Goal: Task Accomplishment & Management: Manage account settings

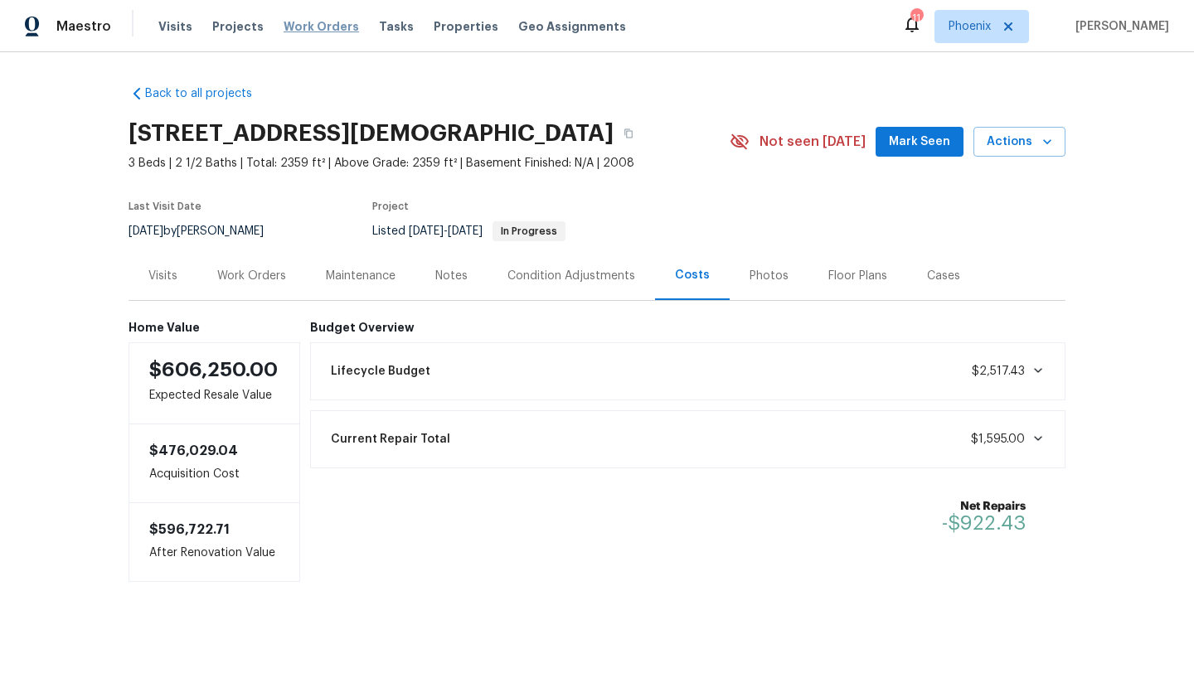
click at [304, 27] on span "Work Orders" at bounding box center [320, 26] width 75 height 17
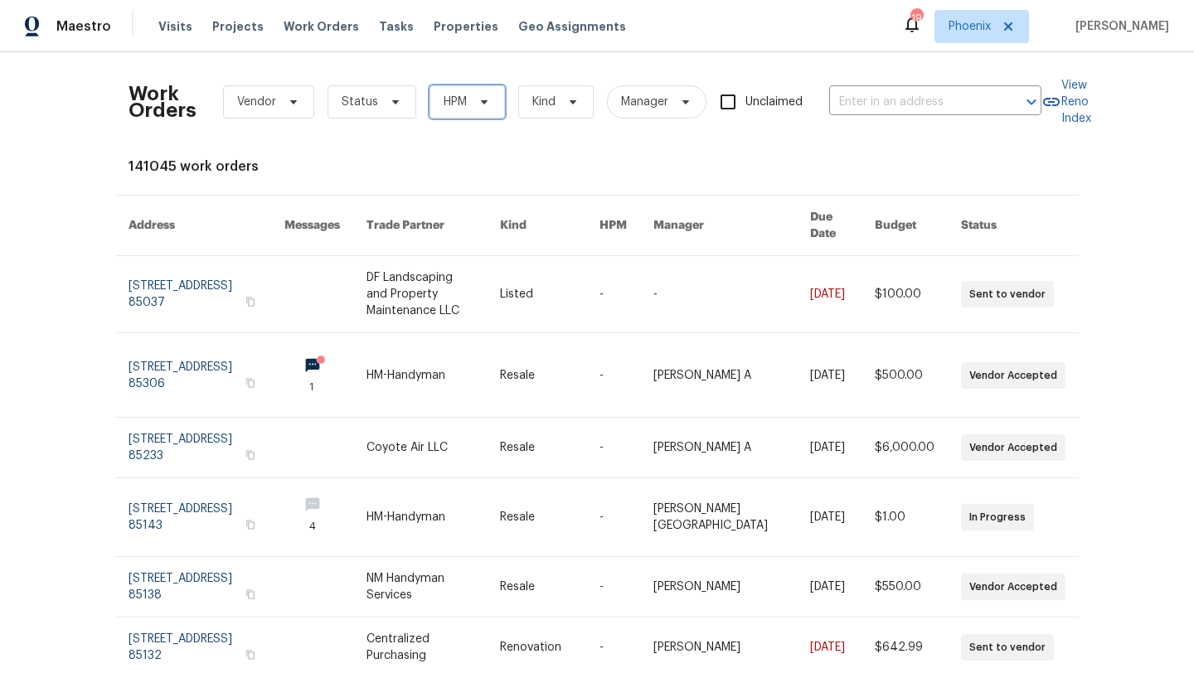
click at [474, 104] on span at bounding box center [481, 101] width 18 height 13
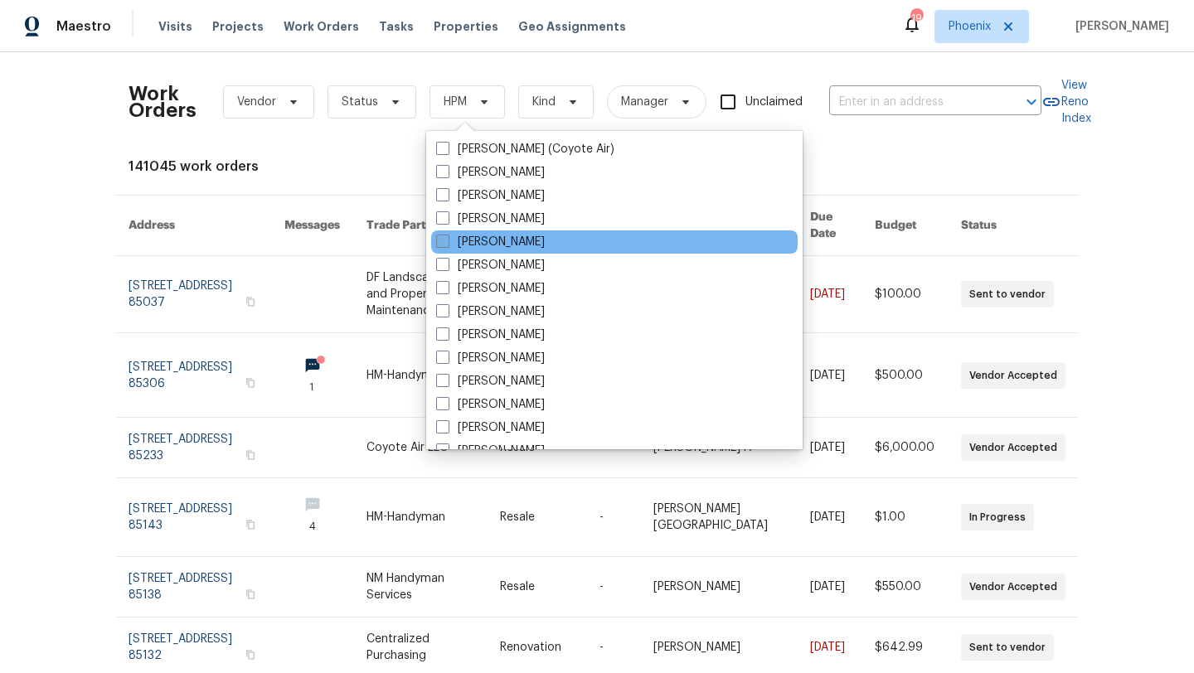
scroll to position [995, 0]
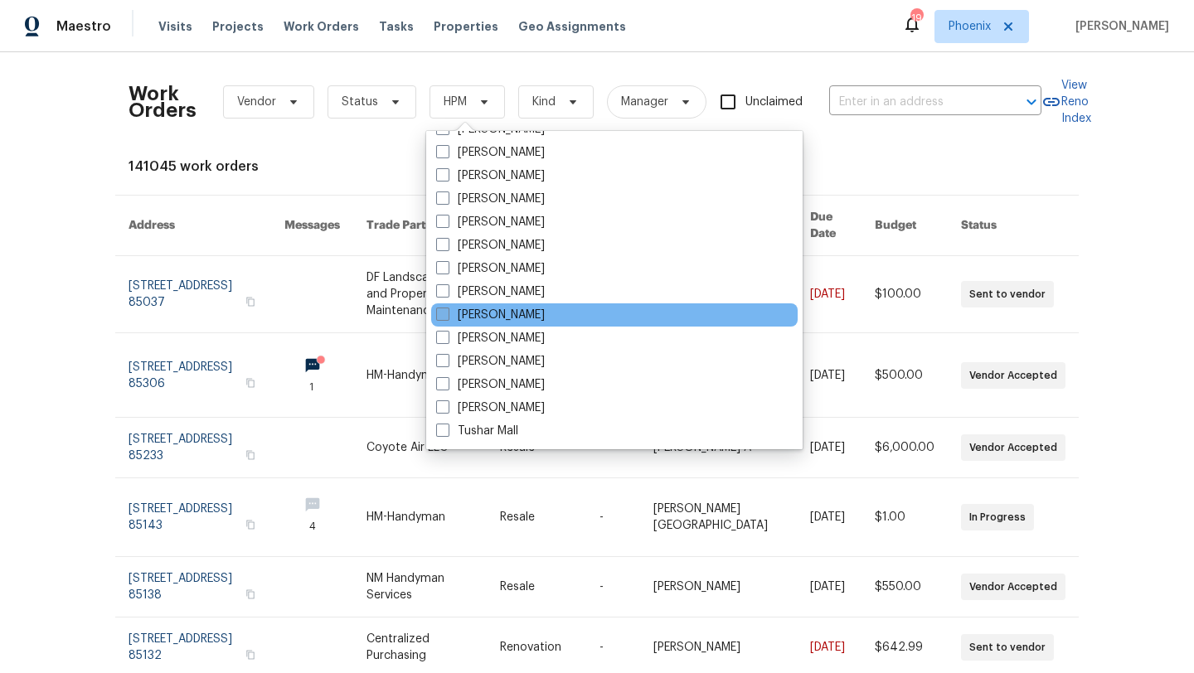
click at [443, 317] on span at bounding box center [442, 314] width 13 height 13
click at [443, 317] on input "[PERSON_NAME]" at bounding box center [441, 312] width 11 height 11
checkbox input "true"
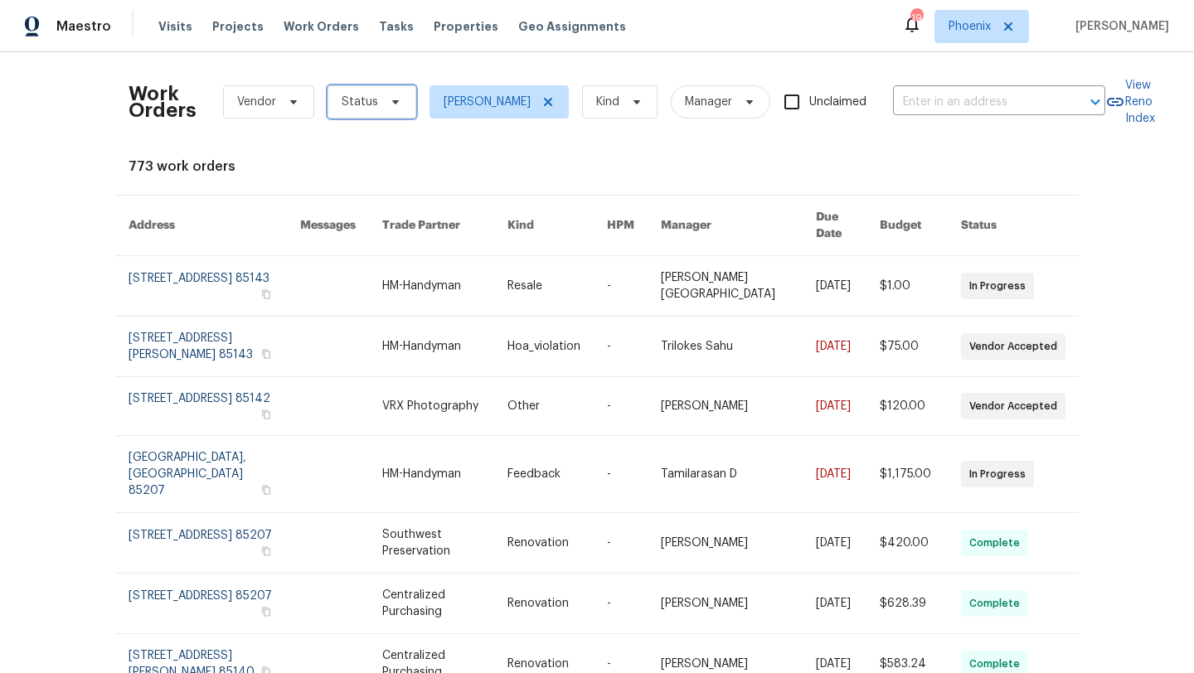
click at [368, 102] on span "Status" at bounding box center [359, 102] width 36 height 17
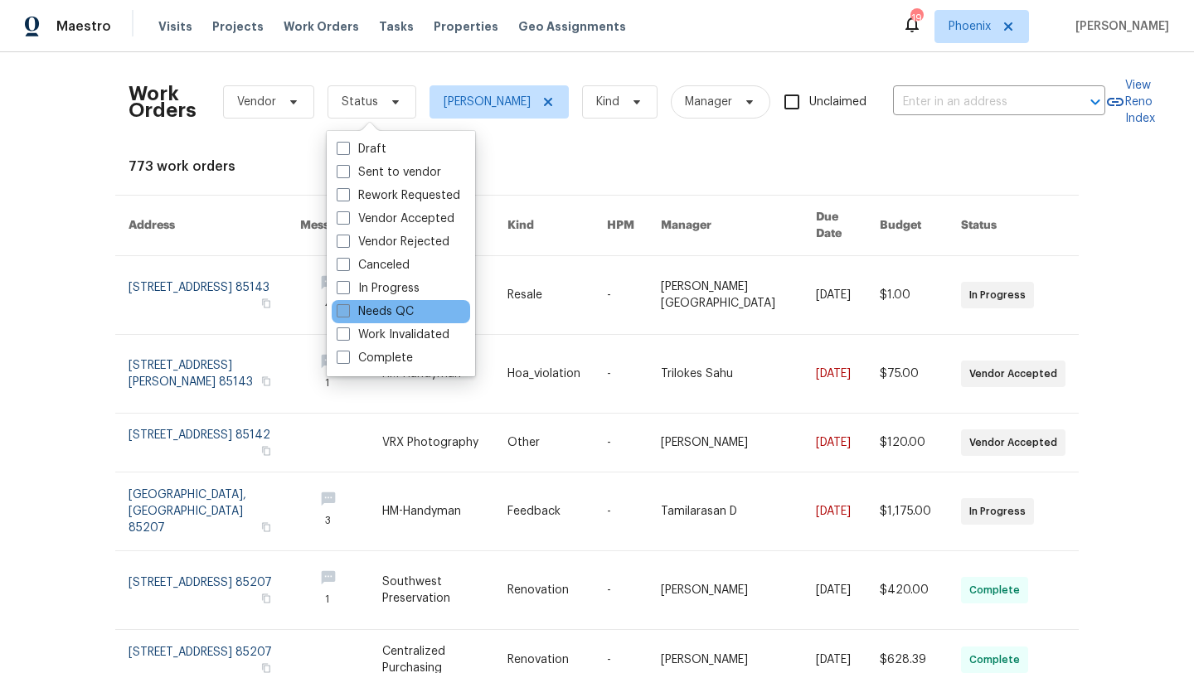
click at [344, 311] on span at bounding box center [343, 310] width 13 height 13
click at [344, 311] on input "Needs QC" at bounding box center [342, 308] width 11 height 11
checkbox input "true"
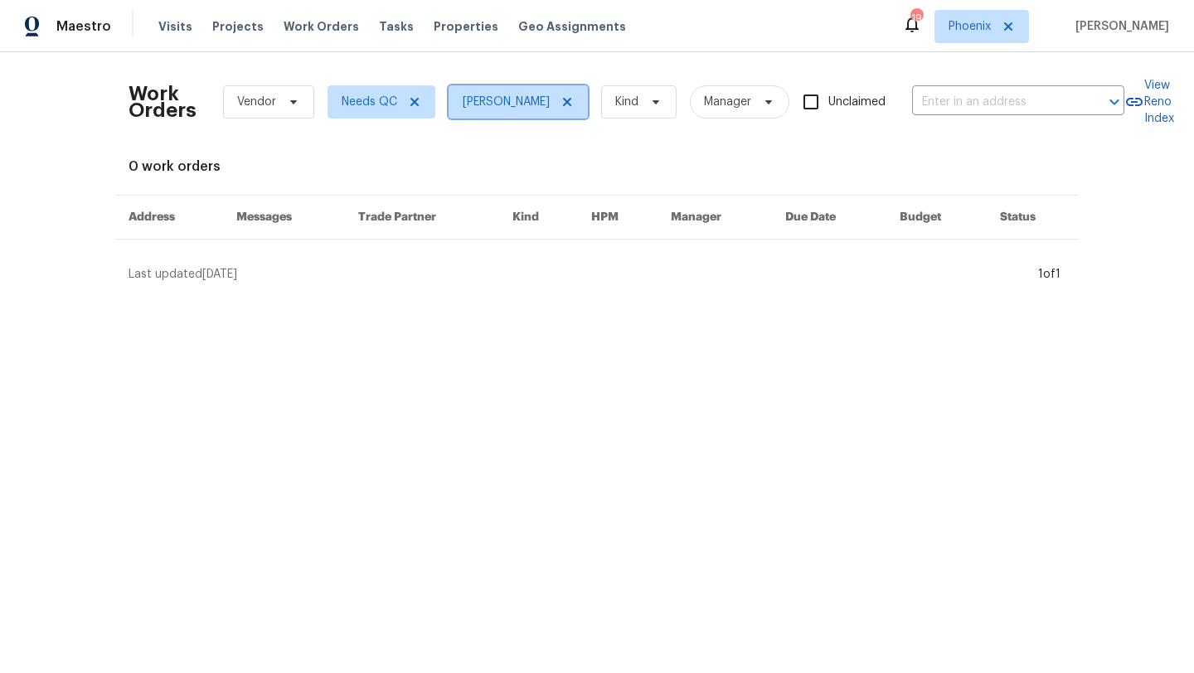
click at [525, 104] on span "[PERSON_NAME]" at bounding box center [517, 101] width 139 height 33
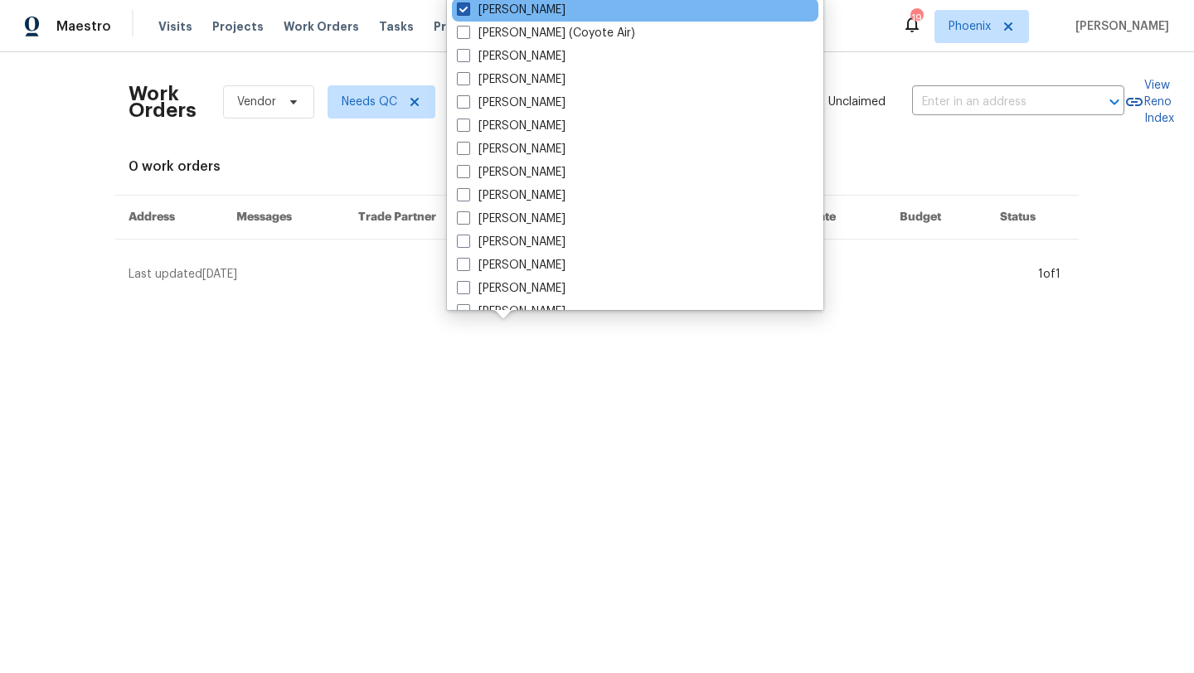
click at [462, 12] on span at bounding box center [463, 8] width 13 height 13
click at [462, 12] on input "[PERSON_NAME]" at bounding box center [462, 7] width 11 height 11
checkbox input "false"
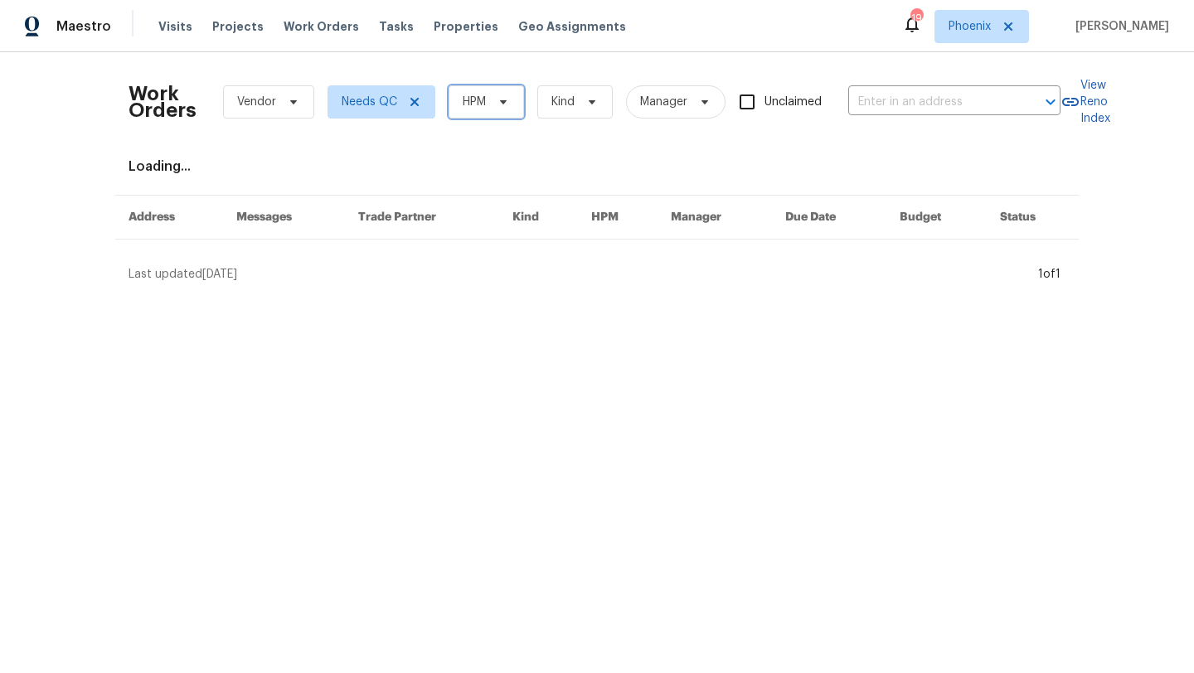
click at [499, 104] on icon at bounding box center [502, 101] width 13 height 13
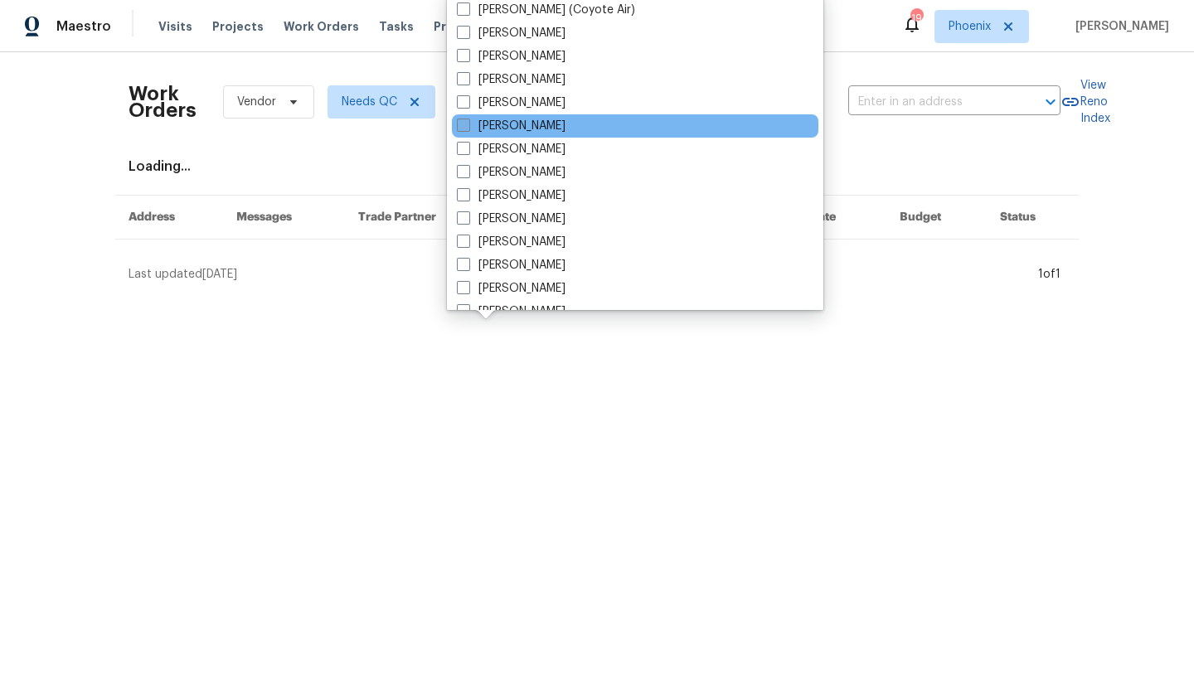
click at [465, 128] on span at bounding box center [463, 125] width 13 height 13
click at [465, 128] on input "Austin Hatch" at bounding box center [462, 123] width 11 height 11
checkbox input "true"
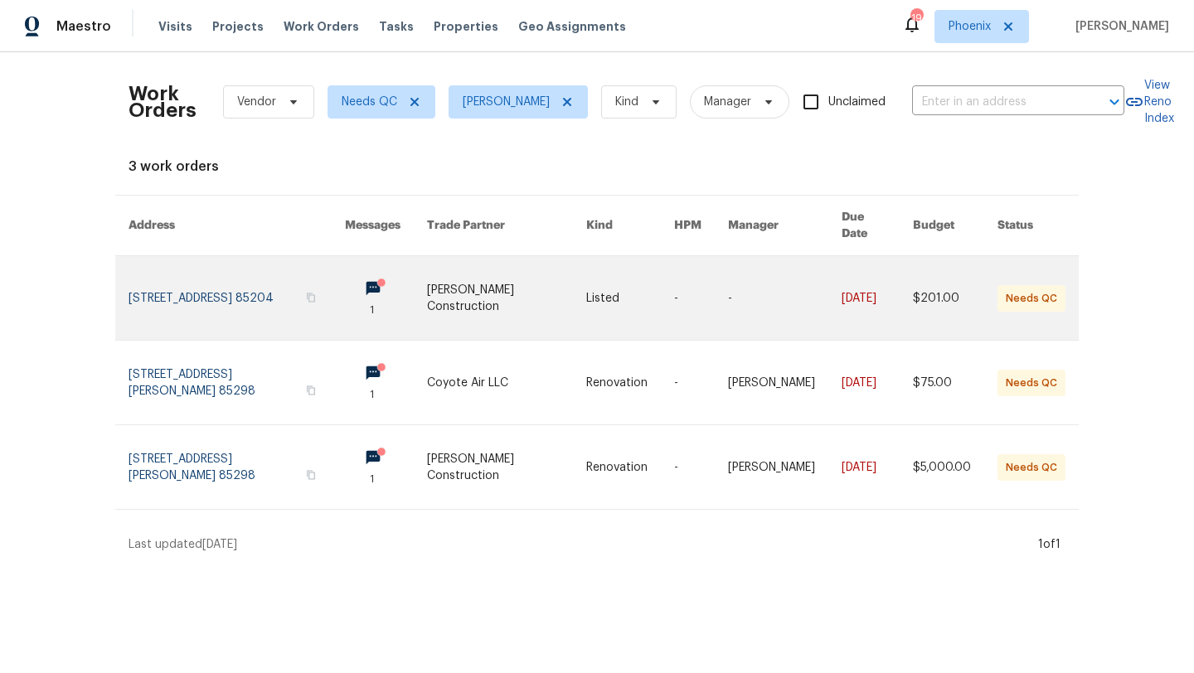
click at [212, 278] on link at bounding box center [236, 298] width 216 height 84
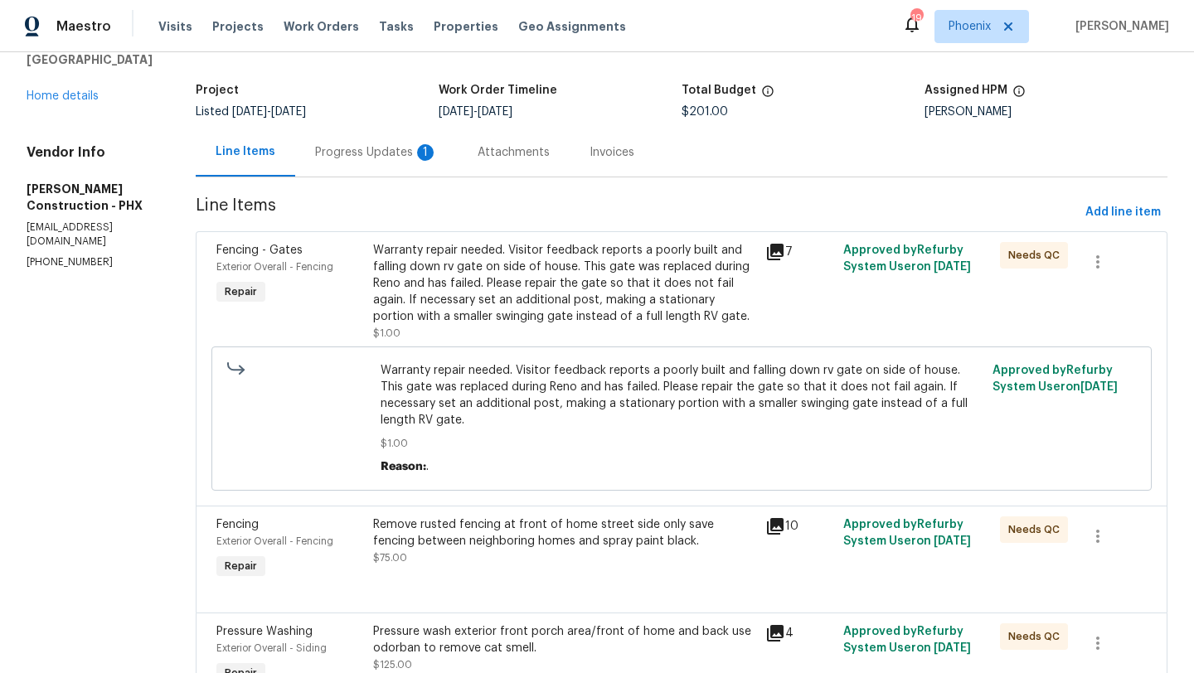
scroll to position [166, 0]
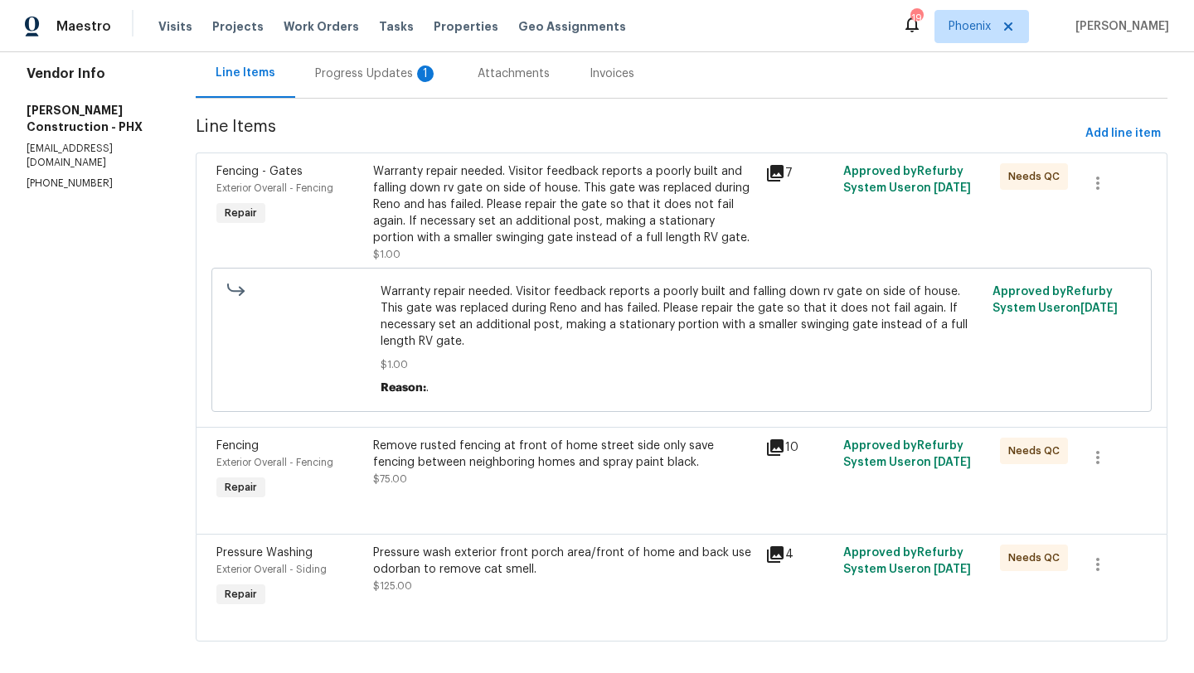
click at [491, 462] on div "Remove rusted fencing at front of home street side only save fencing between ne…" at bounding box center [564, 463] width 382 height 50
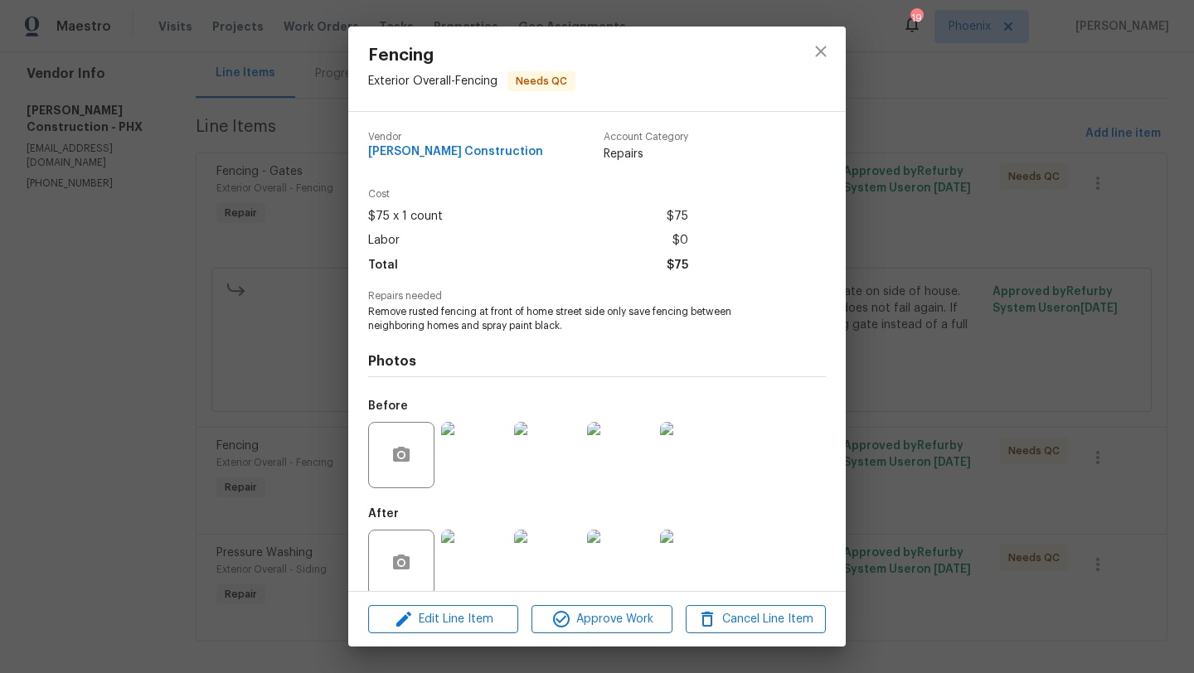
scroll to position [22, 0]
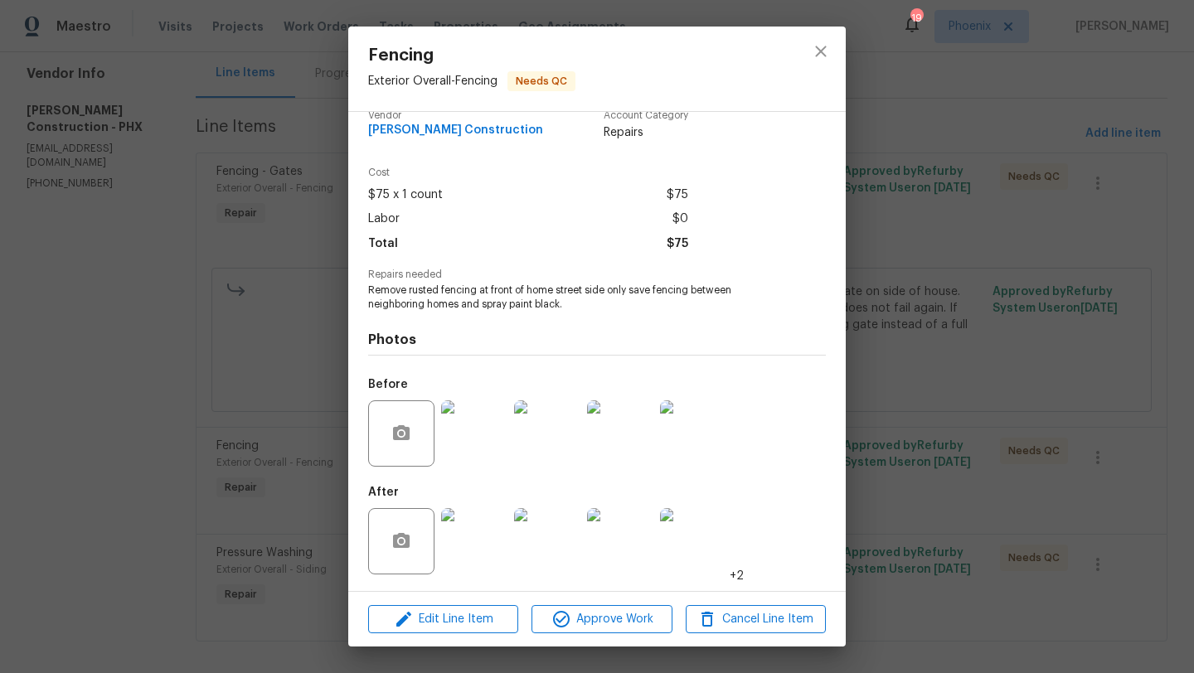
click at [487, 539] on img at bounding box center [474, 541] width 66 height 66
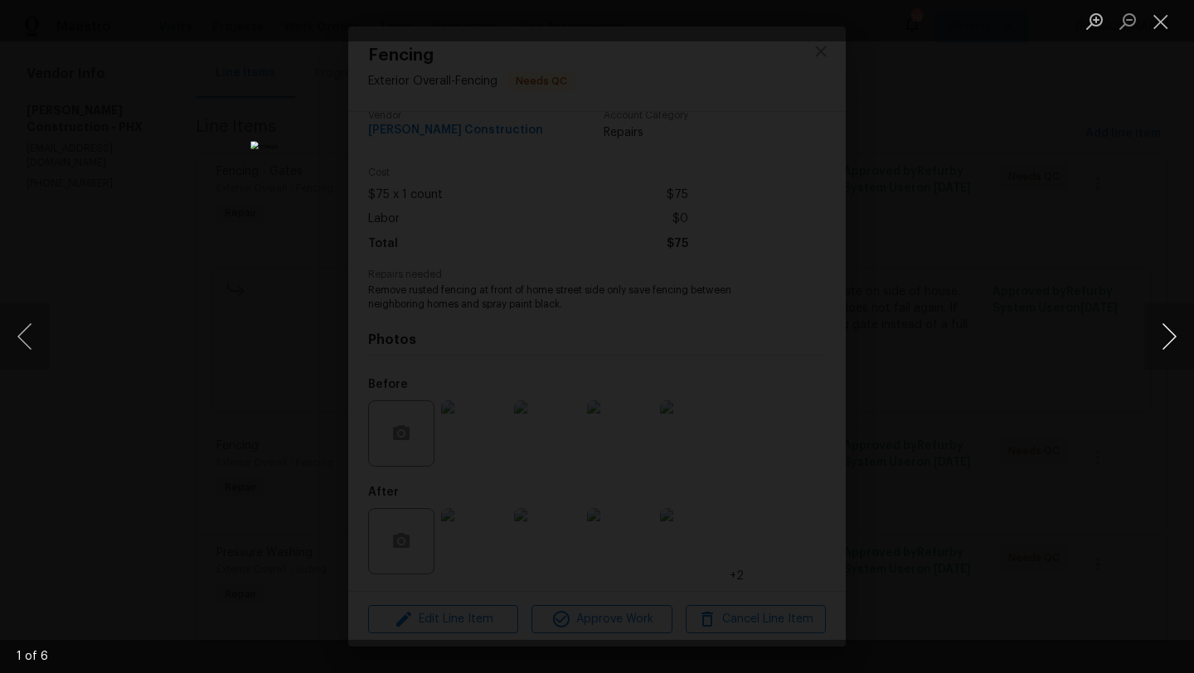
click at [1176, 336] on button "Next image" at bounding box center [1169, 336] width 50 height 66
click at [1176, 337] on button "Next image" at bounding box center [1169, 336] width 50 height 66
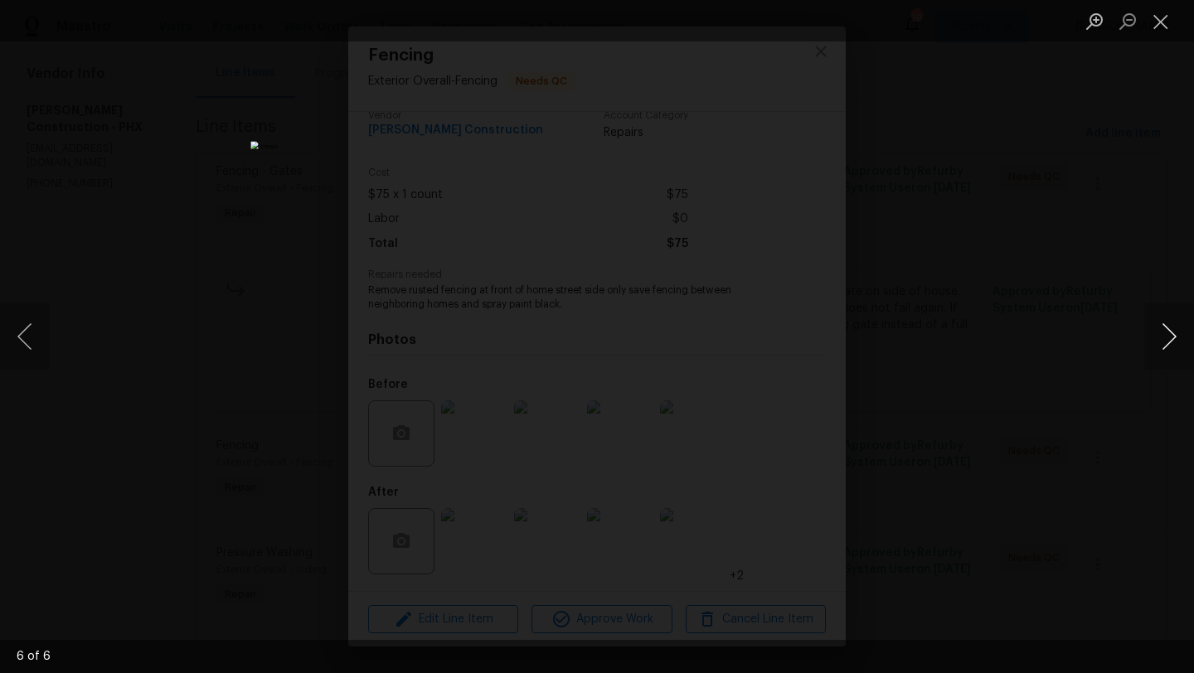
click at [1176, 337] on button "Next image" at bounding box center [1169, 336] width 50 height 66
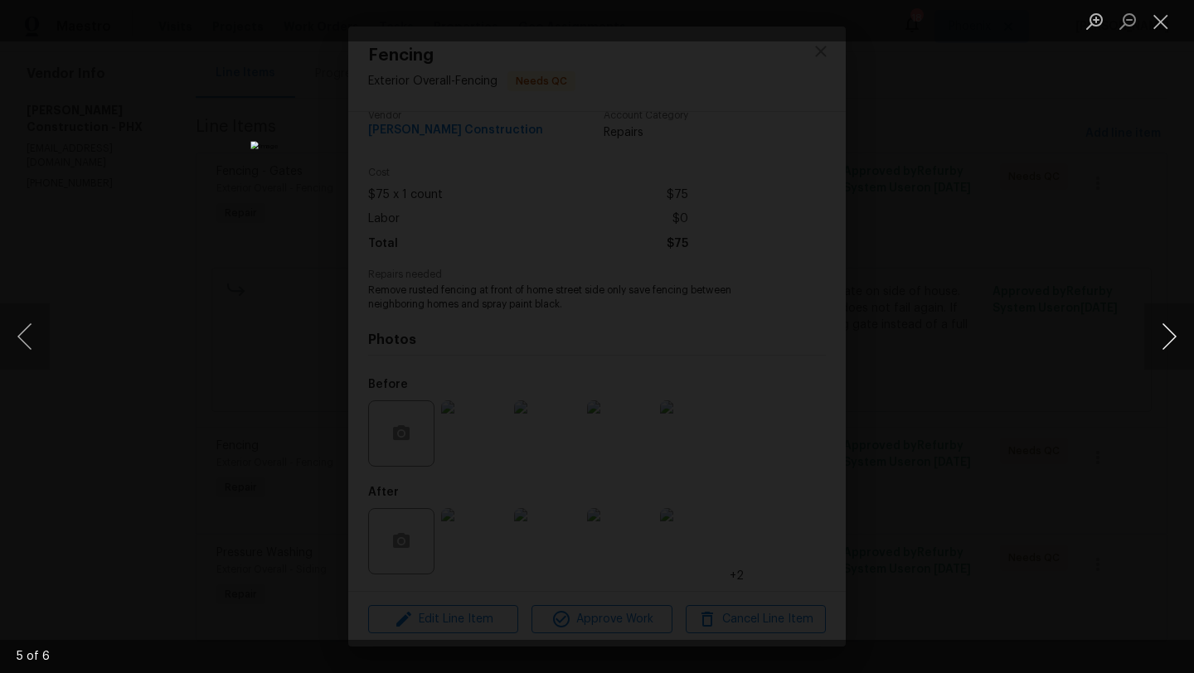
click at [1176, 337] on button "Next image" at bounding box center [1169, 336] width 50 height 66
click at [1176, 336] on button "Next image" at bounding box center [1169, 336] width 50 height 66
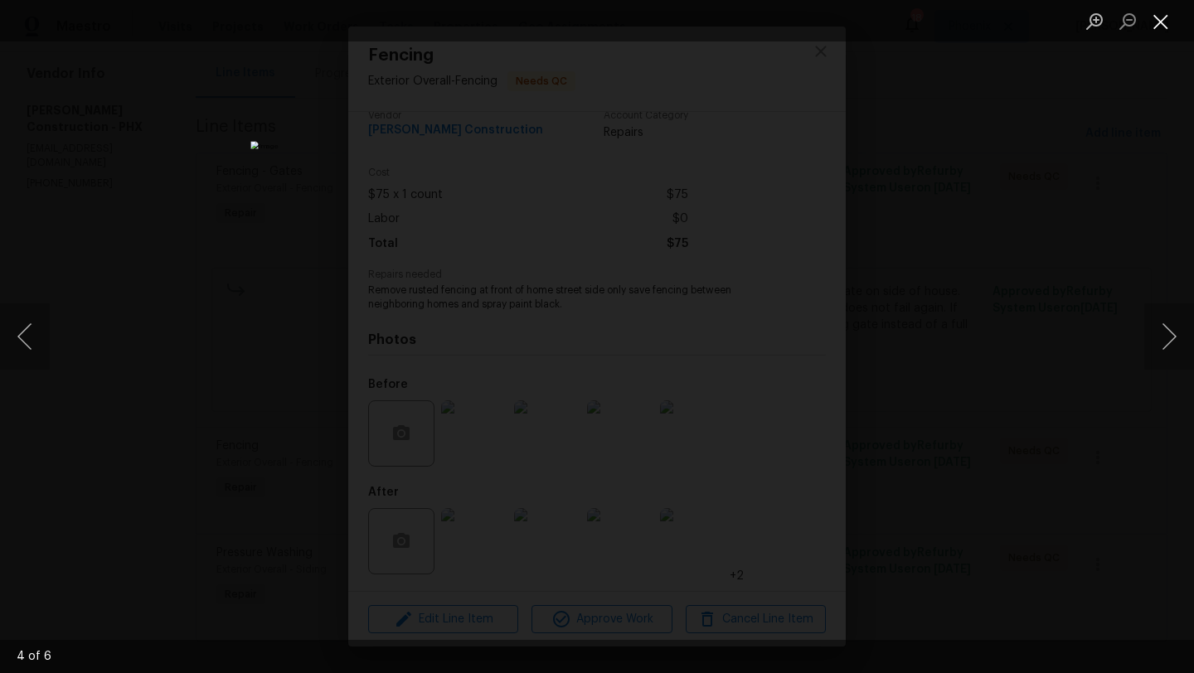
click at [1165, 15] on button "Close lightbox" at bounding box center [1160, 21] width 33 height 29
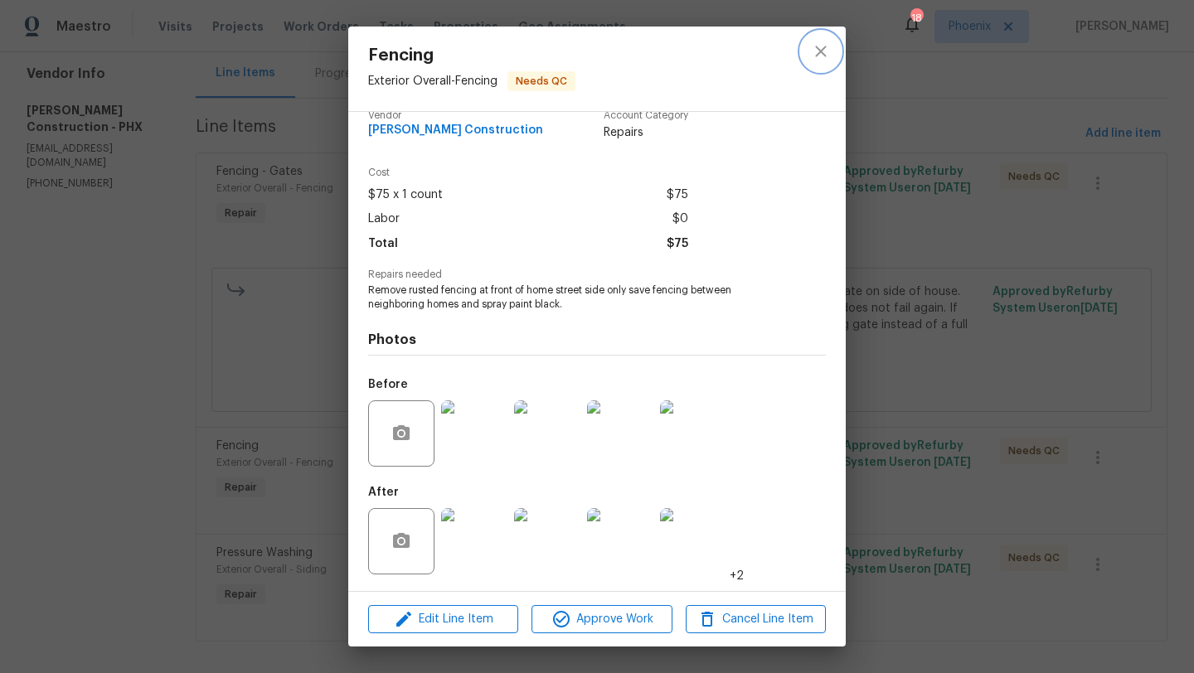
click at [816, 51] on icon "close" at bounding box center [821, 51] width 20 height 20
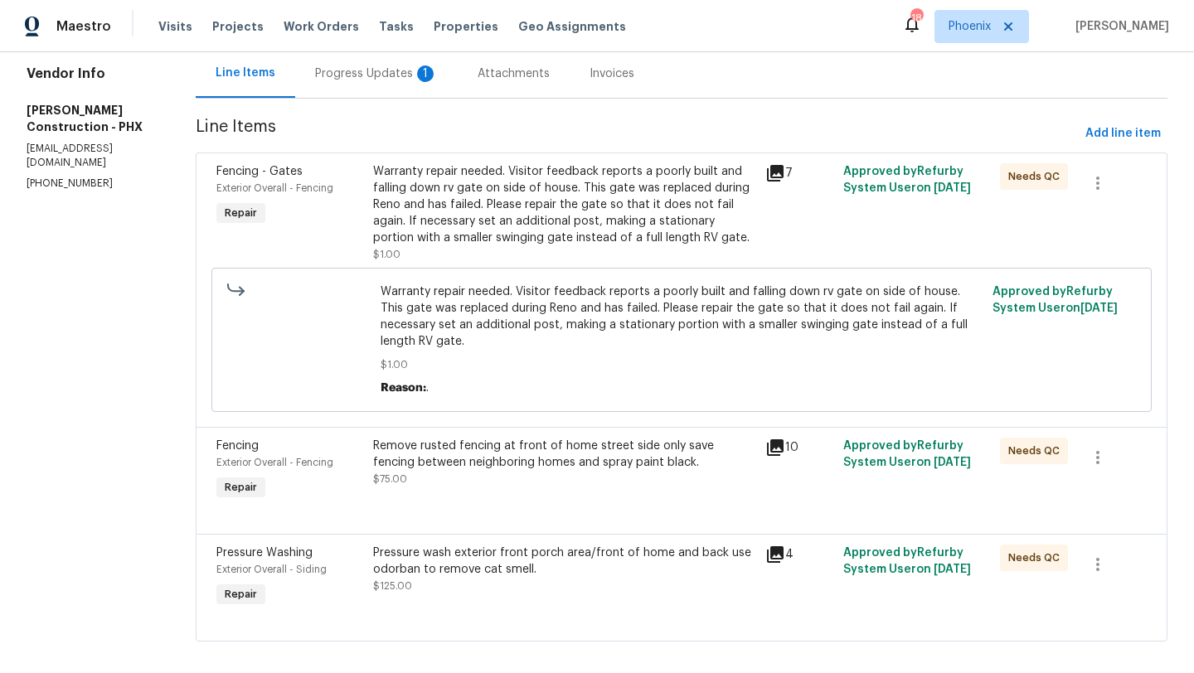
click at [385, 70] on div "Progress Updates 1" at bounding box center [376, 73] width 123 height 17
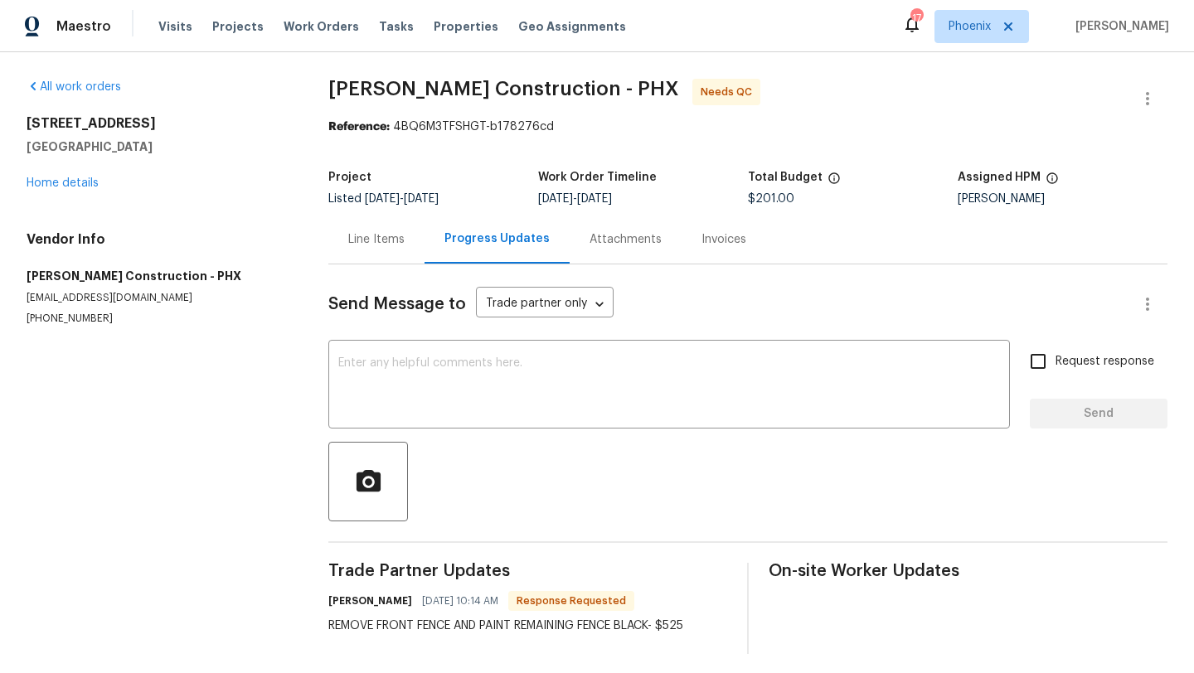
scroll to position [7, 0]
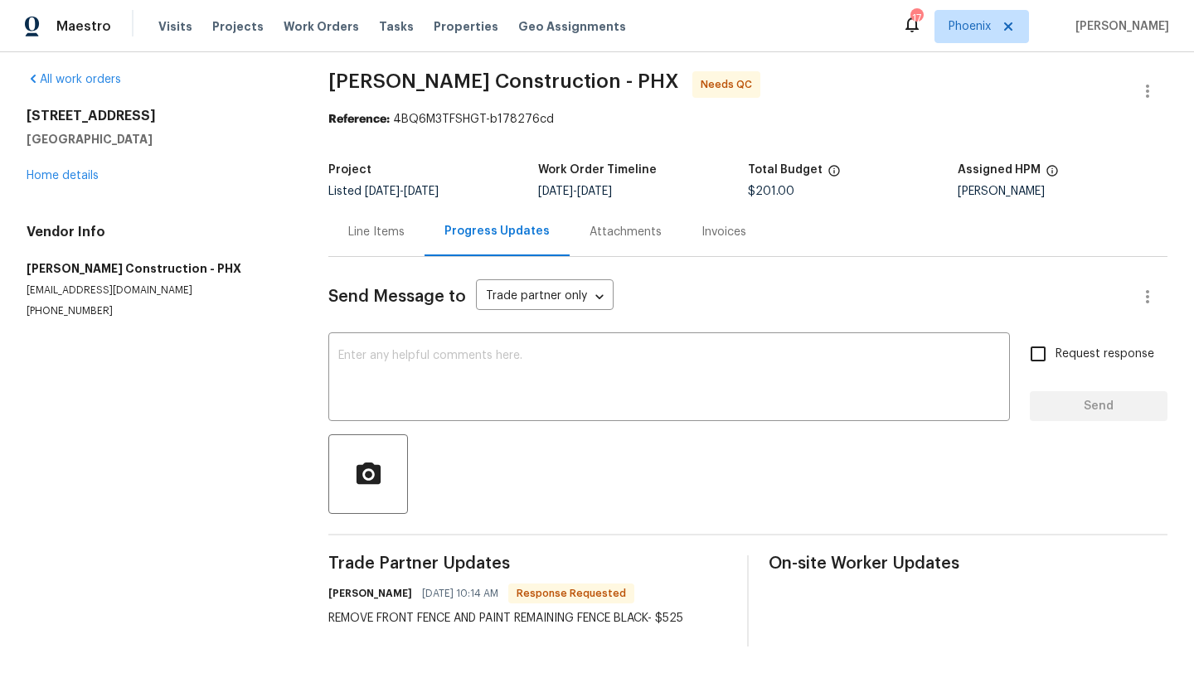
click at [386, 225] on div "Line Items" at bounding box center [376, 232] width 56 height 17
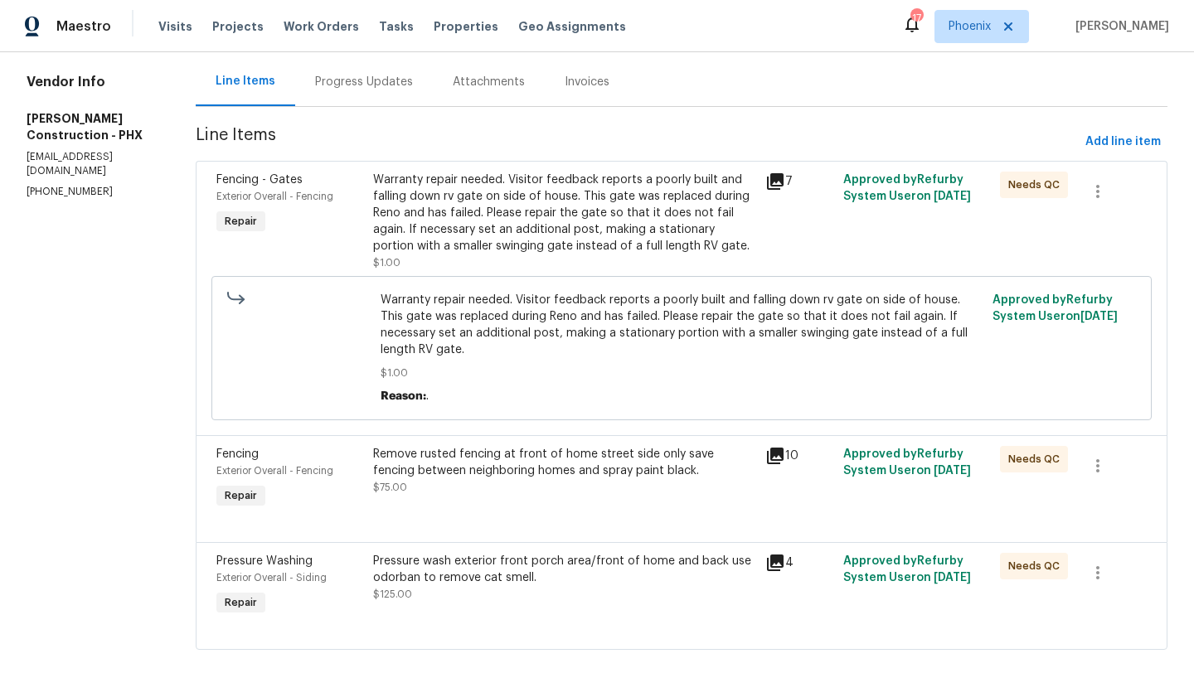
scroll to position [166, 0]
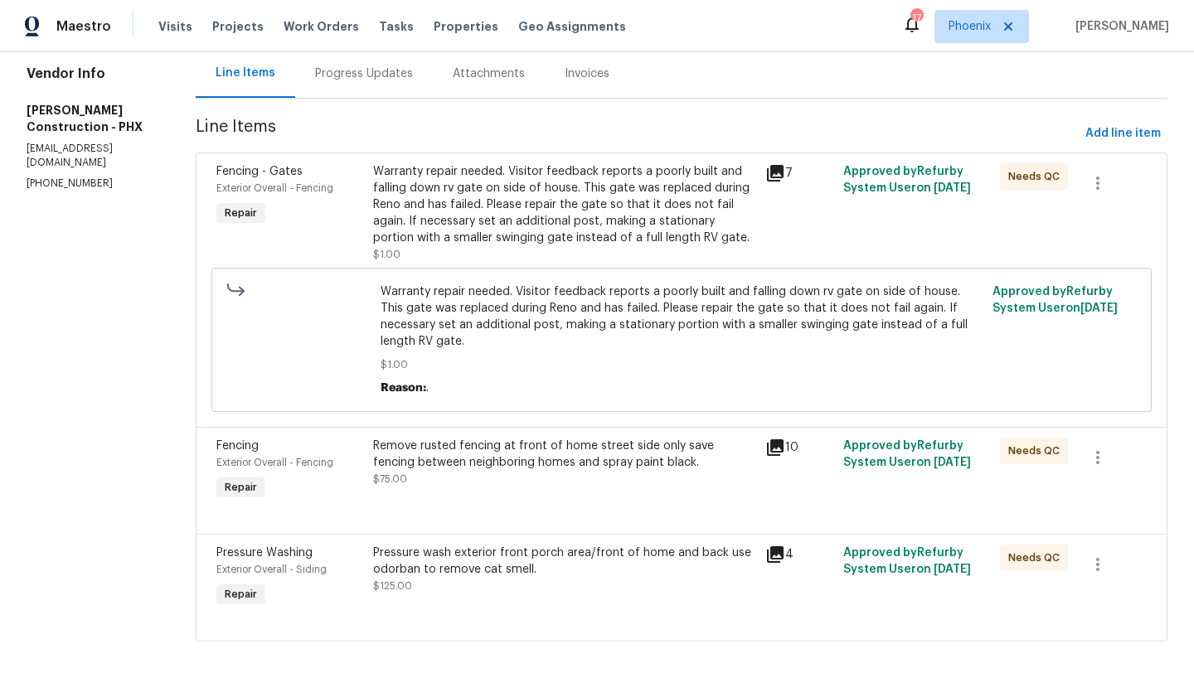
click at [481, 438] on div "Remove rusted fencing at front of home street side only save fencing between ne…" at bounding box center [564, 454] width 382 height 33
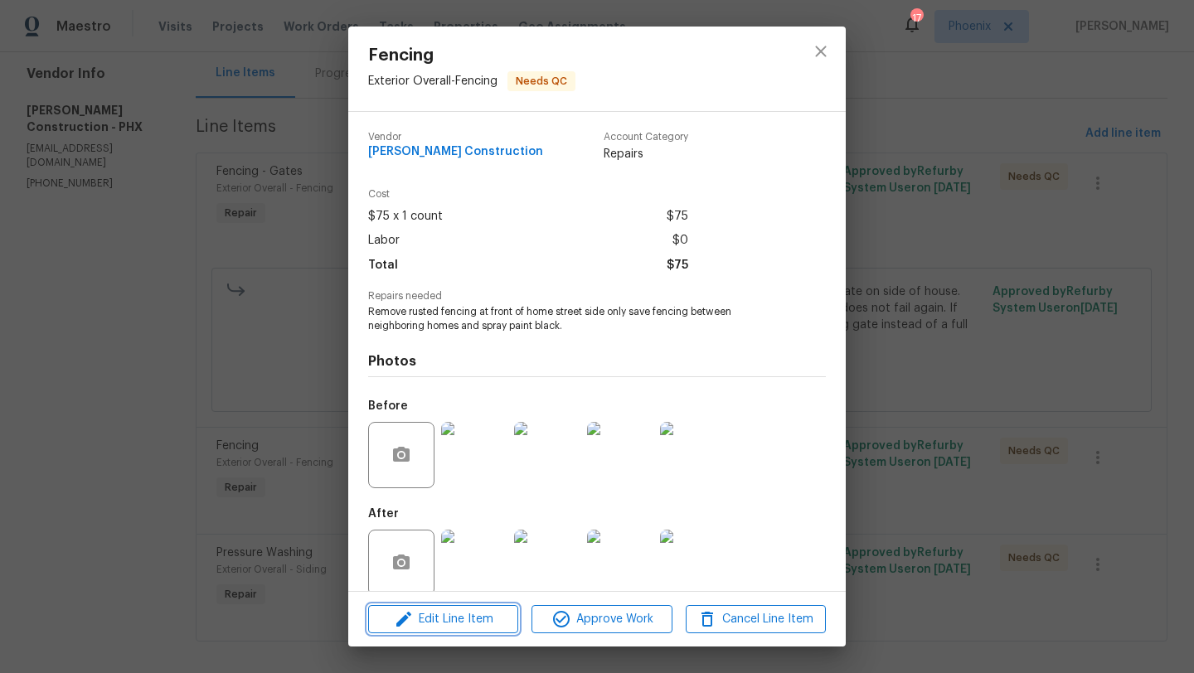
click at [450, 621] on span "Edit Line Item" at bounding box center [443, 619] width 140 height 21
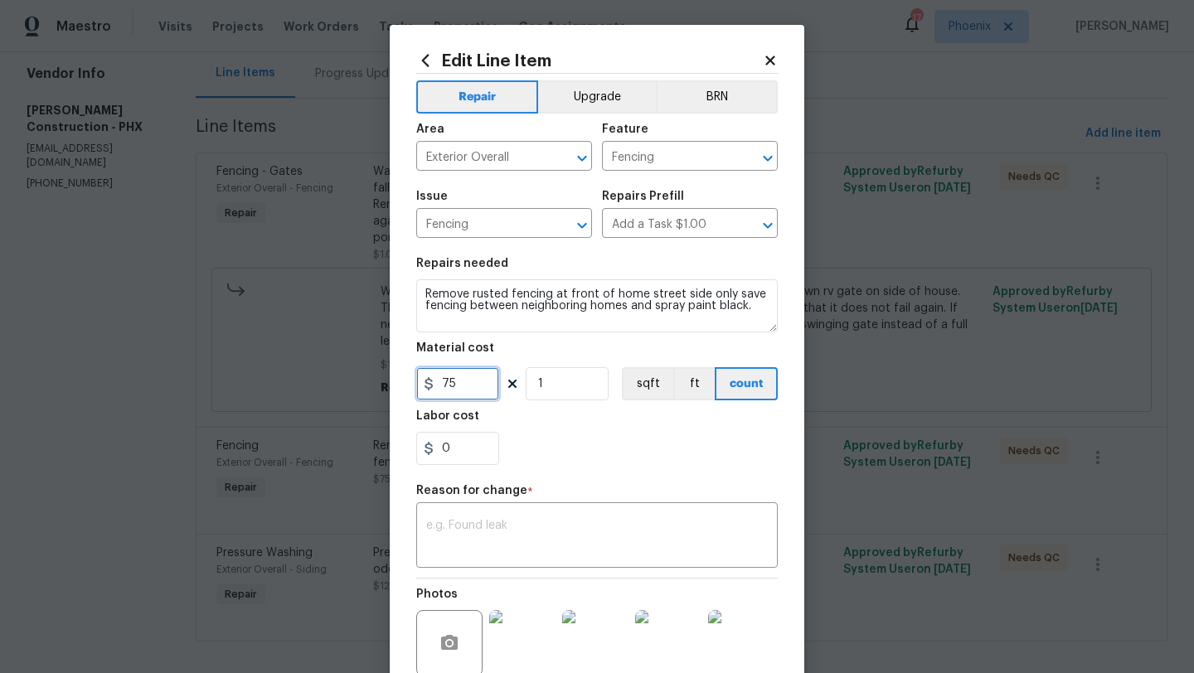
click at [465, 386] on input "75" at bounding box center [457, 383] width 83 height 33
type input "525"
click at [529, 514] on div "x ​" at bounding box center [596, 536] width 361 height 61
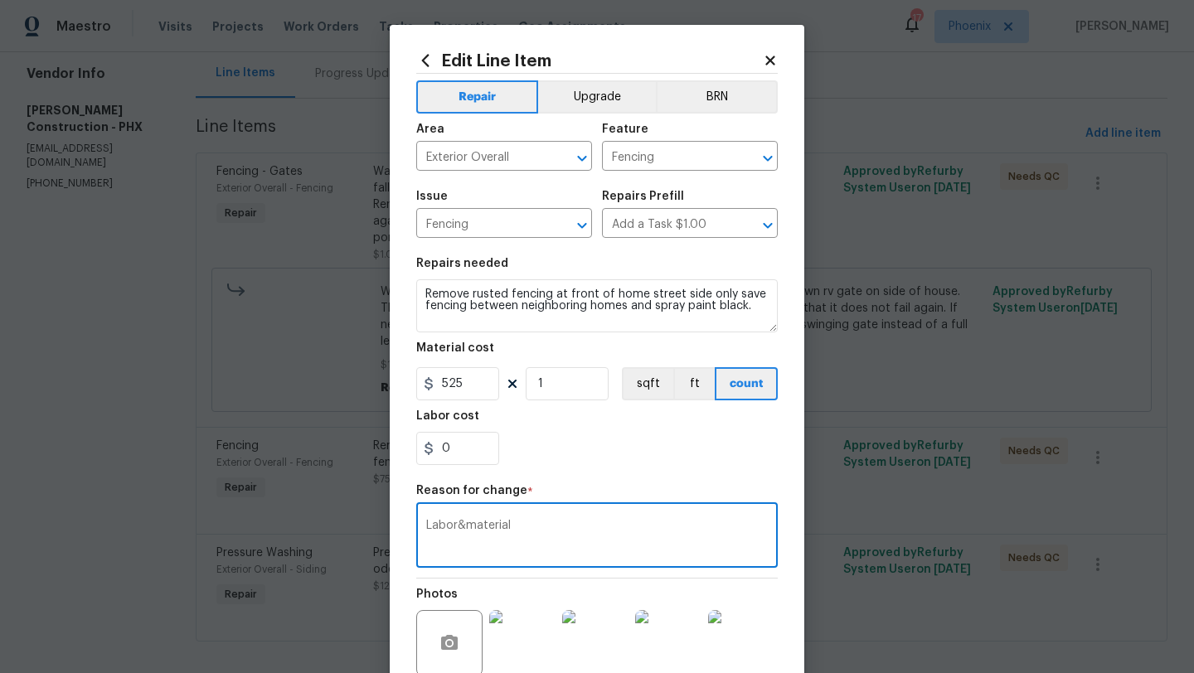
scroll to position [161, 0]
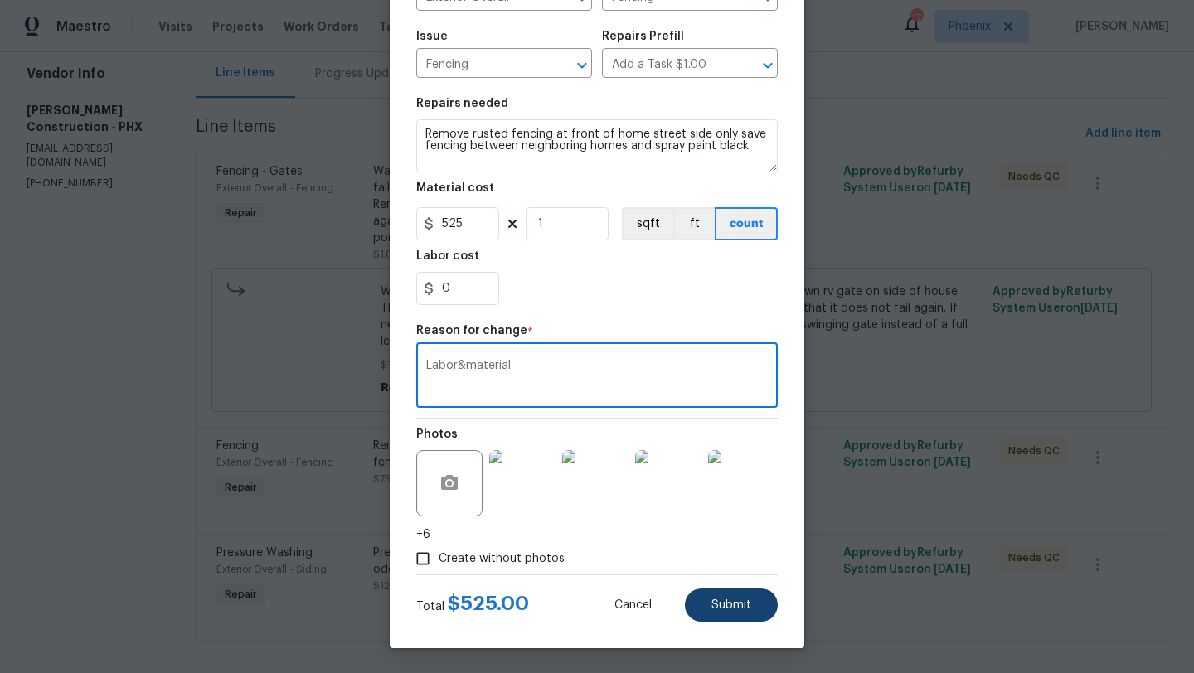
type textarea "Labor&material"
click at [746, 601] on span "Submit" at bounding box center [731, 605] width 40 height 12
type input "75"
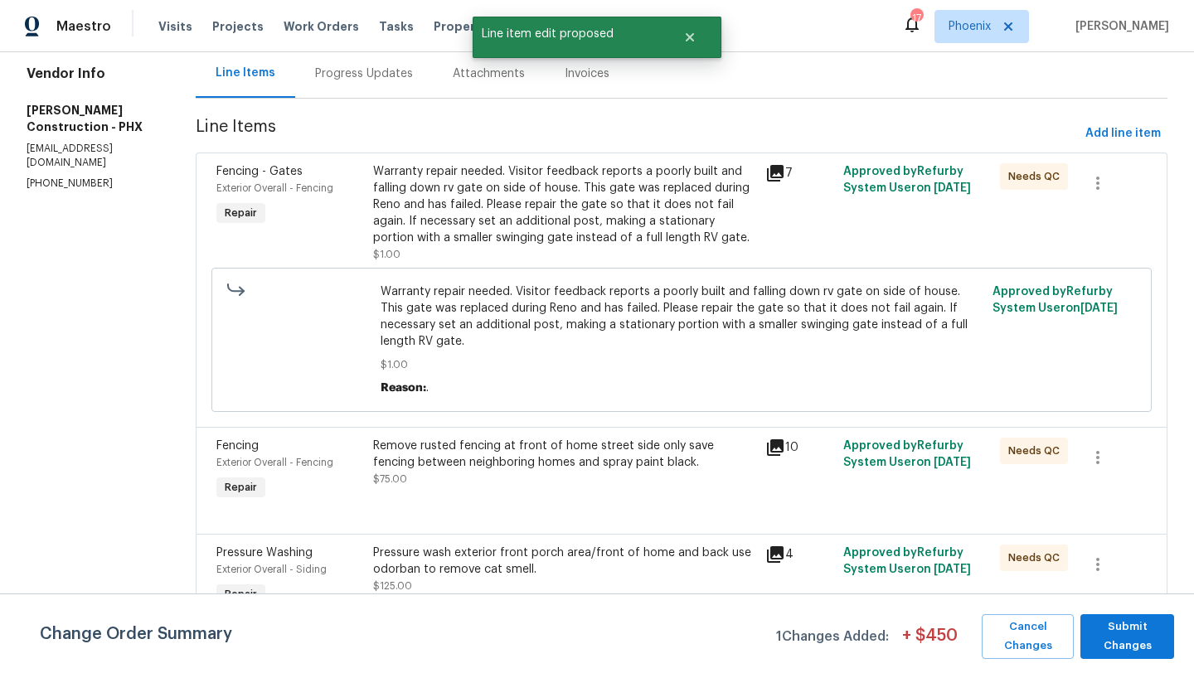
scroll to position [0, 0]
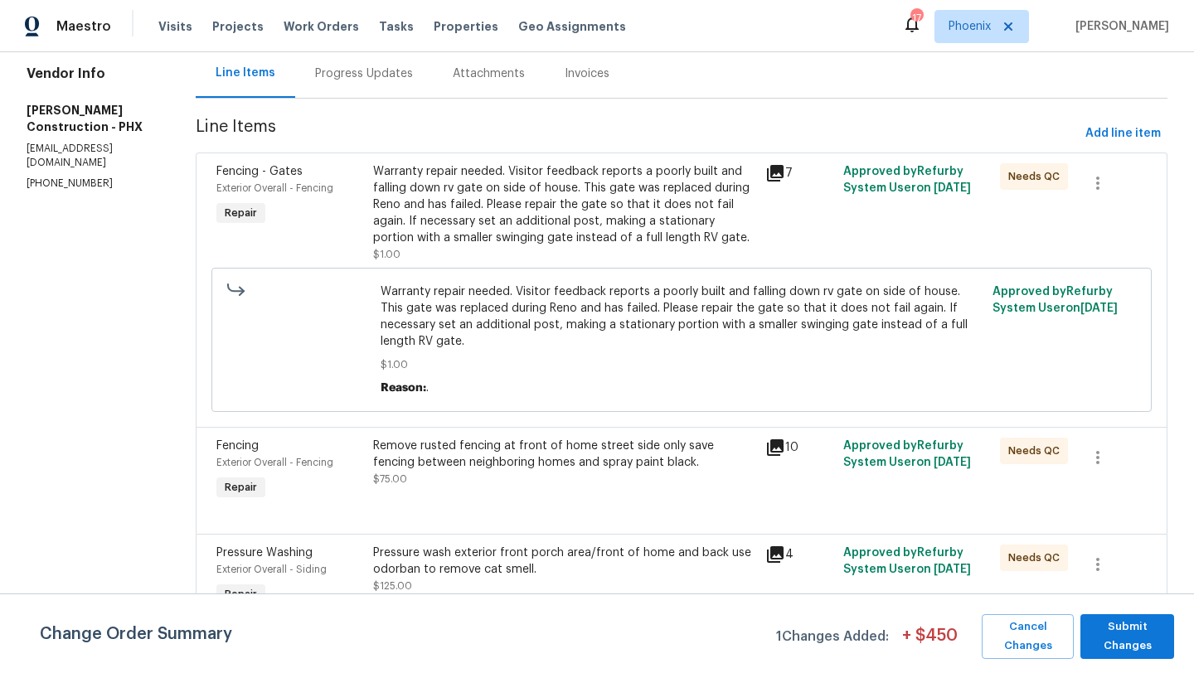
click at [472, 547] on div "Pressure wash exterior front porch area/front of home and back use odorban to r…" at bounding box center [564, 561] width 382 height 33
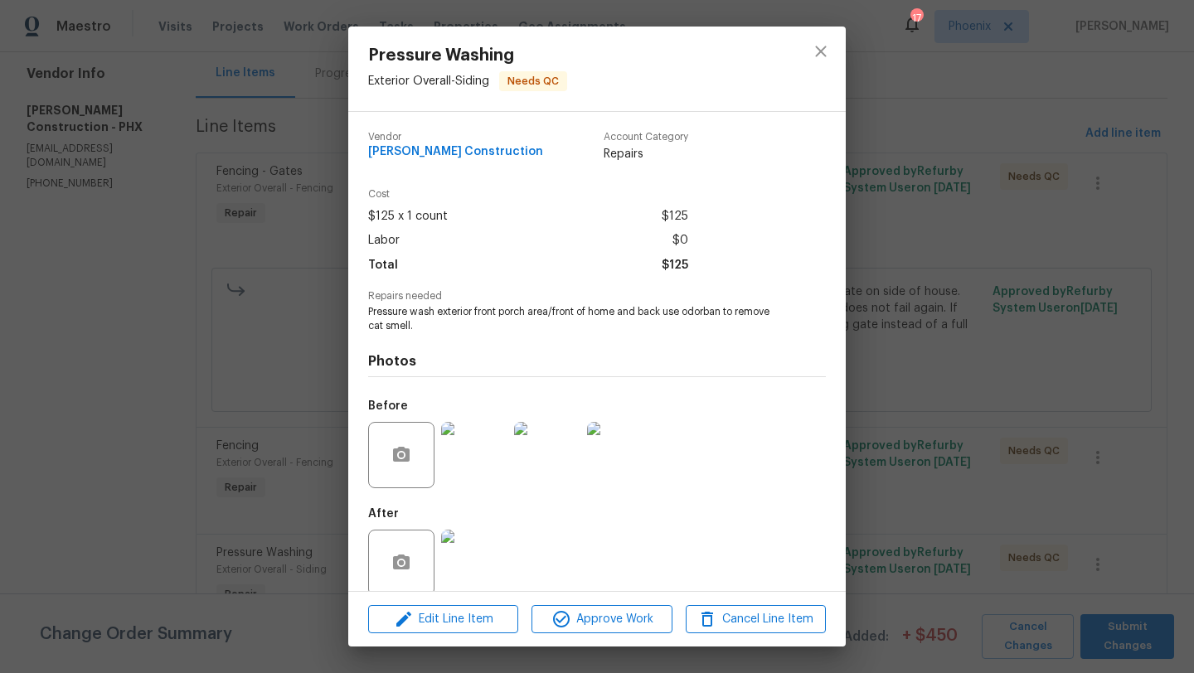
click at [487, 546] on img at bounding box center [474, 563] width 66 height 66
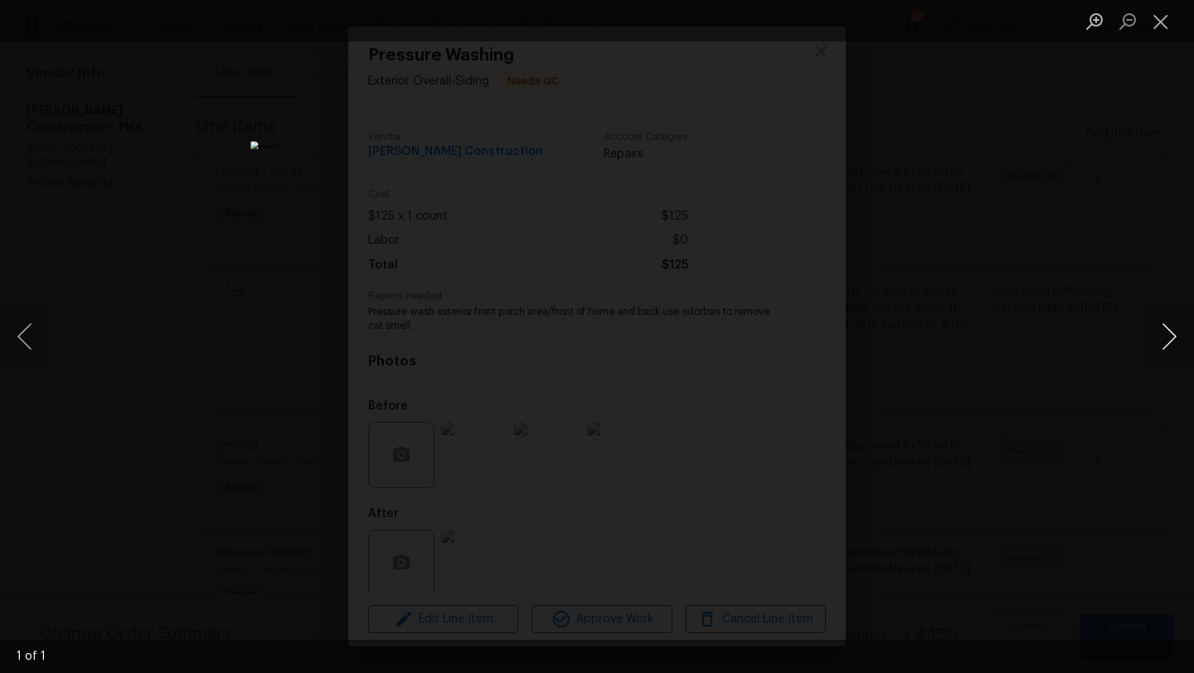
click at [1176, 334] on button "Next image" at bounding box center [1169, 336] width 50 height 66
click at [1173, 335] on button "Next image" at bounding box center [1169, 336] width 50 height 66
click at [1164, 17] on button "Close lightbox" at bounding box center [1160, 21] width 33 height 29
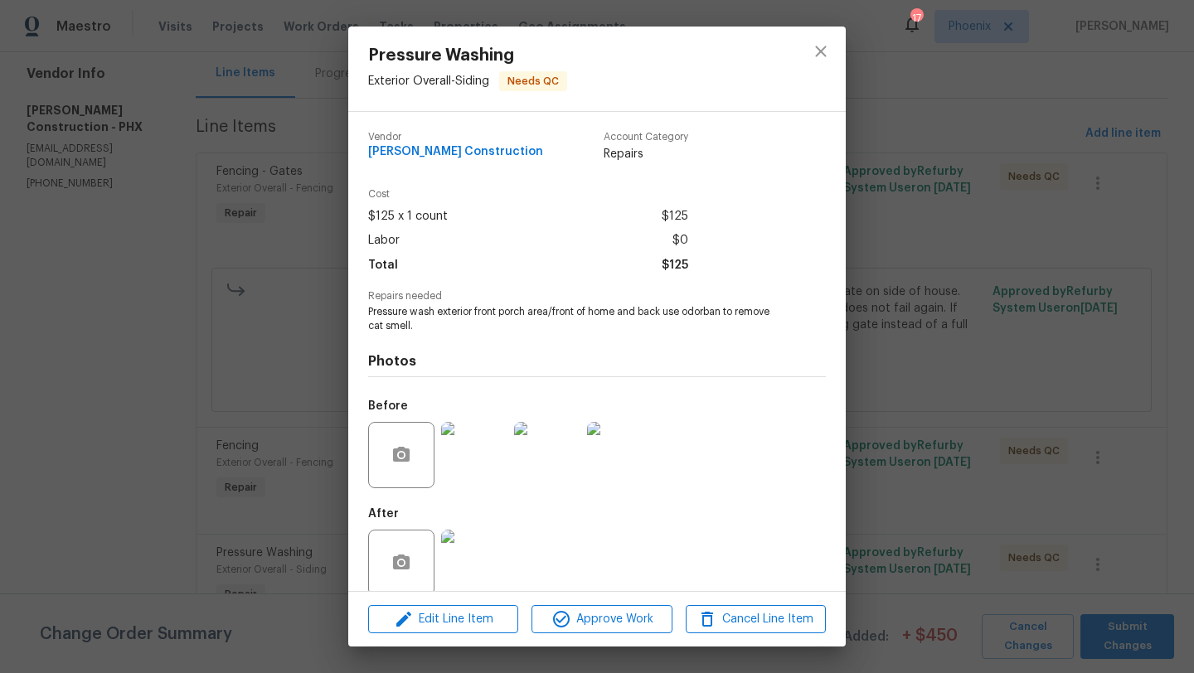
click at [471, 441] on img at bounding box center [474, 455] width 66 height 66
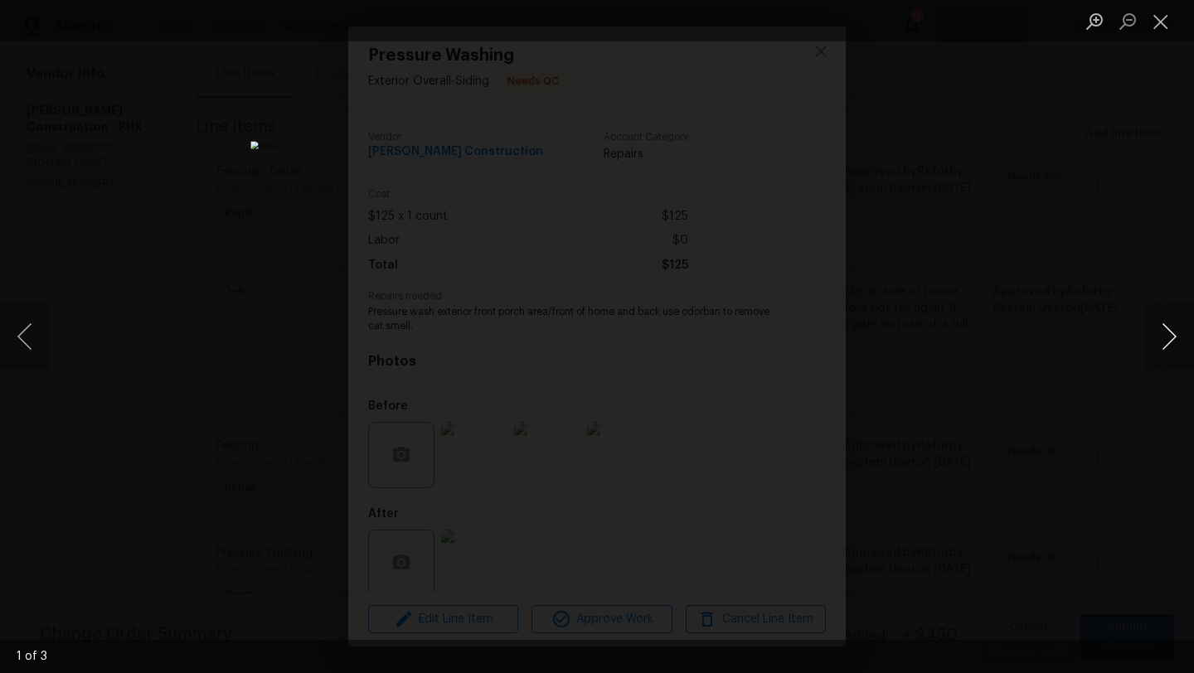
click at [1170, 340] on button "Next image" at bounding box center [1169, 336] width 50 height 66
click at [1168, 21] on button "Close lightbox" at bounding box center [1160, 21] width 33 height 29
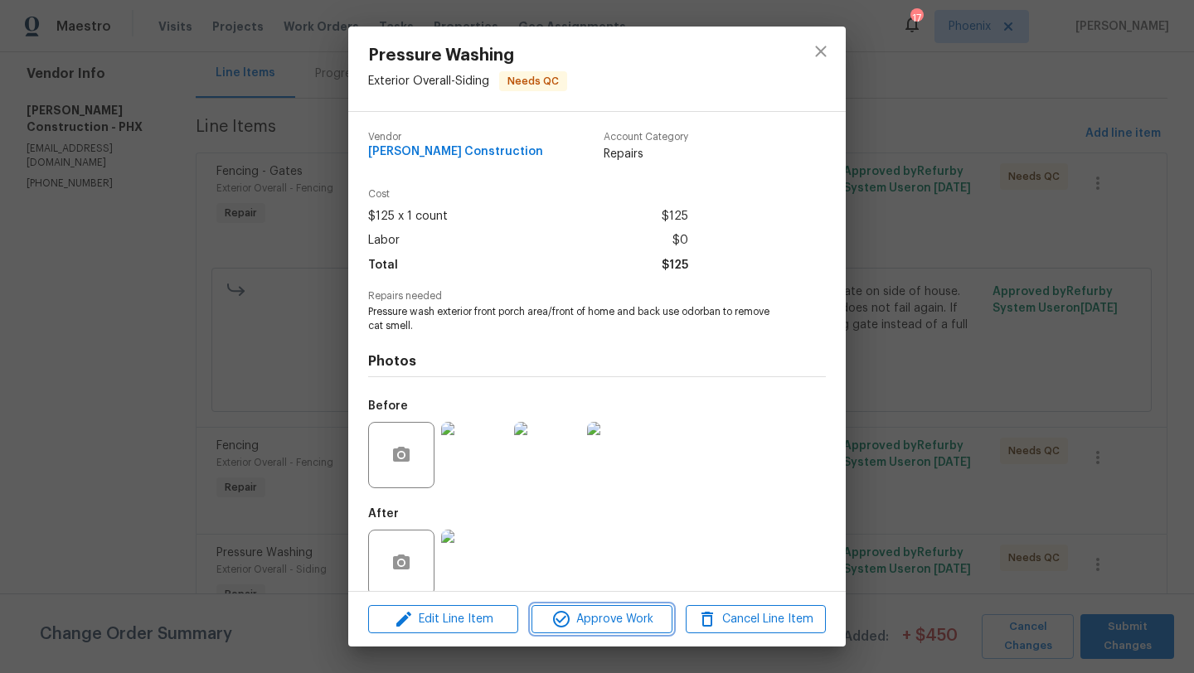
click at [619, 620] on span "Approve Work" at bounding box center [601, 619] width 130 height 21
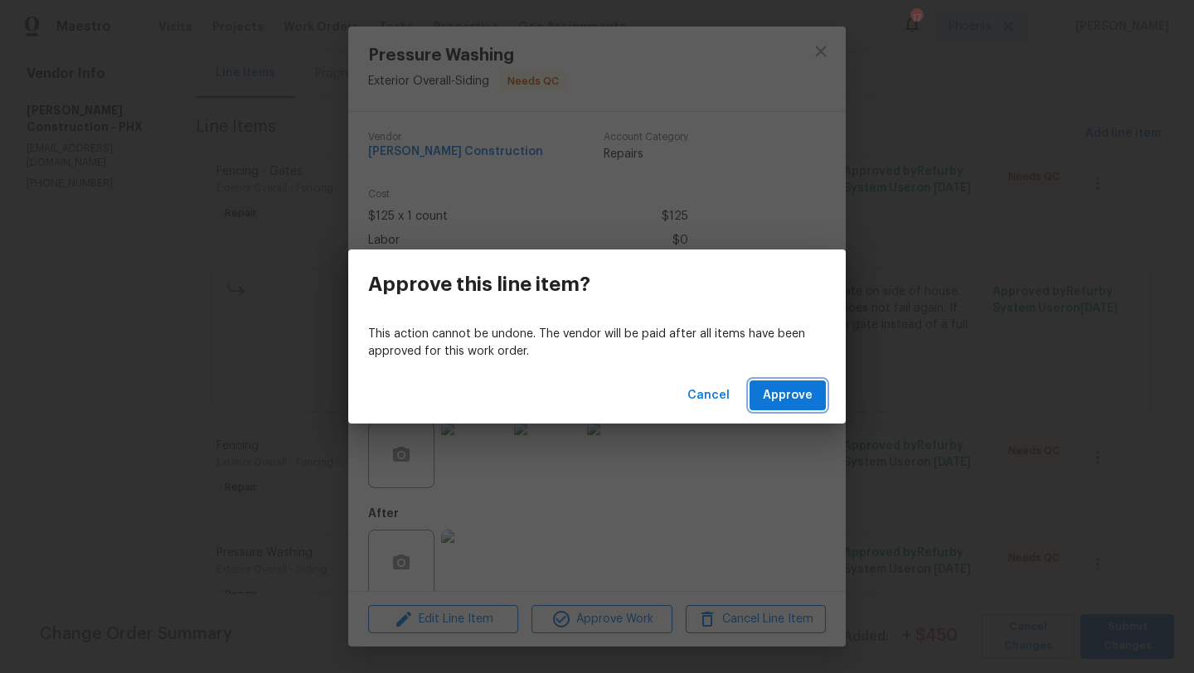
click at [778, 398] on span "Approve" at bounding box center [788, 395] width 50 height 21
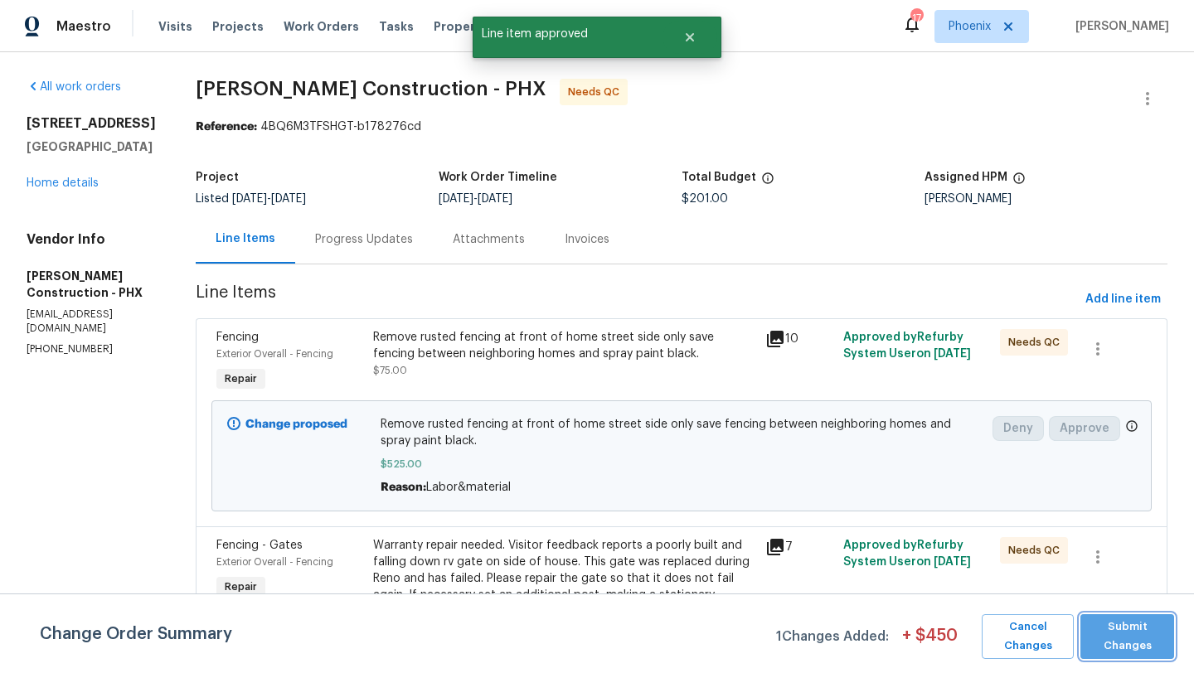
click at [1125, 642] on span "Submit Changes" at bounding box center [1126, 636] width 77 height 38
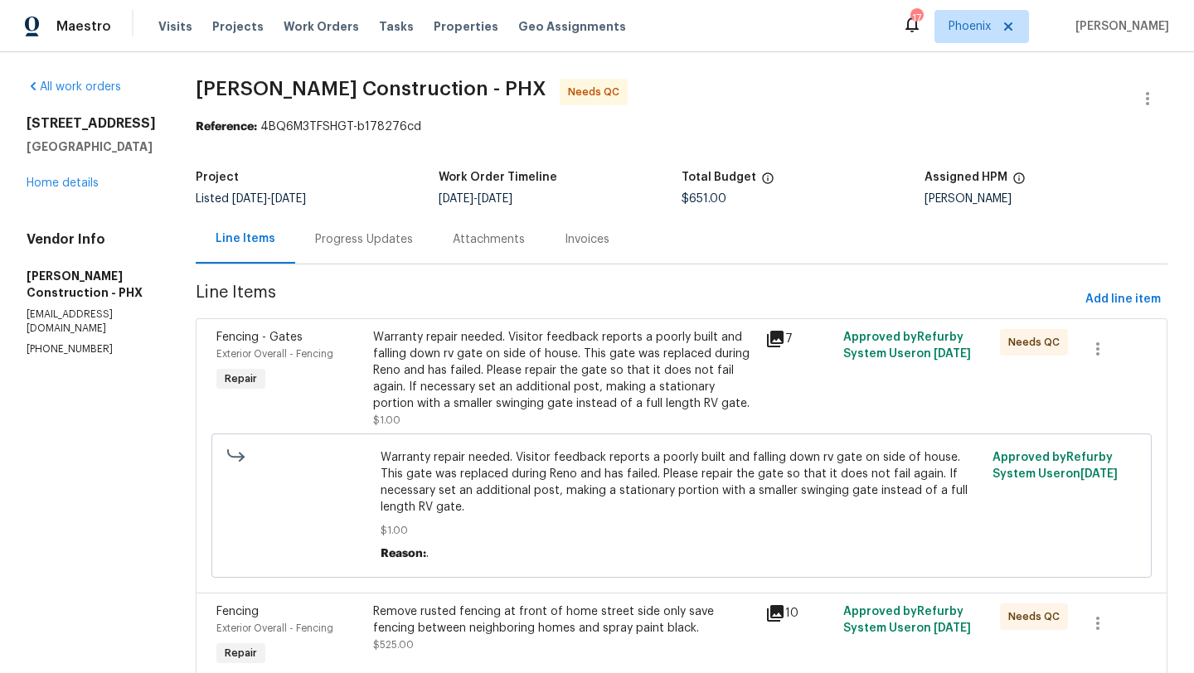
scroll to position [46, 0]
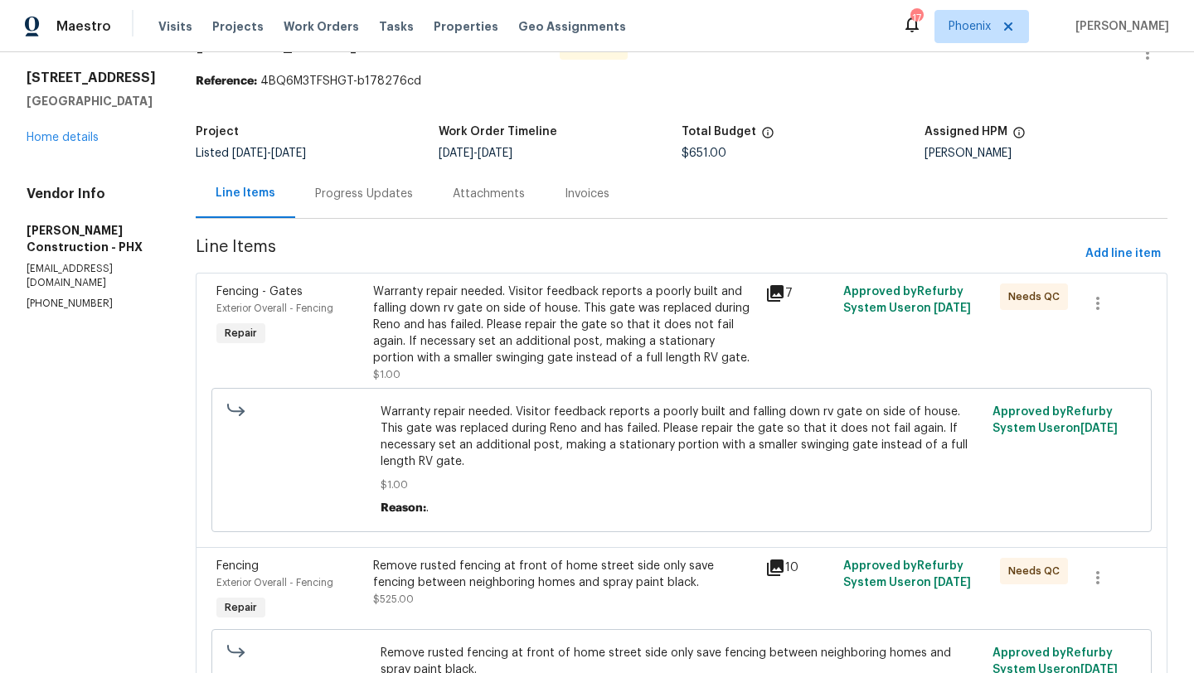
click at [516, 558] on div "Remove rusted fencing at front of home street side only save fencing between ne…" at bounding box center [564, 574] width 382 height 33
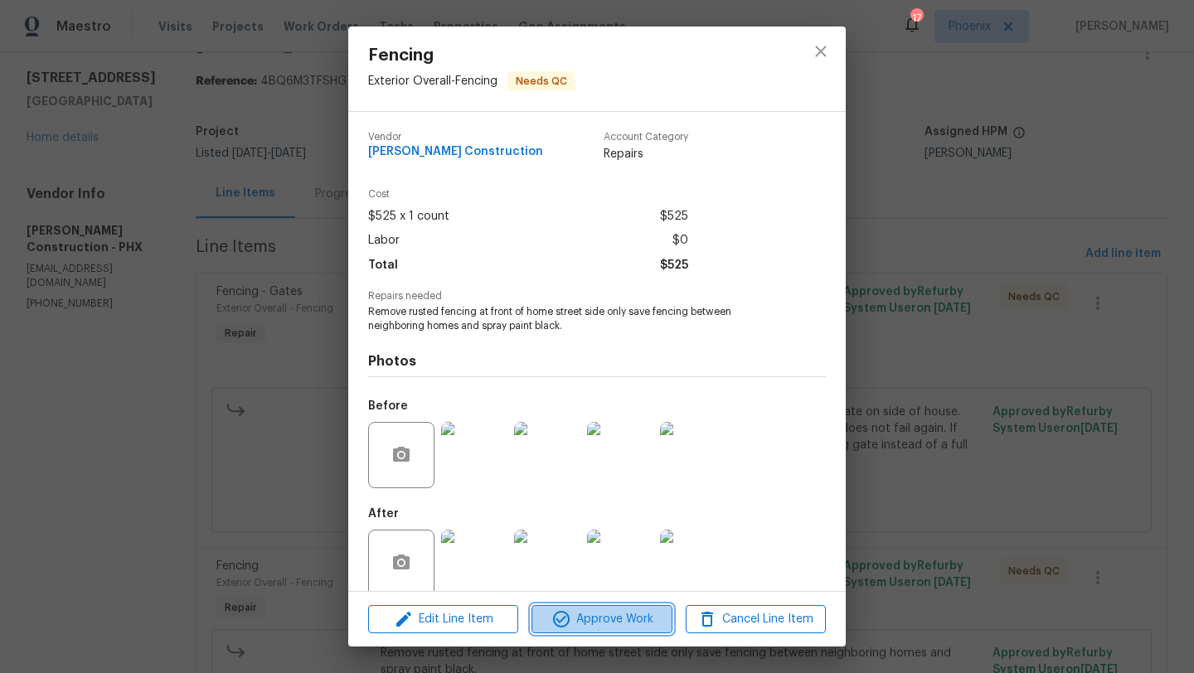
click at [626, 613] on span "Approve Work" at bounding box center [601, 619] width 130 height 21
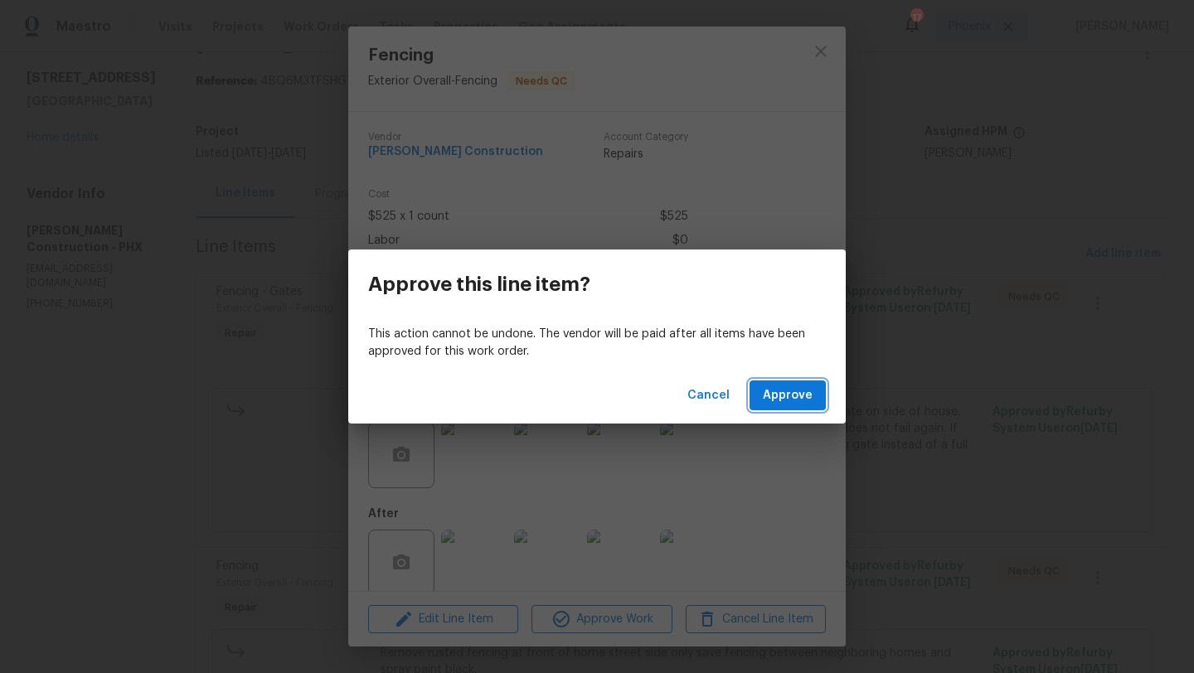
click at [818, 386] on button "Approve" at bounding box center [787, 395] width 76 height 31
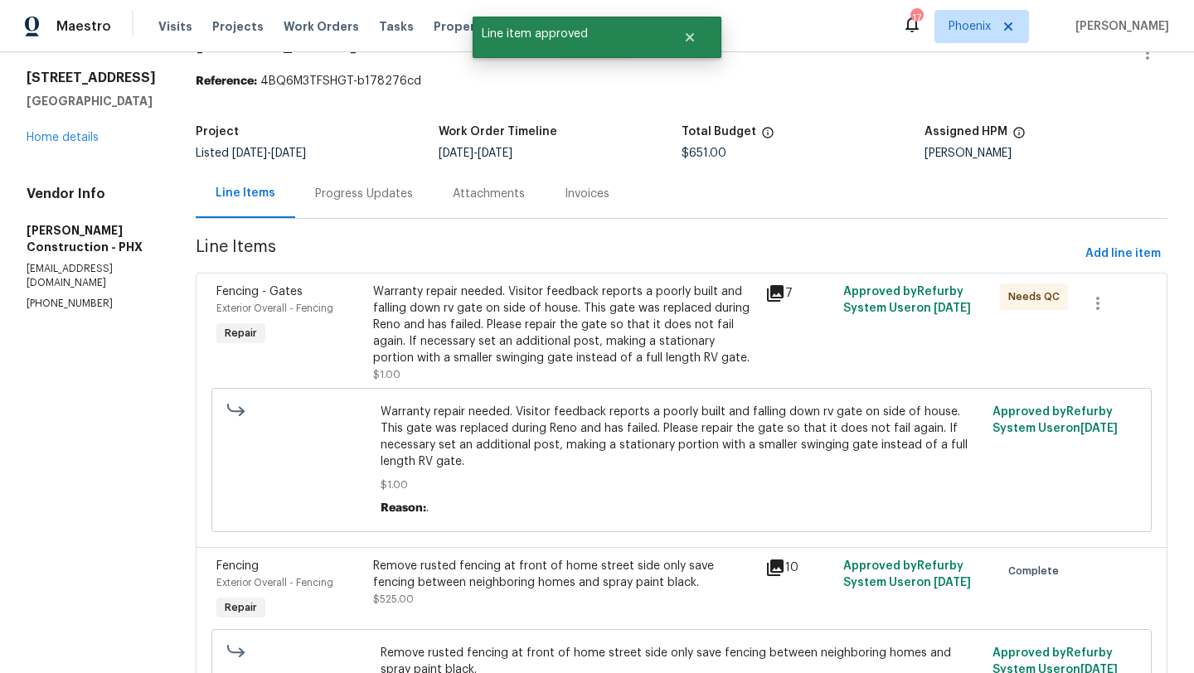
click at [651, 368] on div "Warranty repair needed. Visitor feedback reports a poorly built and falling dow…" at bounding box center [564, 332] width 382 height 99
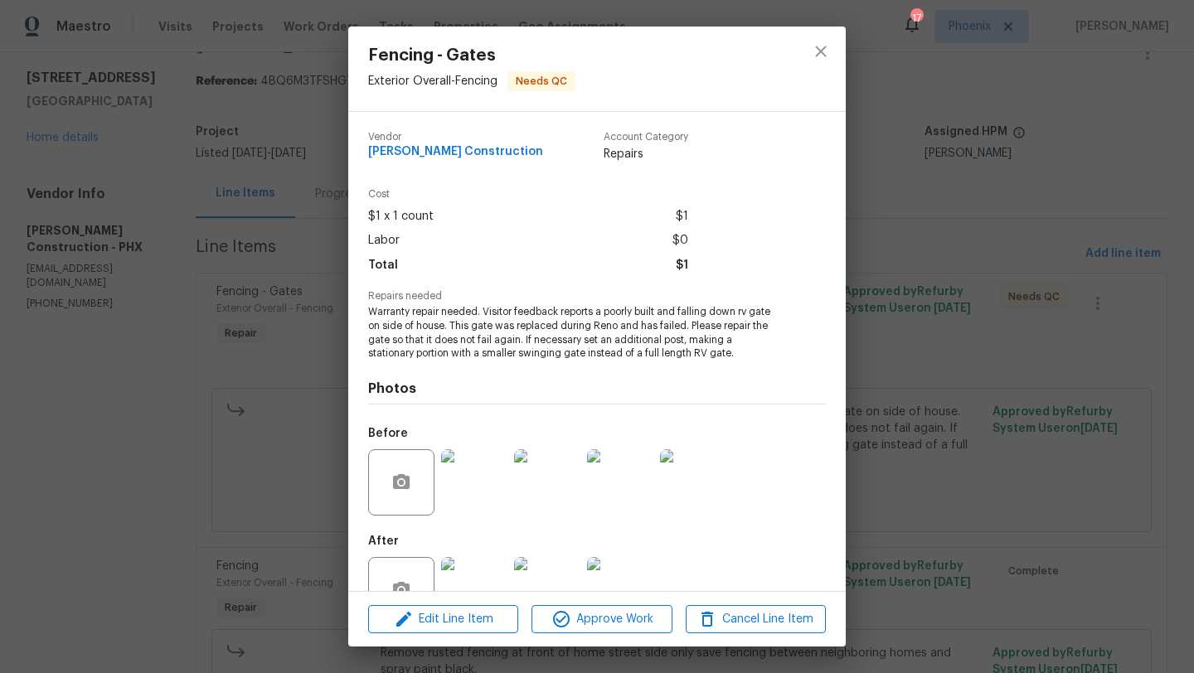
click at [481, 564] on img at bounding box center [474, 590] width 66 height 66
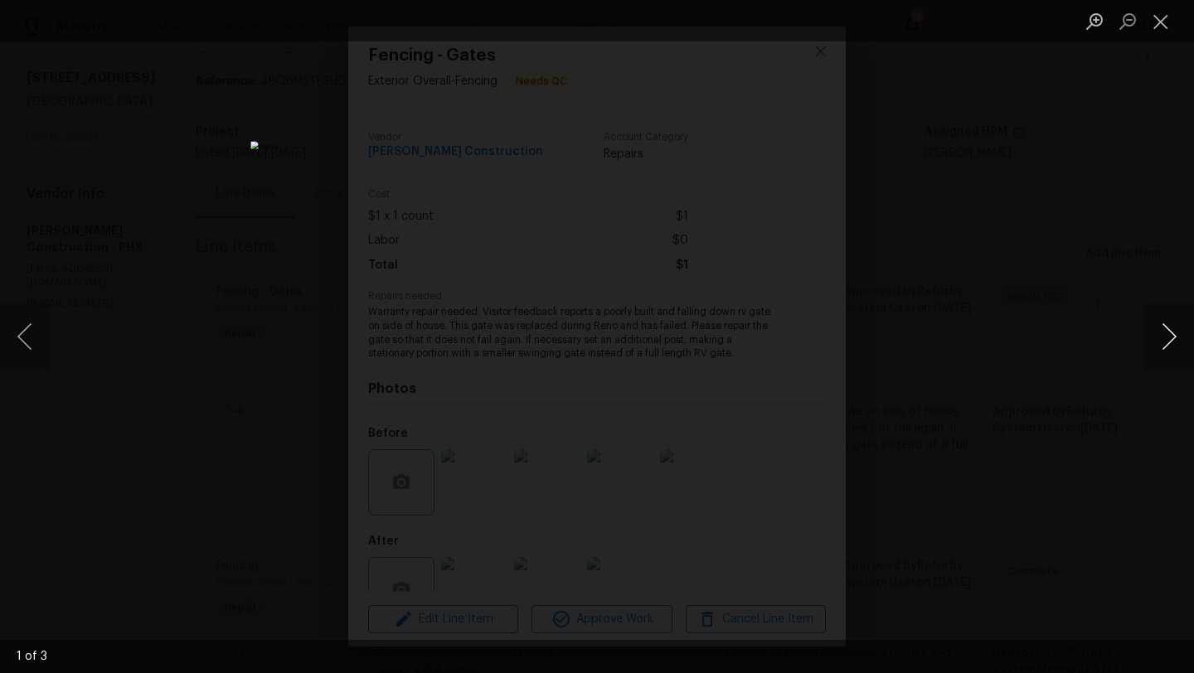
click at [1168, 331] on button "Next image" at bounding box center [1169, 336] width 50 height 66
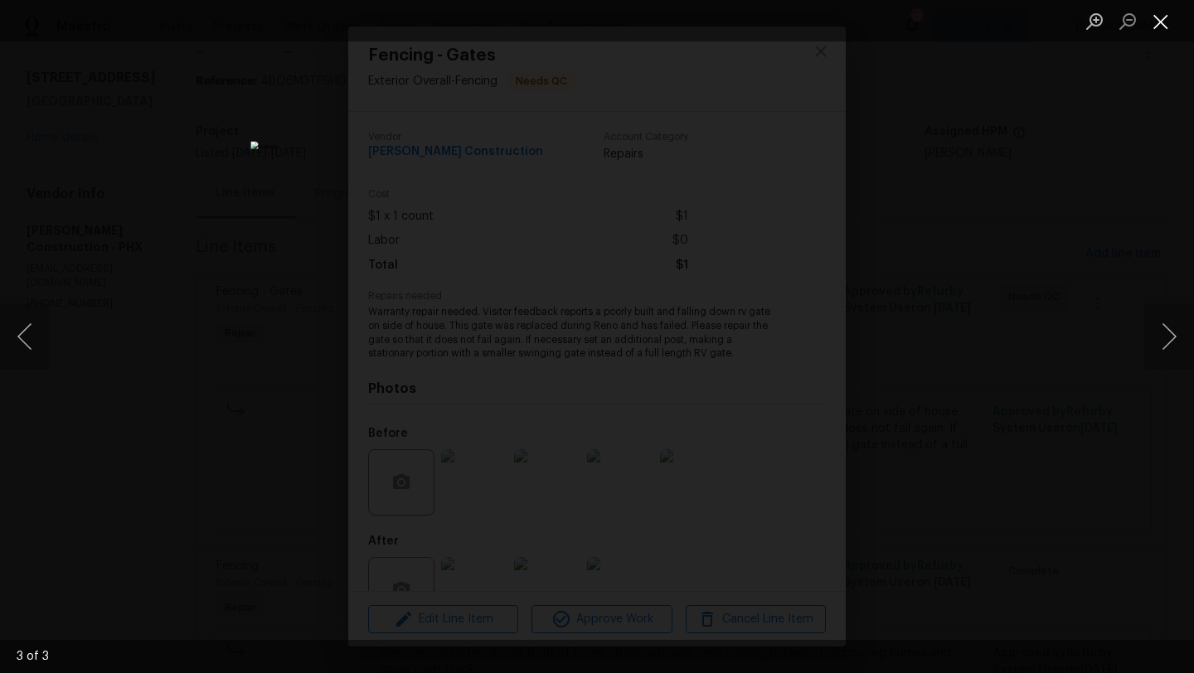
click at [1163, 14] on button "Close lightbox" at bounding box center [1160, 21] width 33 height 29
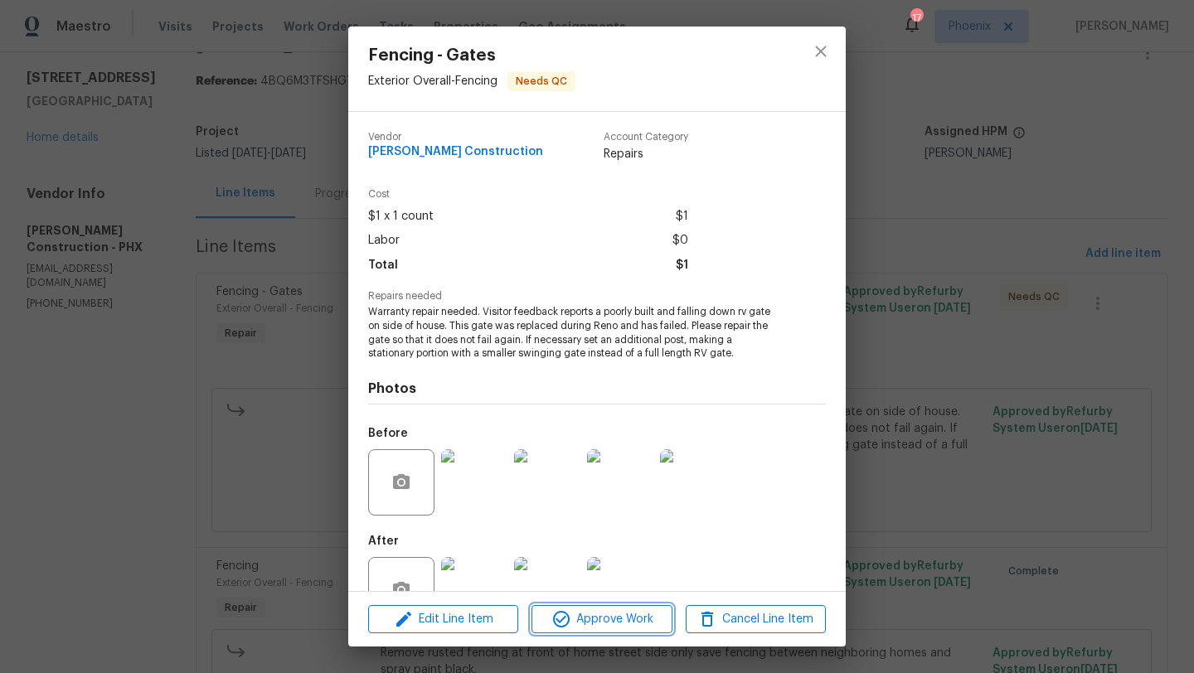
click at [596, 615] on span "Approve Work" at bounding box center [601, 619] width 130 height 21
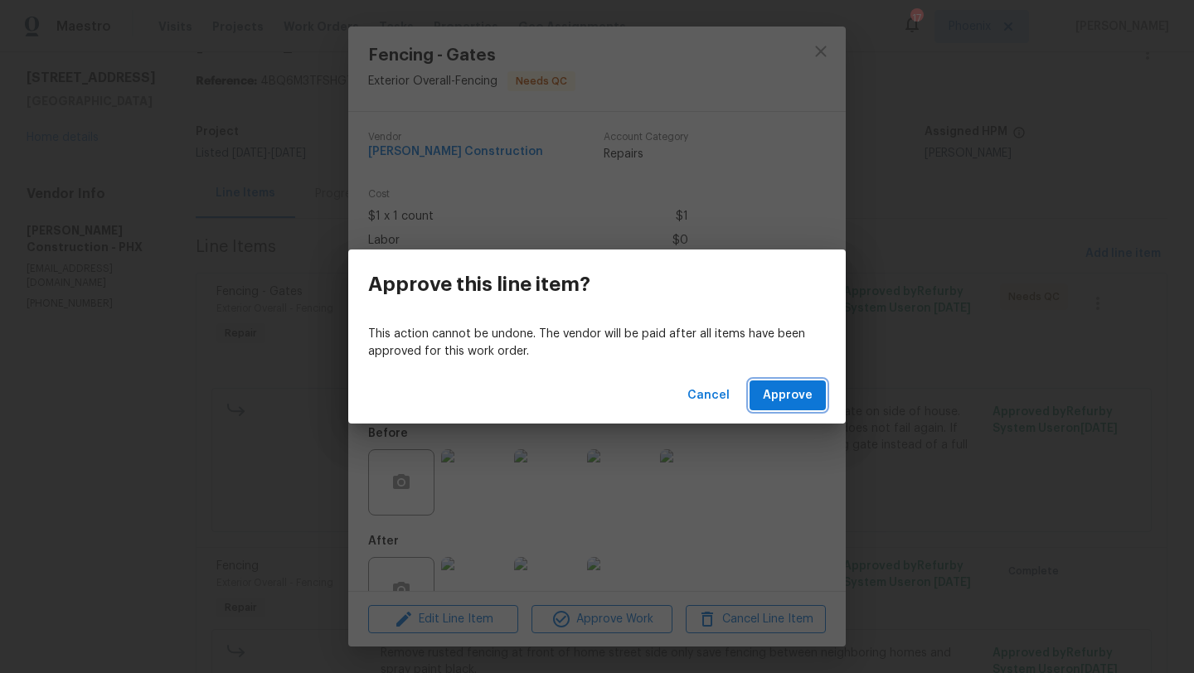
click at [795, 401] on span "Approve" at bounding box center [788, 395] width 50 height 21
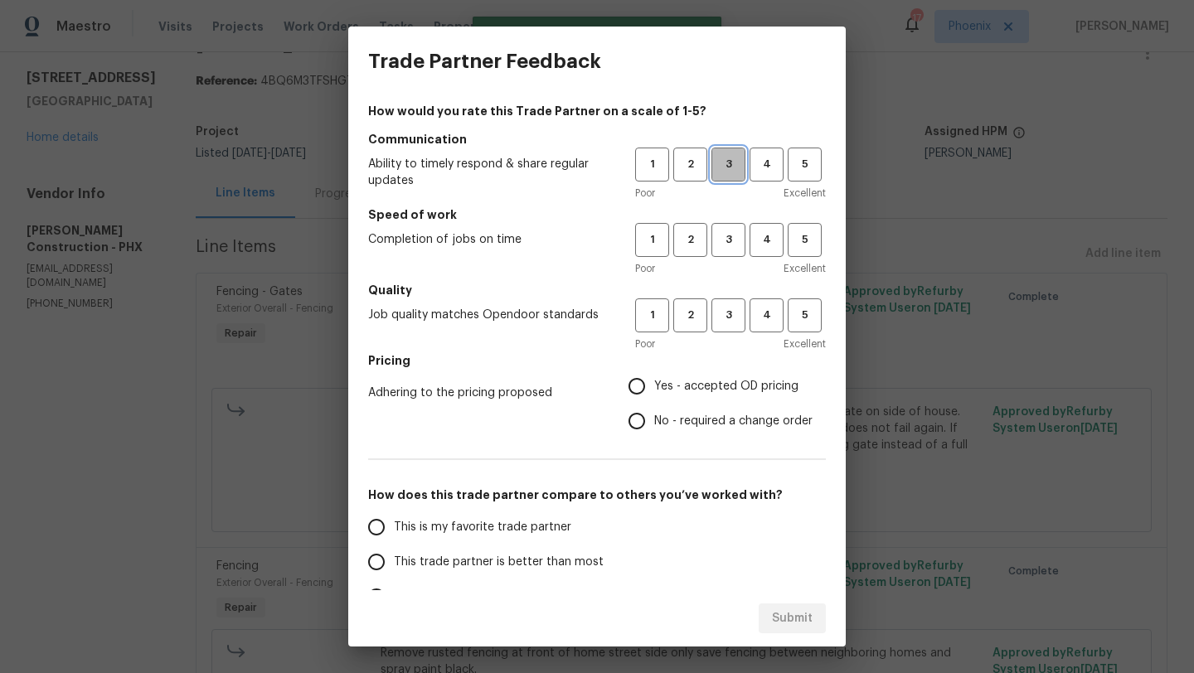
click at [718, 179] on button "3" at bounding box center [728, 165] width 34 height 34
click at [734, 249] on span "3" at bounding box center [728, 239] width 31 height 19
click at [730, 316] on span "3" at bounding box center [728, 315] width 31 height 19
click at [378, 563] on input "This trade partner is better than most" at bounding box center [376, 562] width 35 height 35
radio input "true"
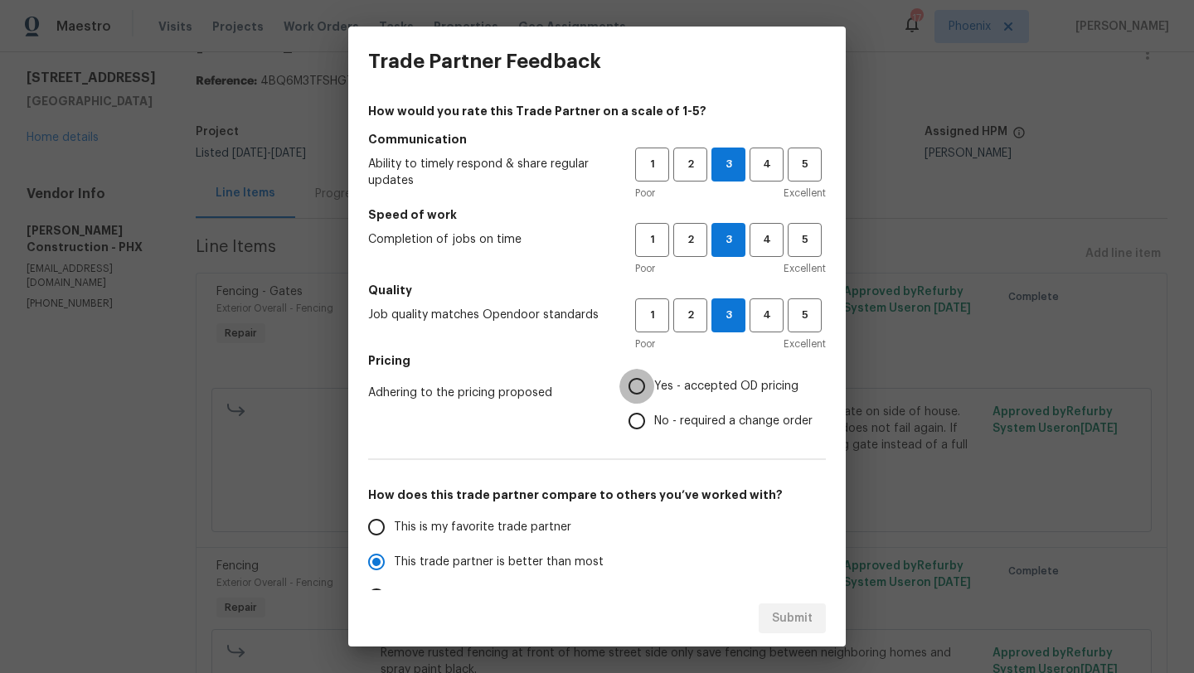
click at [630, 381] on input "Yes - accepted OD pricing" at bounding box center [636, 386] width 35 height 35
click at [794, 617] on span "Submit" at bounding box center [792, 618] width 41 height 21
radio input "false"
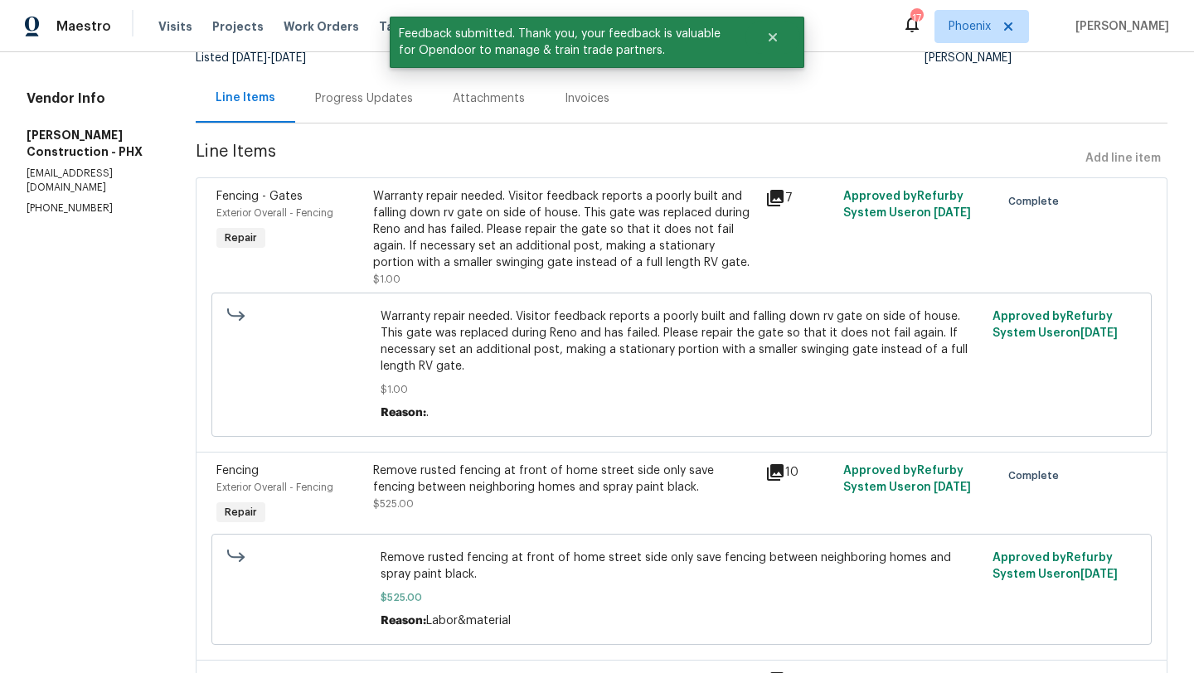
scroll to position [174, 0]
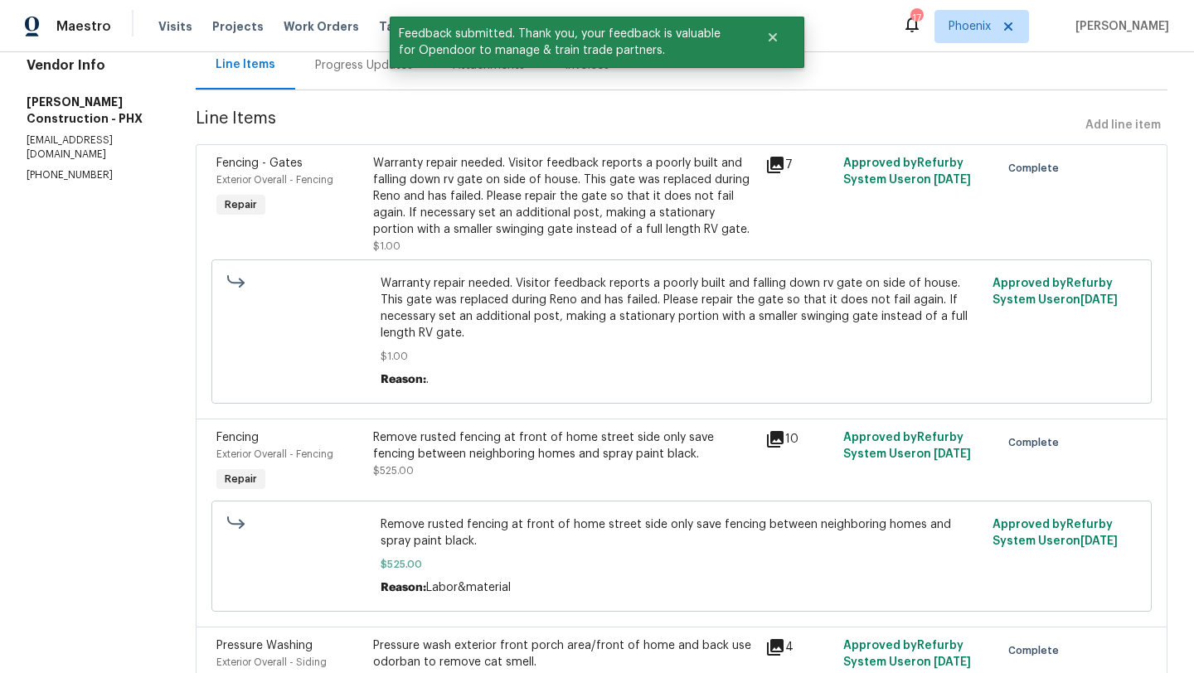
click at [525, 448] on div "Remove rusted fencing at front of home street side only save fencing between ne…" at bounding box center [564, 454] width 382 height 50
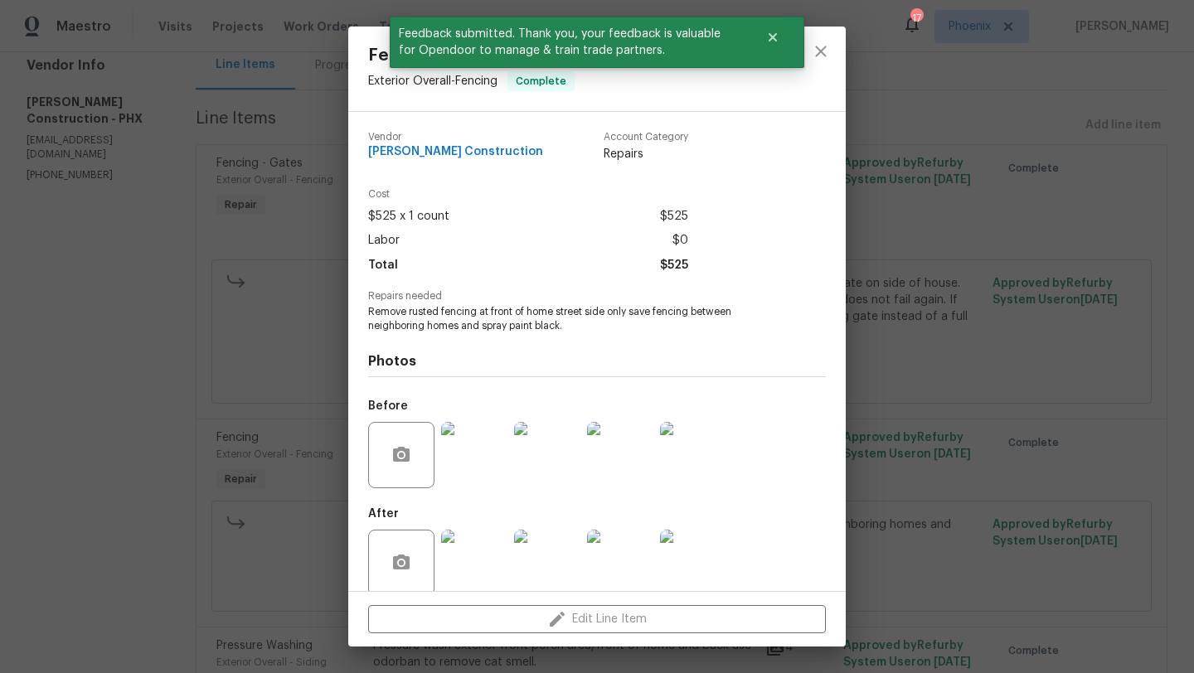
click at [484, 558] on img at bounding box center [474, 563] width 66 height 66
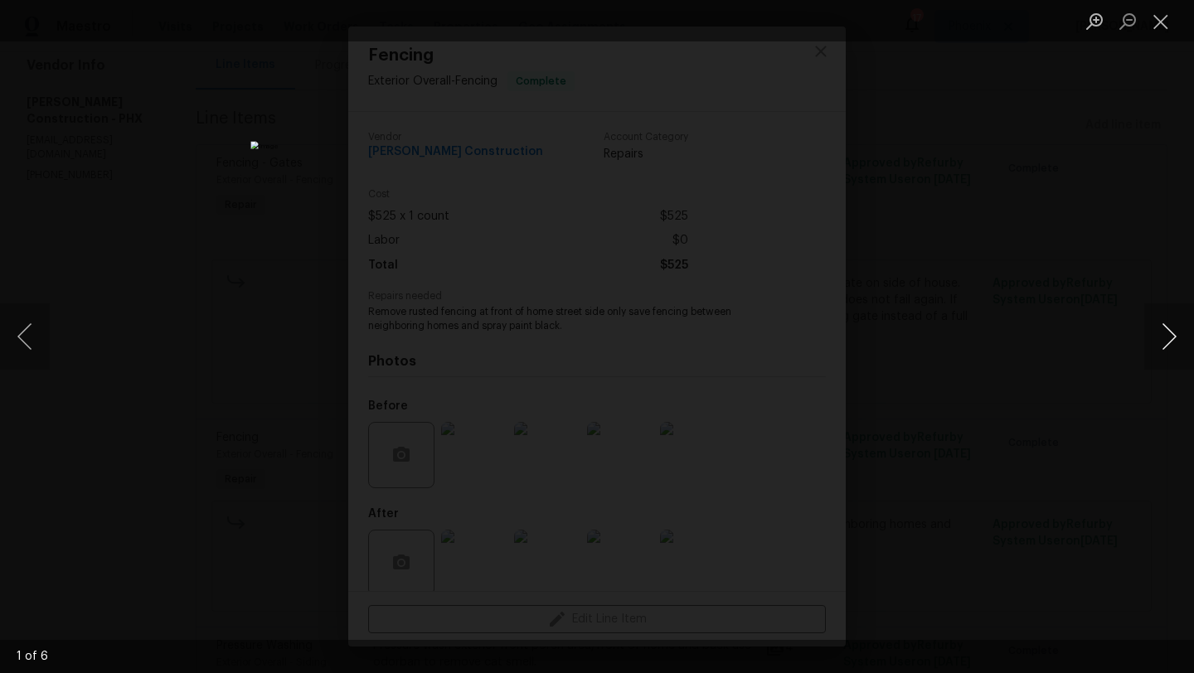
click at [1172, 341] on button "Next image" at bounding box center [1169, 336] width 50 height 66
click at [1159, 24] on button "Close lightbox" at bounding box center [1160, 21] width 33 height 29
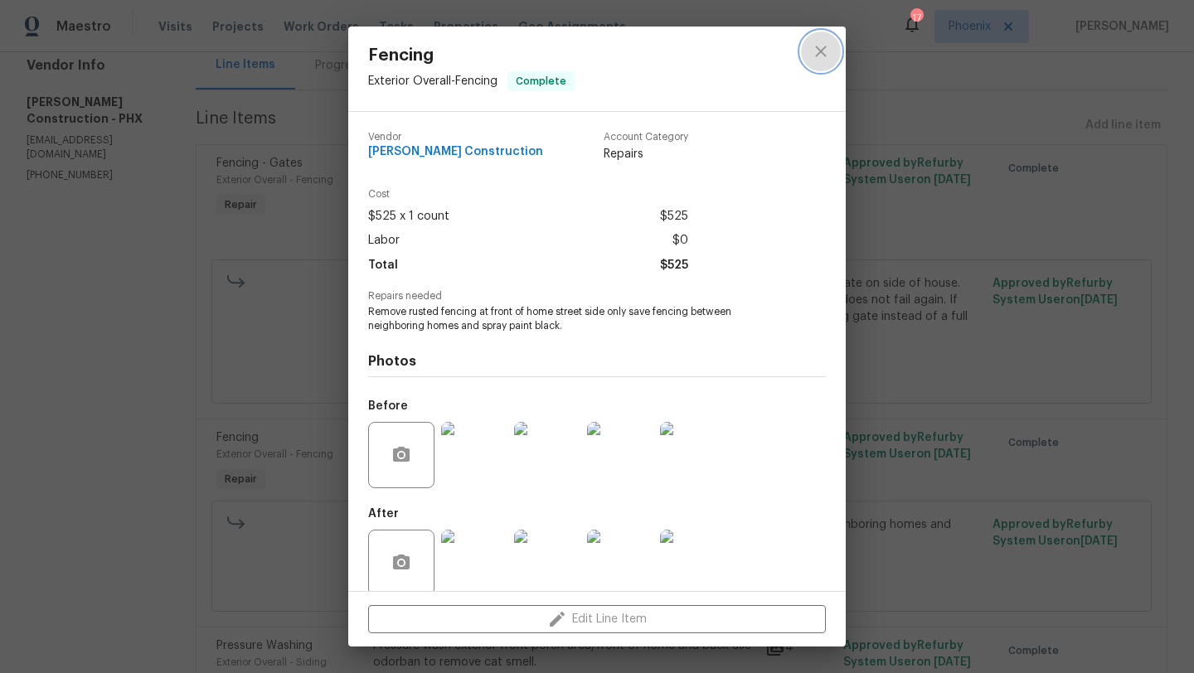
click at [818, 60] on icon "close" at bounding box center [821, 51] width 20 height 20
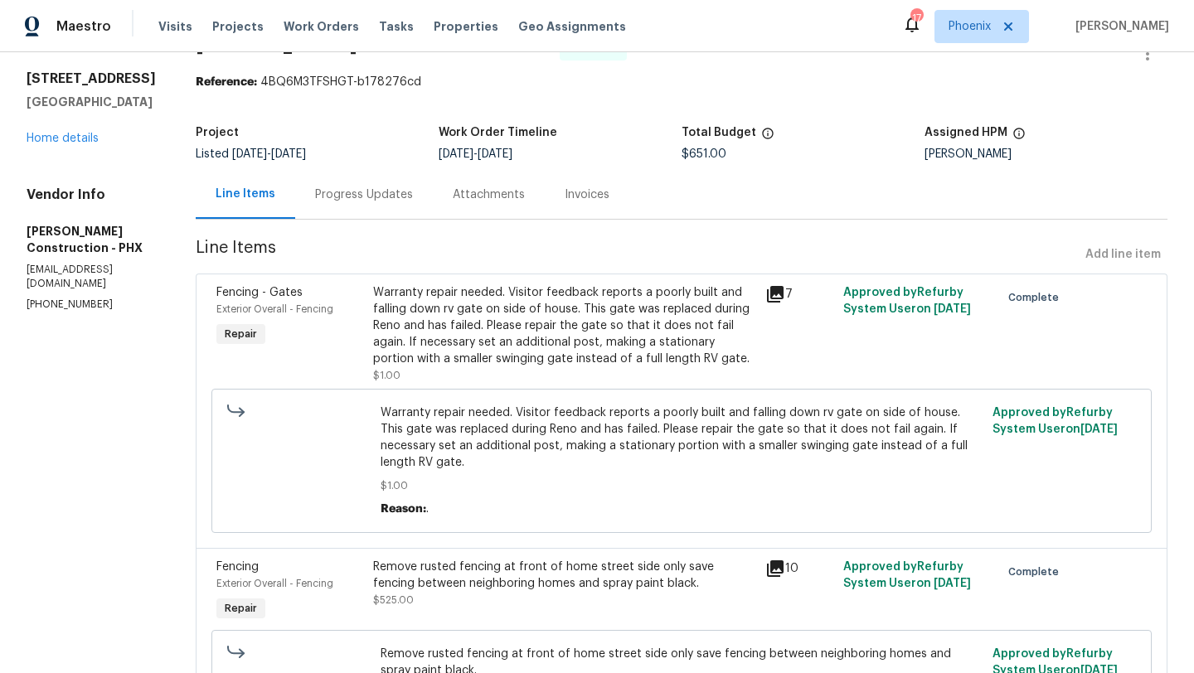
scroll to position [0, 0]
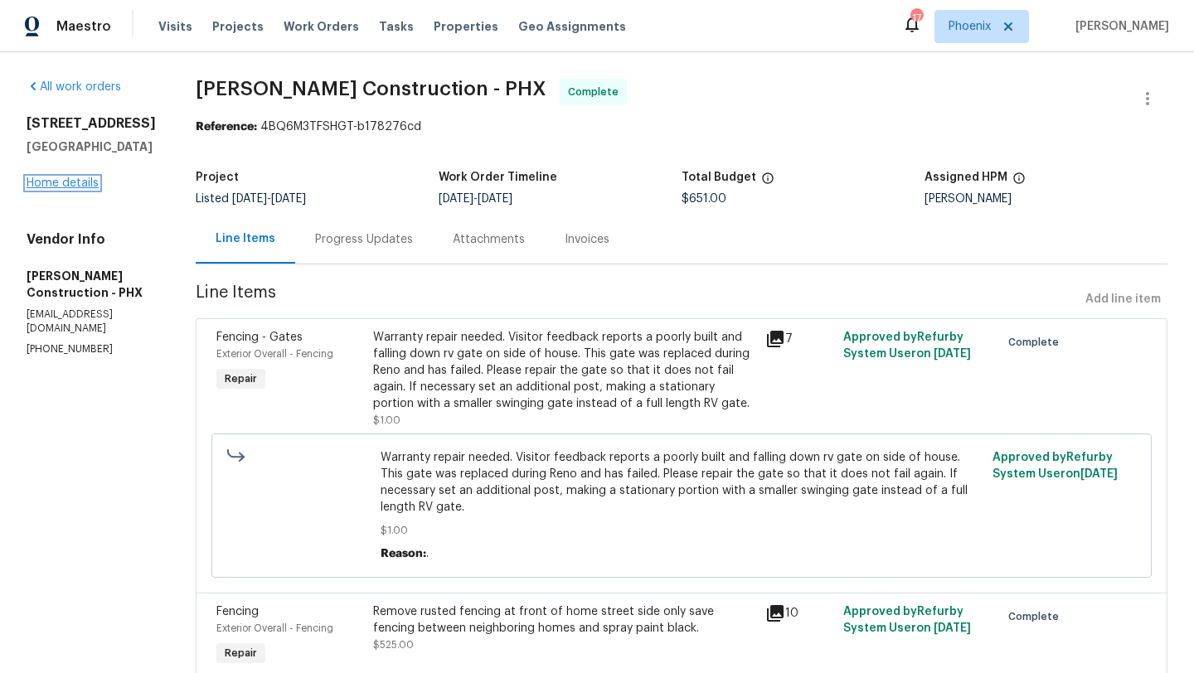
click at [68, 182] on link "Home details" at bounding box center [63, 183] width 72 height 12
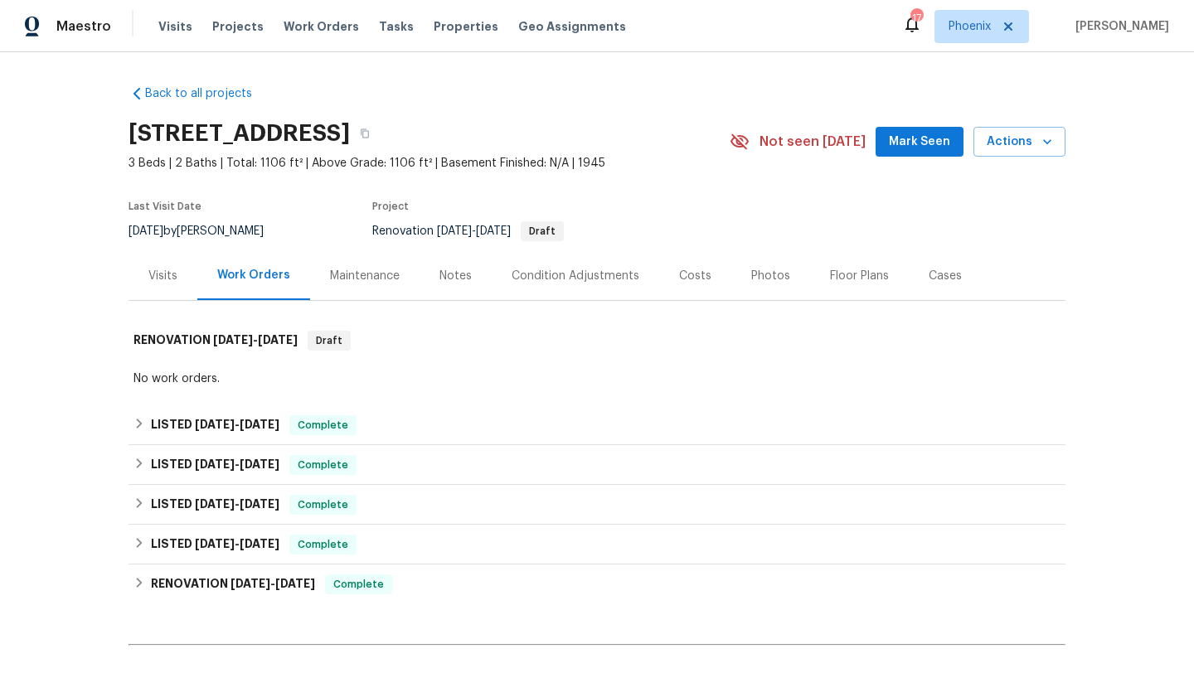
click at [362, 283] on div "Maintenance" at bounding box center [365, 276] width 70 height 17
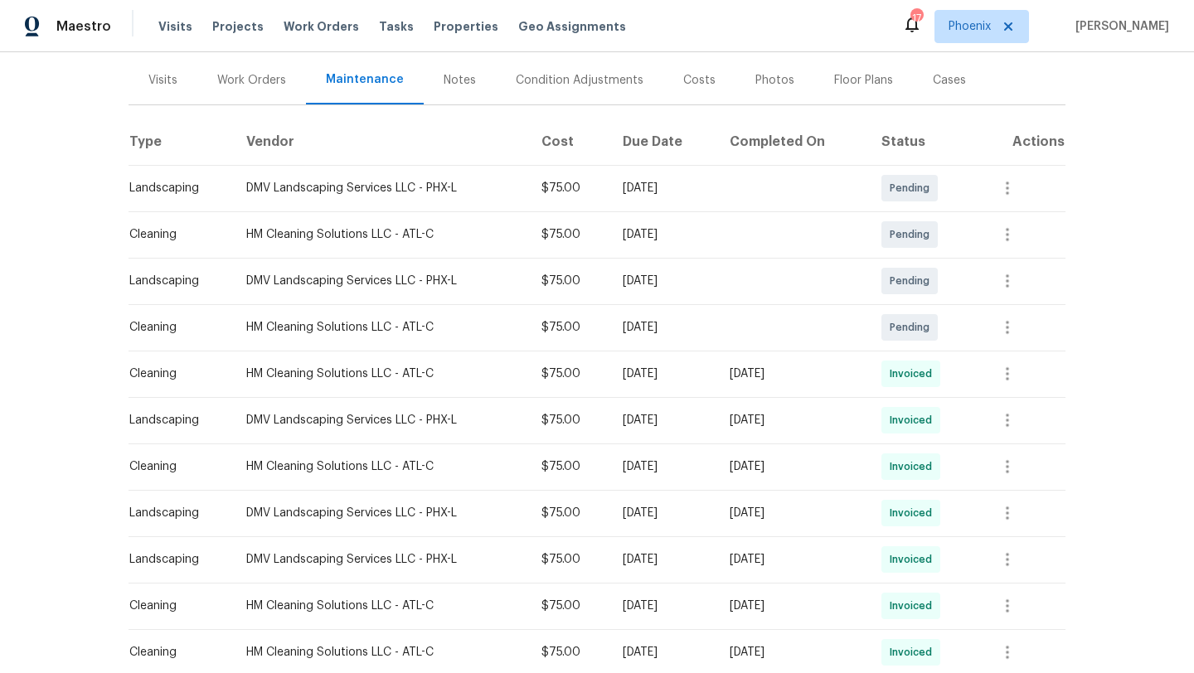
scroll to position [194, 0]
click at [245, 80] on div "Work Orders" at bounding box center [251, 82] width 69 height 17
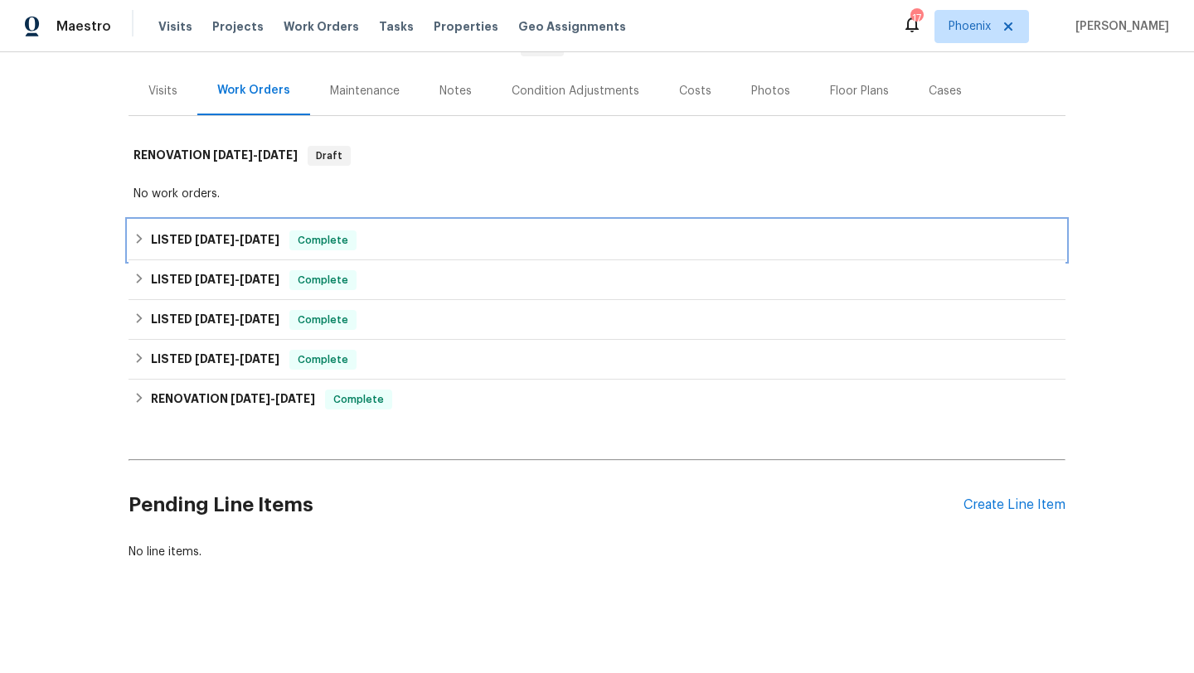
click at [216, 234] on span "10/3/25" at bounding box center [215, 240] width 40 height 12
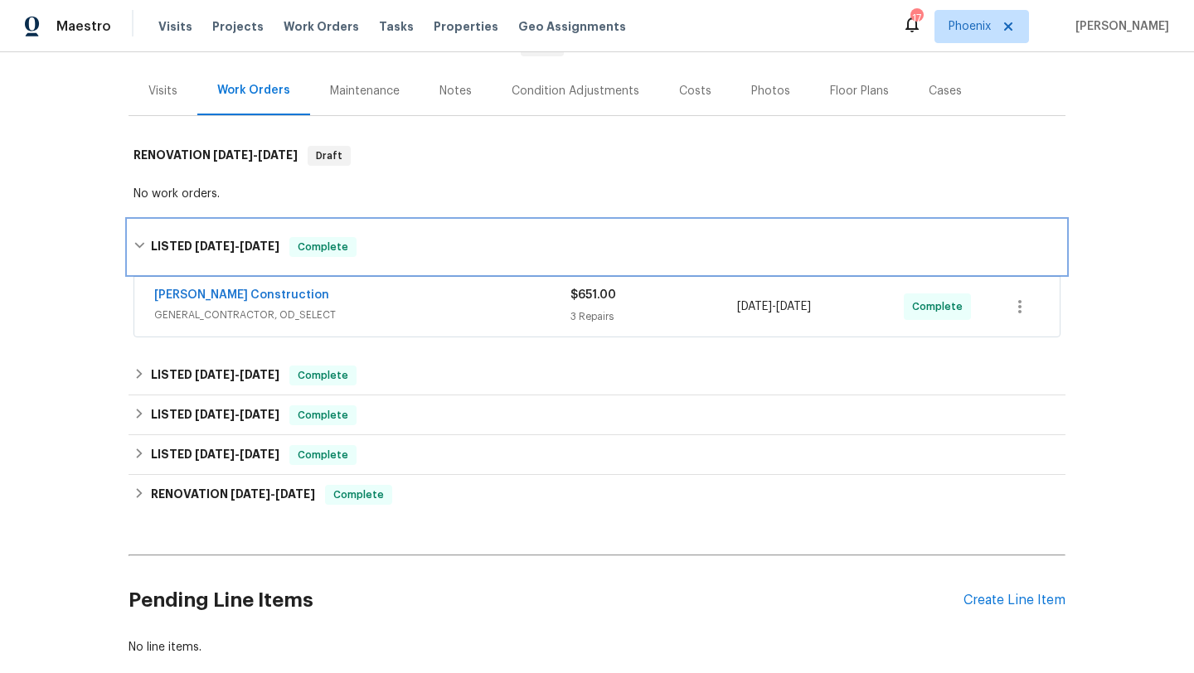
click at [139, 244] on icon at bounding box center [139, 246] width 12 height 12
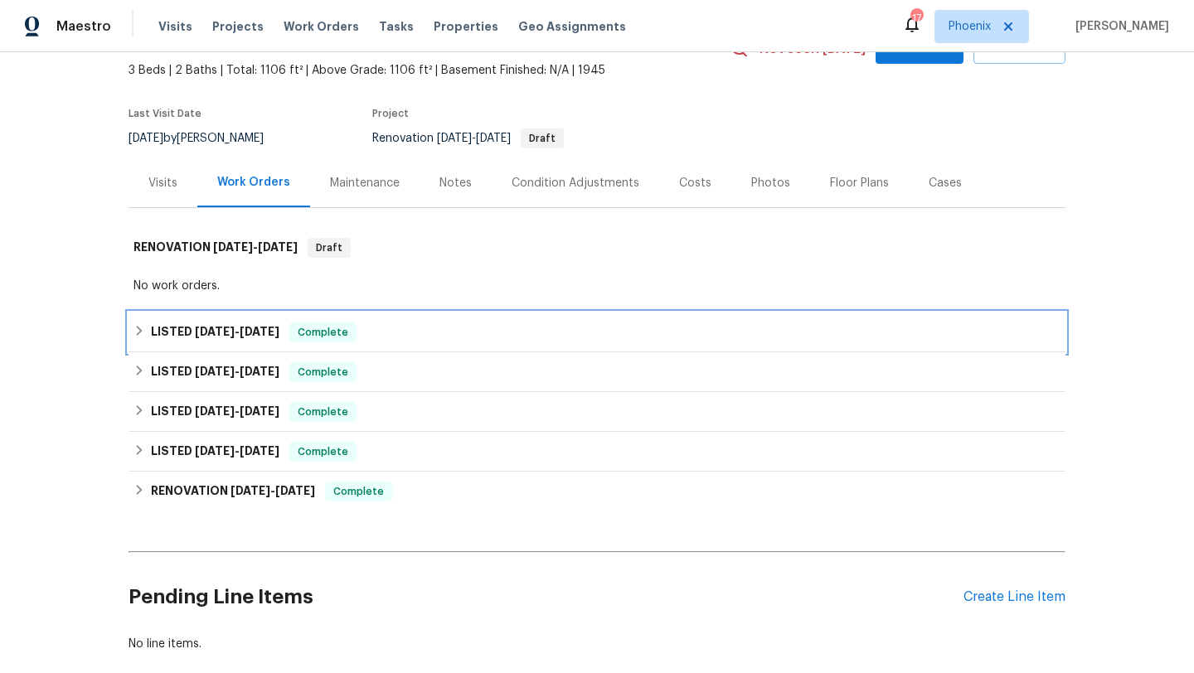
scroll to position [0, 0]
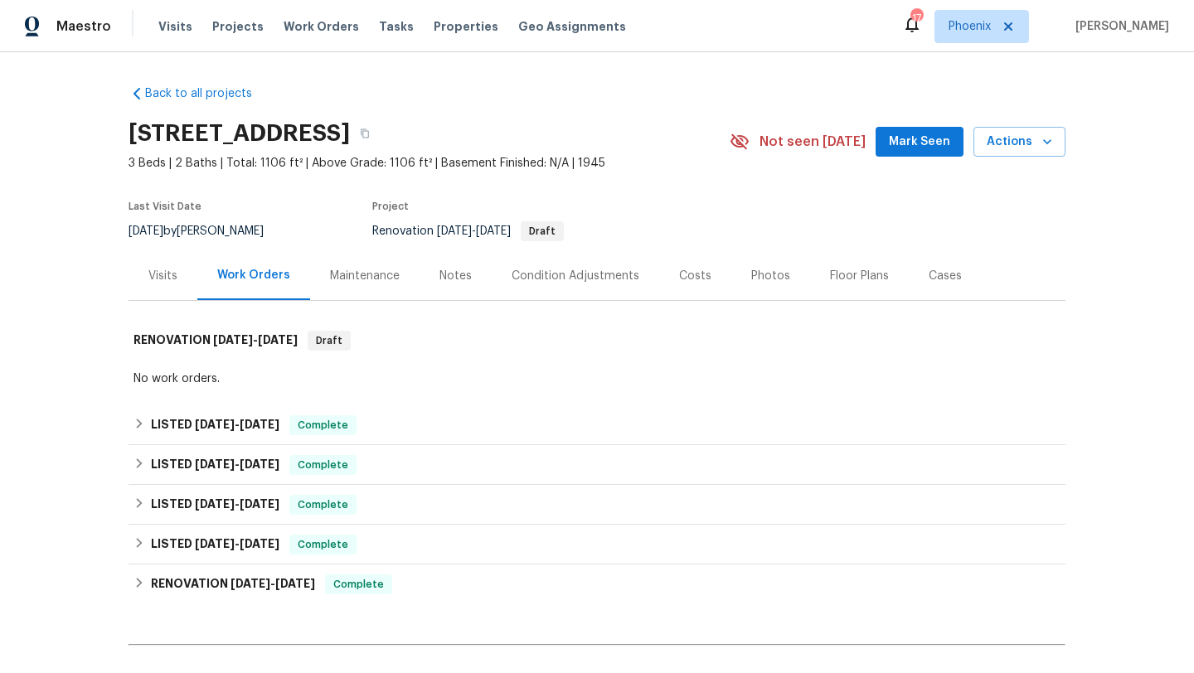
click at [328, 36] on div "Visits Projects Work Orders Tasks Properties Geo Assignments" at bounding box center [401, 26] width 487 height 33
click at [328, 24] on span "Work Orders" at bounding box center [320, 26] width 75 height 17
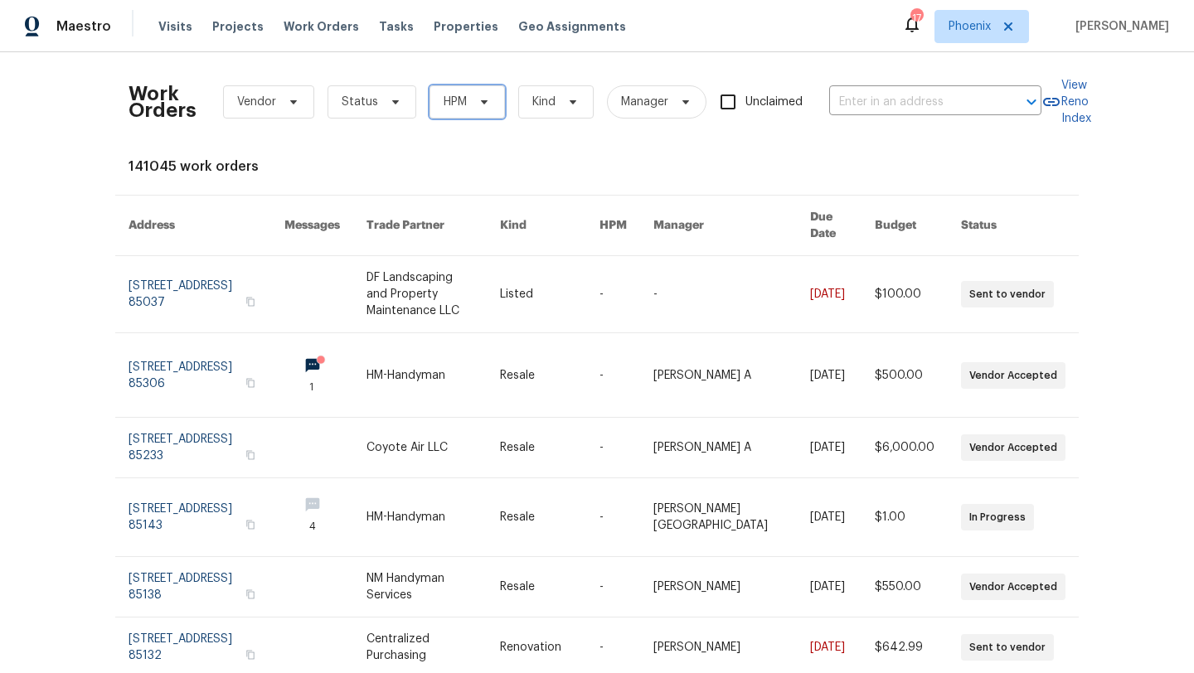
click at [457, 101] on span "HPM" at bounding box center [454, 102] width 23 height 17
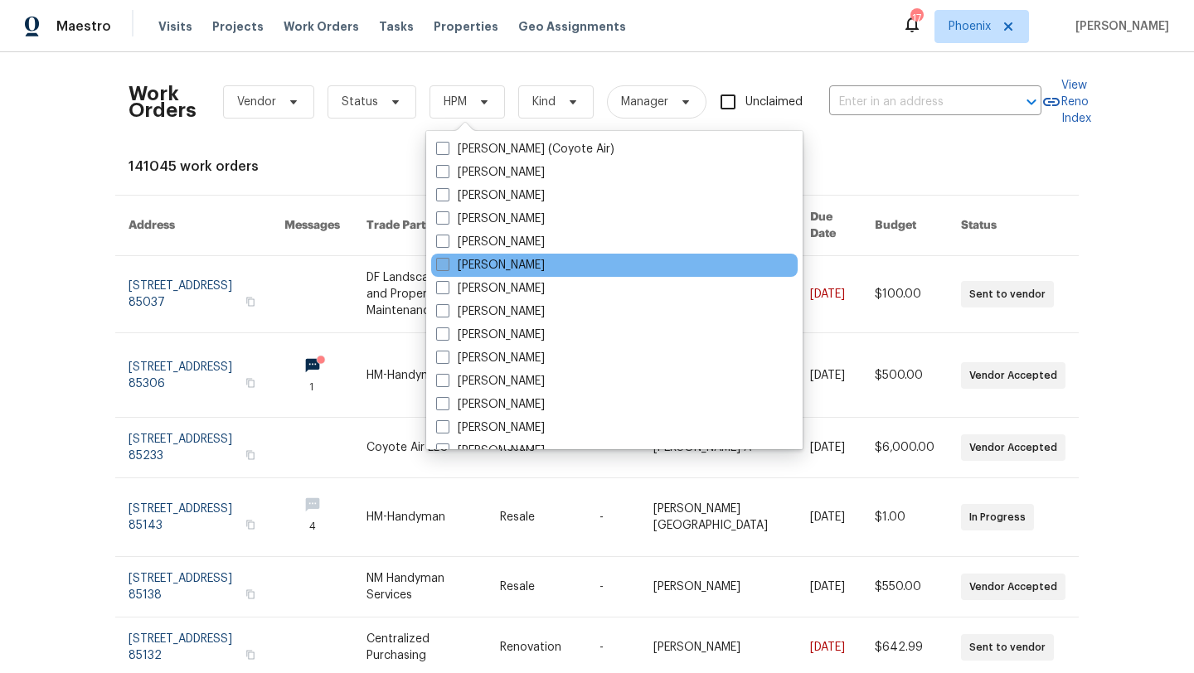
click at [476, 264] on label "Austin Hatch" at bounding box center [490, 265] width 109 height 17
click at [447, 264] on input "Austin Hatch" at bounding box center [441, 262] width 11 height 11
checkbox input "true"
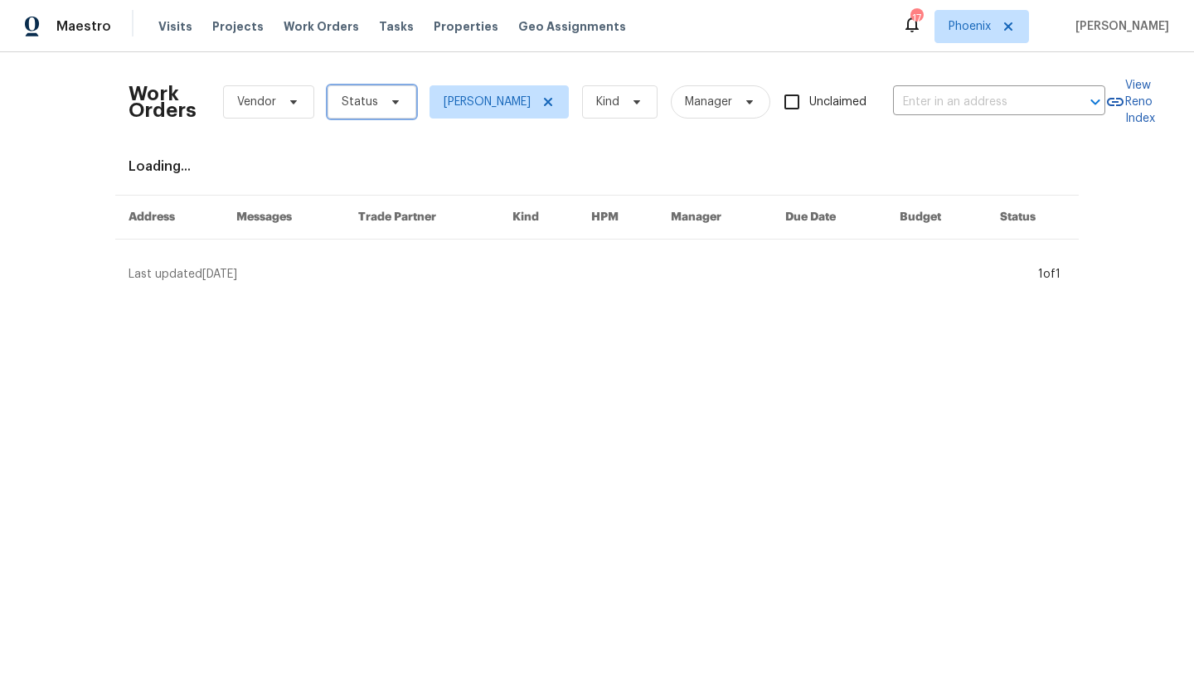
click at [400, 109] on span "Status" at bounding box center [371, 101] width 89 height 33
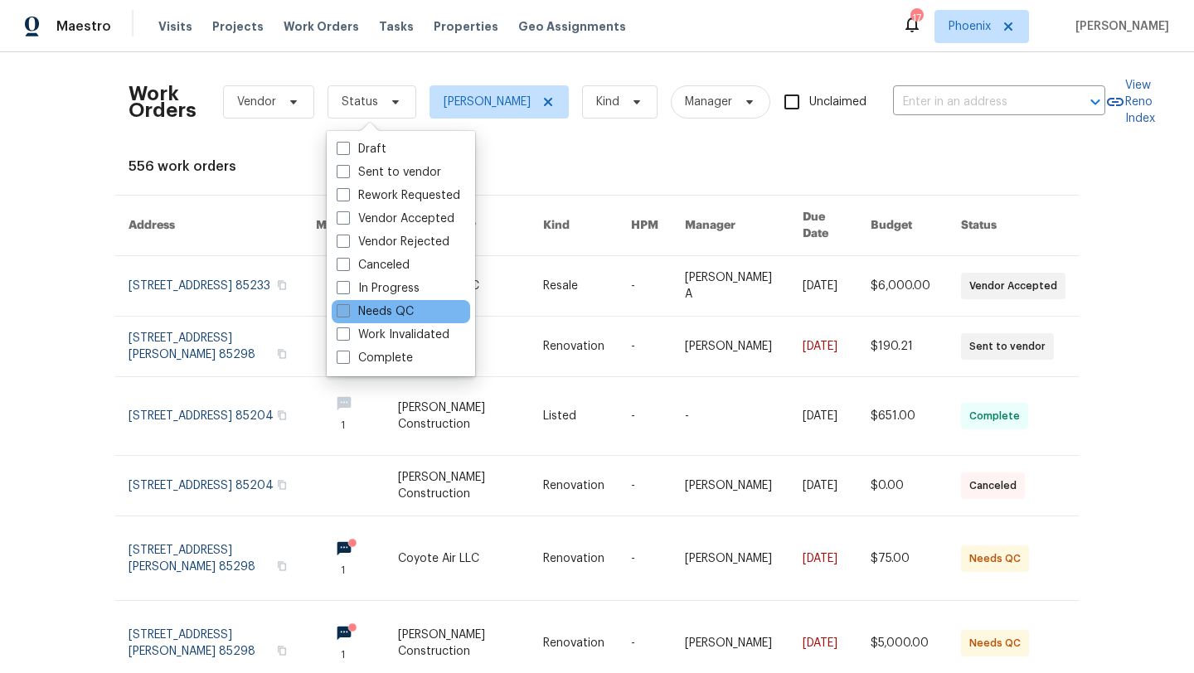
click at [342, 308] on span at bounding box center [343, 310] width 13 height 13
click at [342, 308] on input "Needs QC" at bounding box center [342, 308] width 11 height 11
checkbox input "true"
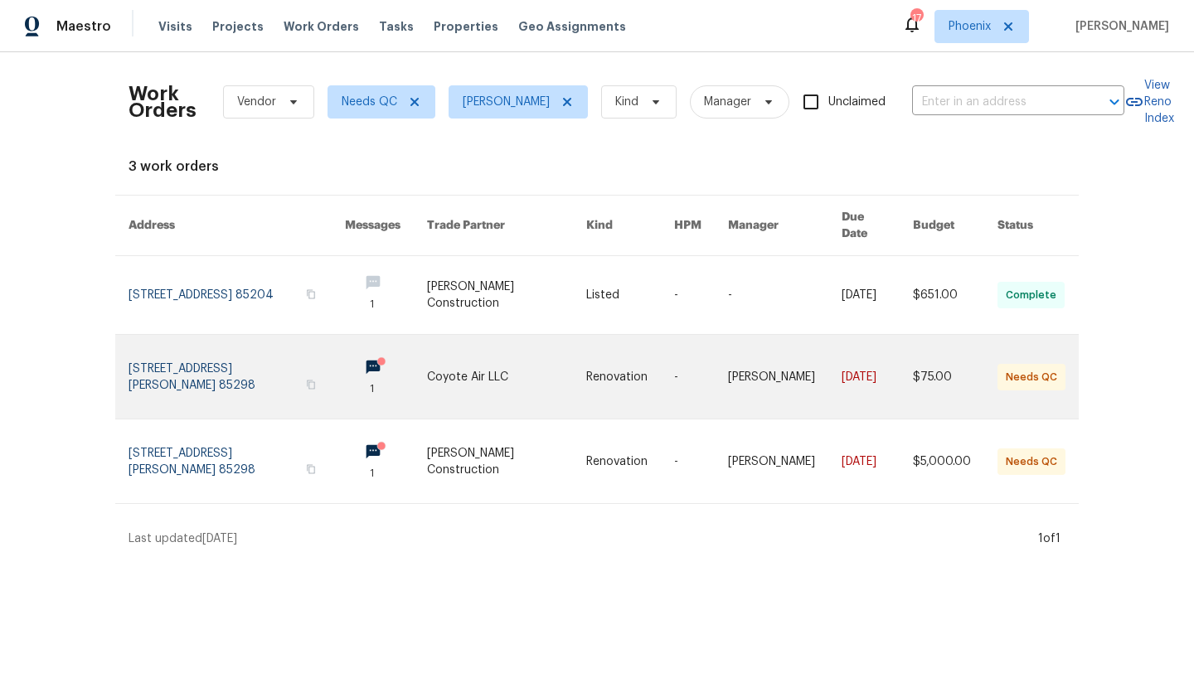
click at [225, 355] on link at bounding box center [236, 377] width 216 height 84
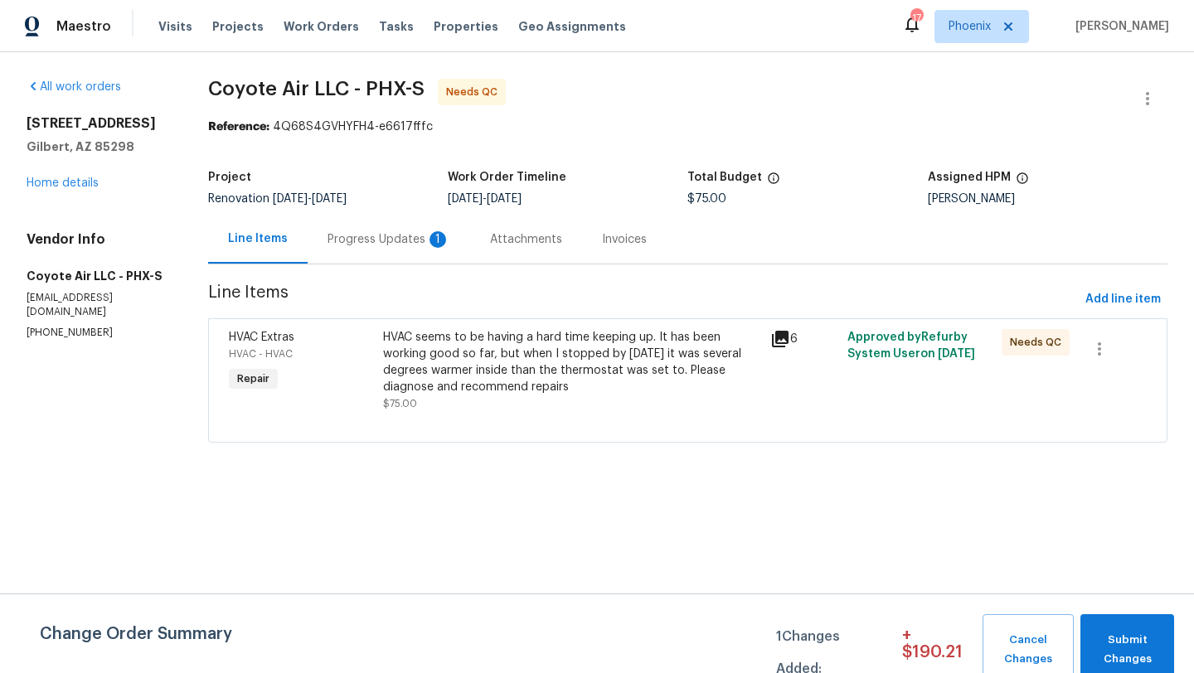
click at [413, 238] on div "Progress Updates 1" at bounding box center [388, 239] width 123 height 17
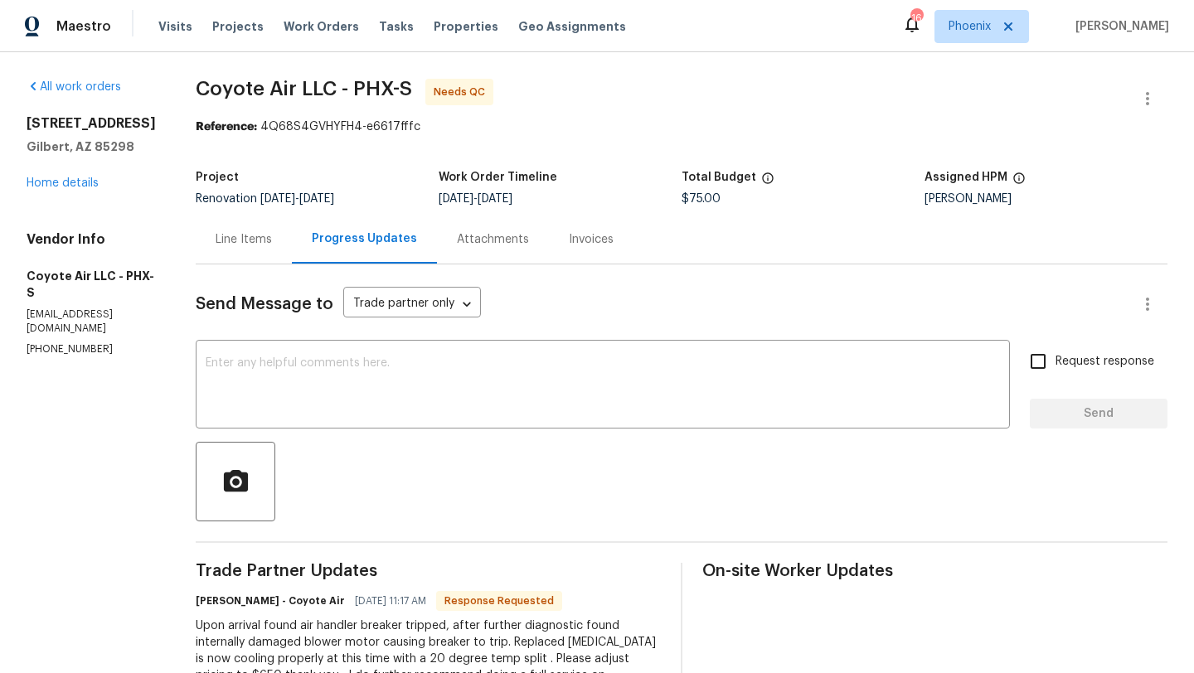
scroll to position [90, 0]
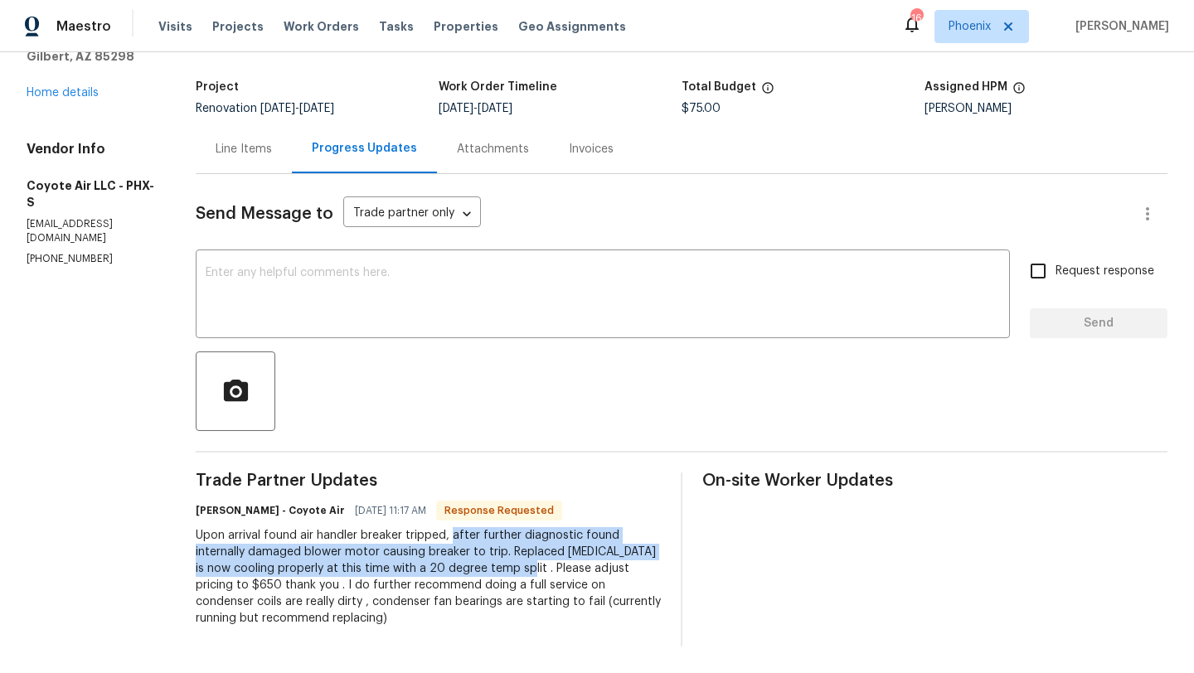
drag, startPoint x: 436, startPoint y: 536, endPoint x: 446, endPoint y: 564, distance: 29.1
click at [446, 564] on div "Upon arrival found air handler breaker tripped, after further diagnostic found …" at bounding box center [428, 576] width 465 height 99
copy div "after further diagnostic found internally damaged blower motor causing breaker …"
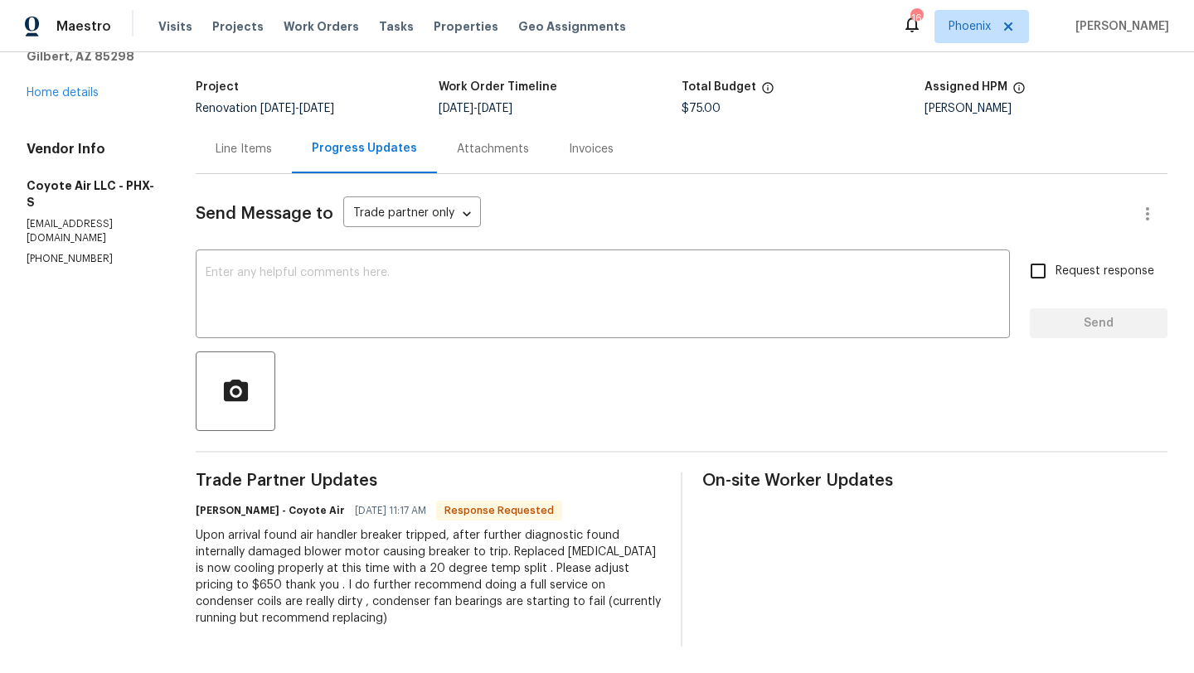
click at [229, 150] on div "Line Items" at bounding box center [244, 149] width 56 height 17
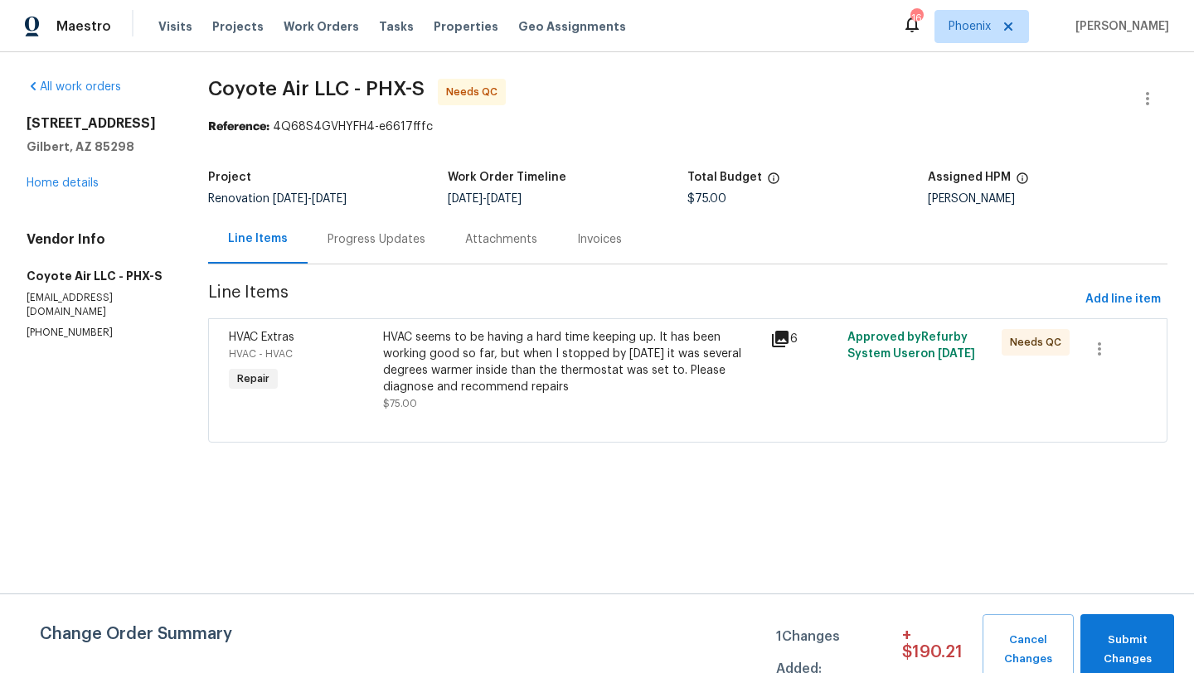
click at [438, 375] on div "HVAC seems to be having a hard time keeping up. It has been working good so far…" at bounding box center [571, 362] width 376 height 66
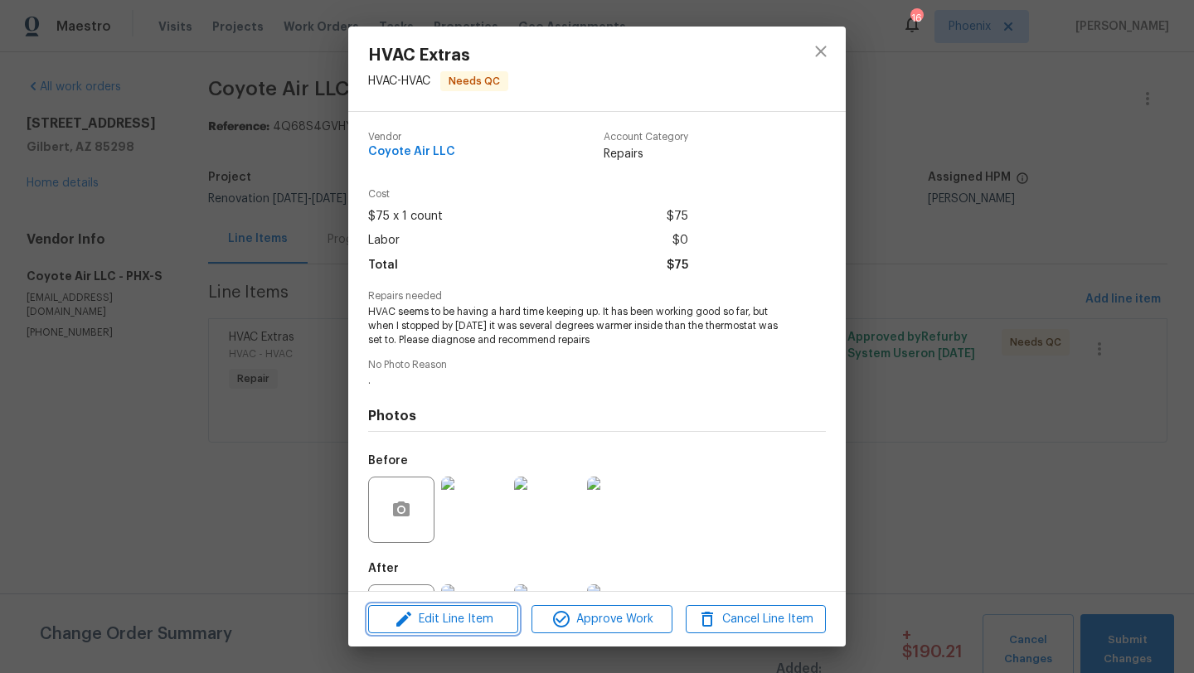
click at [475, 616] on span "Edit Line Item" at bounding box center [443, 619] width 140 height 21
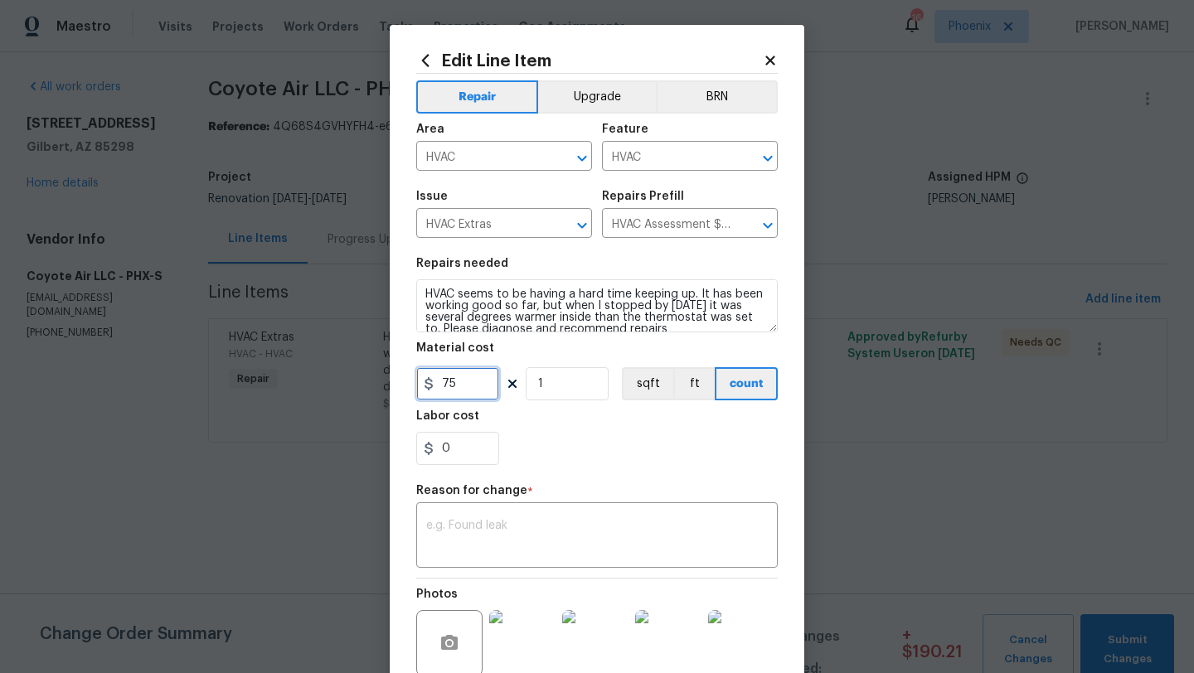
click at [474, 395] on input "75" at bounding box center [457, 383] width 83 height 33
type input "650"
click at [510, 548] on textarea at bounding box center [596, 537] width 341 height 35
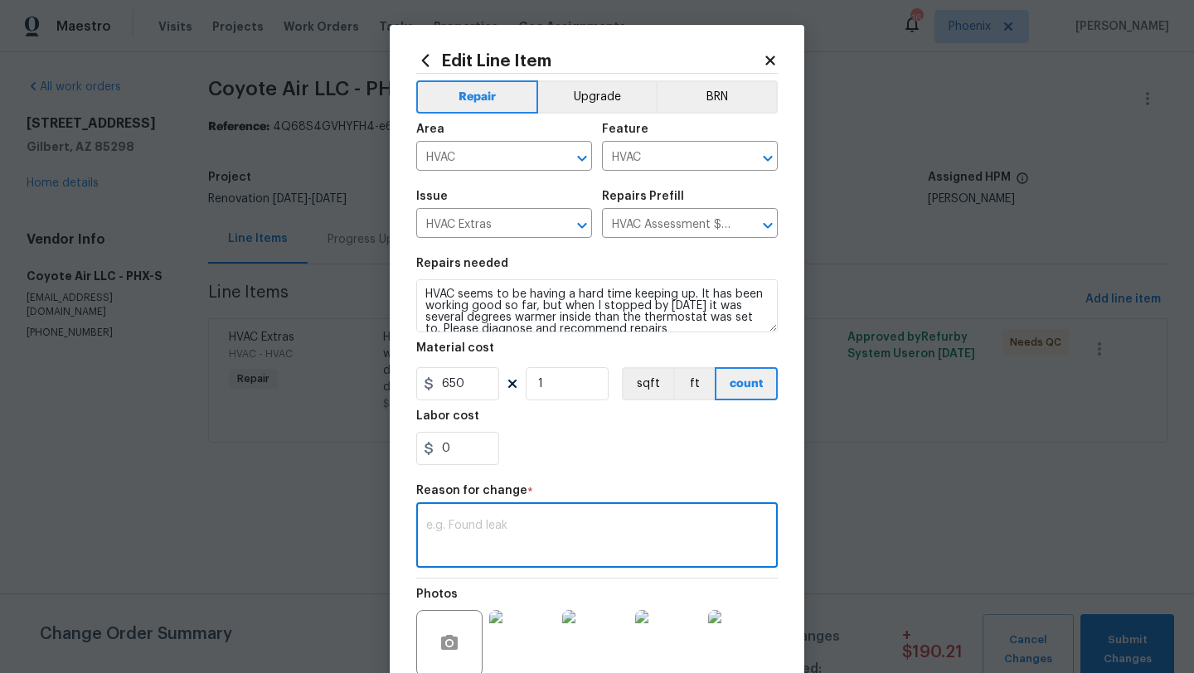
paste textarea "after further diagnostic found internally damaged blower motor causing breaker …"
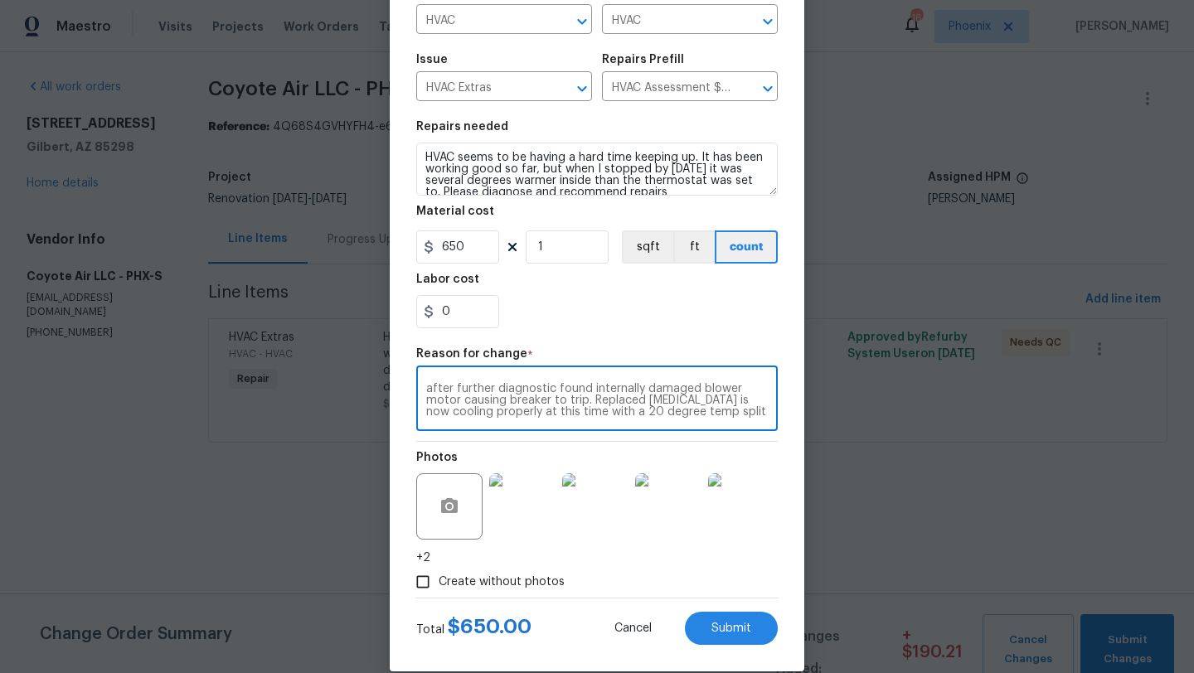
scroll to position [161, 0]
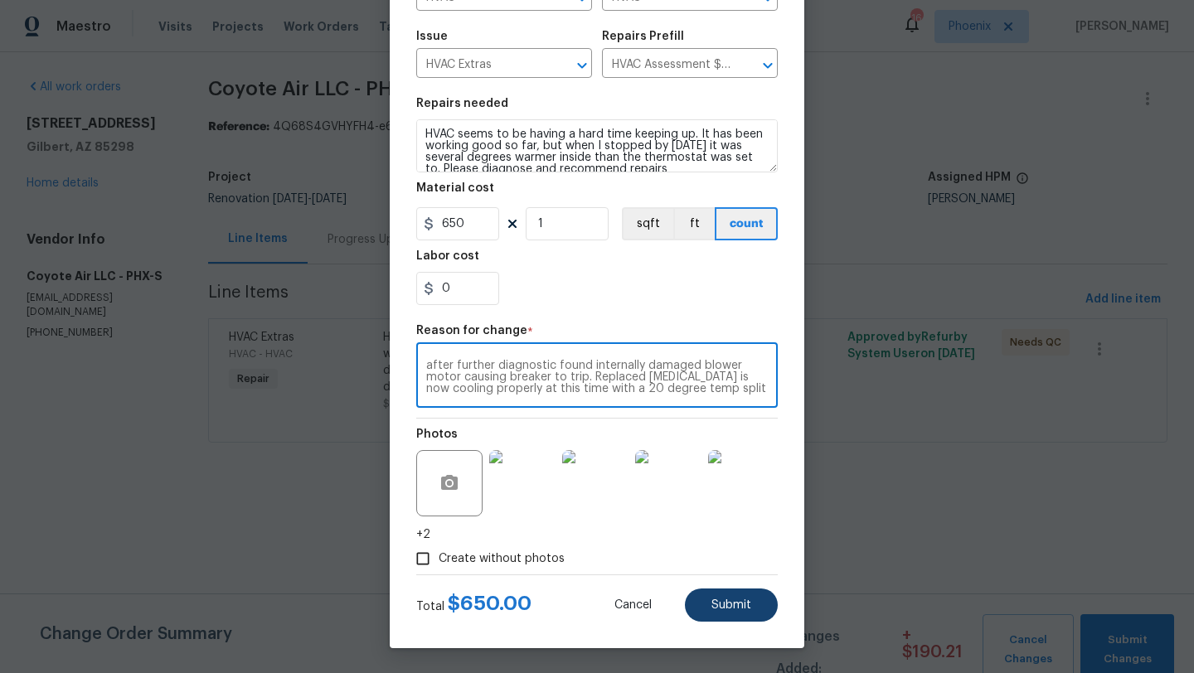
type textarea "after further diagnostic found internally damaged blower motor causing breaker …"
click at [745, 593] on button "Submit" at bounding box center [731, 604] width 93 height 33
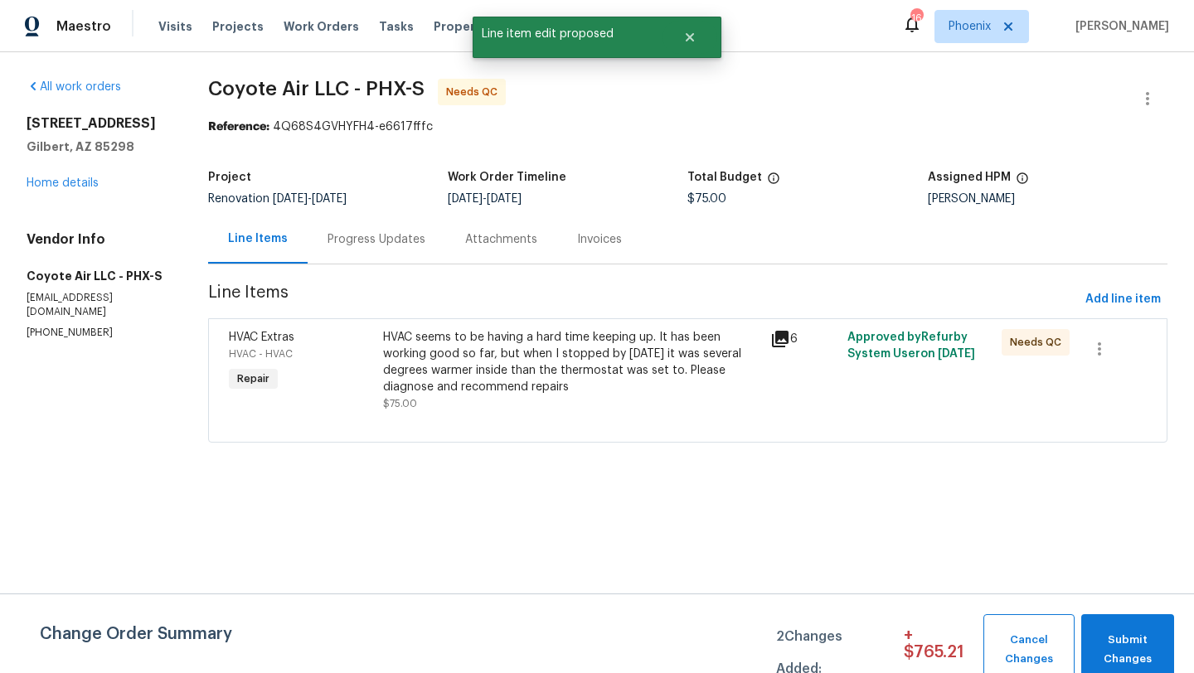
scroll to position [0, 0]
click at [1117, 646] on span "Submit Changes" at bounding box center [1127, 650] width 76 height 38
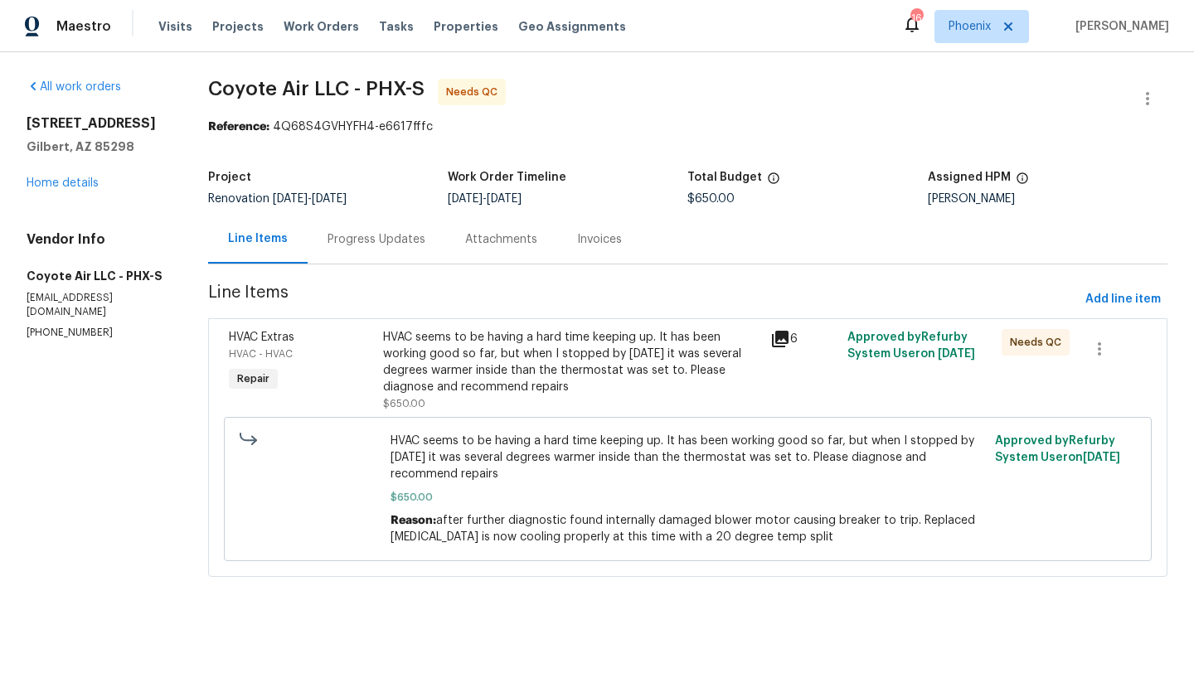
click at [481, 361] on div "HVAC seems to be having a hard time keeping up. It has been working good so far…" at bounding box center [571, 362] width 376 height 66
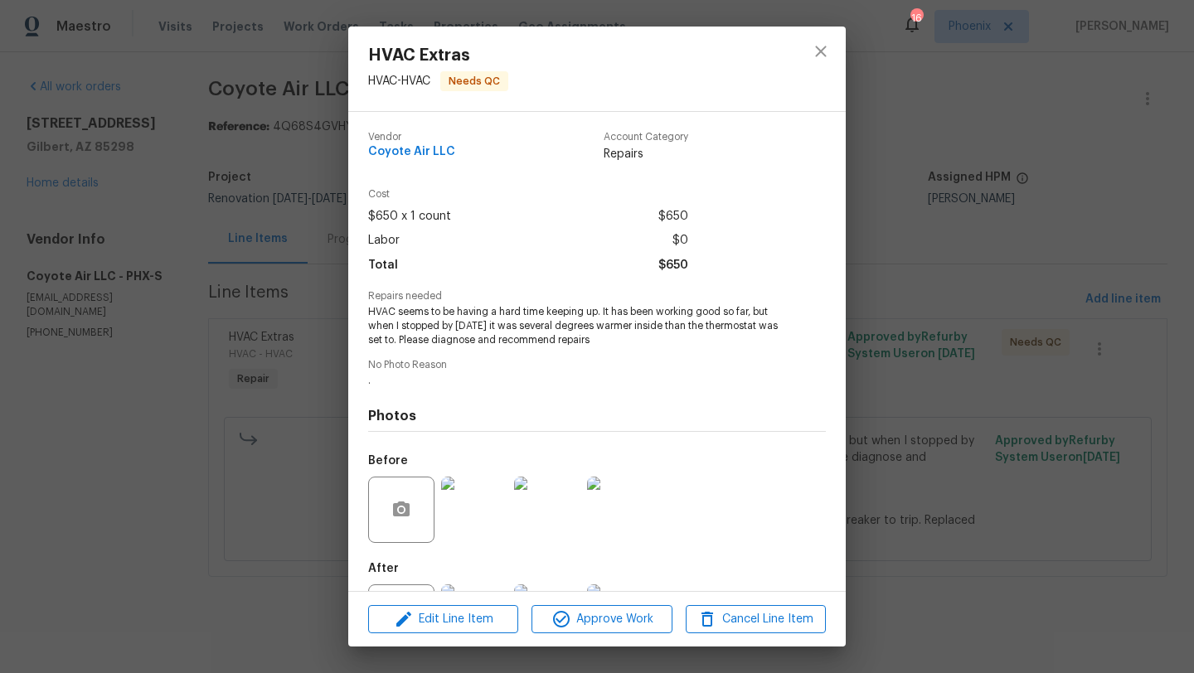
scroll to position [76, 0]
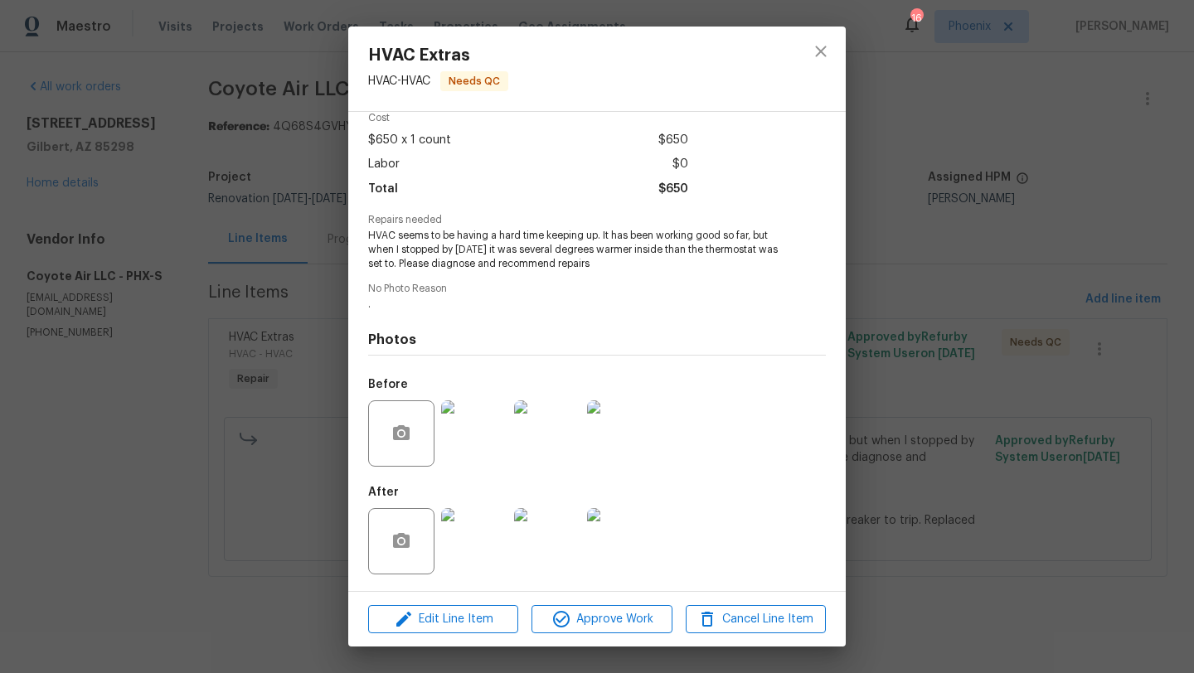
click at [489, 516] on img at bounding box center [474, 541] width 66 height 66
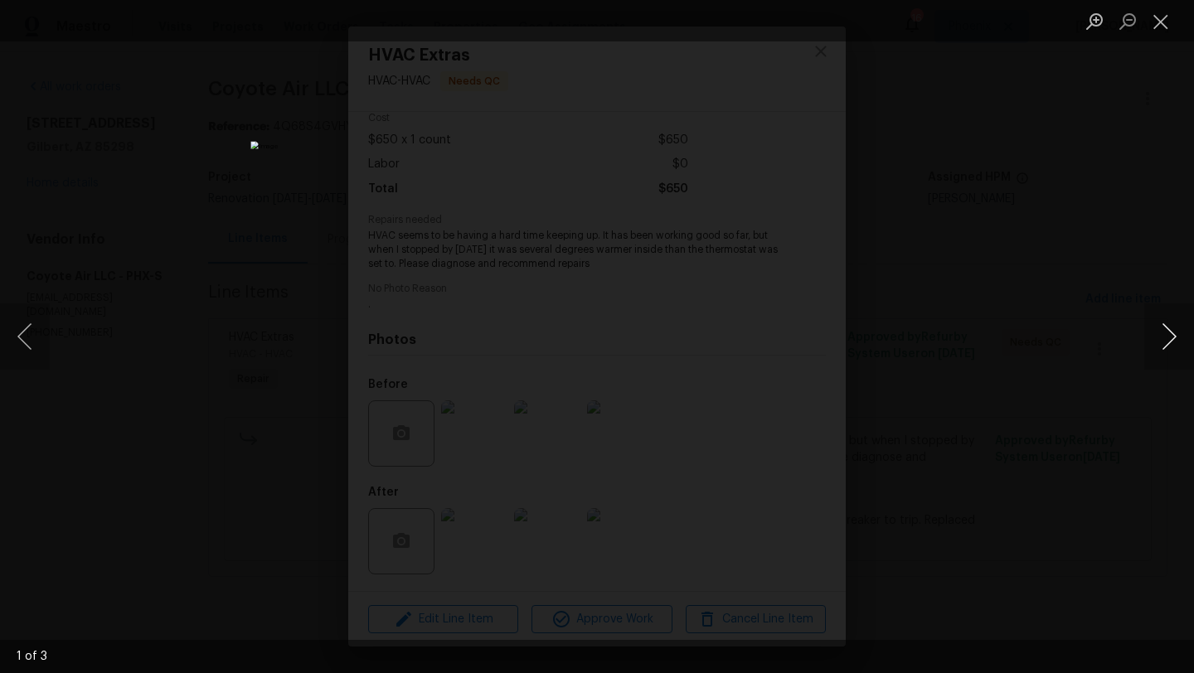
click at [1174, 332] on button "Next image" at bounding box center [1169, 336] width 50 height 66
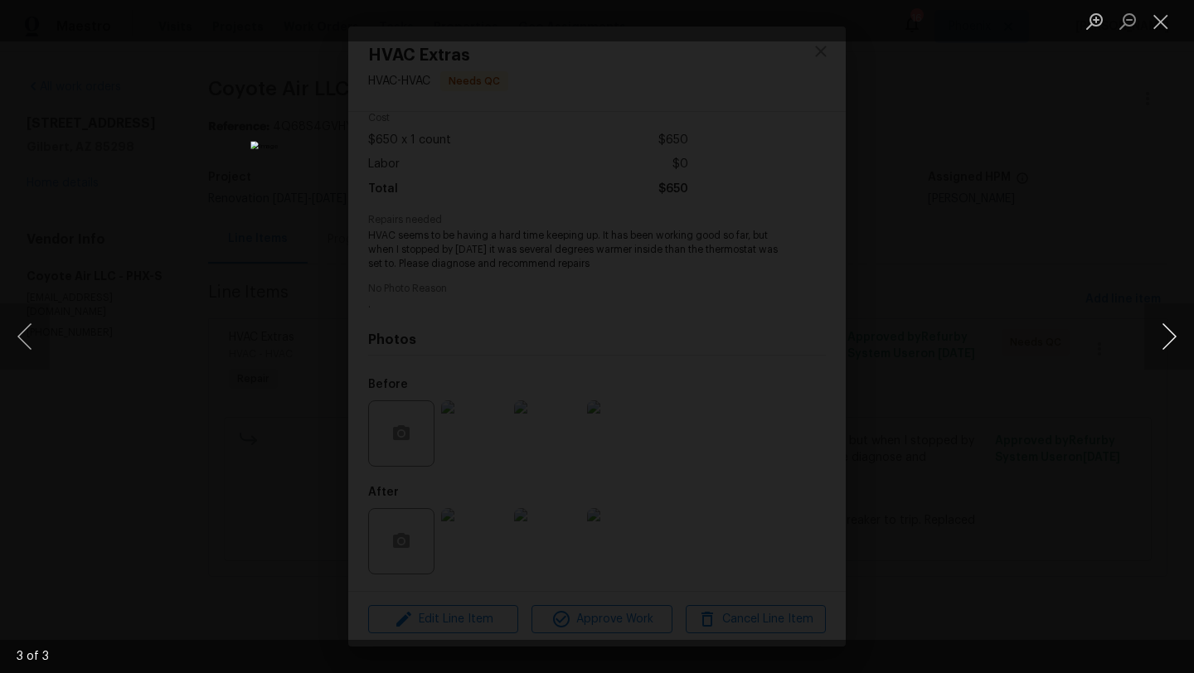
click at [1174, 332] on button "Next image" at bounding box center [1169, 336] width 50 height 66
click at [1167, 20] on button "Close lightbox" at bounding box center [1160, 21] width 33 height 29
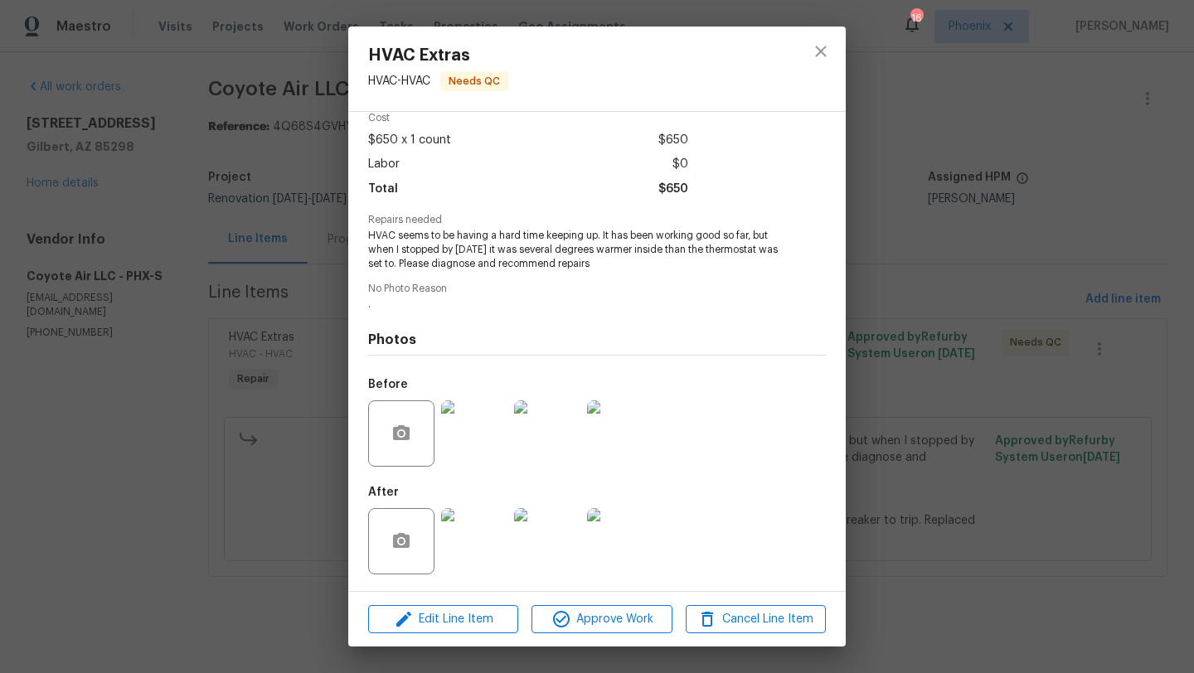
click at [545, 431] on img at bounding box center [547, 433] width 66 height 66
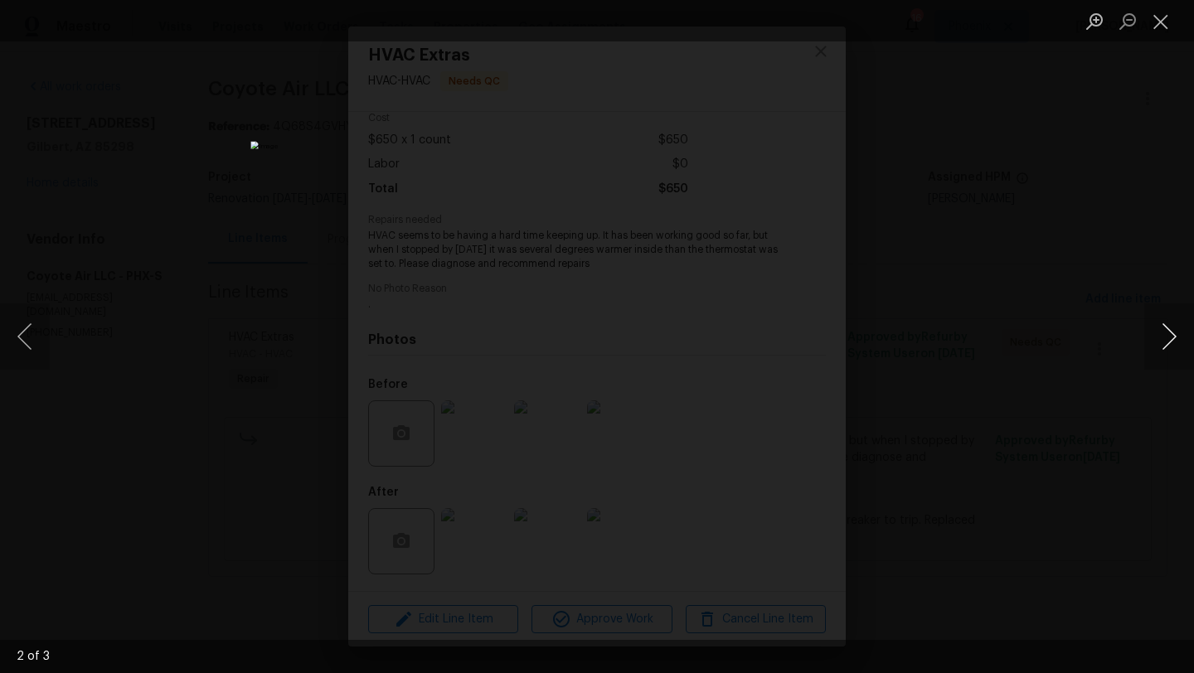
click at [1165, 327] on button "Next image" at bounding box center [1169, 336] width 50 height 66
click at [1165, 20] on button "Close lightbox" at bounding box center [1160, 21] width 33 height 29
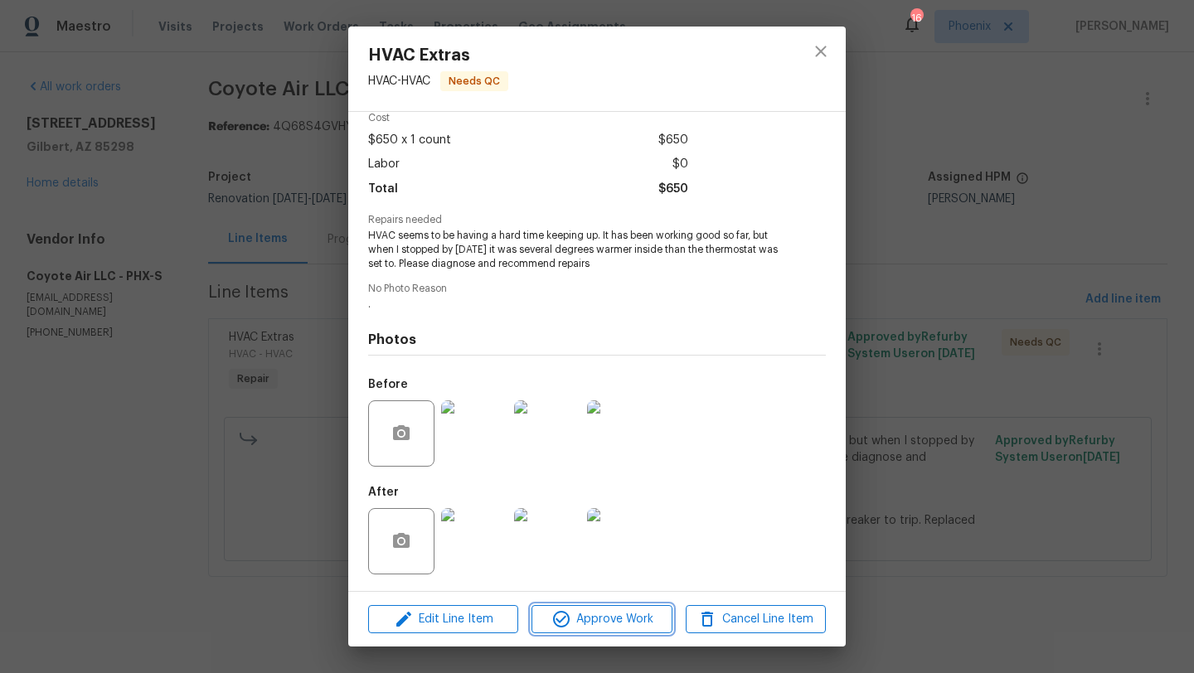
click at [618, 611] on span "Approve Work" at bounding box center [601, 619] width 130 height 21
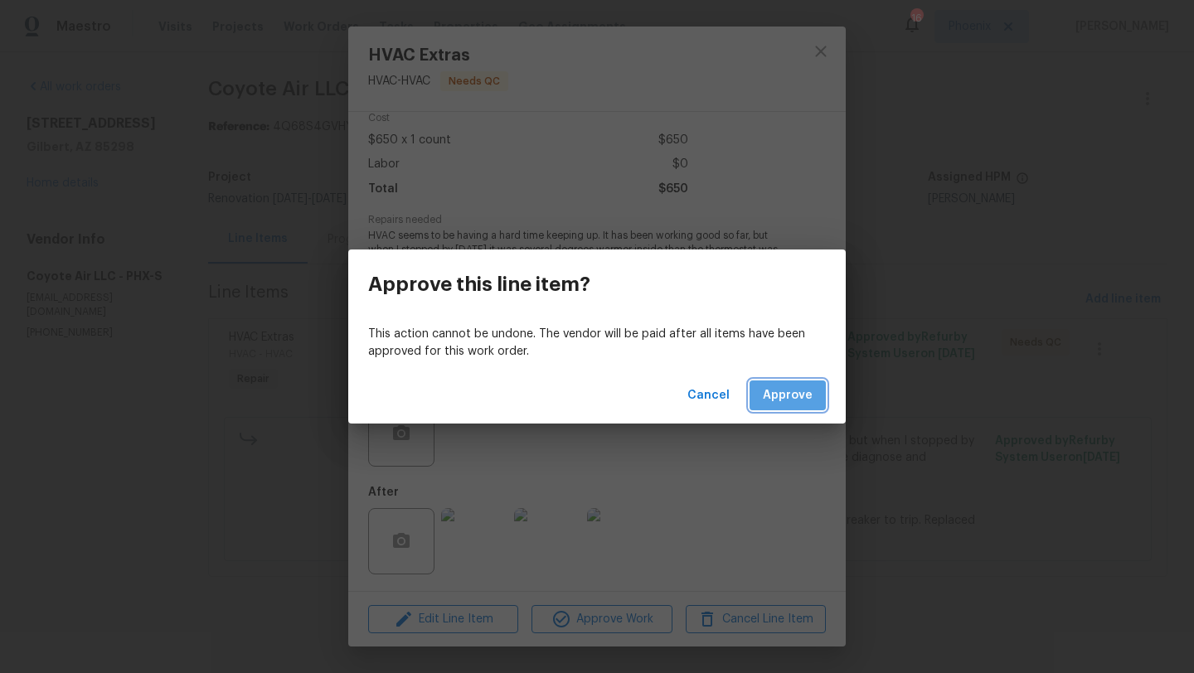
click at [810, 396] on span "Approve" at bounding box center [788, 395] width 50 height 21
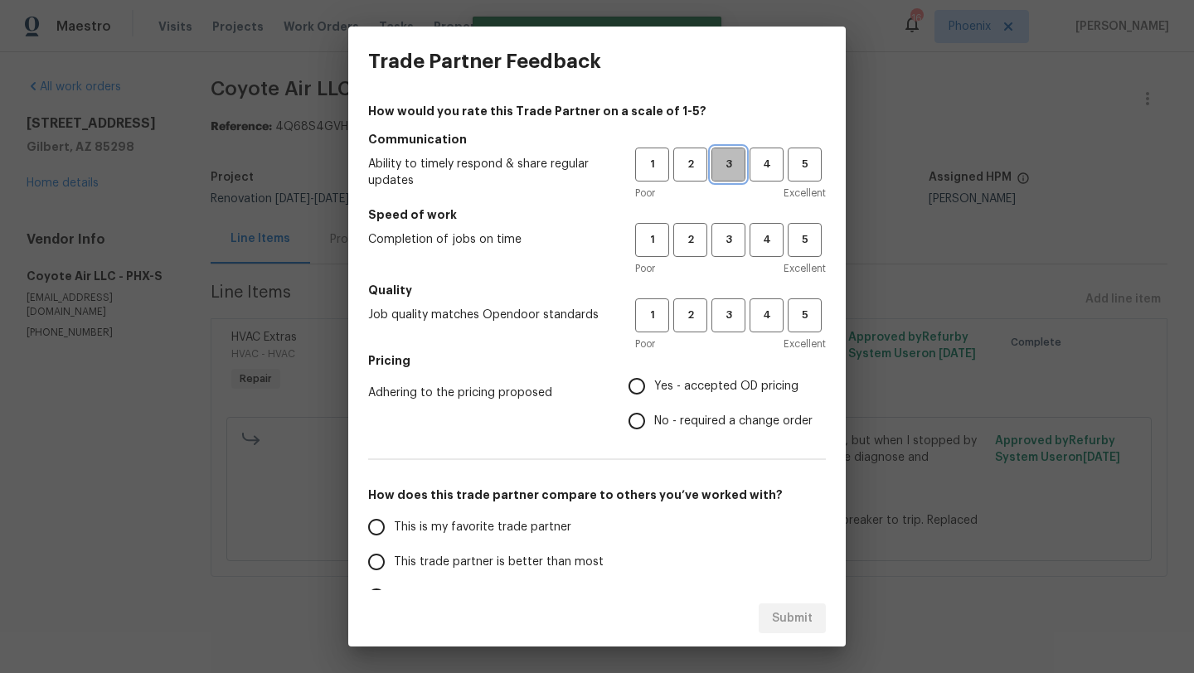
click at [727, 158] on span "3" at bounding box center [728, 164] width 31 height 19
click at [726, 235] on span "3" at bounding box center [728, 239] width 31 height 19
click at [728, 320] on span "3" at bounding box center [728, 315] width 31 height 19
click at [639, 395] on input "Yes - accepted OD pricing" at bounding box center [636, 386] width 35 height 35
radio input "true"
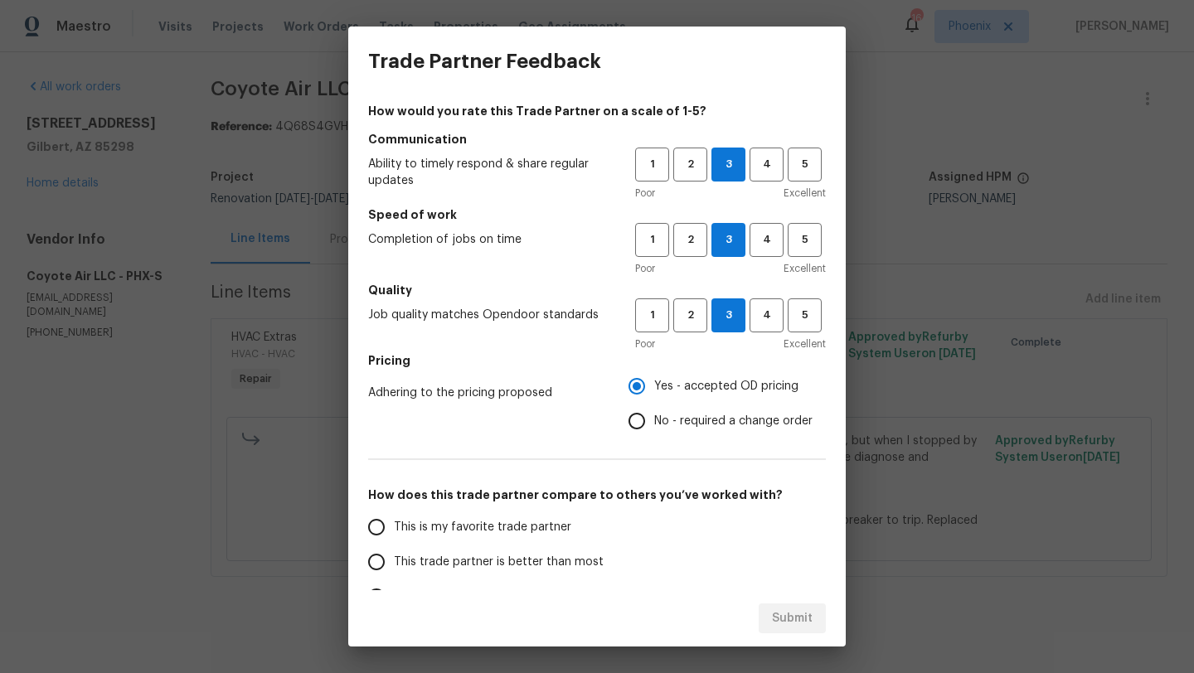
click at [379, 559] on input "This trade partner is better than most" at bounding box center [376, 562] width 35 height 35
click at [788, 616] on span "Submit" at bounding box center [792, 618] width 41 height 21
radio input "true"
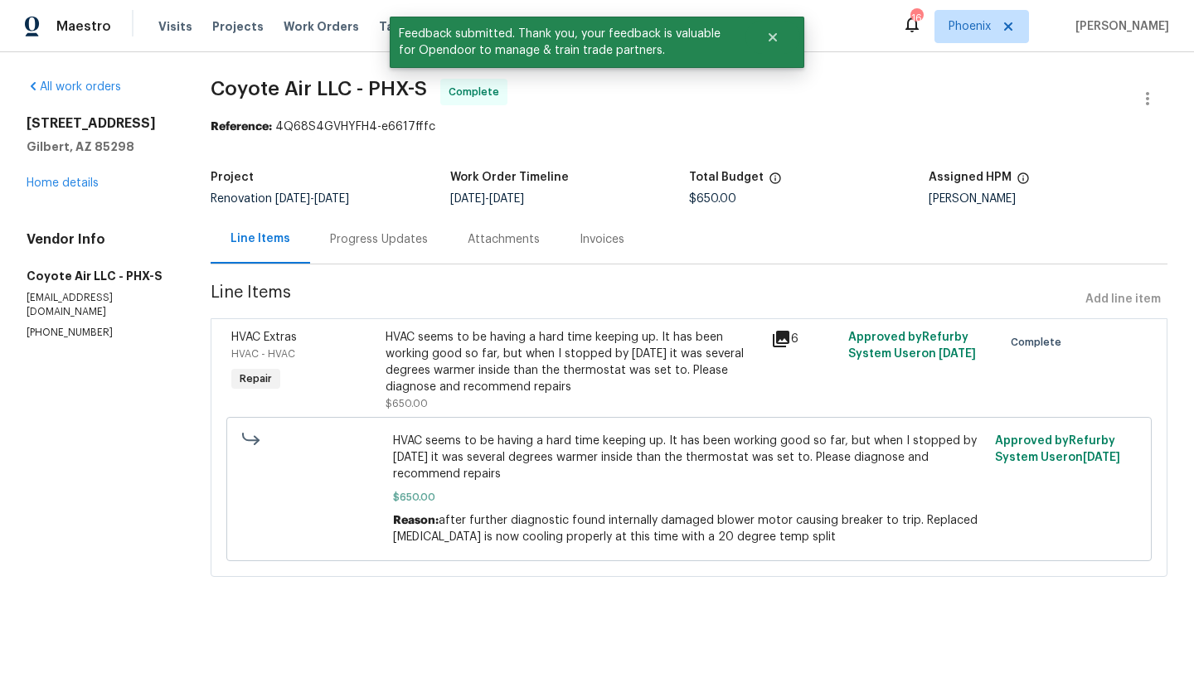
click at [397, 235] on div "Progress Updates" at bounding box center [379, 239] width 98 height 17
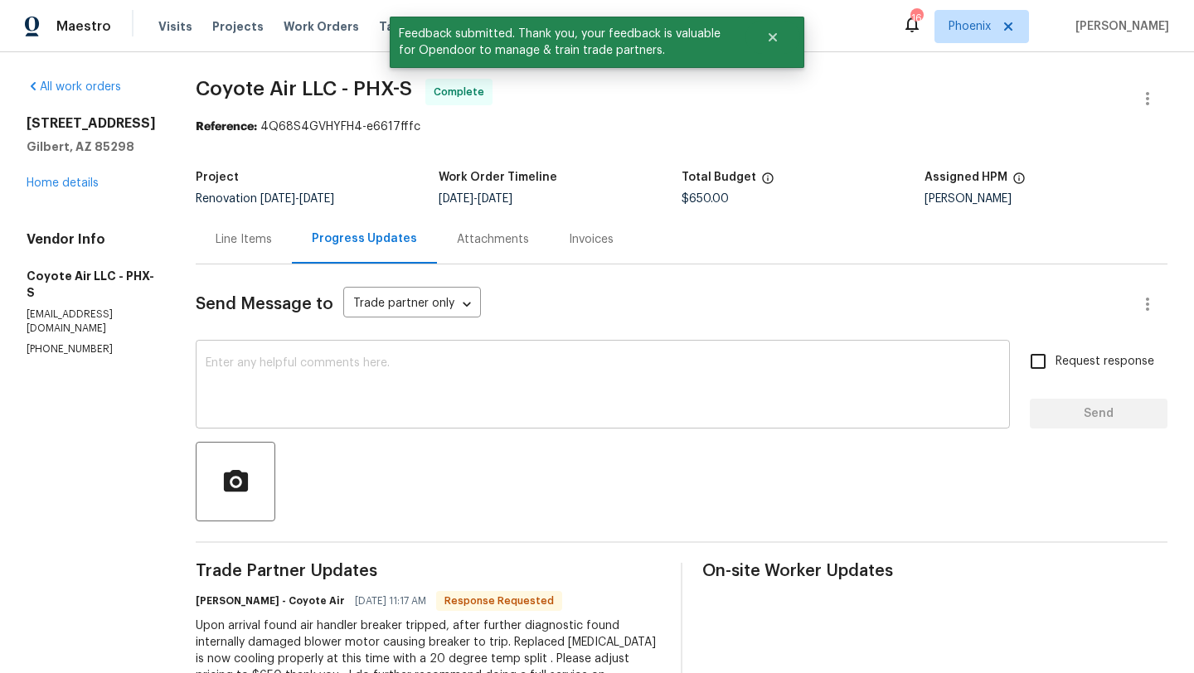
click at [414, 360] on textarea at bounding box center [603, 386] width 794 height 58
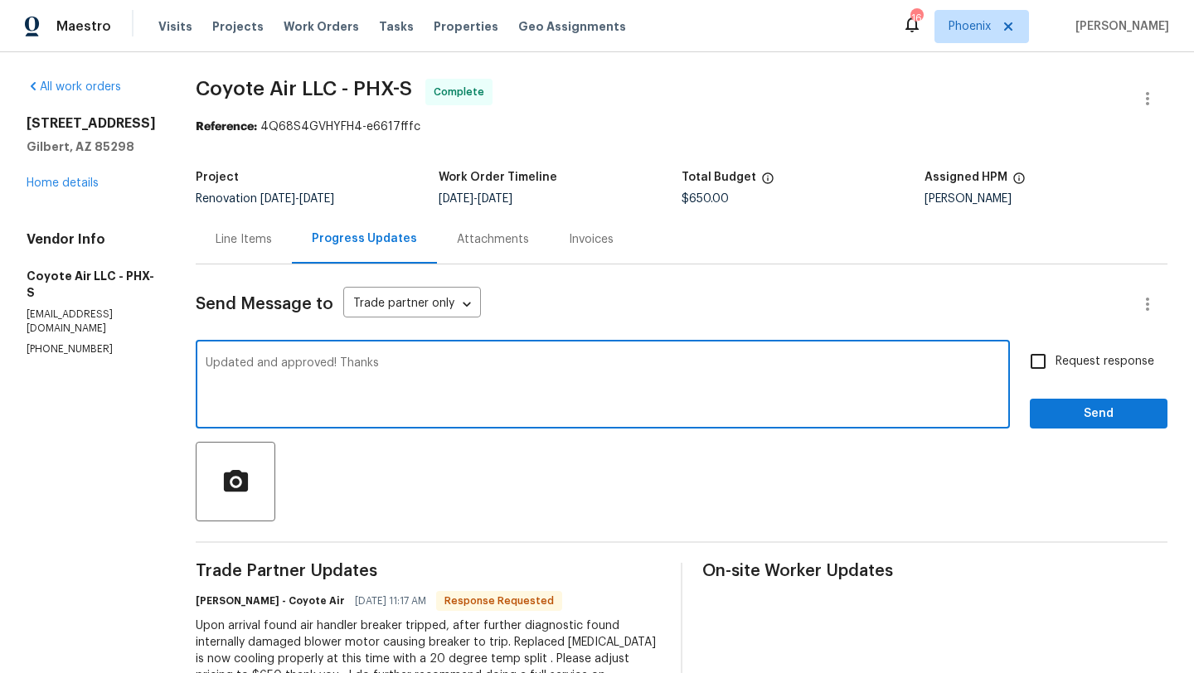
type textarea "Updated and approved! Thanks"
click at [1115, 414] on span "Send" at bounding box center [1098, 414] width 111 height 21
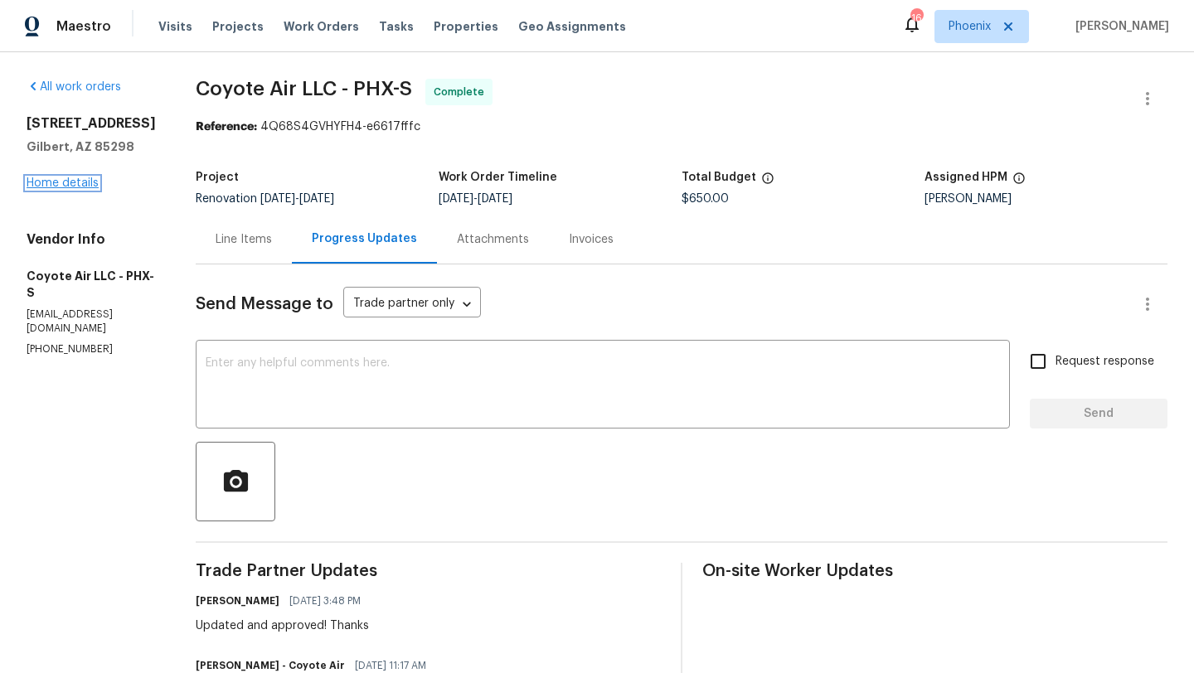
click at [88, 182] on link "Home details" at bounding box center [63, 183] width 72 height 12
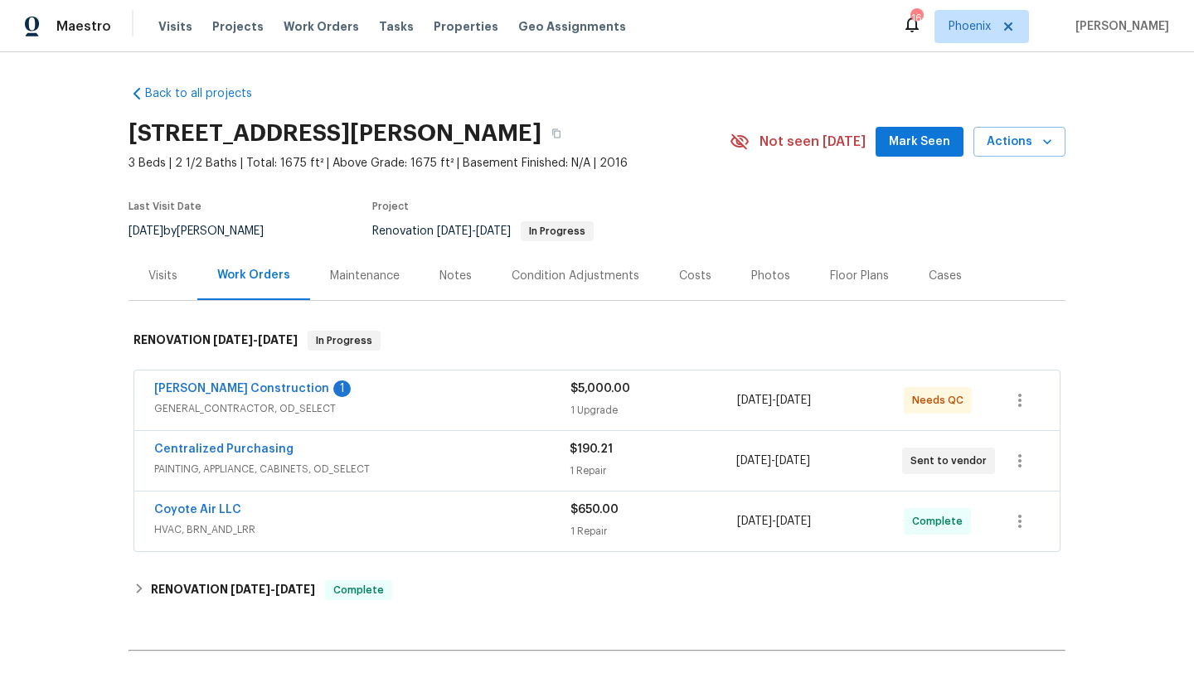
click at [682, 276] on div "Costs" at bounding box center [695, 276] width 32 height 17
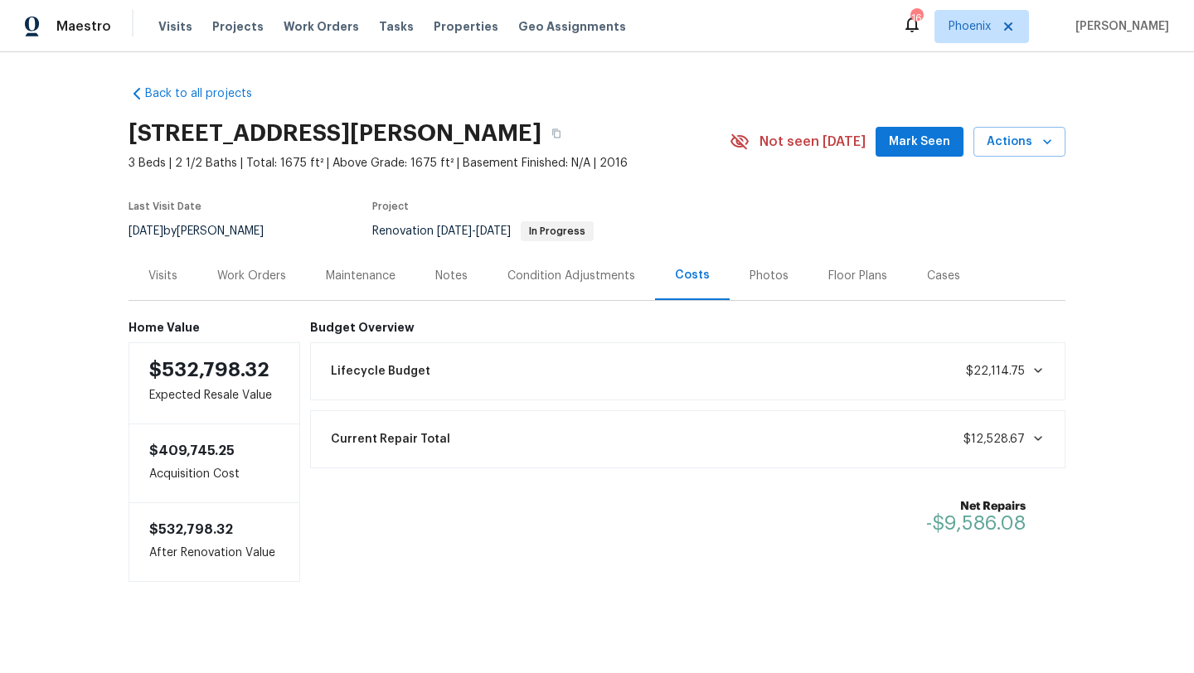
click at [274, 279] on div "Work Orders" at bounding box center [251, 276] width 69 height 17
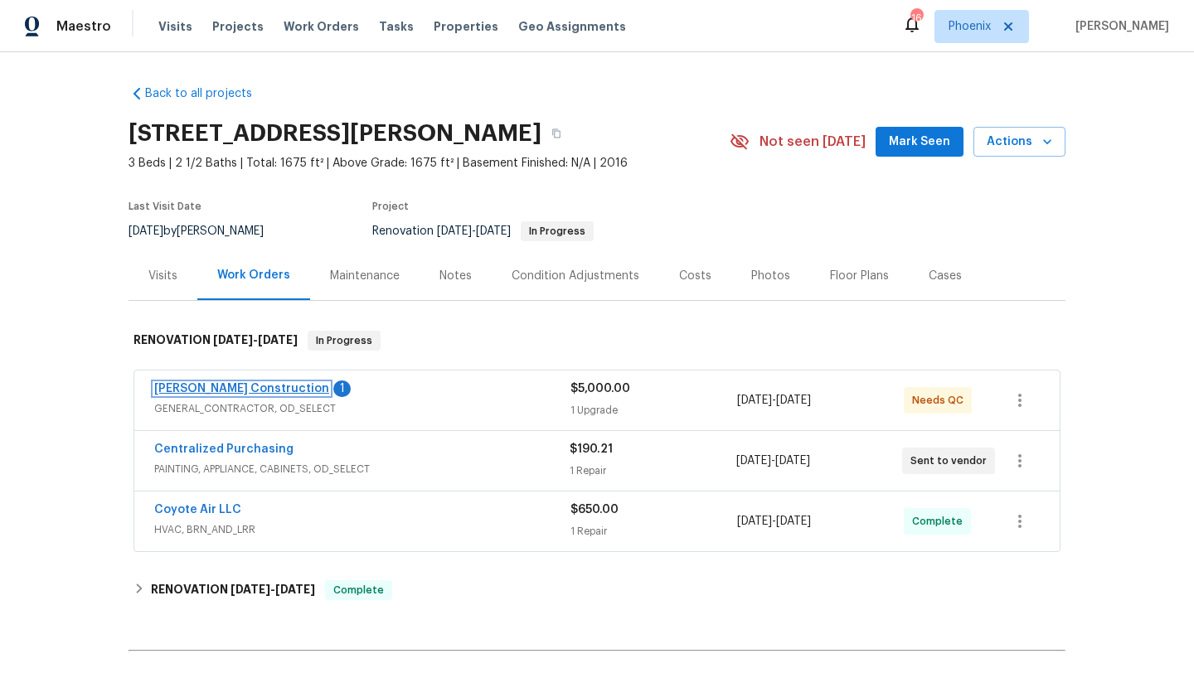
click at [242, 390] on link "Strasser Construction" at bounding box center [241, 389] width 175 height 12
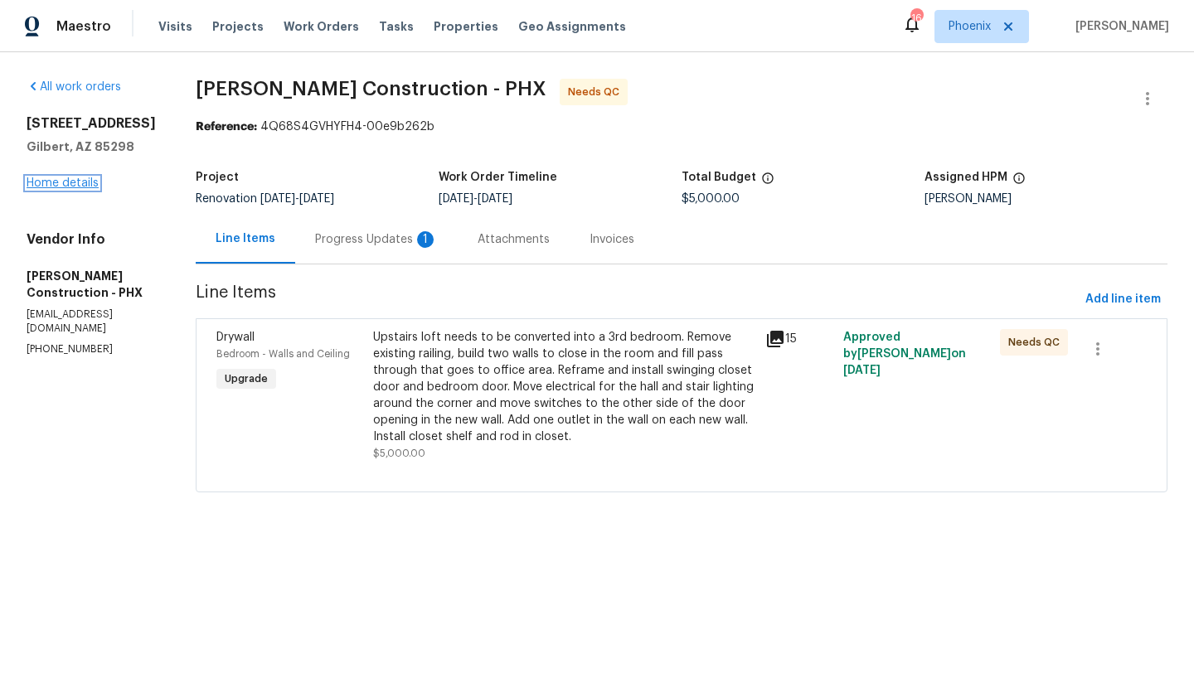
click at [75, 185] on link "Home details" at bounding box center [63, 183] width 72 height 12
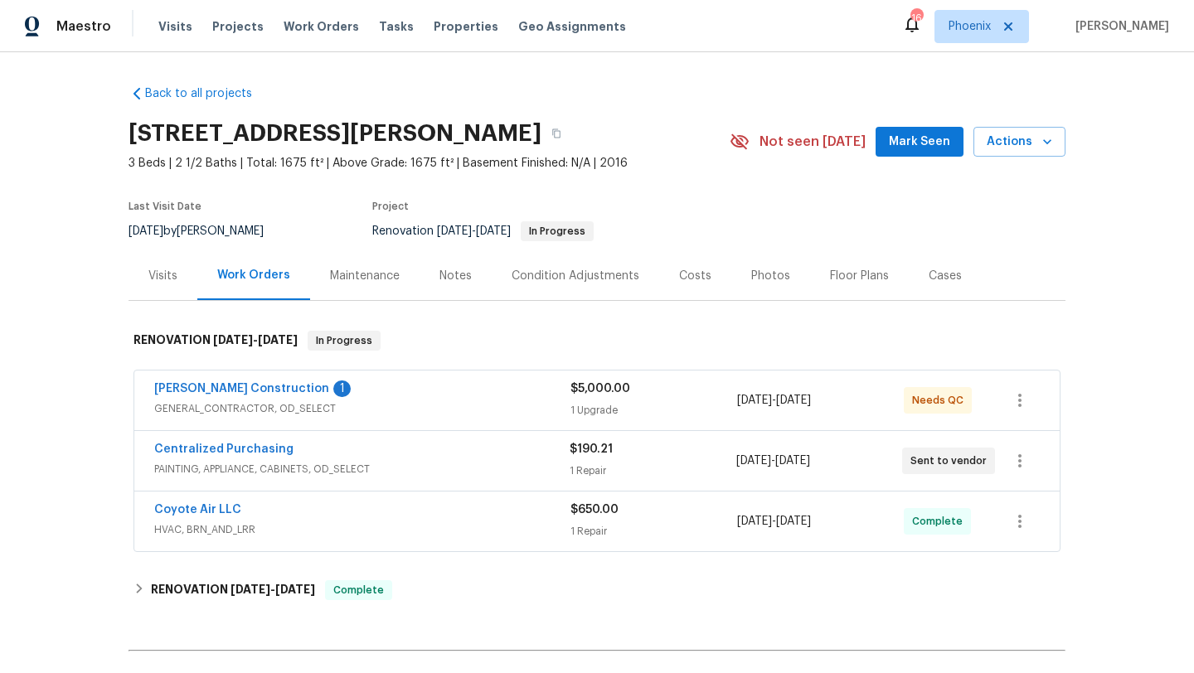
click at [170, 269] on div "Visits" at bounding box center [162, 276] width 29 height 17
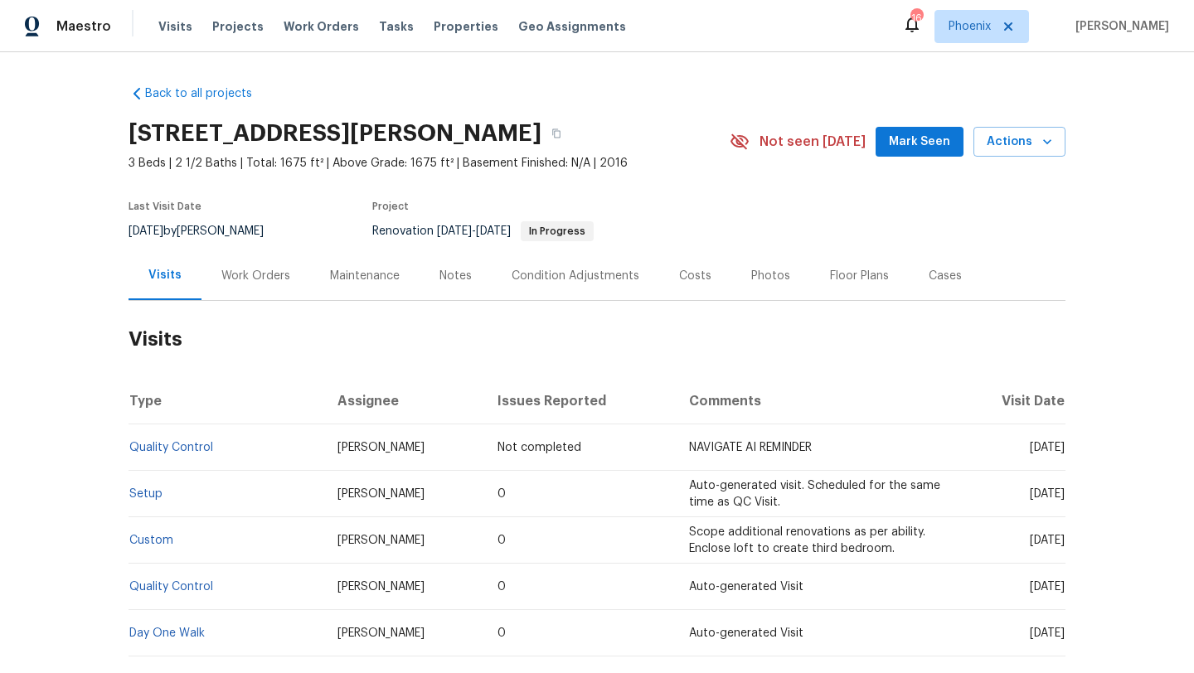
scroll to position [54, 0]
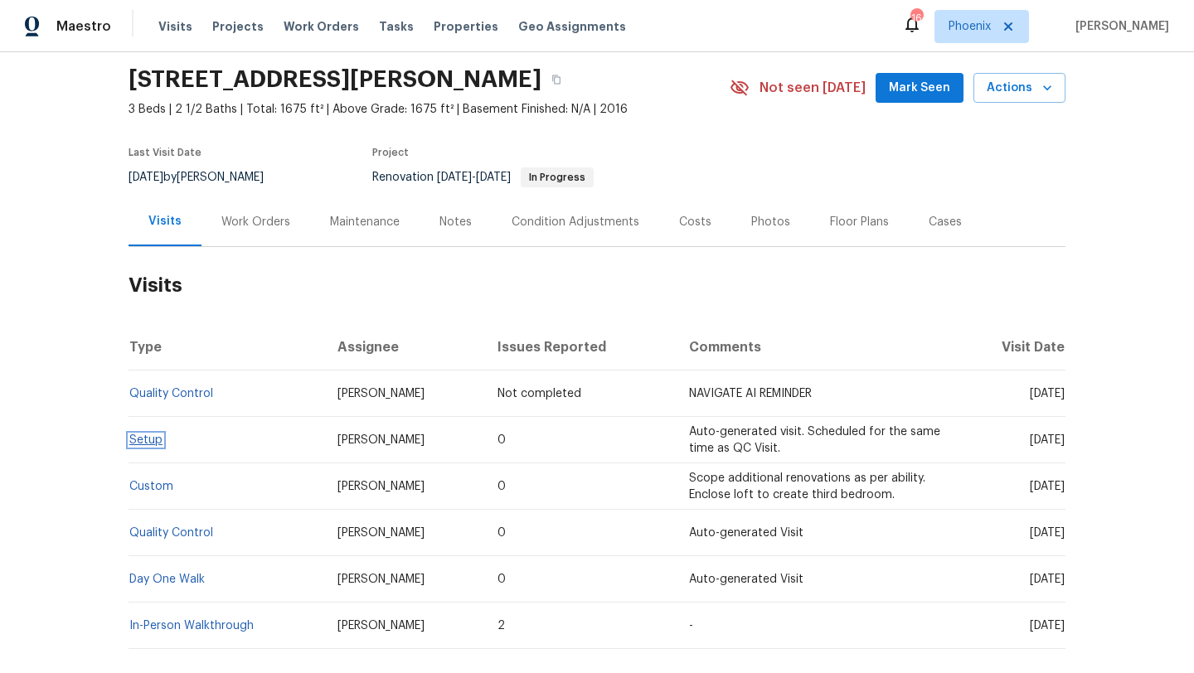
click at [145, 439] on link "Setup" at bounding box center [145, 440] width 33 height 12
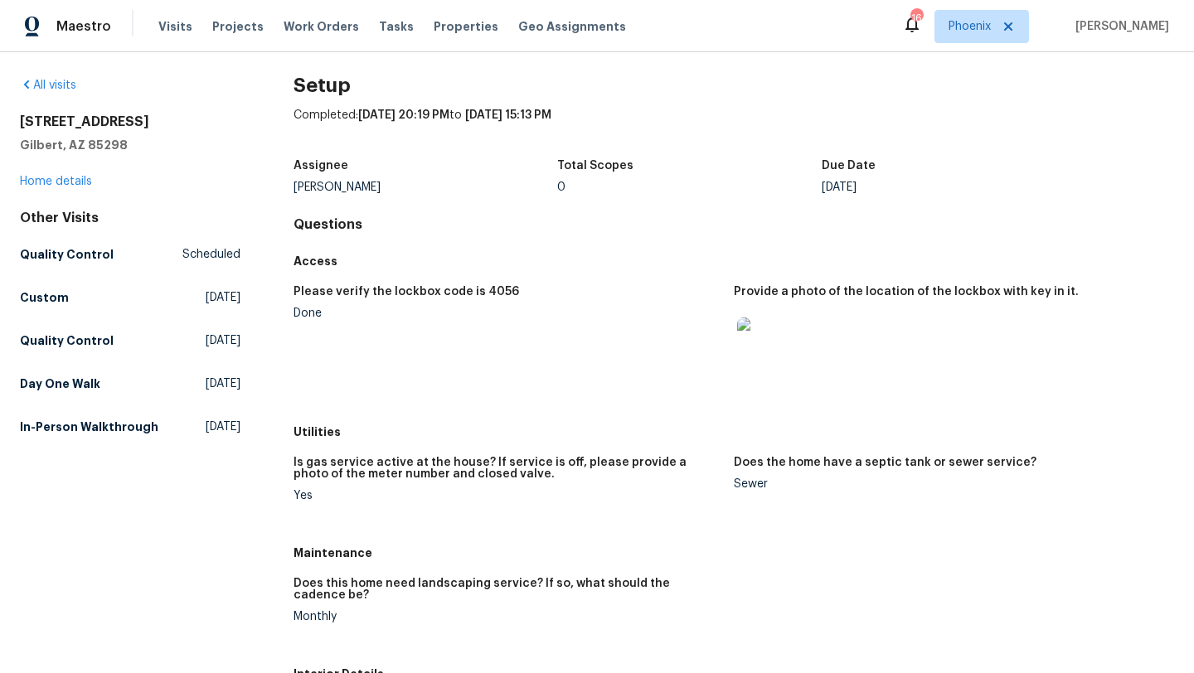
scroll to position [9, 0]
click at [766, 341] on img at bounding box center [763, 343] width 53 height 53
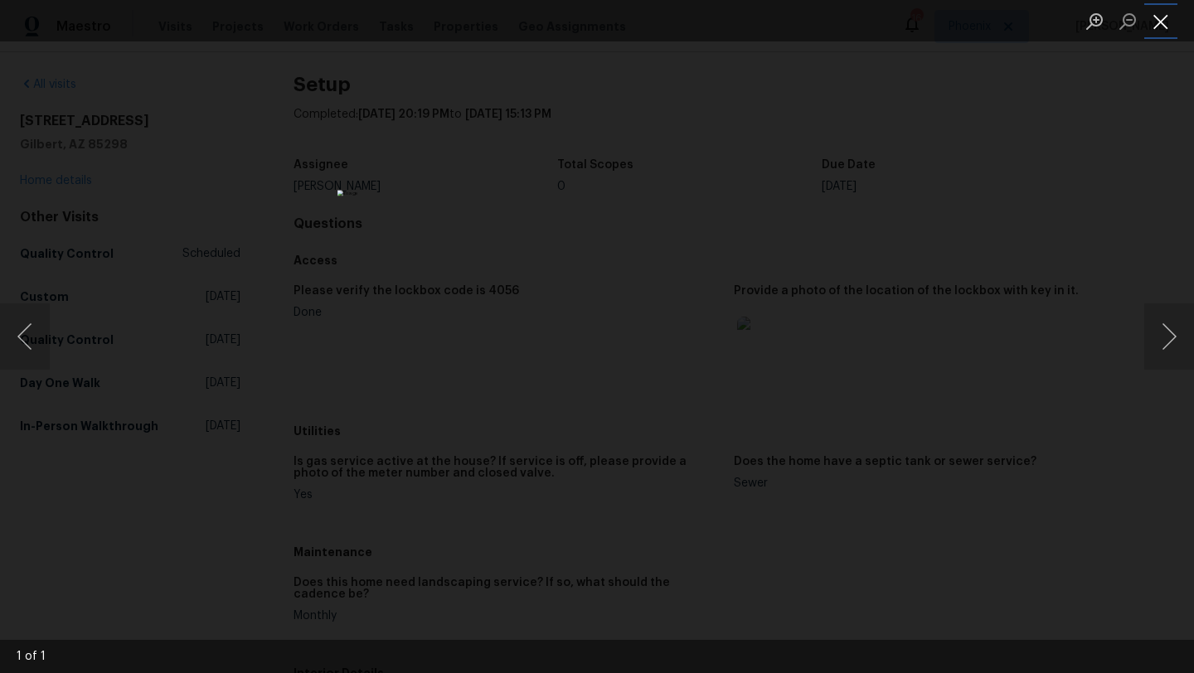
click at [1160, 18] on button "Close lightbox" at bounding box center [1160, 21] width 33 height 29
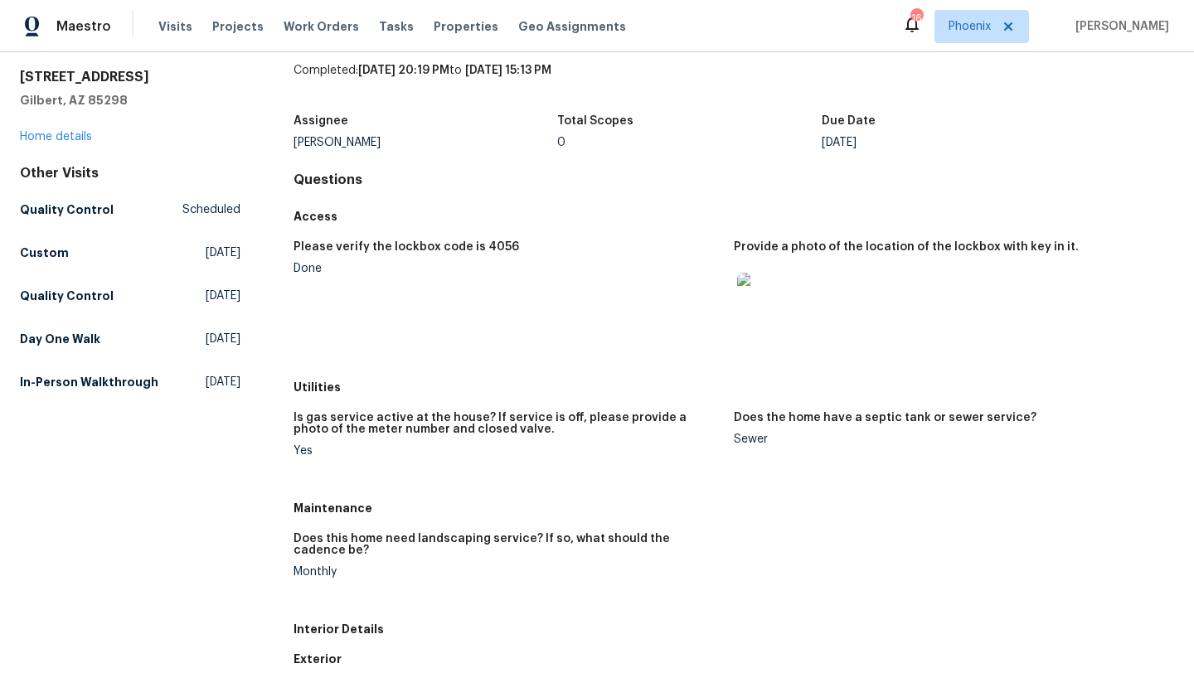
scroll to position [0, 0]
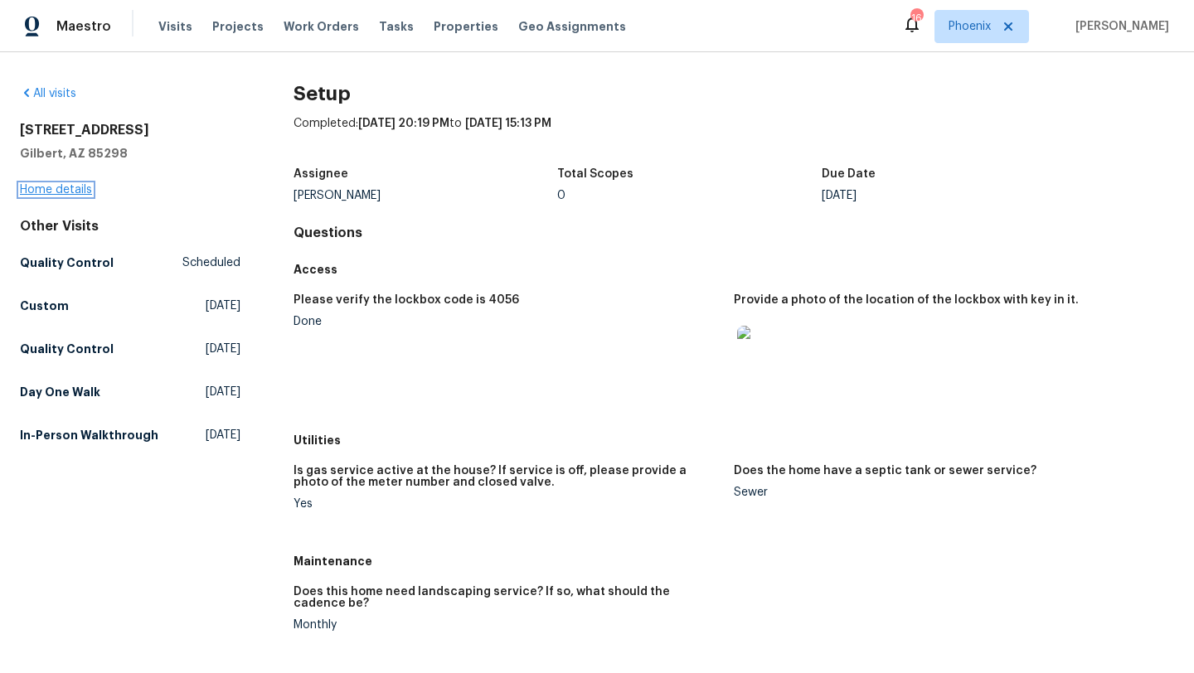
click at [75, 188] on link "Home details" at bounding box center [56, 190] width 72 height 12
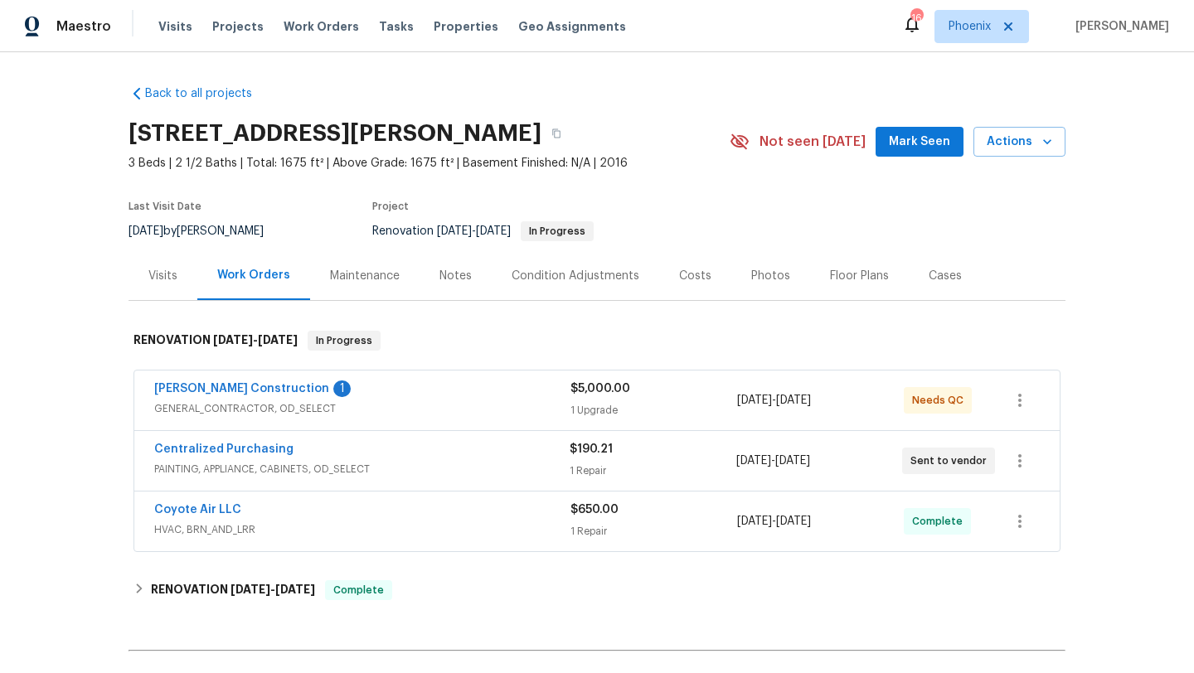
click at [764, 281] on div "Photos" at bounding box center [770, 276] width 39 height 17
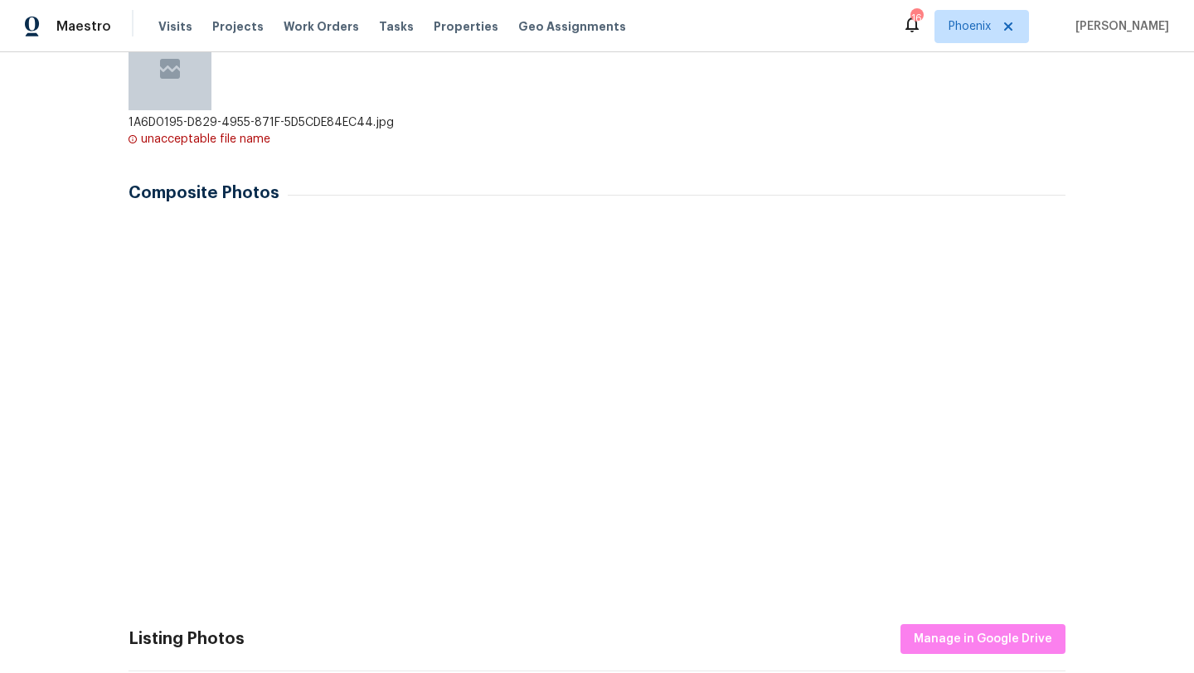
scroll to position [480, 0]
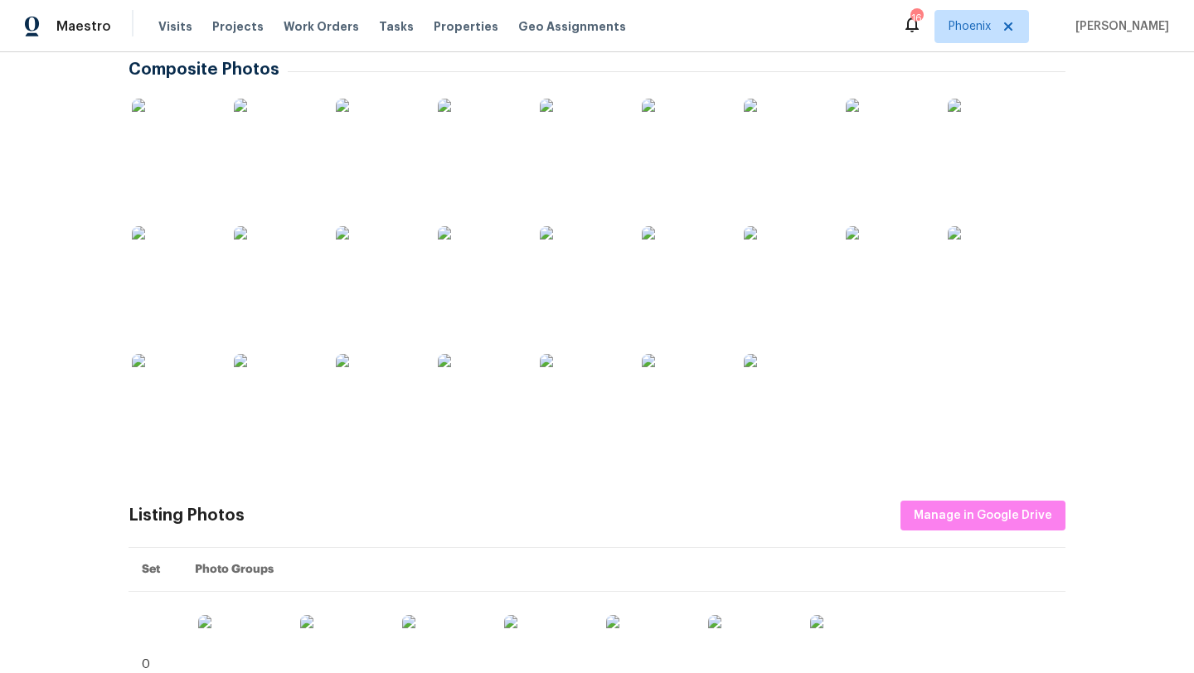
click at [206, 170] on img at bounding box center [173, 140] width 83 height 83
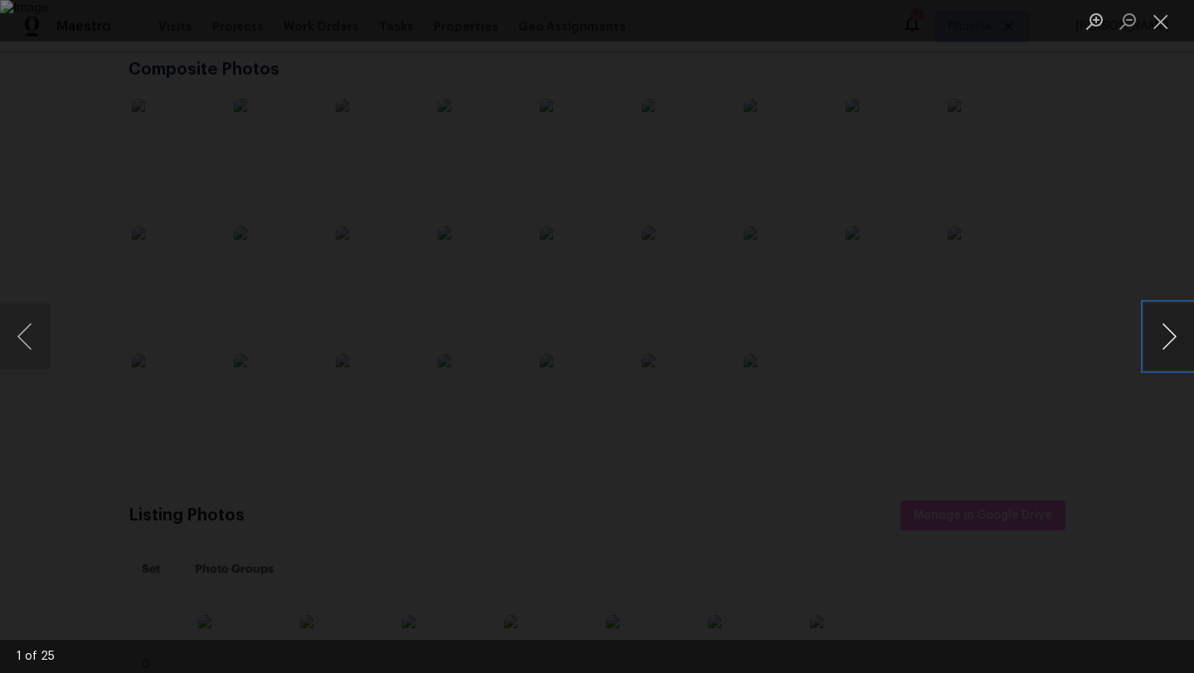
click at [1170, 334] on button "Next image" at bounding box center [1169, 336] width 50 height 66
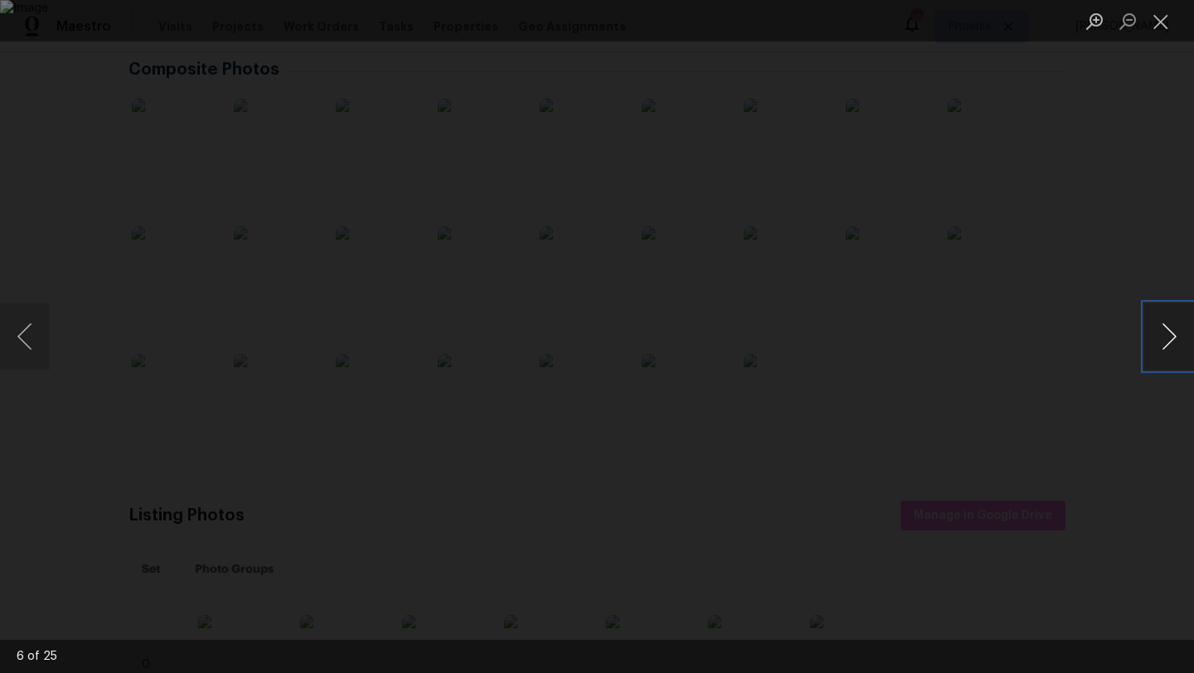
click at [1170, 334] on button "Next image" at bounding box center [1169, 336] width 50 height 66
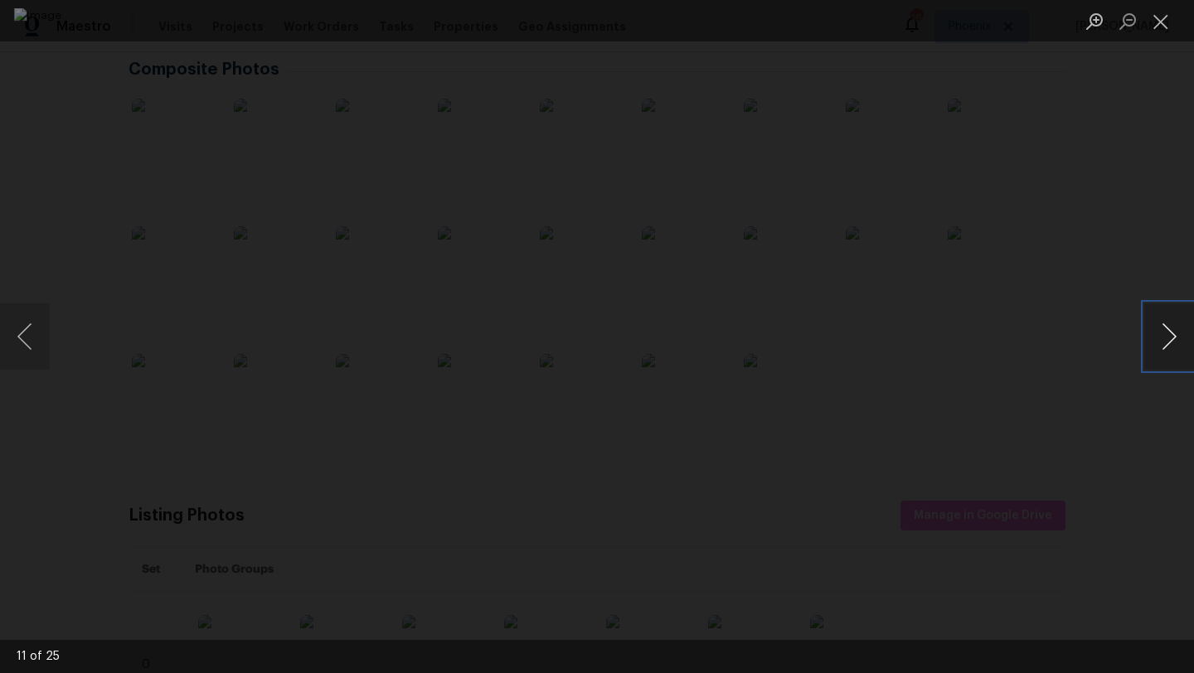
click at [1170, 334] on button "Next image" at bounding box center [1169, 336] width 50 height 66
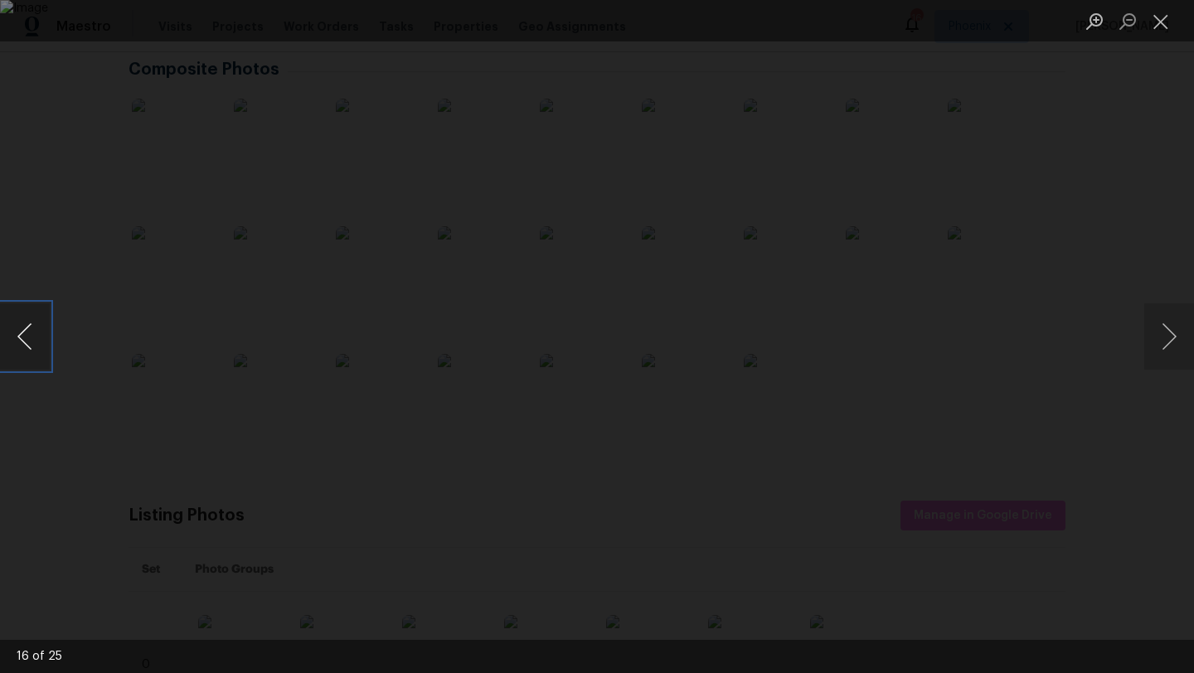
click at [23, 338] on button "Previous image" at bounding box center [25, 336] width 50 height 66
click at [1172, 351] on button "Next image" at bounding box center [1169, 336] width 50 height 66
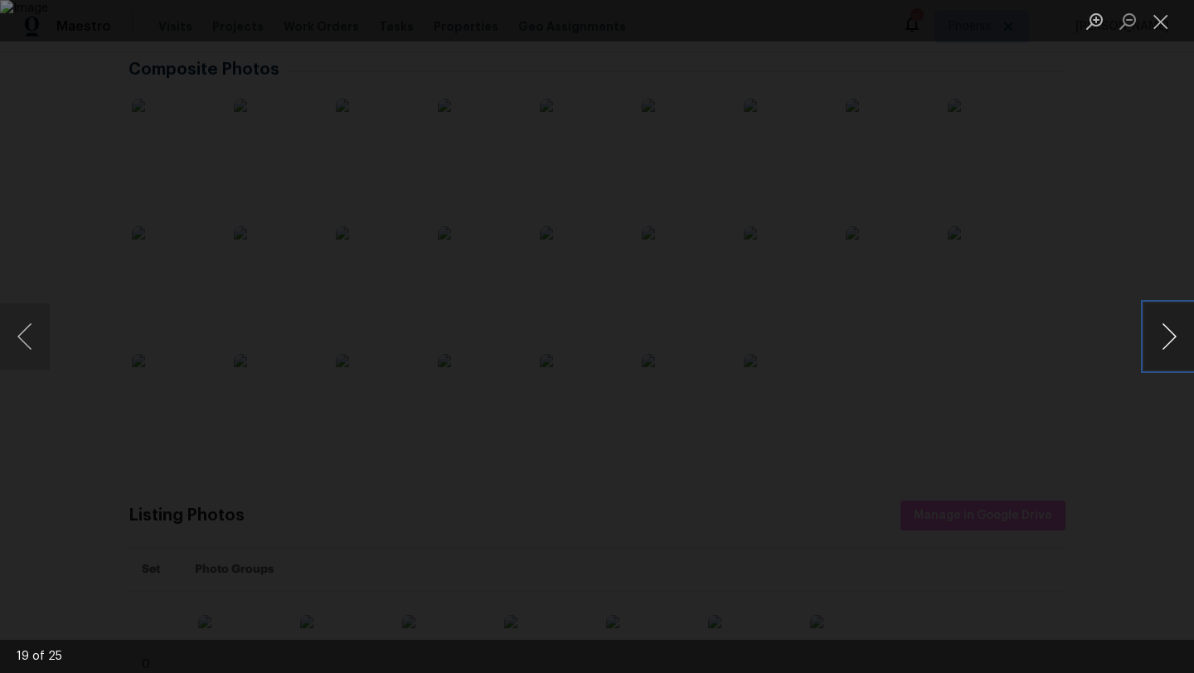
click at [1172, 344] on button "Next image" at bounding box center [1169, 336] width 50 height 66
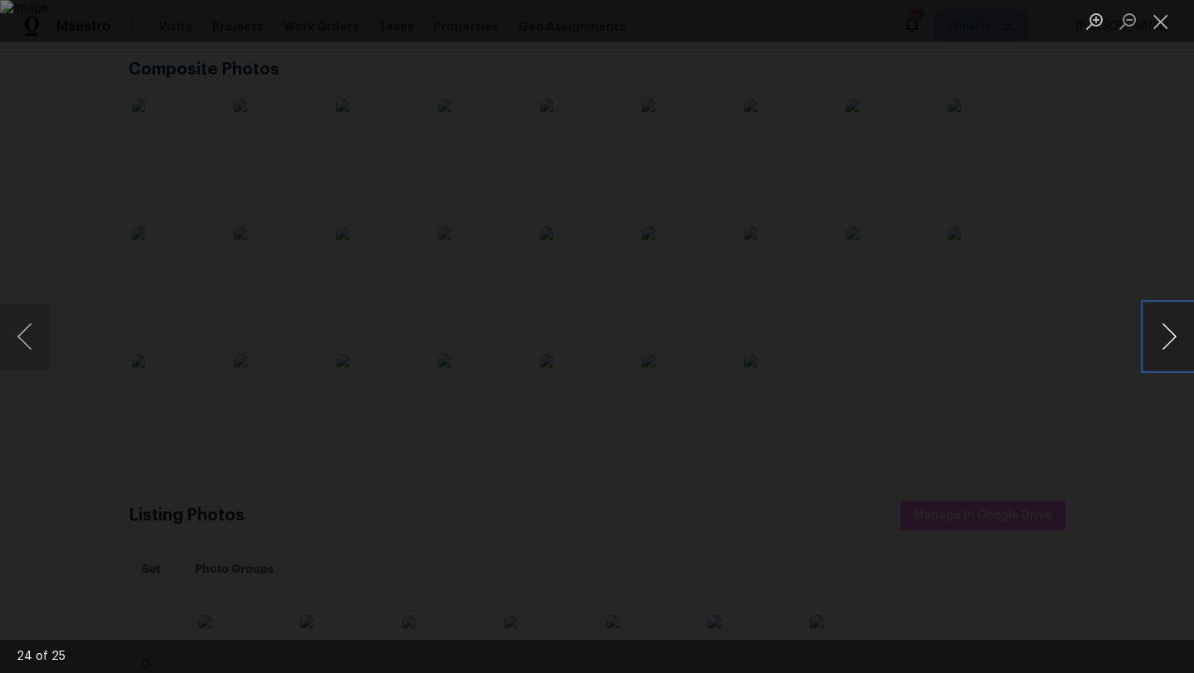
click at [1172, 344] on button "Next image" at bounding box center [1169, 336] width 50 height 66
click at [1163, 22] on button "Close lightbox" at bounding box center [1160, 21] width 33 height 29
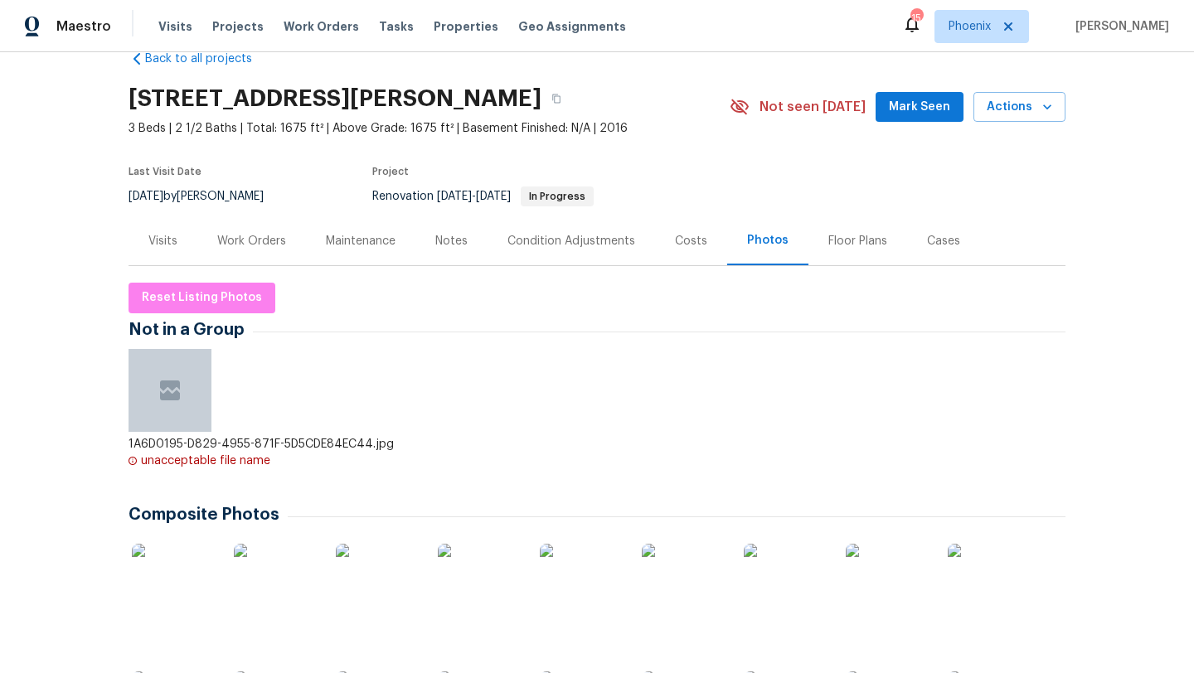
scroll to position [0, 0]
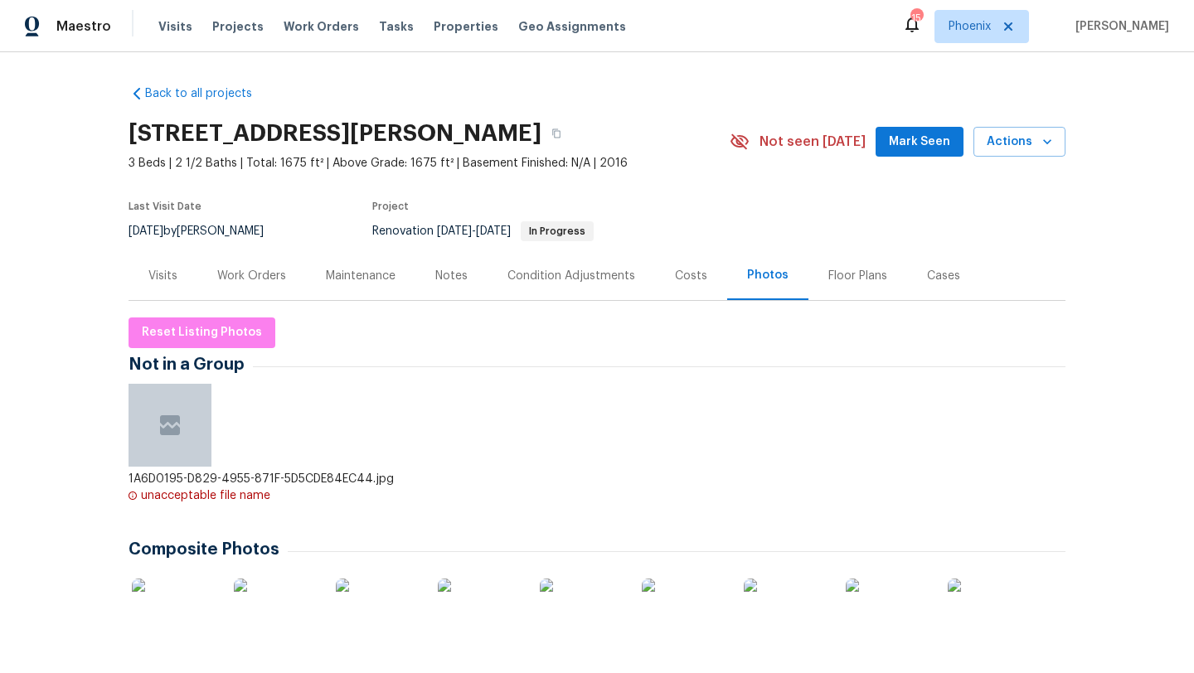
click at [261, 274] on div "Work Orders" at bounding box center [251, 276] width 69 height 17
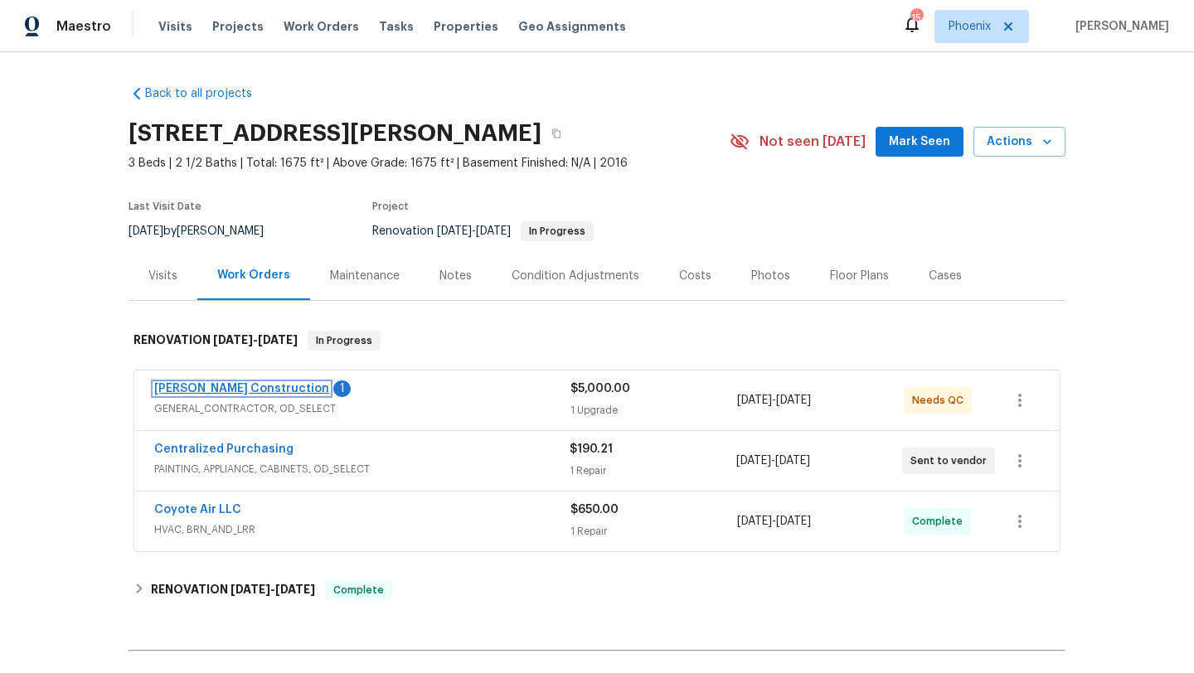
click at [235, 390] on link "Strasser Construction" at bounding box center [241, 389] width 175 height 12
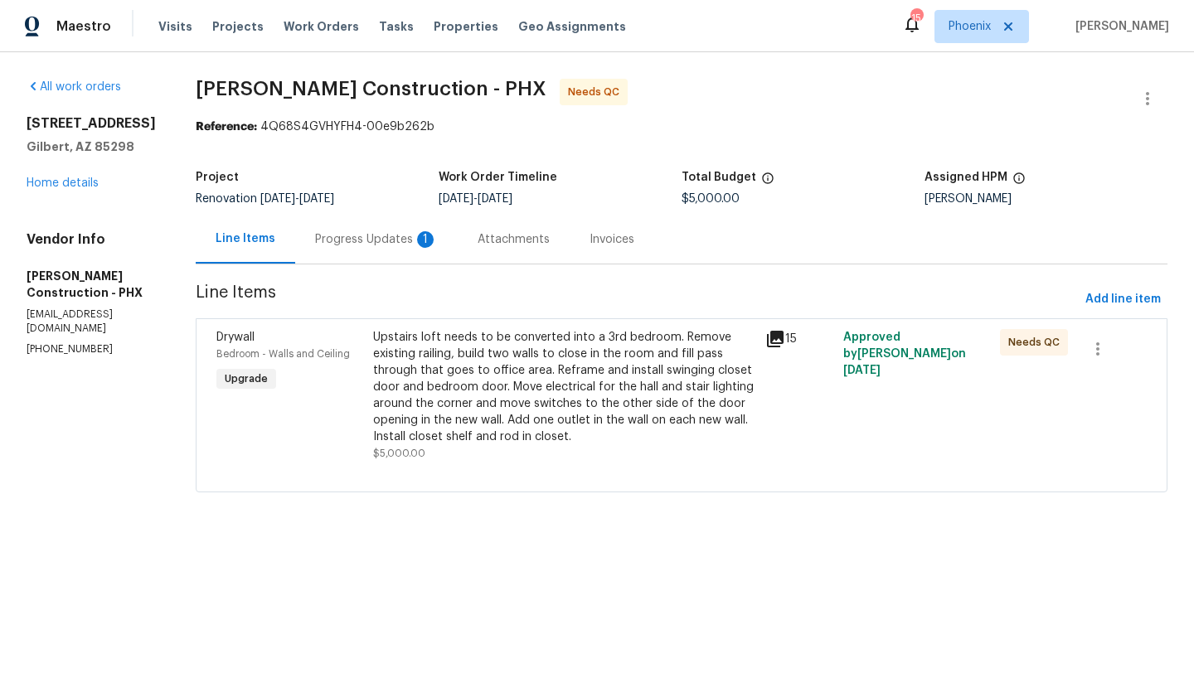
click at [438, 373] on div "Upstairs loft needs to be converted into a 3rd bedroom. Remove existing railing…" at bounding box center [564, 387] width 382 height 116
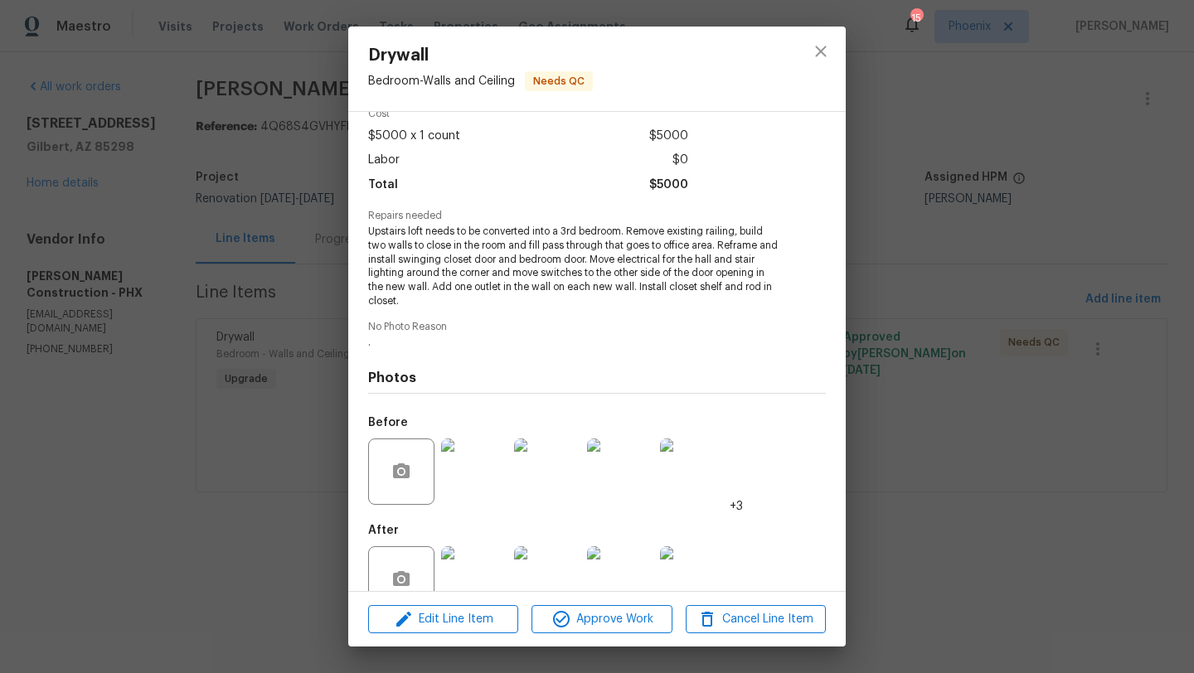
scroll to position [87, 0]
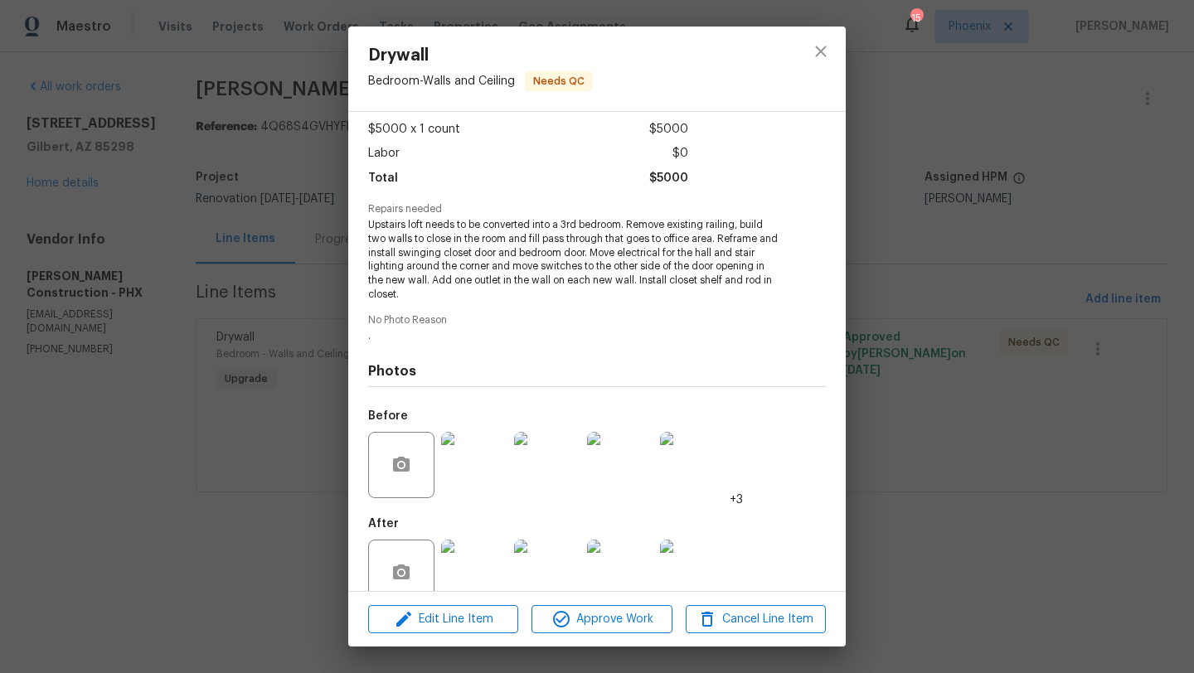
click at [475, 476] on img at bounding box center [474, 465] width 66 height 66
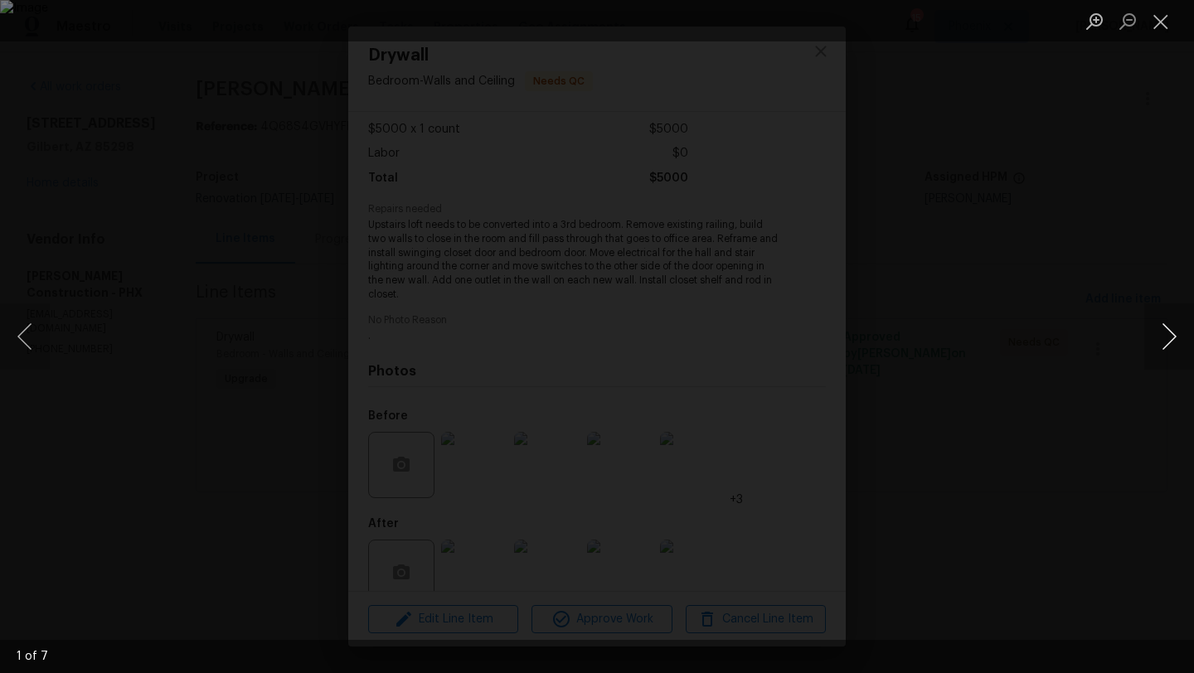
click at [1173, 337] on button "Next image" at bounding box center [1169, 336] width 50 height 66
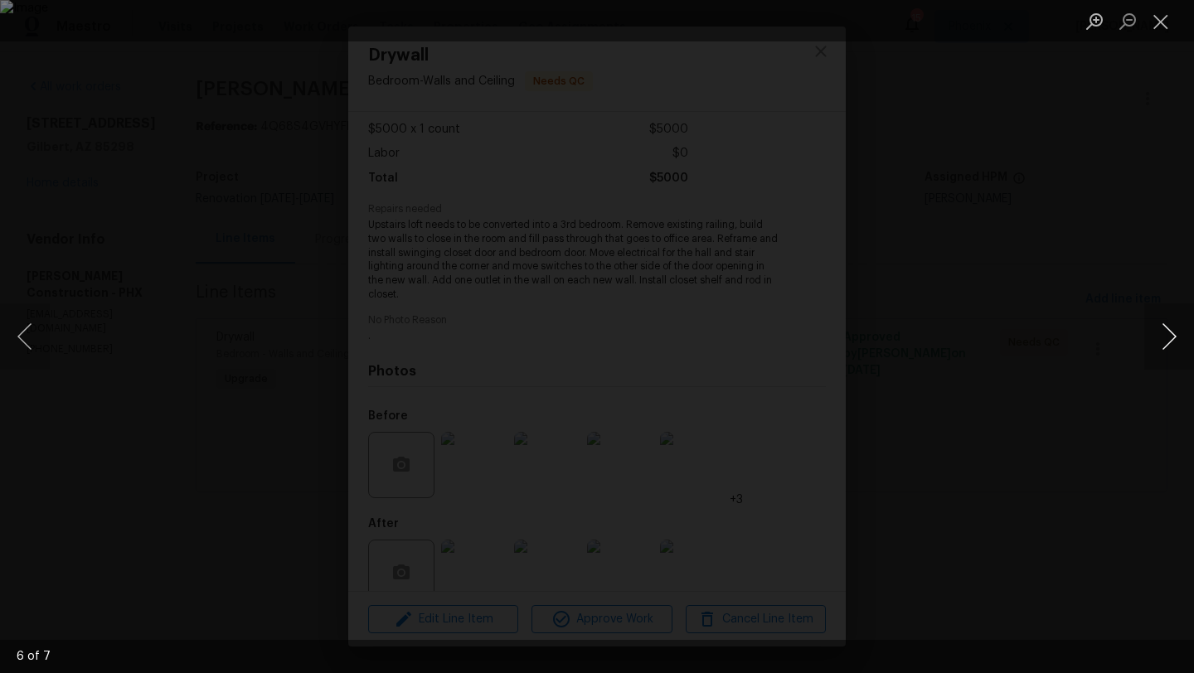
click at [1173, 337] on button "Next image" at bounding box center [1169, 336] width 50 height 66
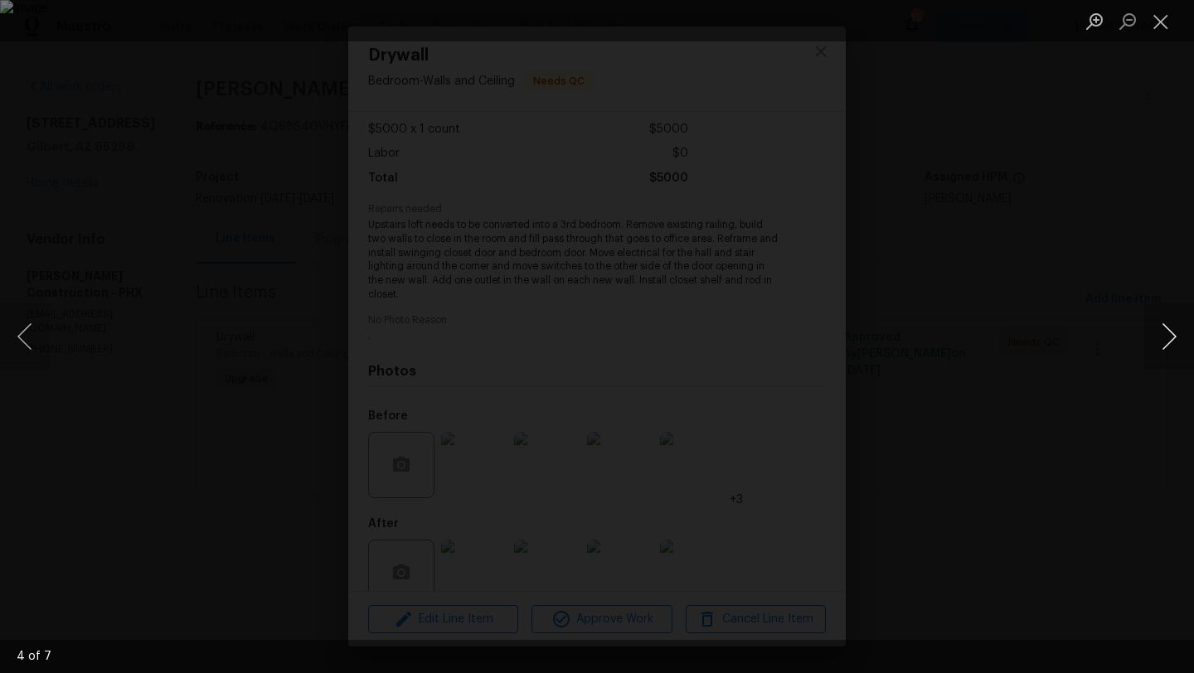
click at [1173, 337] on button "Next image" at bounding box center [1169, 336] width 50 height 66
click at [1166, 18] on button "Close lightbox" at bounding box center [1160, 21] width 33 height 29
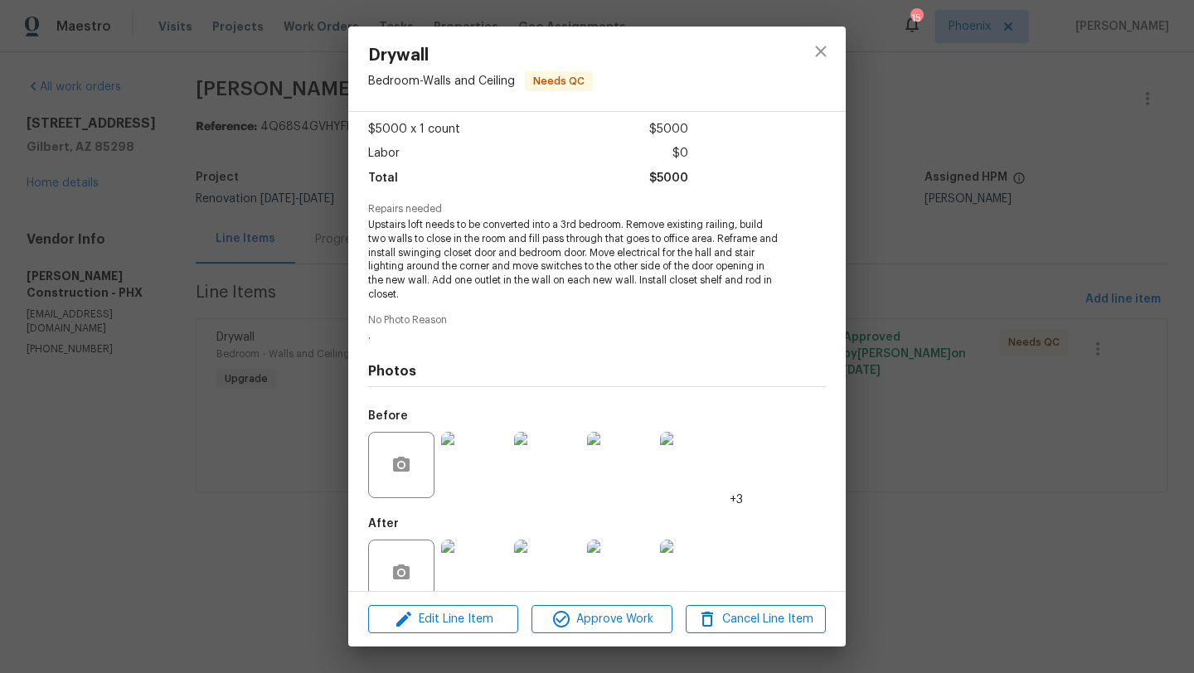
click at [468, 555] on img at bounding box center [474, 573] width 66 height 66
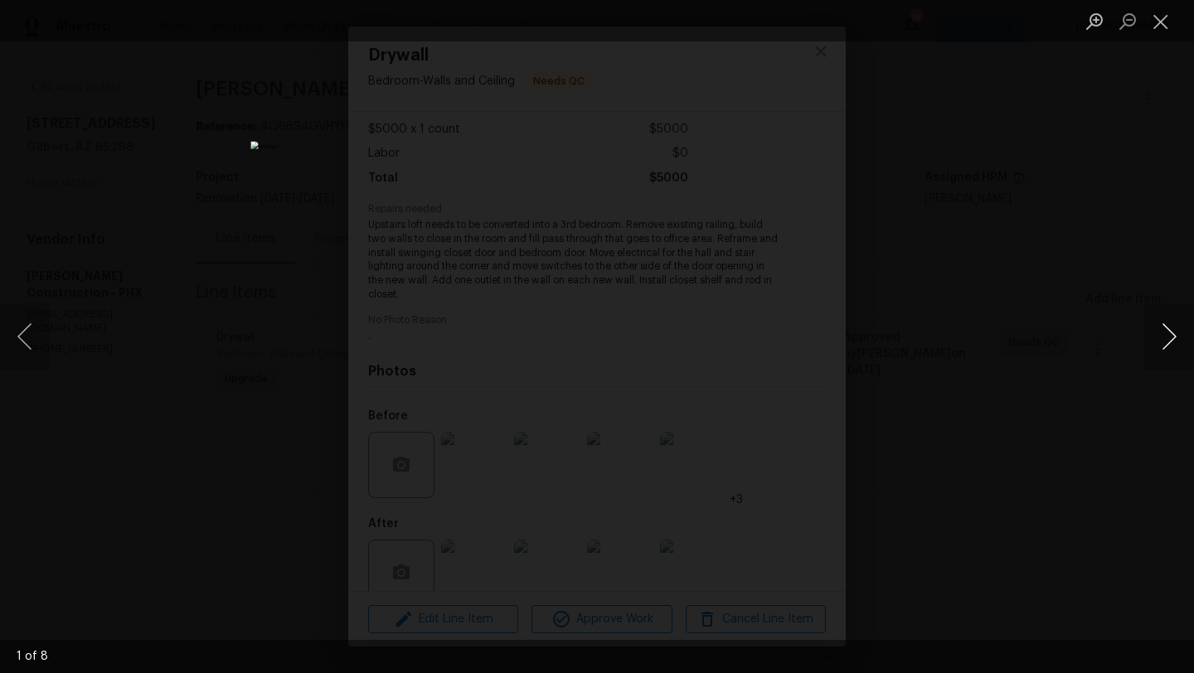
click at [1174, 336] on button "Next image" at bounding box center [1169, 336] width 50 height 66
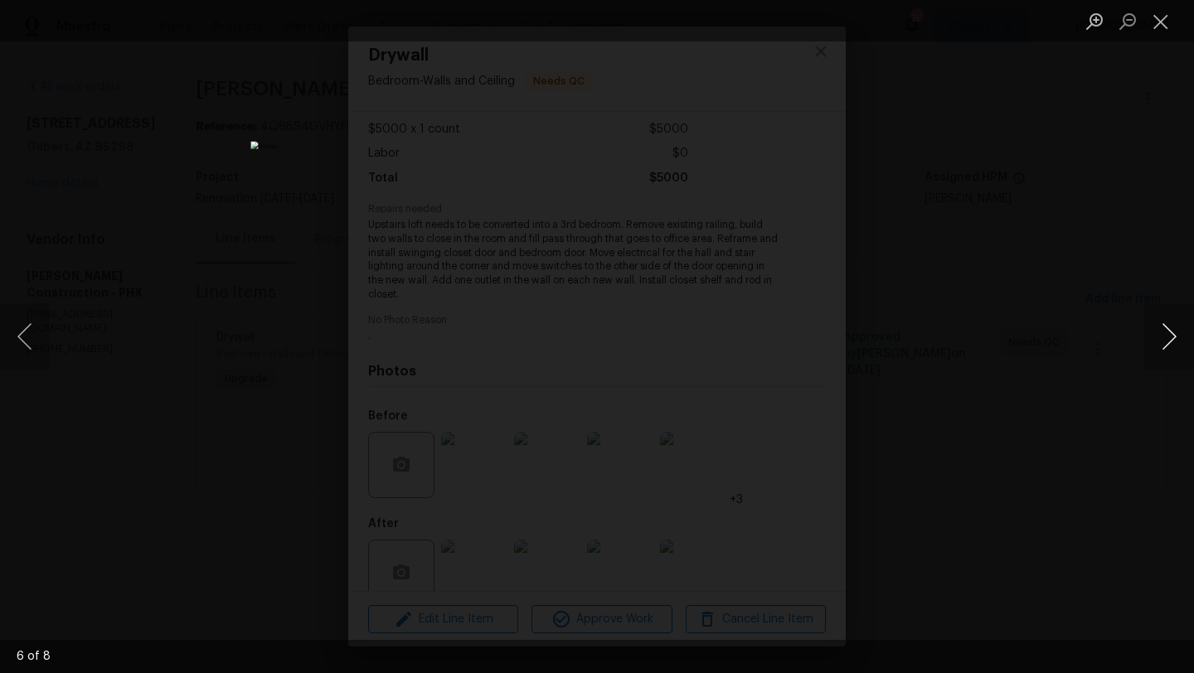
click at [1174, 336] on button "Next image" at bounding box center [1169, 336] width 50 height 66
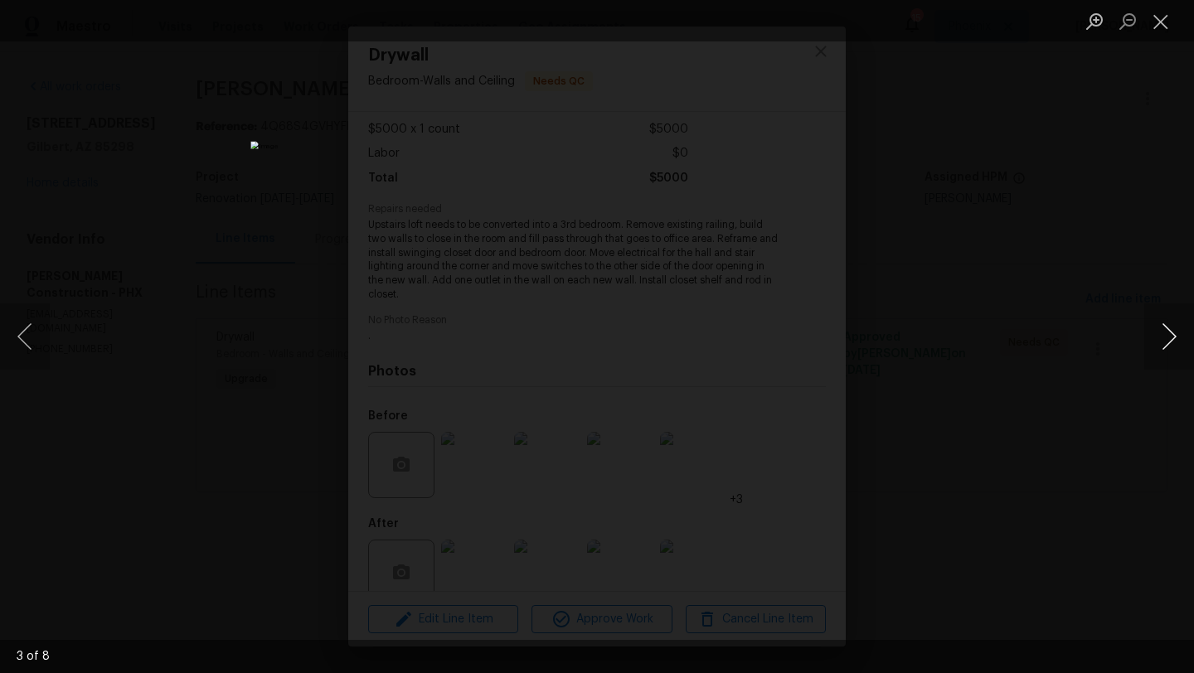
click at [1174, 336] on button "Next image" at bounding box center [1169, 336] width 50 height 66
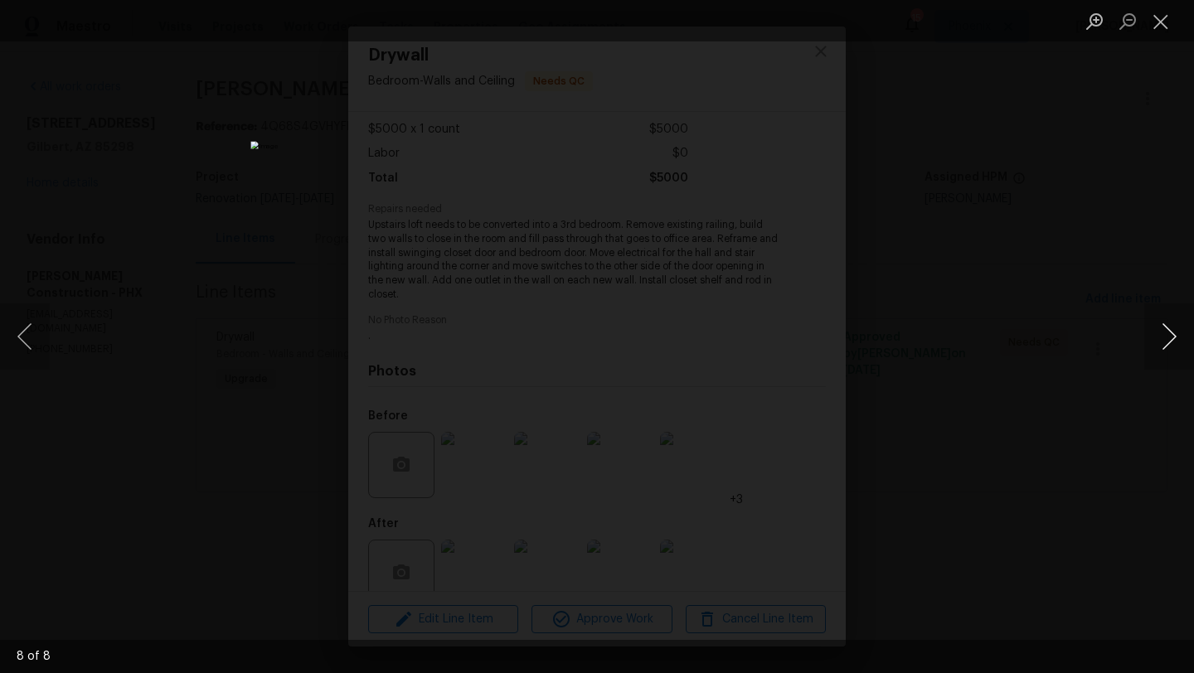
click at [1174, 336] on button "Next image" at bounding box center [1169, 336] width 50 height 66
click at [1174, 335] on button "Next image" at bounding box center [1169, 336] width 50 height 66
click at [1158, 15] on button "Close lightbox" at bounding box center [1160, 21] width 33 height 29
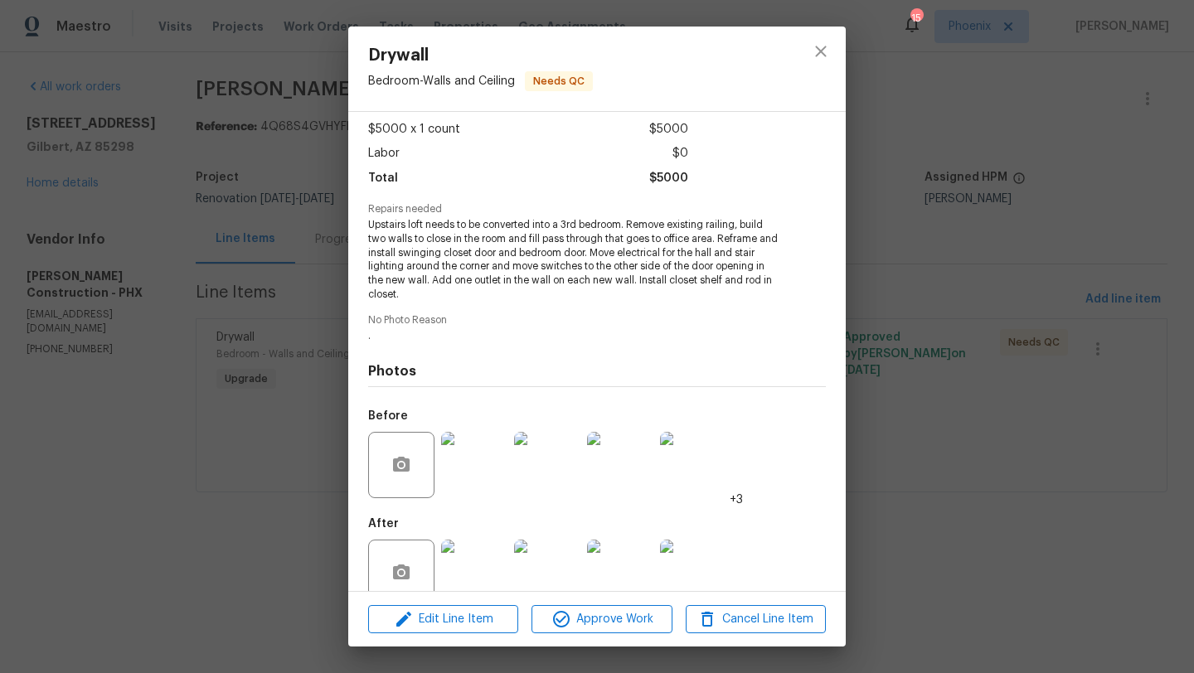
click at [475, 456] on img at bounding box center [474, 465] width 66 height 66
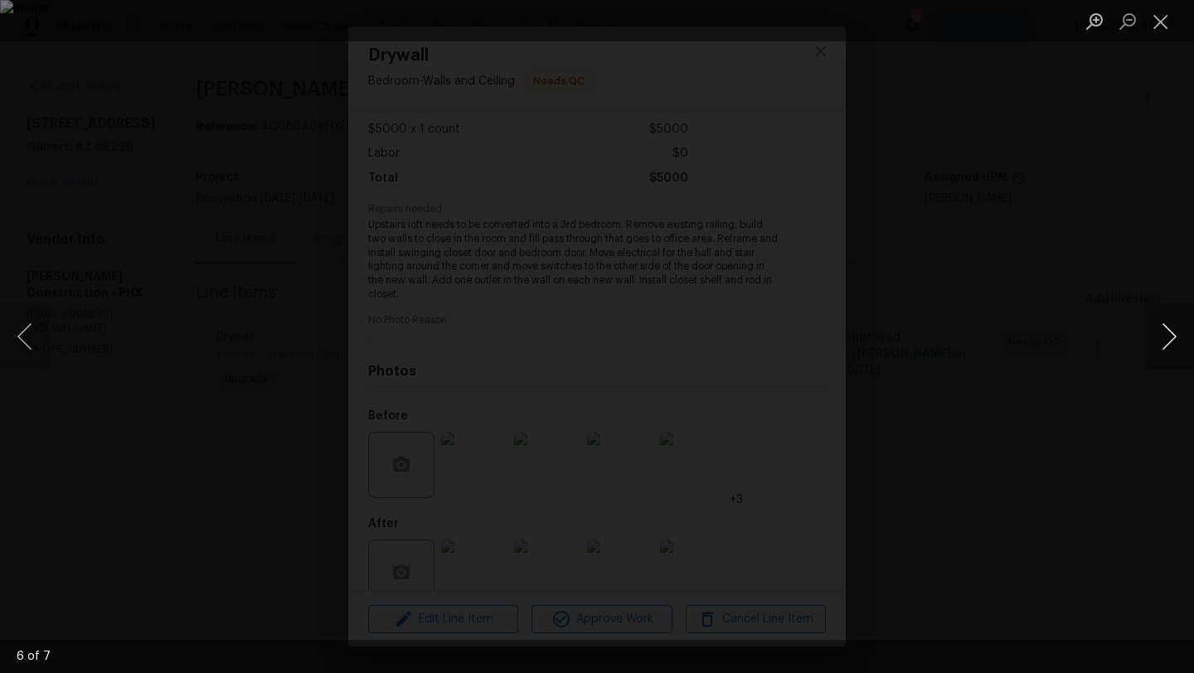
click at [1171, 339] on button "Next image" at bounding box center [1169, 336] width 50 height 66
click at [1170, 340] on button "Next image" at bounding box center [1169, 336] width 50 height 66
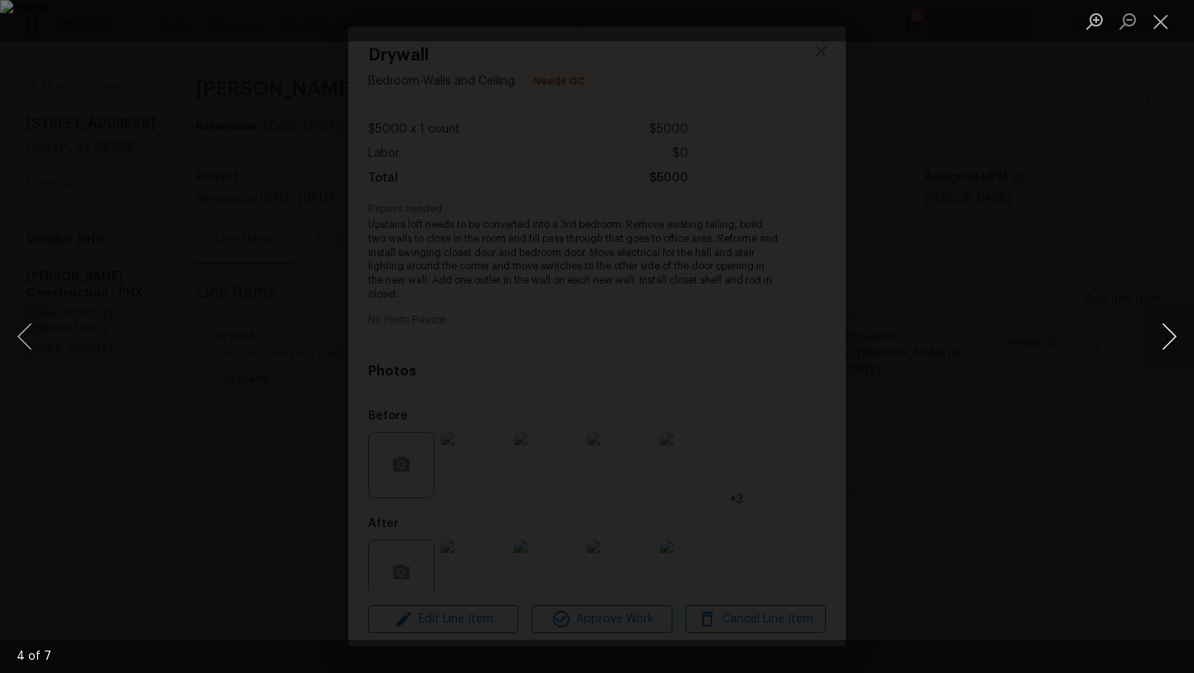
click at [1170, 340] on button "Next image" at bounding box center [1169, 336] width 50 height 66
click at [1160, 18] on button "Close lightbox" at bounding box center [1160, 21] width 33 height 29
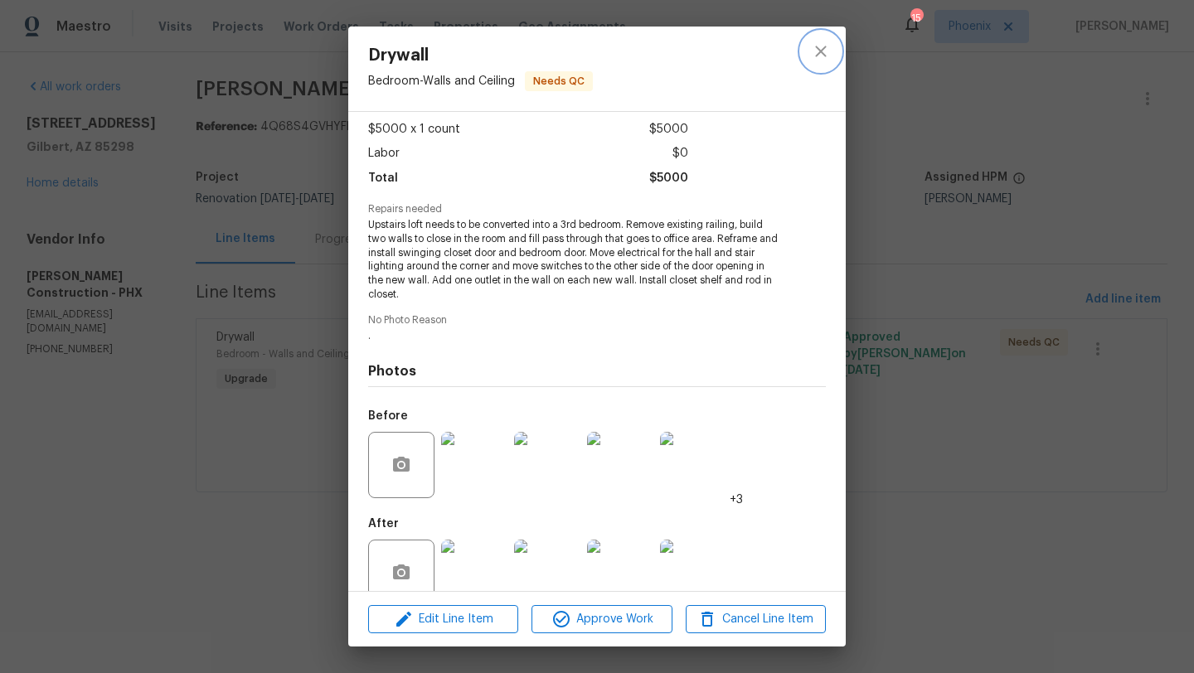
click at [823, 55] on icon "close" at bounding box center [820, 51] width 11 height 11
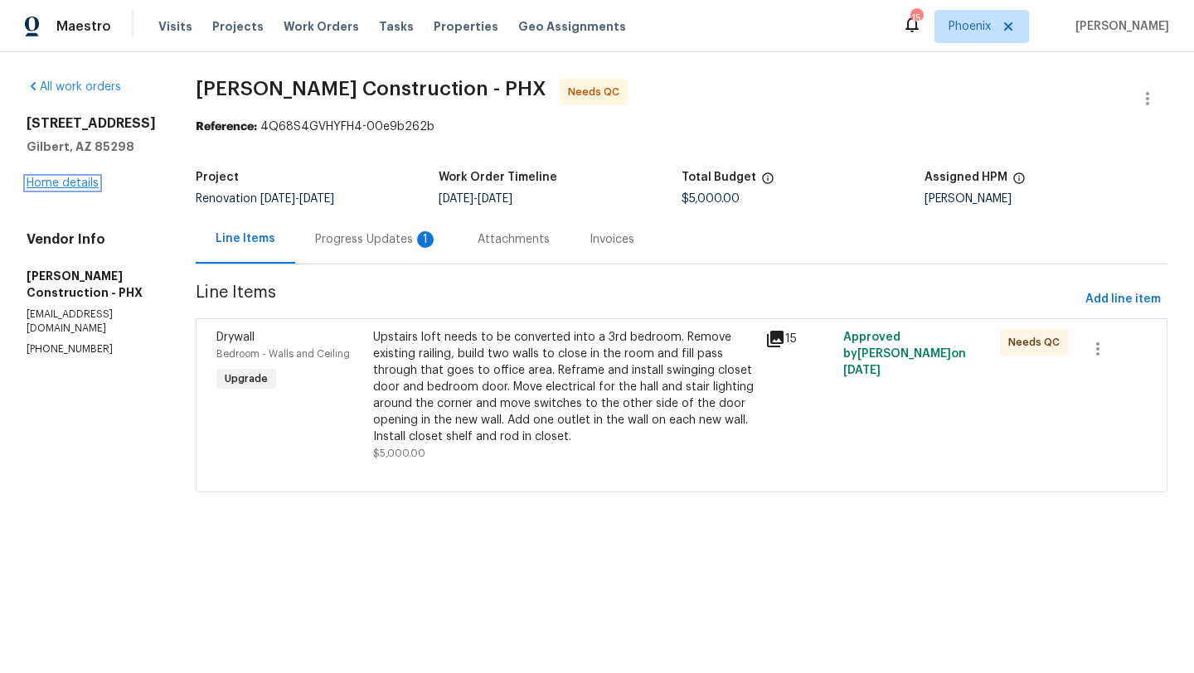
click at [76, 178] on link "Home details" at bounding box center [63, 183] width 72 height 12
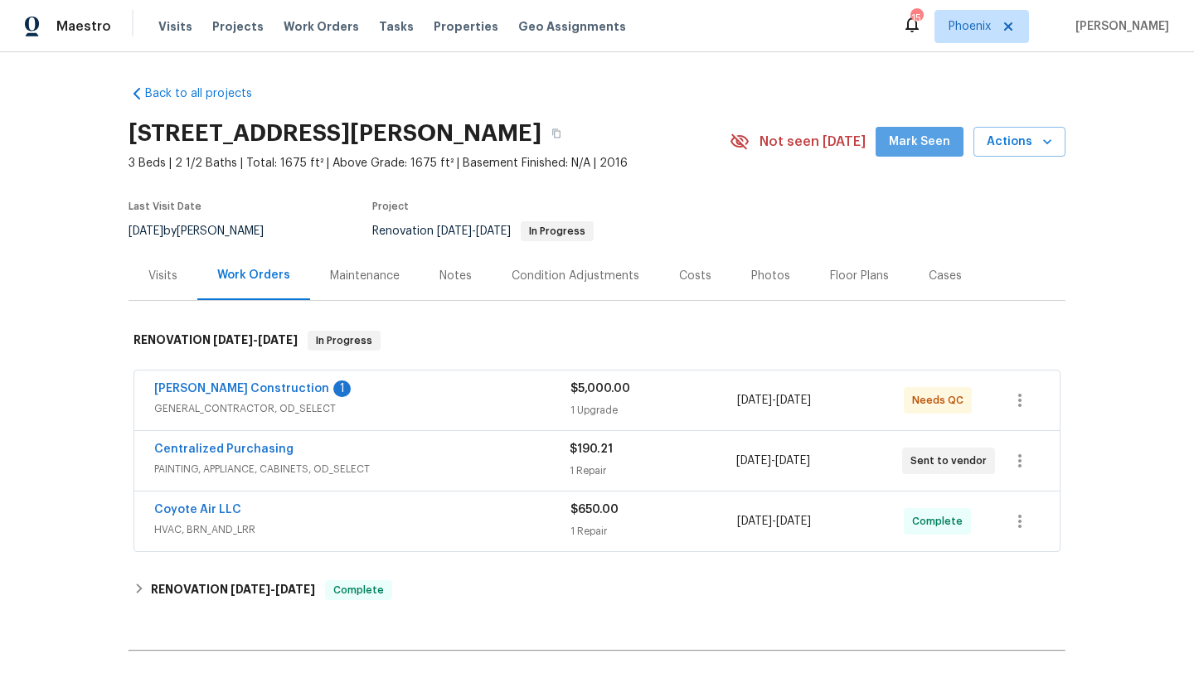
click at [930, 155] on button "Mark Seen" at bounding box center [919, 142] width 88 height 31
click at [213, 390] on link "Strasser Construction" at bounding box center [241, 389] width 175 height 12
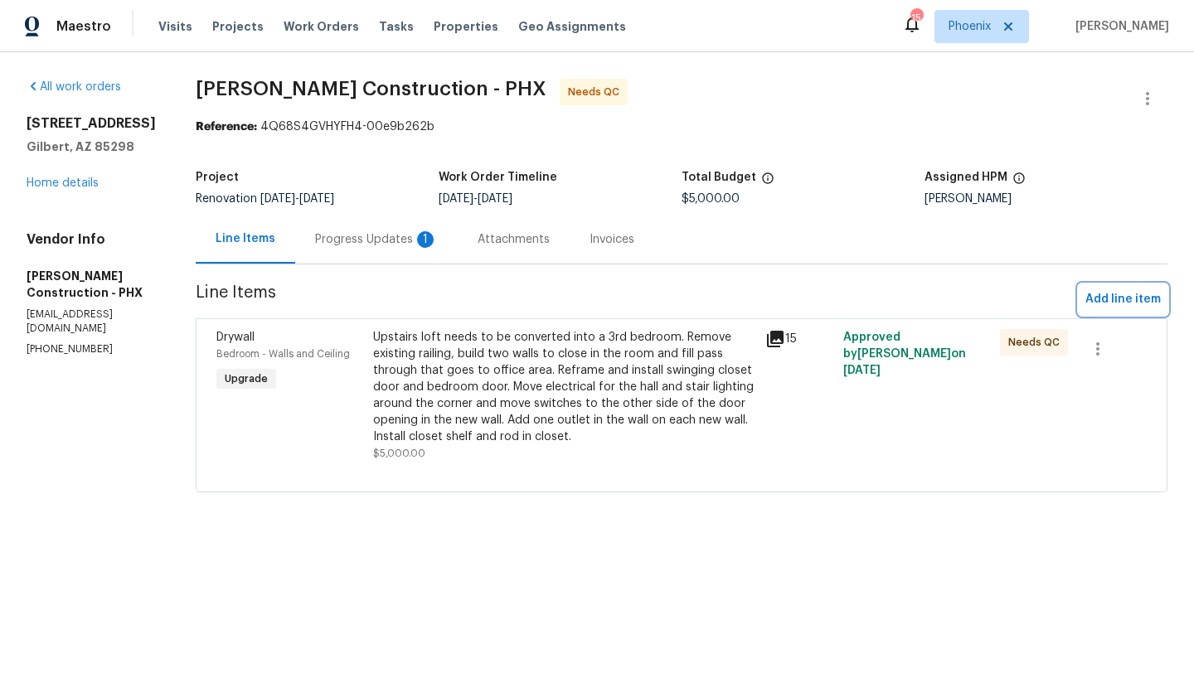
click at [1117, 292] on span "Add line item" at bounding box center [1122, 299] width 75 height 21
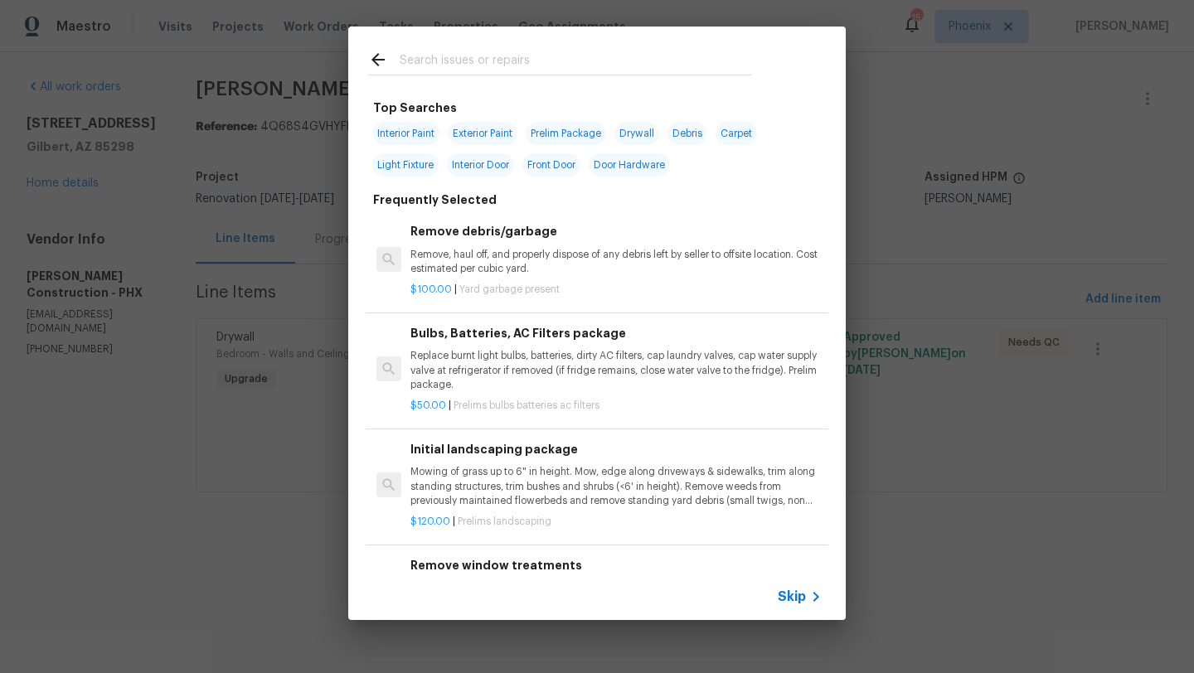
click at [453, 79] on div at bounding box center [559, 59] width 423 height 65
click at [449, 54] on input "text" at bounding box center [575, 62] width 351 height 25
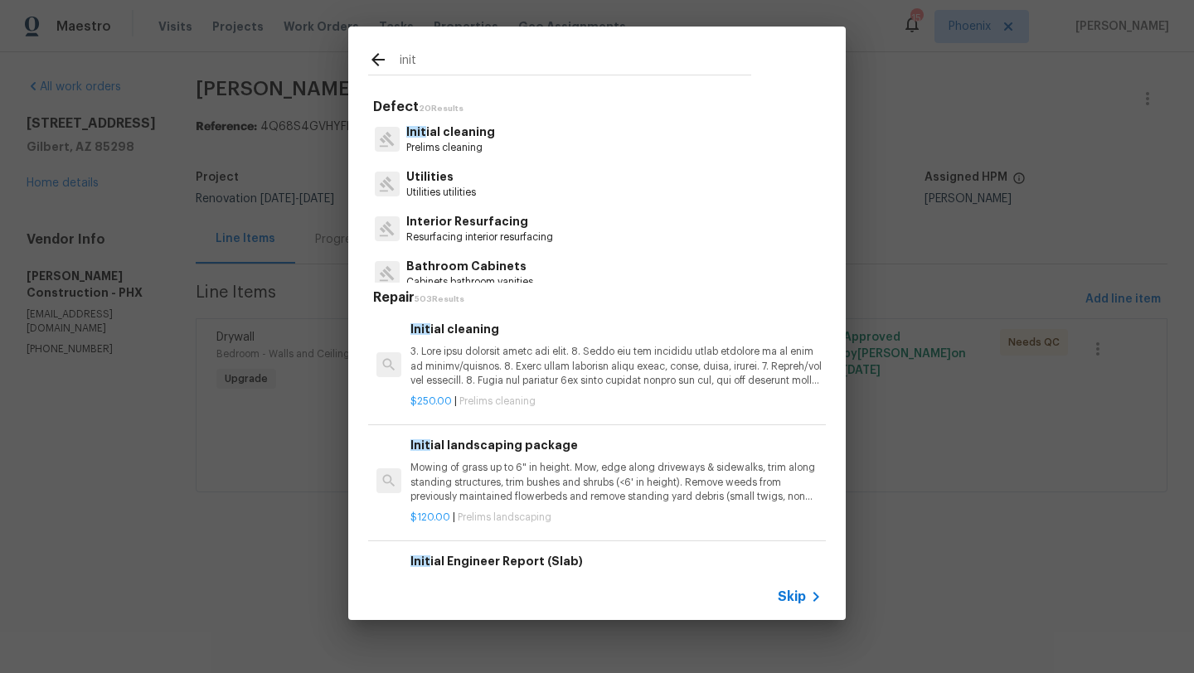
click at [481, 50] on input "init" at bounding box center [575, 62] width 351 height 25
type input "init"
click at [458, 129] on p "Init ial cleaning" at bounding box center [450, 131] width 89 height 17
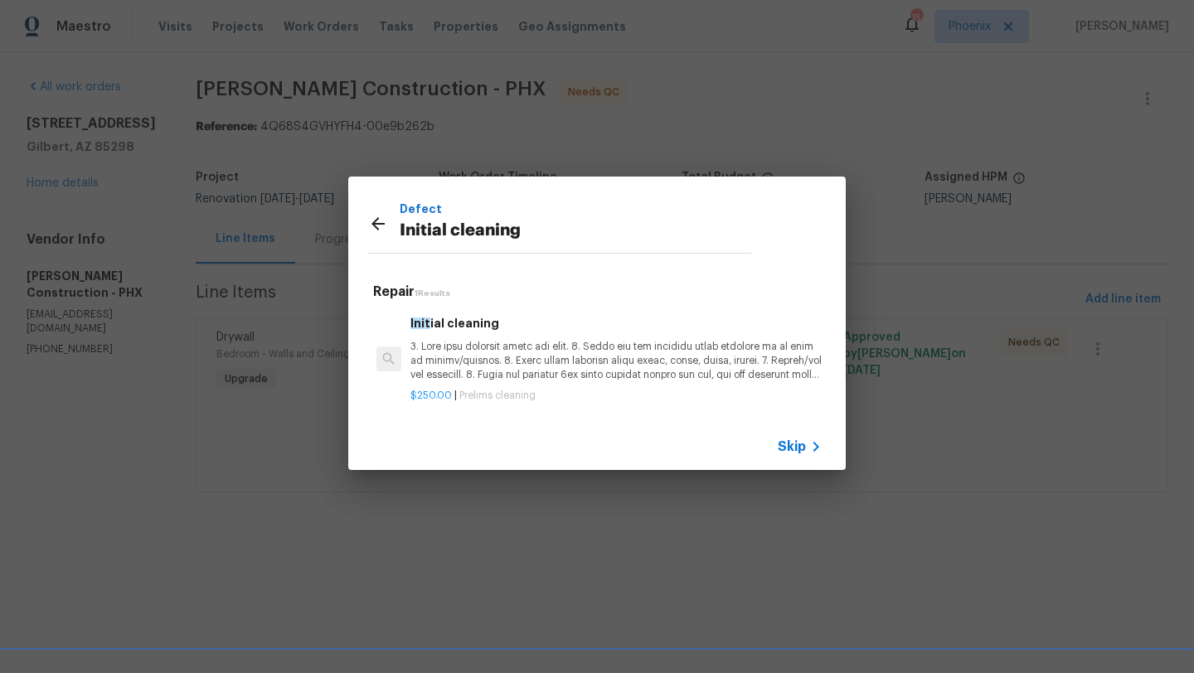
click at [497, 370] on p at bounding box center [615, 361] width 411 height 42
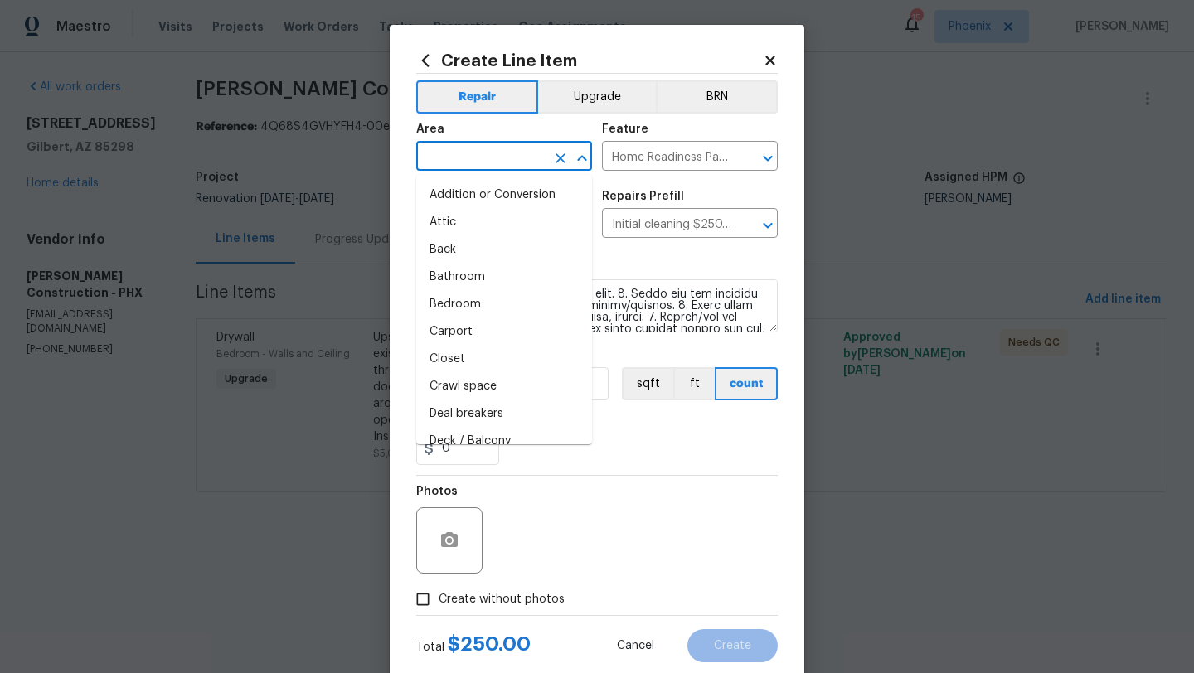
click at [461, 149] on input "text" at bounding box center [480, 158] width 129 height 26
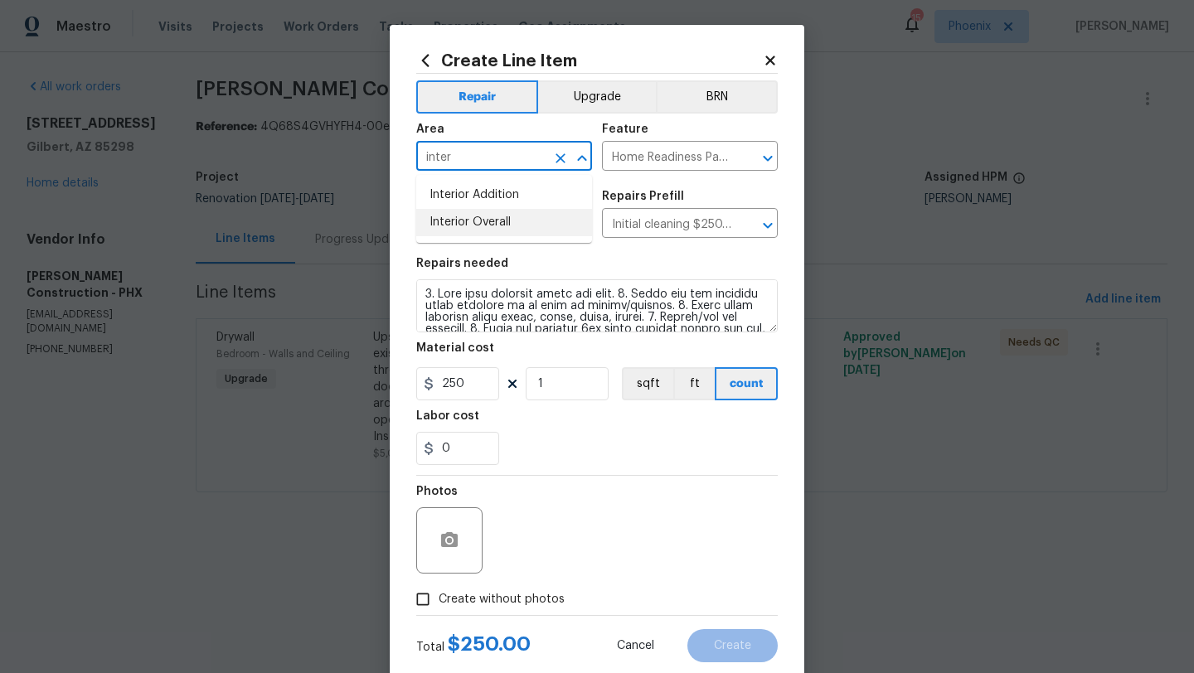
click at [474, 220] on li "Interior Overall" at bounding box center [504, 222] width 176 height 27
type input "Interior Overall"
click at [466, 390] on input "250" at bounding box center [457, 383] width 83 height 33
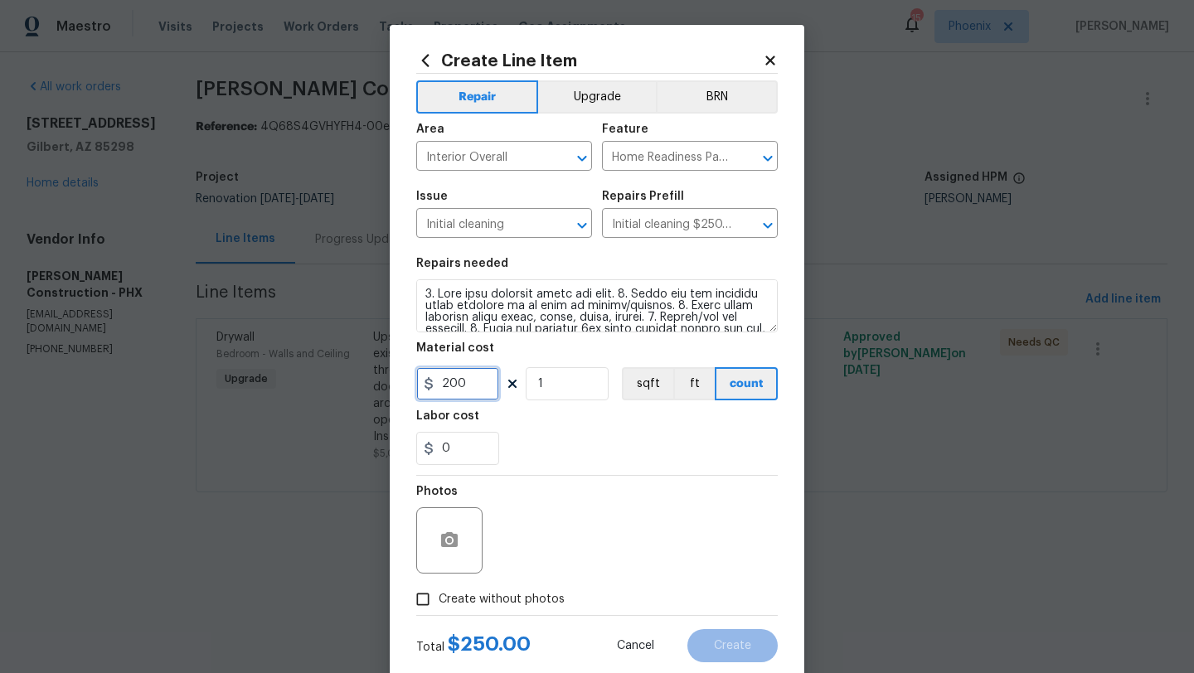
type input "200"
click at [574, 469] on section "Repairs needed Material cost 200 1 sqft ft count Labor cost 0" at bounding box center [596, 361] width 361 height 227
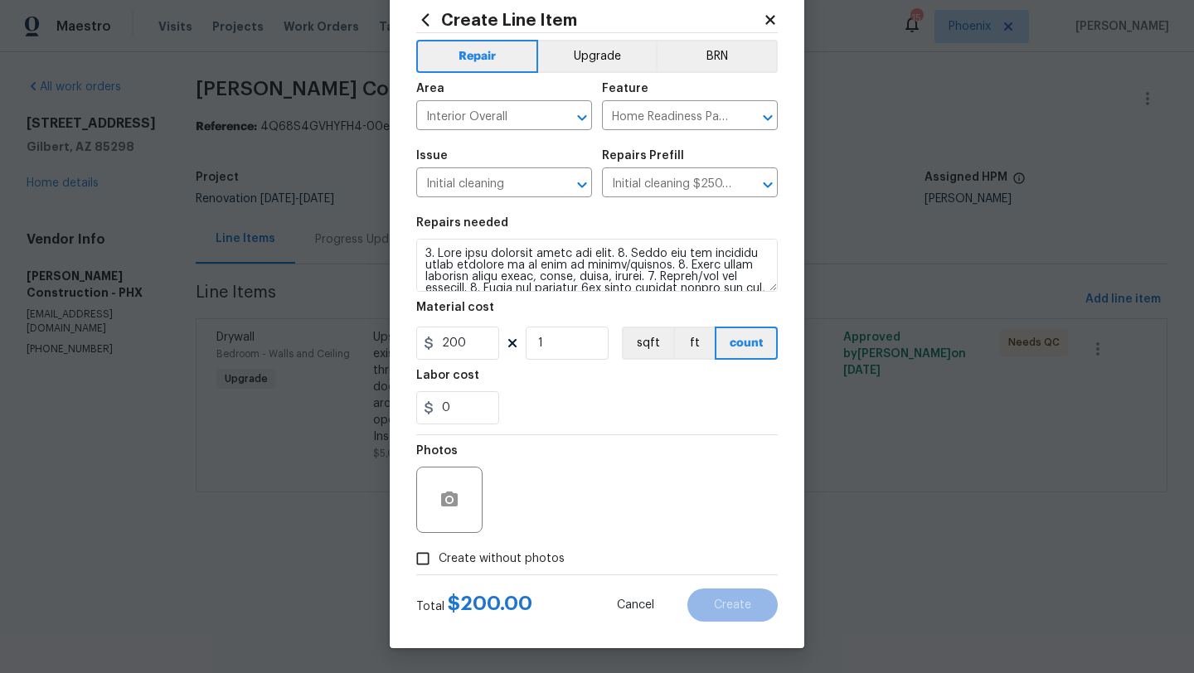
click at [424, 557] on input "Create without photos" at bounding box center [422, 558] width 31 height 31
checkbox input "true"
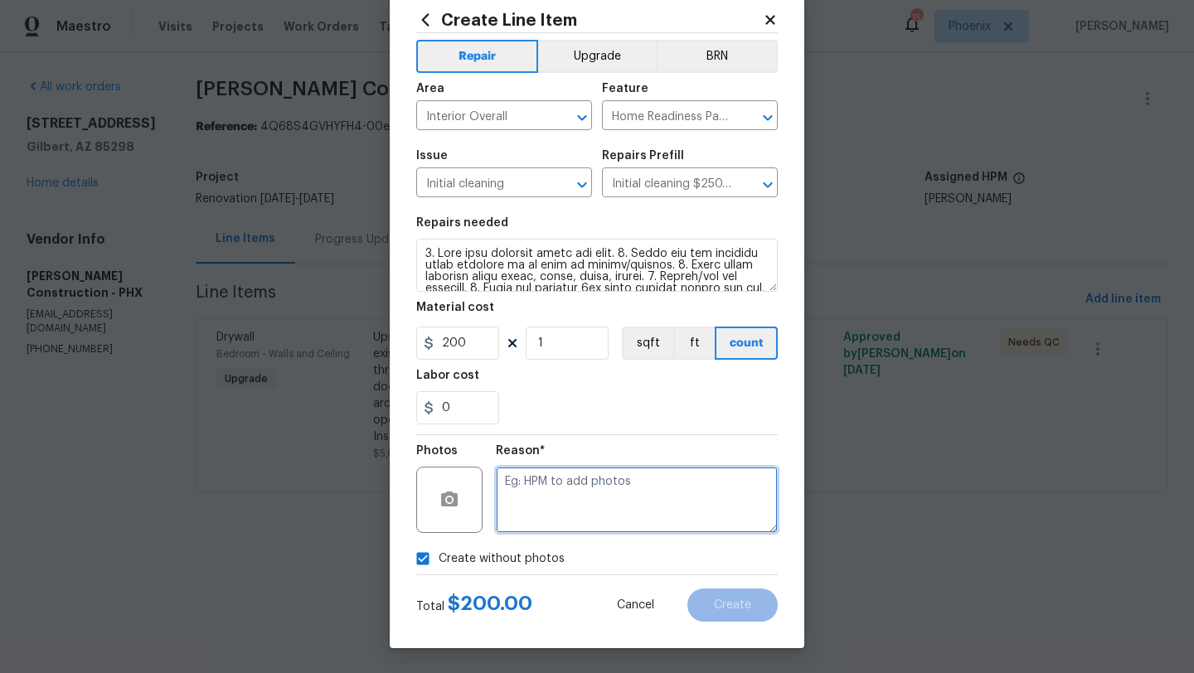
click at [577, 472] on textarea at bounding box center [637, 500] width 282 height 66
type textarea "GC to add"
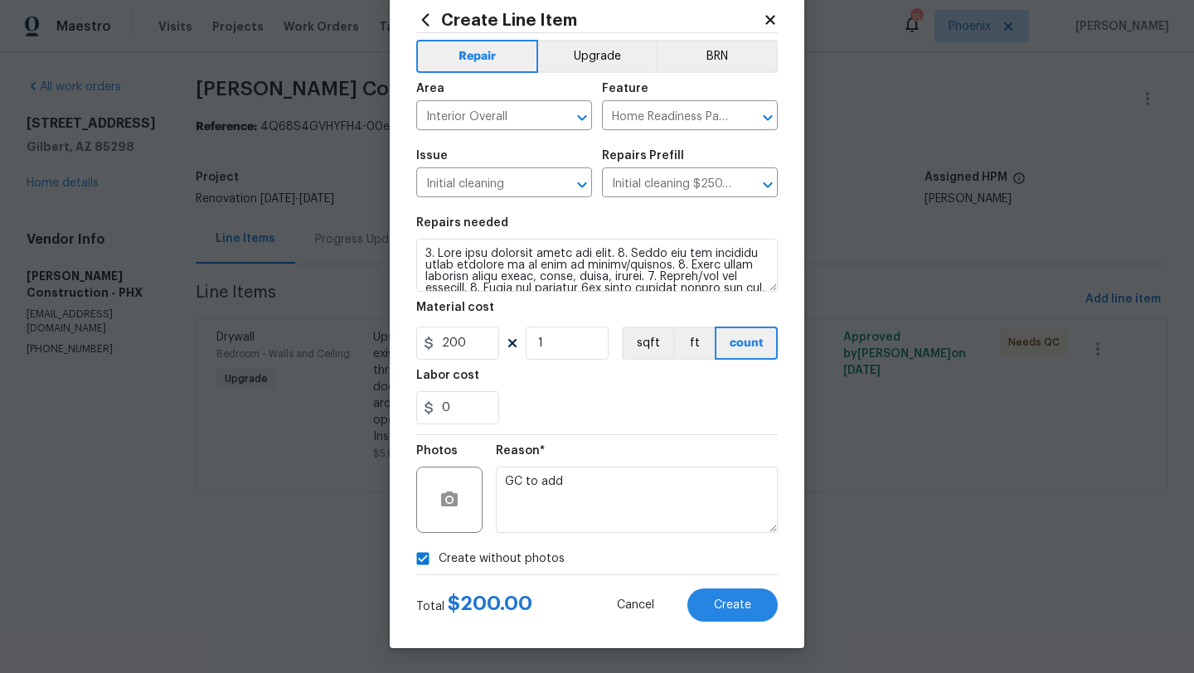
click at [723, 622] on div "Create Line Item Repair Upgrade BRN Area Interior Overall ​ Feature Home Readin…" at bounding box center [597, 316] width 414 height 664
click at [724, 607] on span "Create" at bounding box center [732, 605] width 37 height 12
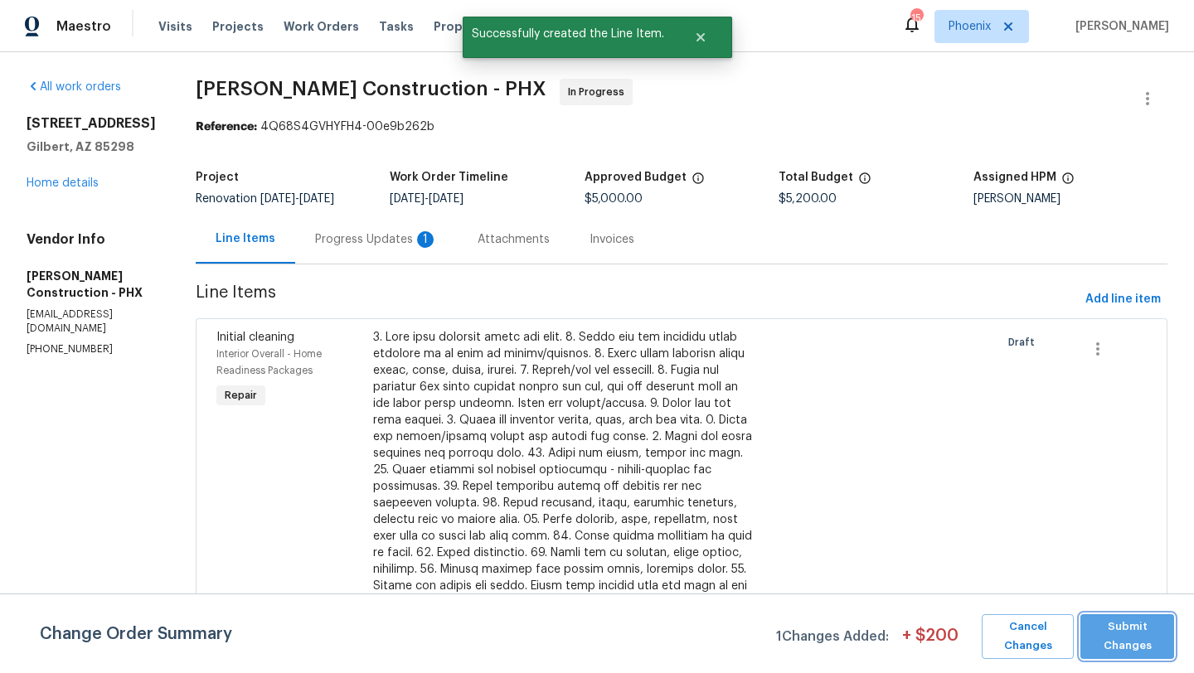
click at [1136, 633] on span "Submit Changes" at bounding box center [1126, 636] width 77 height 38
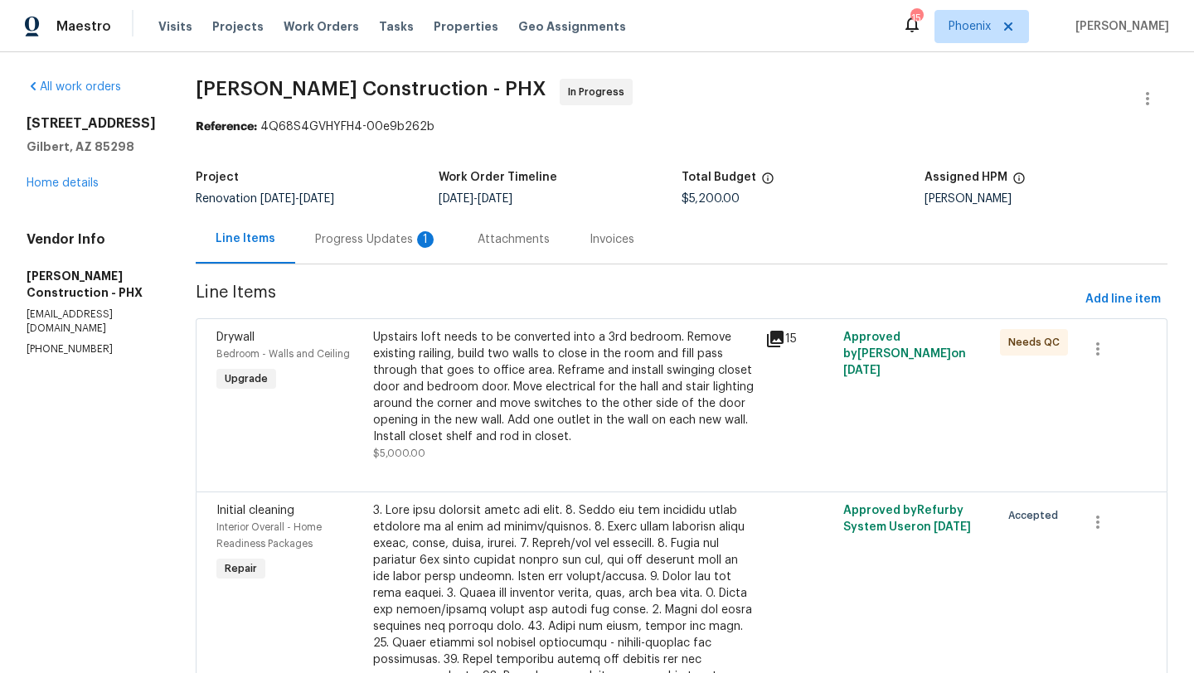
click at [388, 239] on div "Progress Updates 1" at bounding box center [376, 239] width 123 height 17
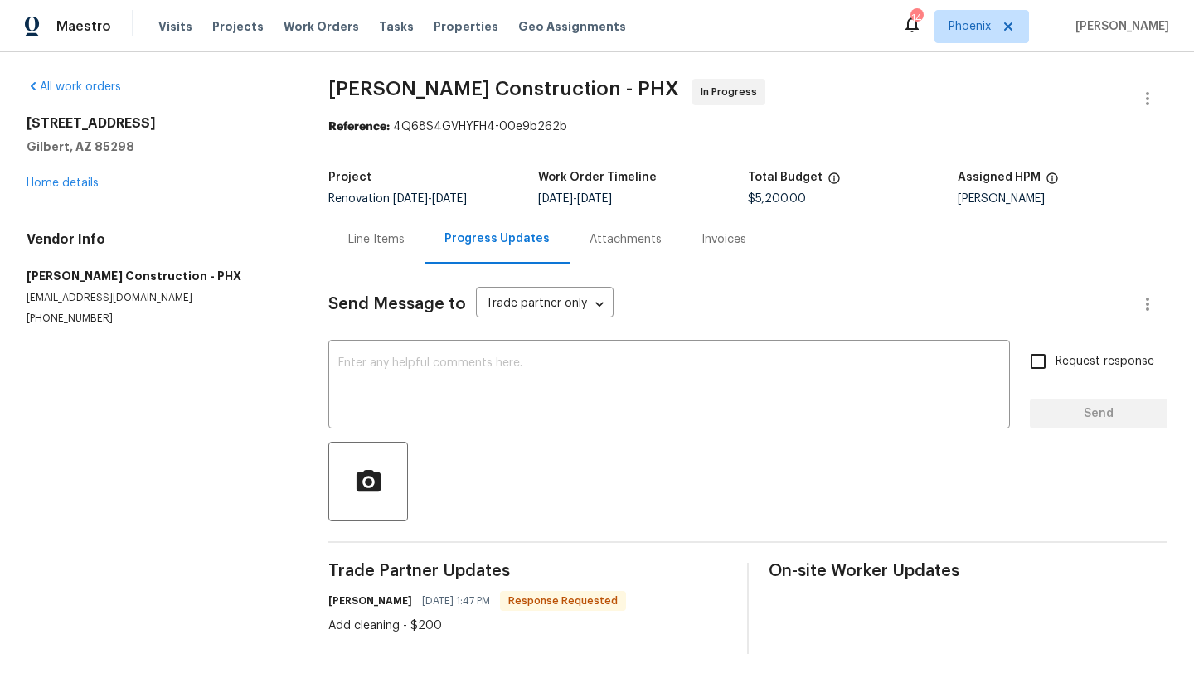
scroll to position [7, 0]
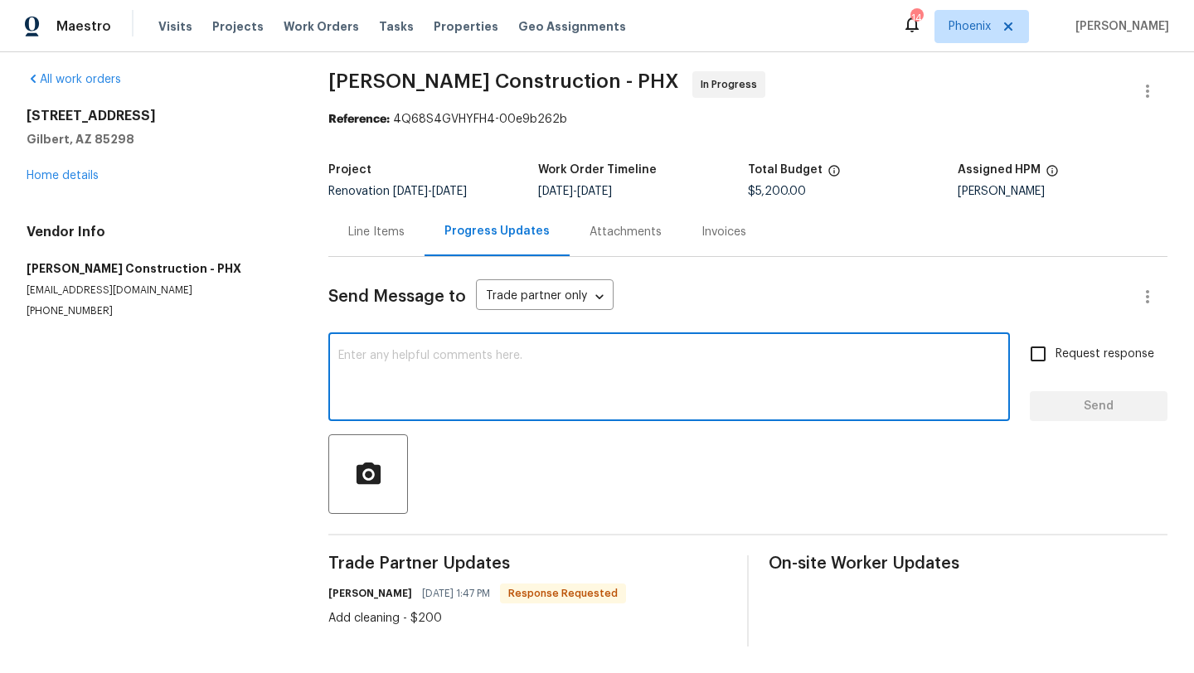
click at [419, 392] on textarea at bounding box center [668, 379] width 661 height 58
type textarea "Updated"
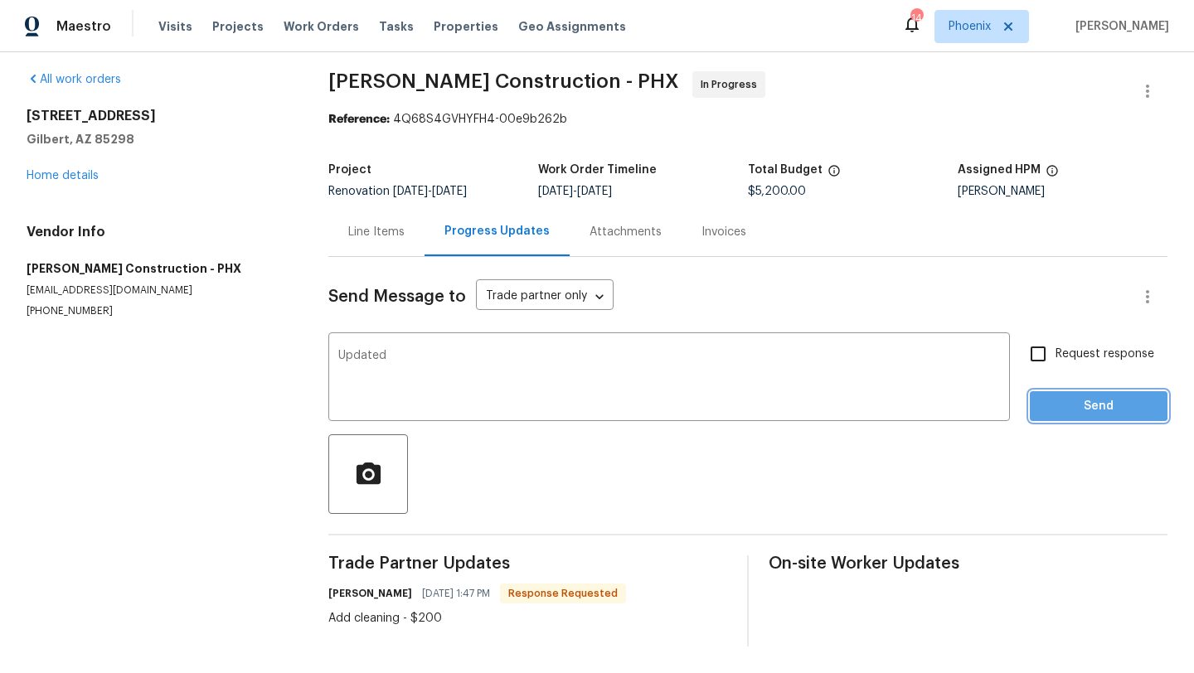
click at [1063, 403] on span "Send" at bounding box center [1098, 406] width 111 height 21
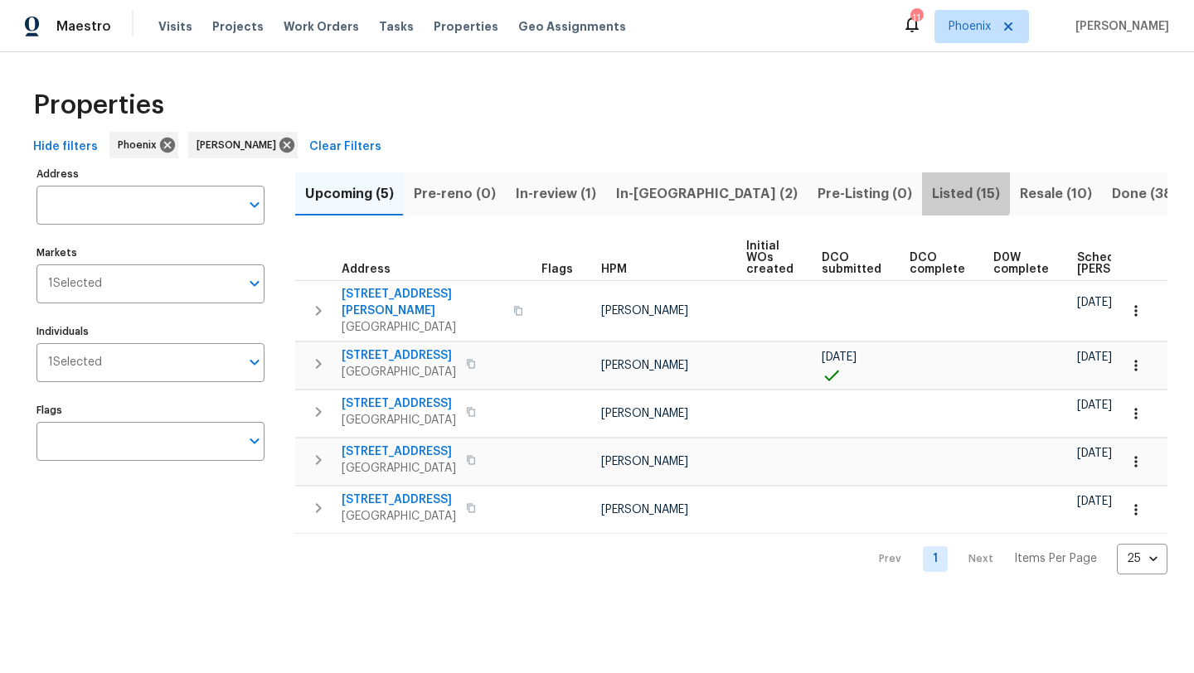
click at [932, 186] on span "Listed (15)" at bounding box center [966, 193] width 68 height 23
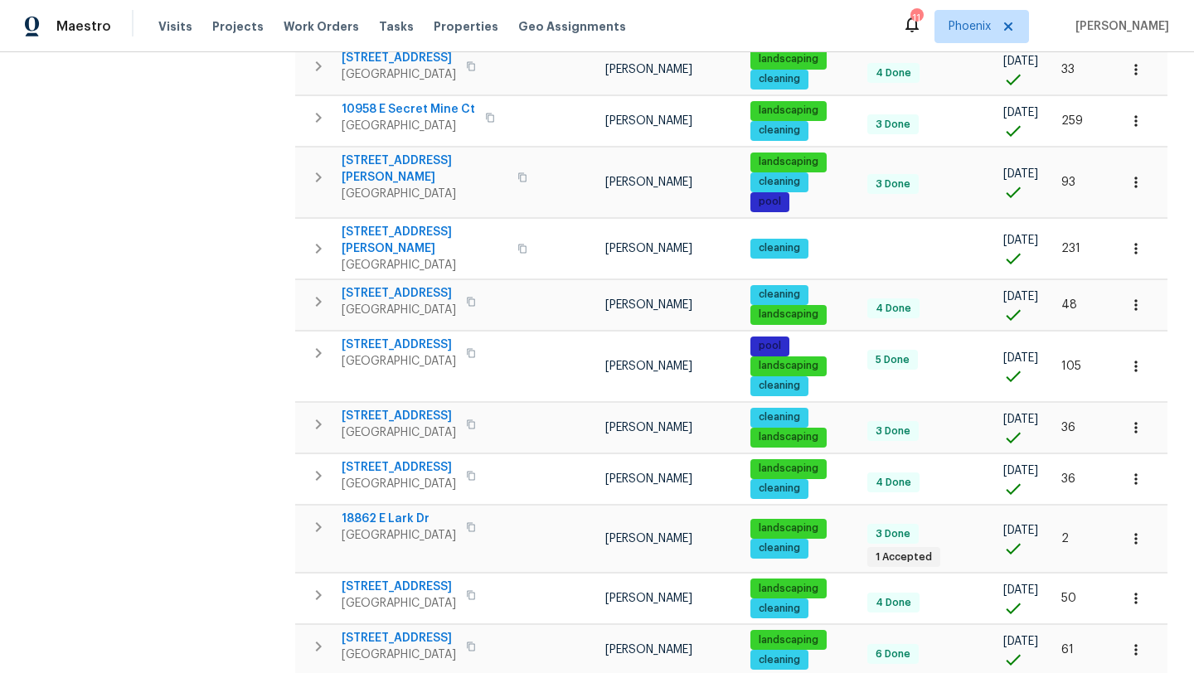
scroll to position [501, 0]
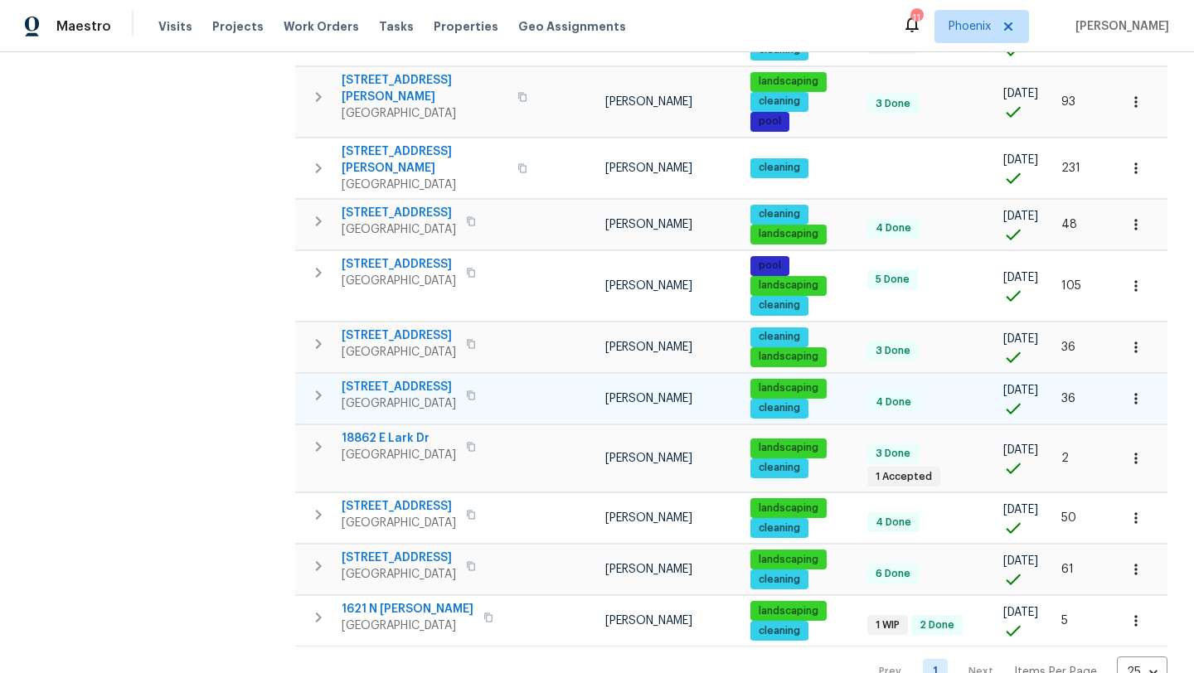
click at [367, 379] on span "8864 E Rainier Dr" at bounding box center [398, 387] width 114 height 17
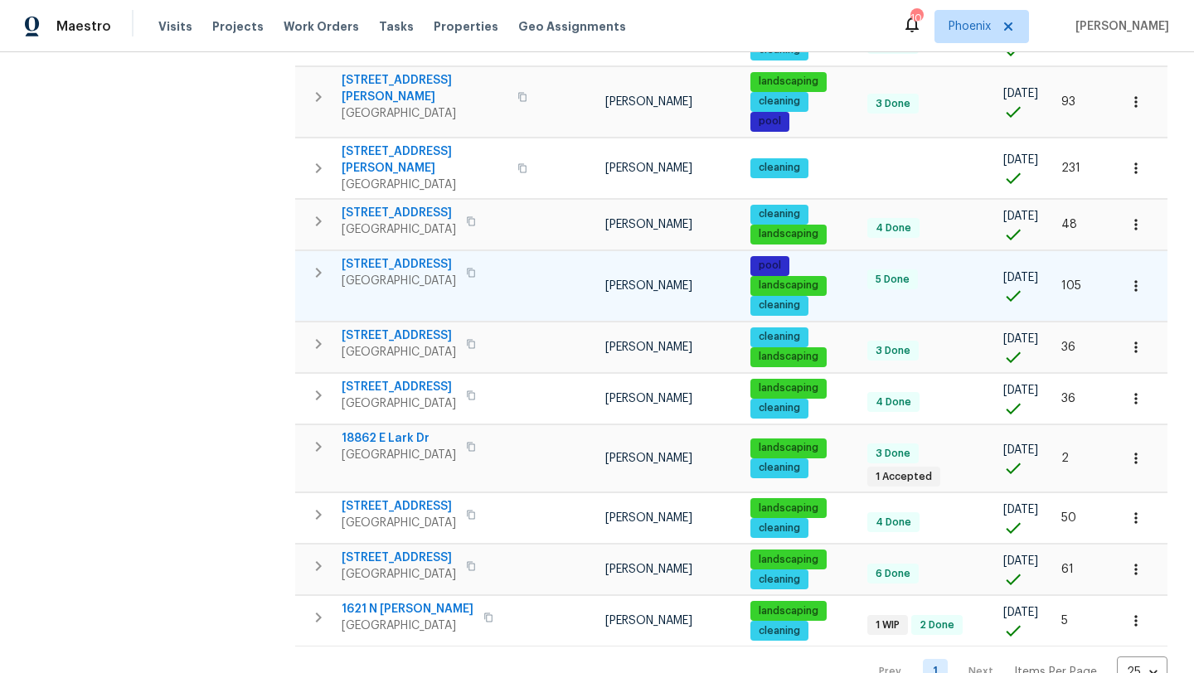
scroll to position [0, 0]
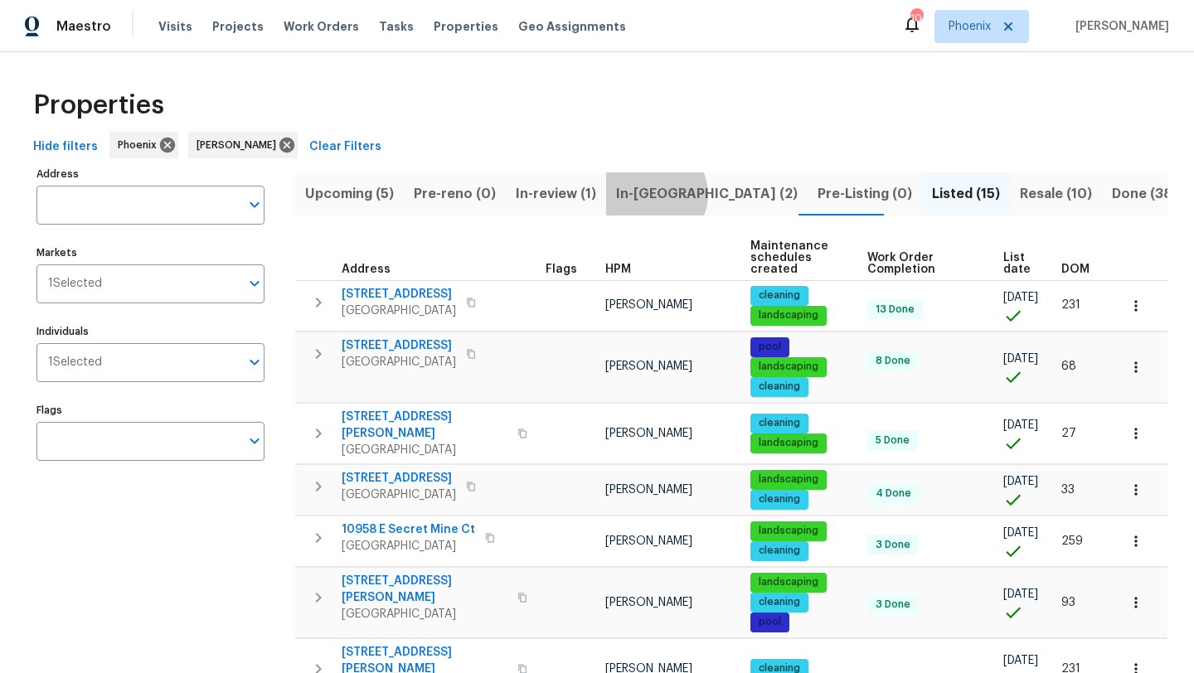
click at [647, 194] on span "In-reno (2)" at bounding box center [707, 193] width 182 height 23
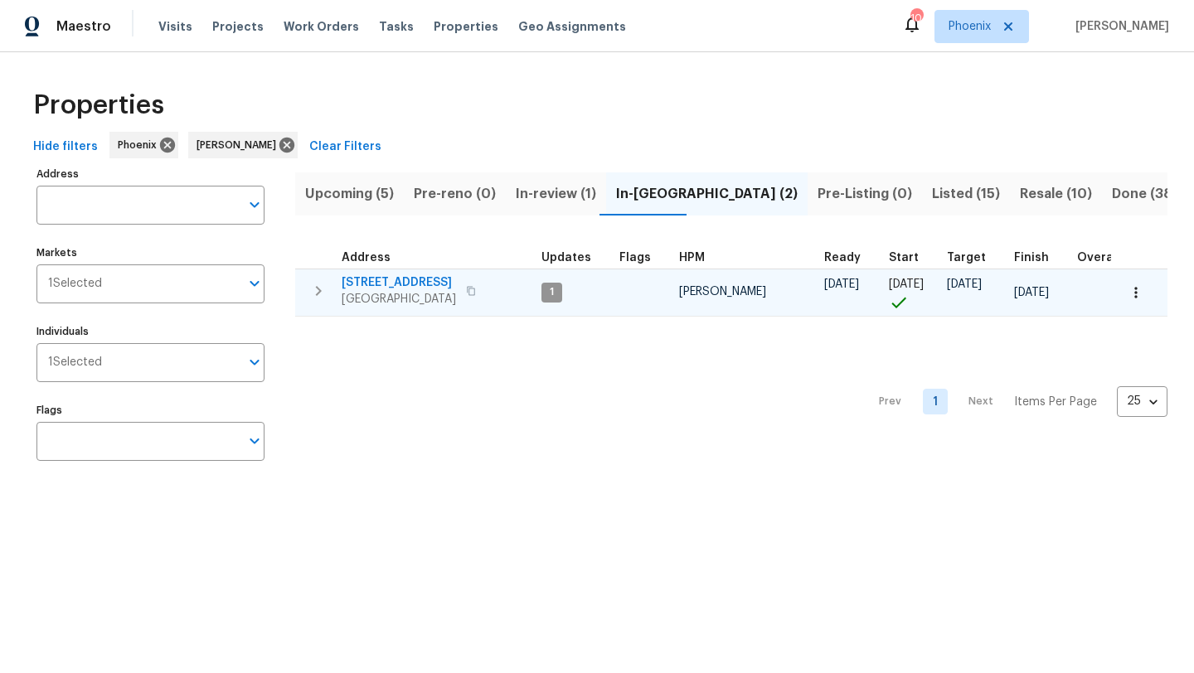
click at [407, 278] on span "[STREET_ADDRESS]" at bounding box center [398, 282] width 114 height 17
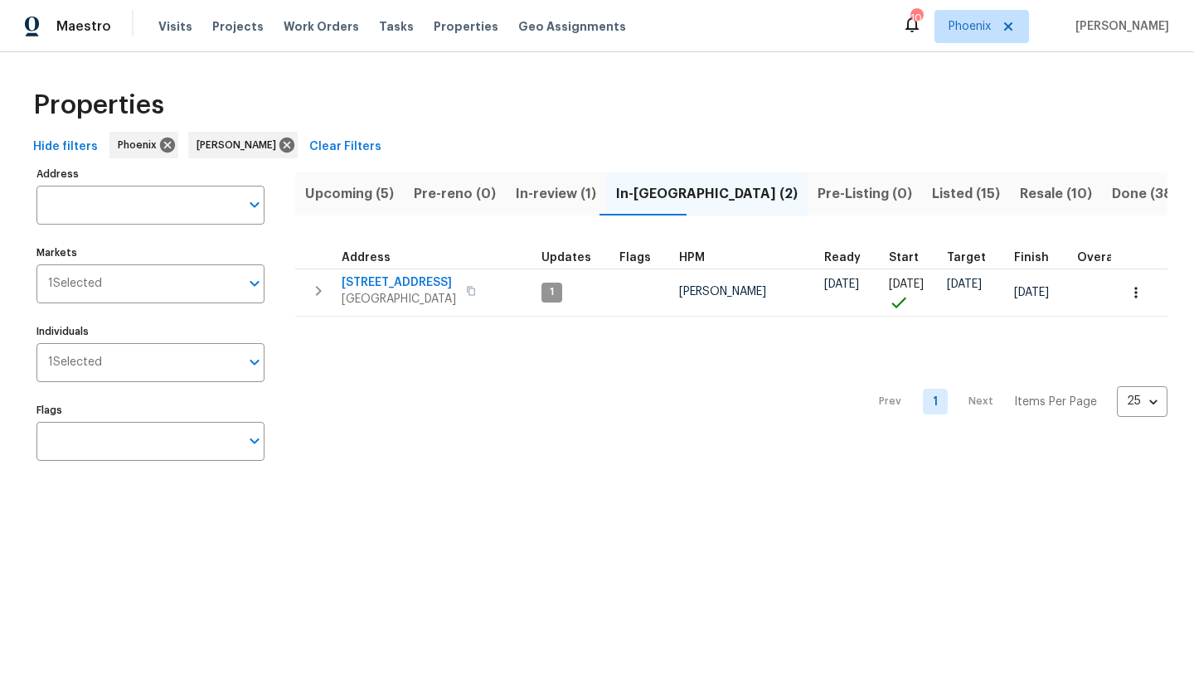
click at [932, 195] on span "Listed (15)" at bounding box center [966, 193] width 68 height 23
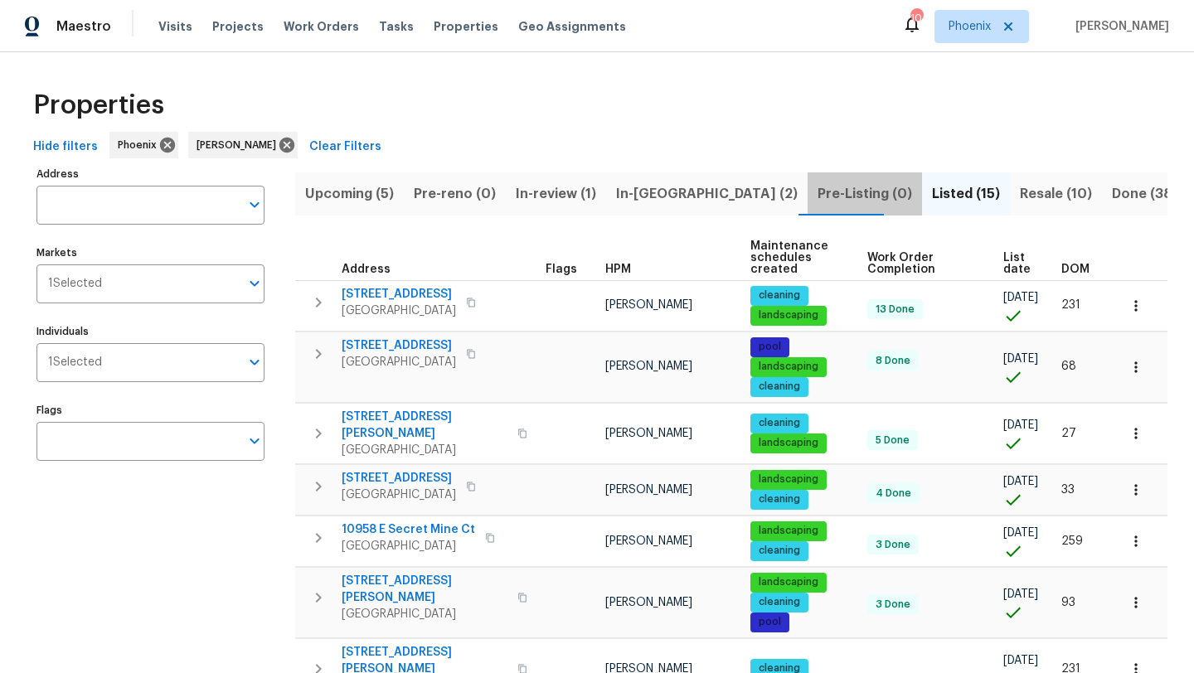
click at [817, 196] on span "Pre-Listing (0)" at bounding box center [864, 193] width 94 height 23
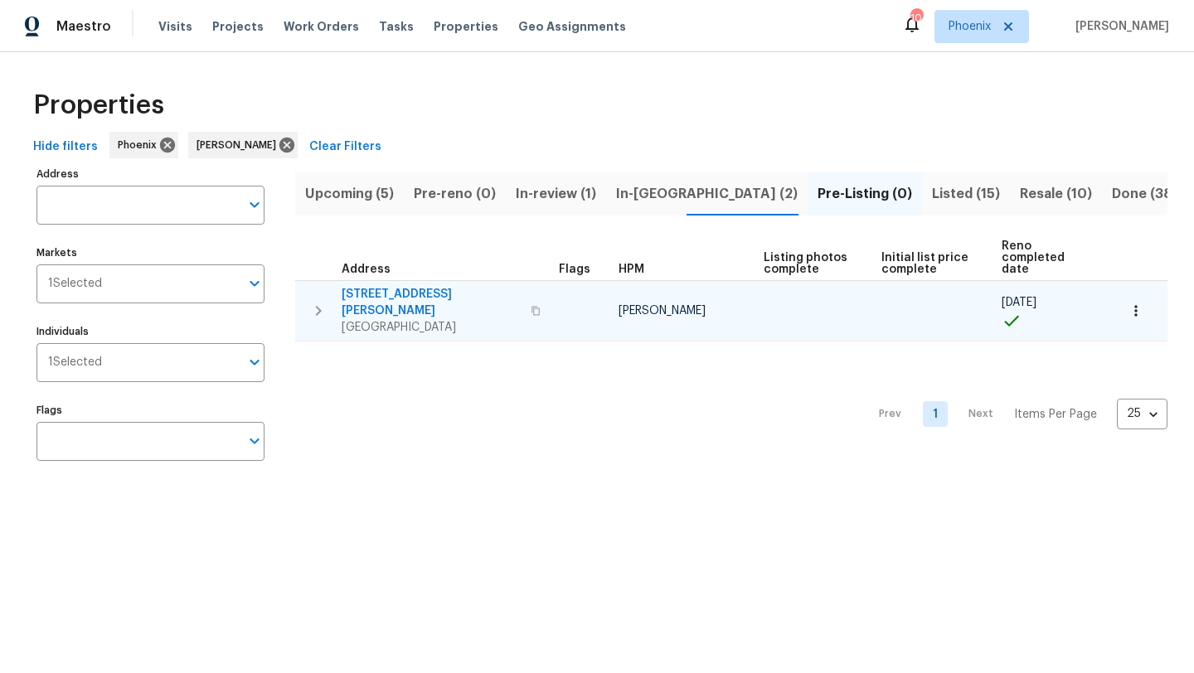
click at [320, 306] on icon "button" at bounding box center [319, 311] width 6 height 10
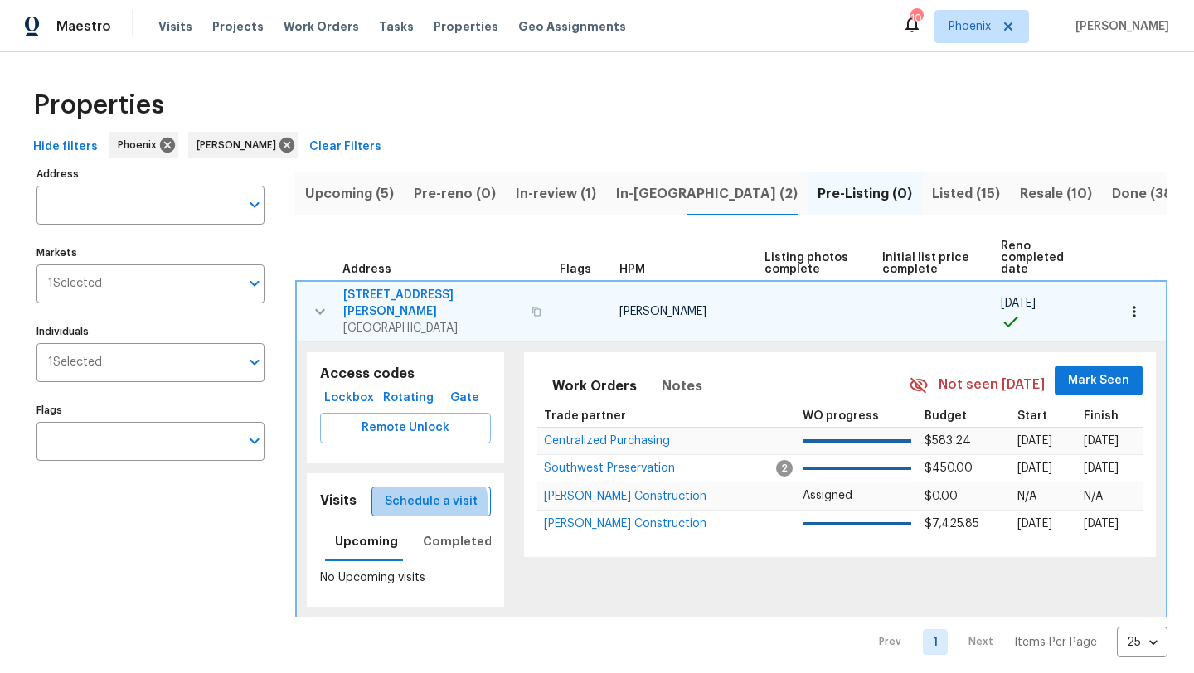
click at [433, 492] on span "Schedule a visit" at bounding box center [431, 502] width 93 height 21
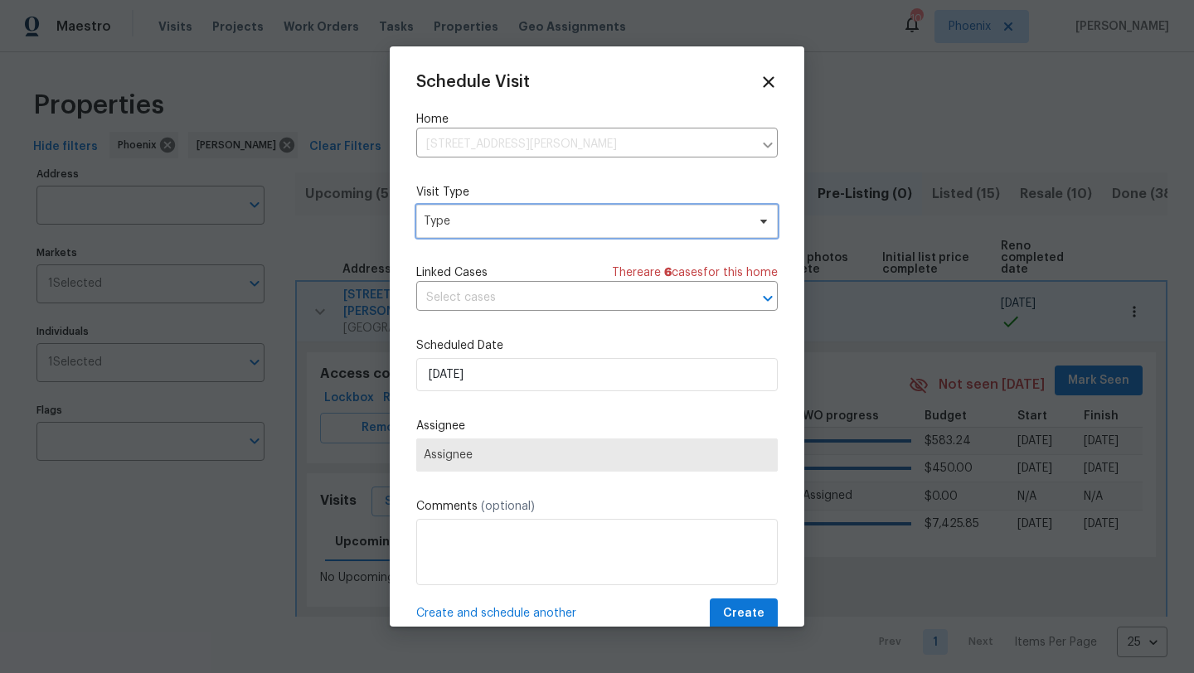
click at [540, 213] on span "Type" at bounding box center [585, 221] width 322 height 17
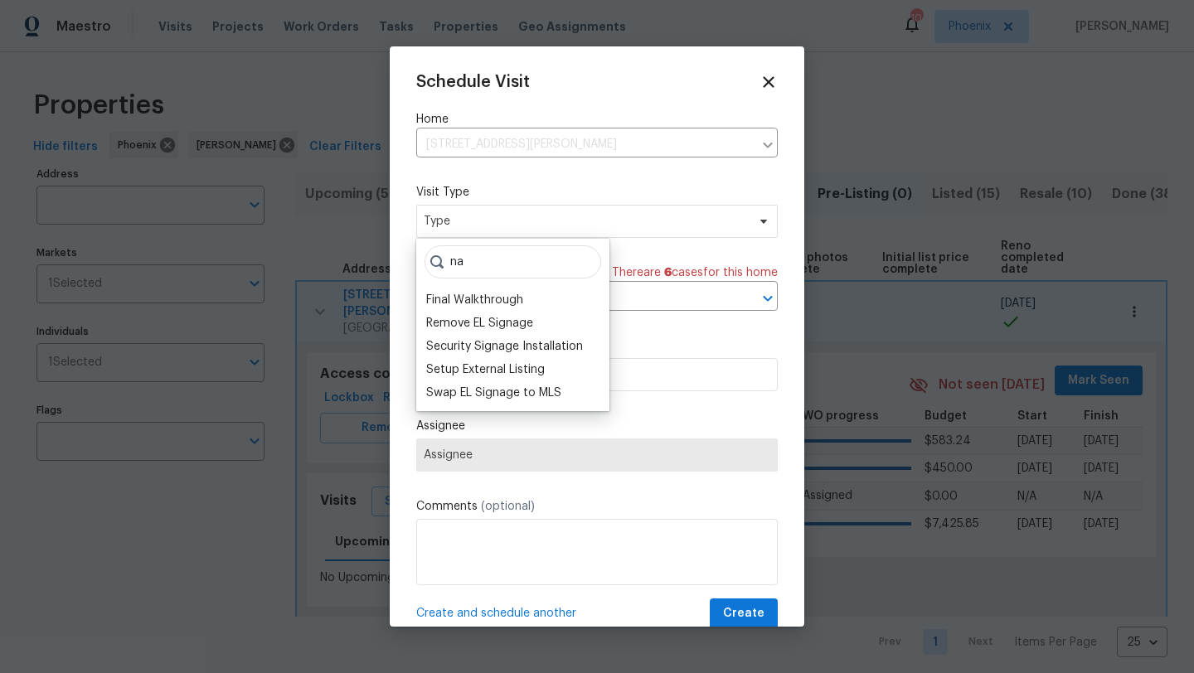
type input "n"
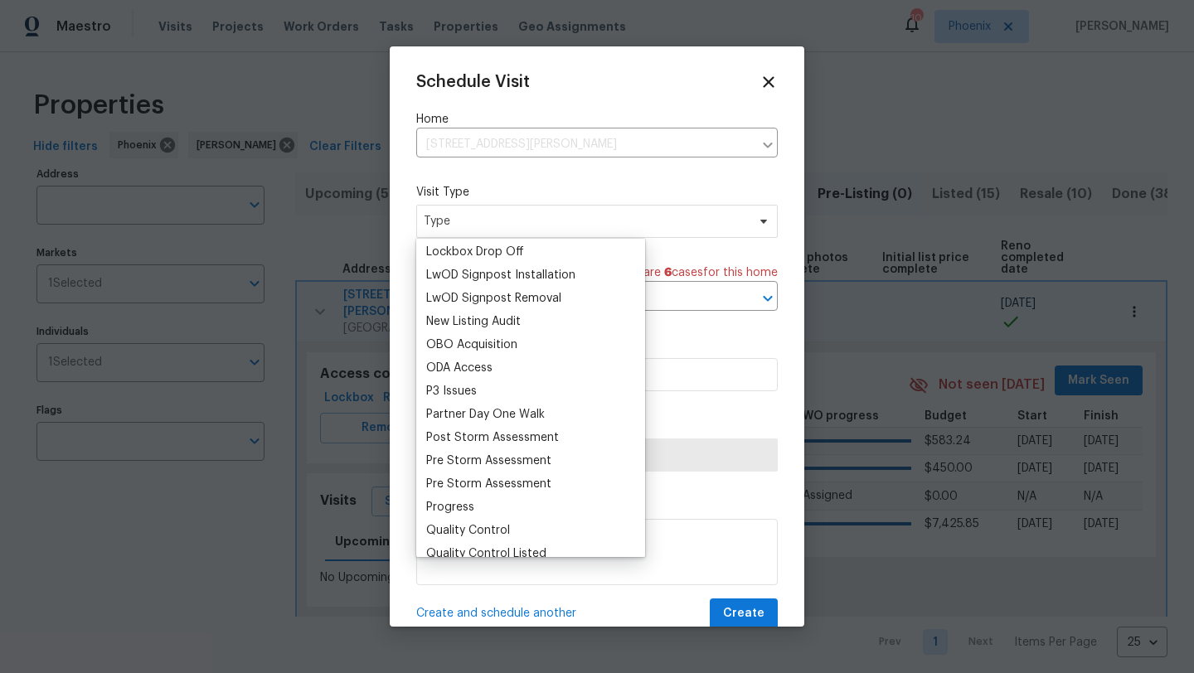
scroll to position [915, 0]
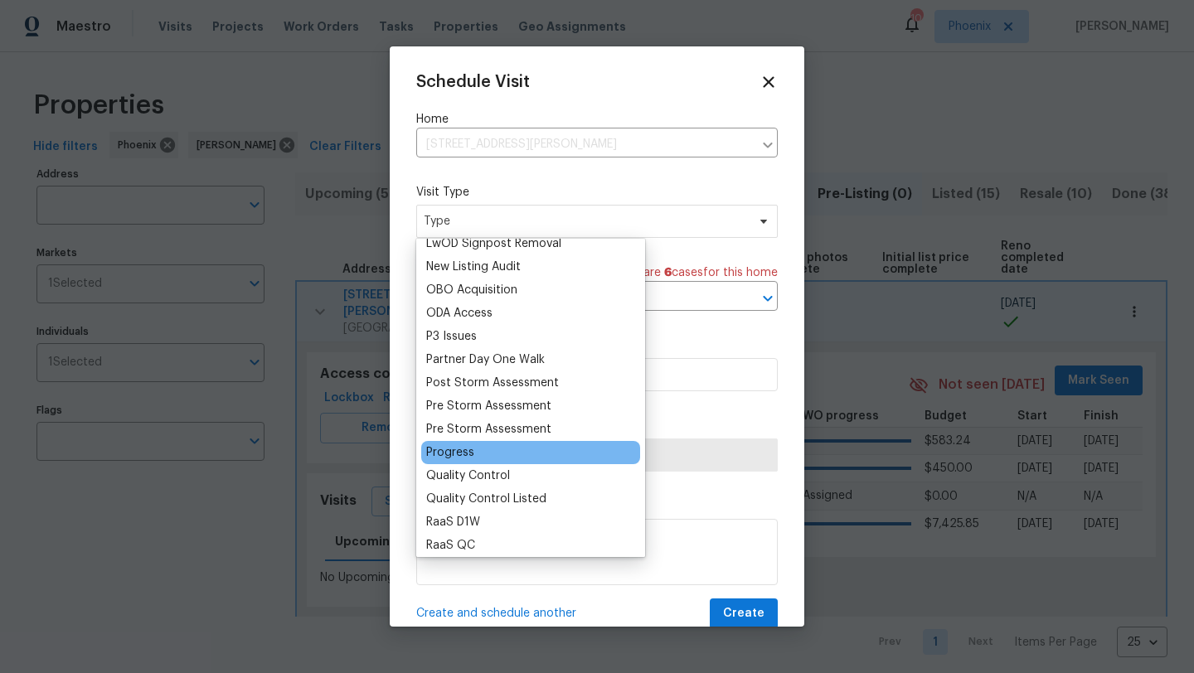
click at [453, 454] on div "Progress" at bounding box center [450, 452] width 48 height 17
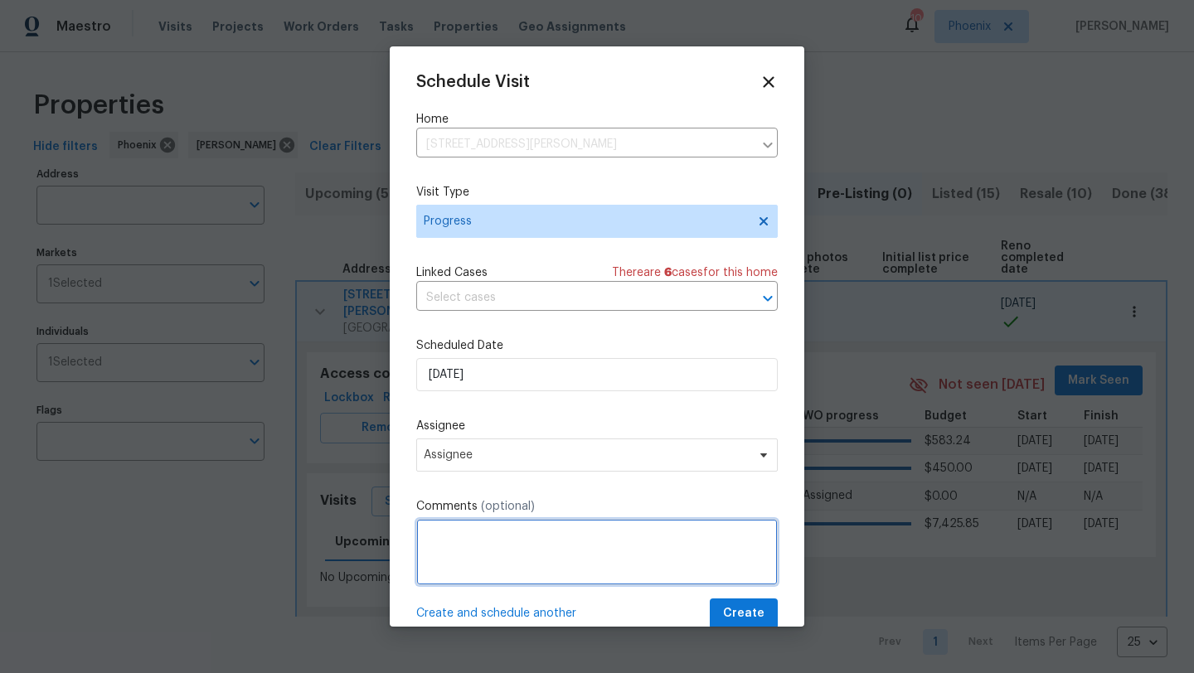
click at [466, 544] on textarea at bounding box center [596, 552] width 361 height 66
type textarea "NAV AI"
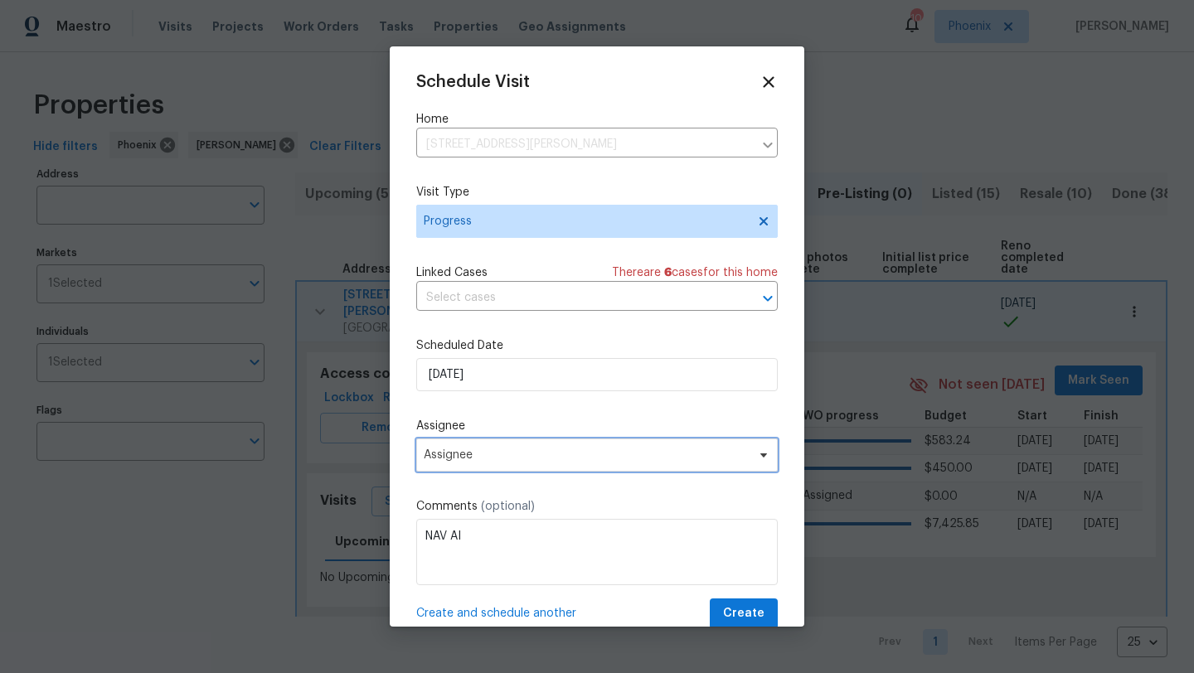
click at [625, 461] on span "Assignee" at bounding box center [586, 454] width 325 height 13
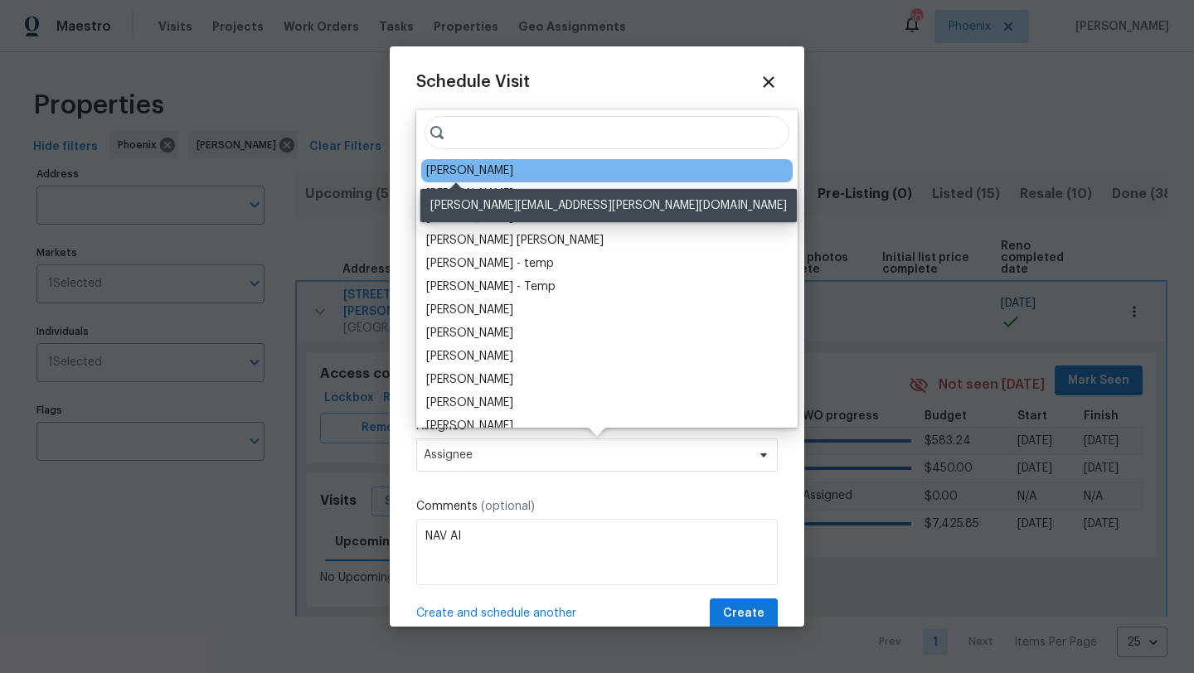
click at [469, 170] on div "[PERSON_NAME]" at bounding box center [469, 170] width 87 height 17
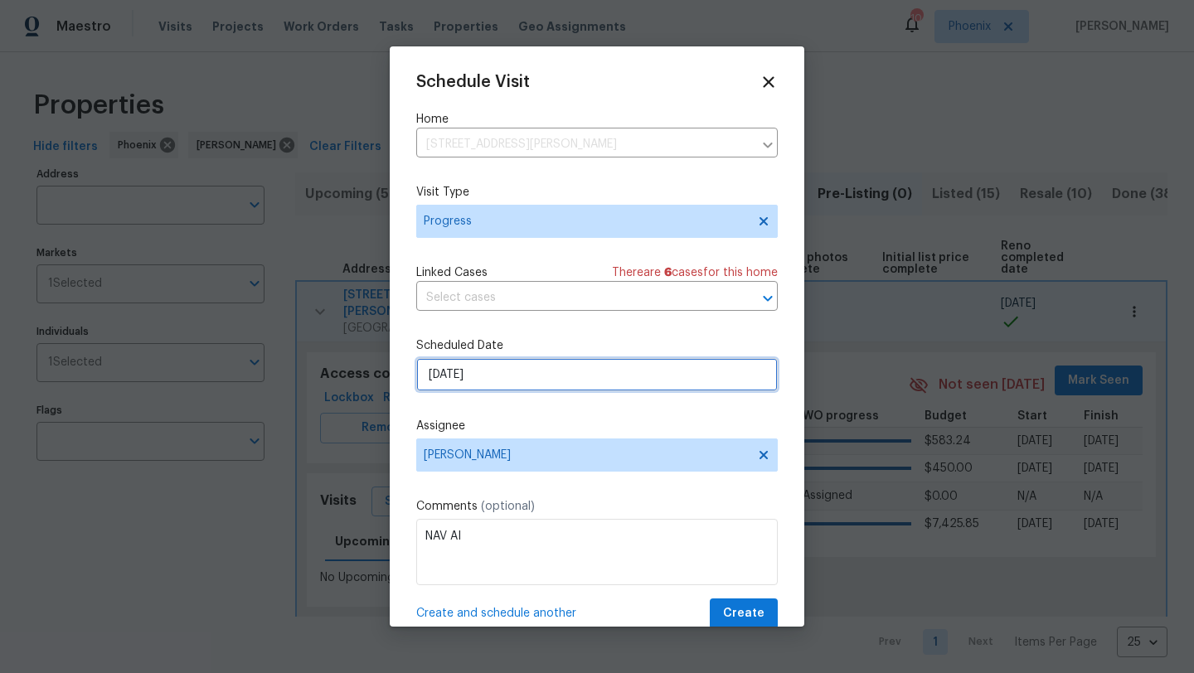
click at [590, 380] on input "10/8/2025" at bounding box center [596, 374] width 361 height 33
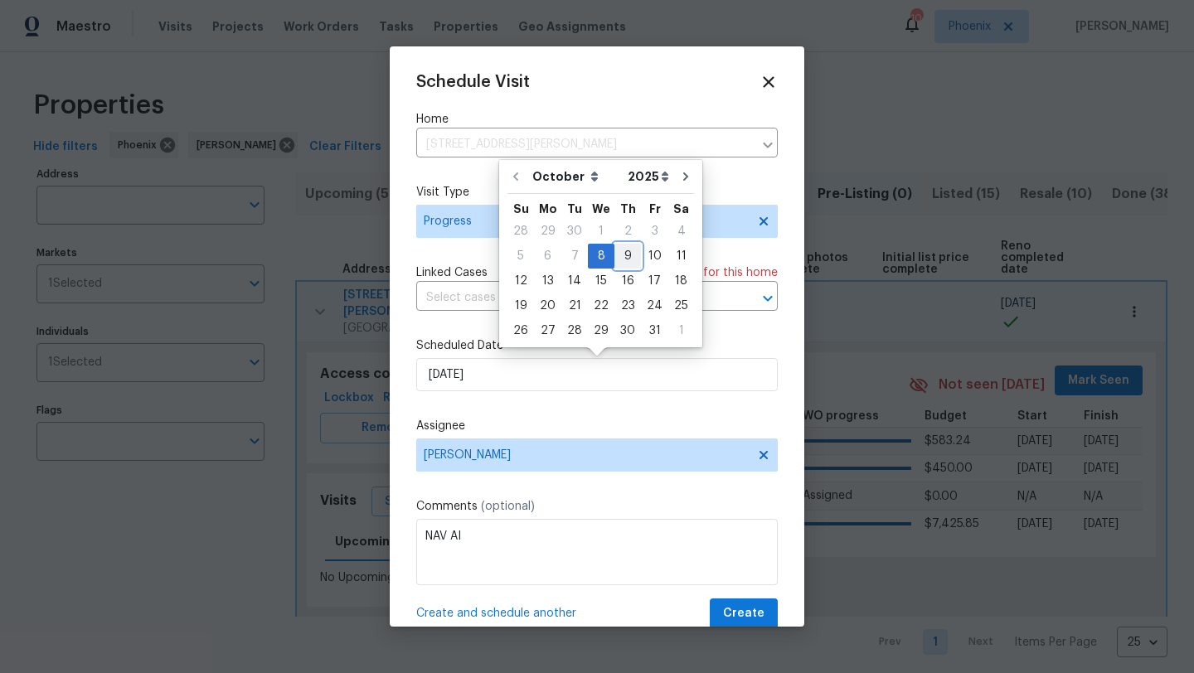
click at [617, 250] on div "9" at bounding box center [627, 256] width 27 height 23
type input "10/9/2025"
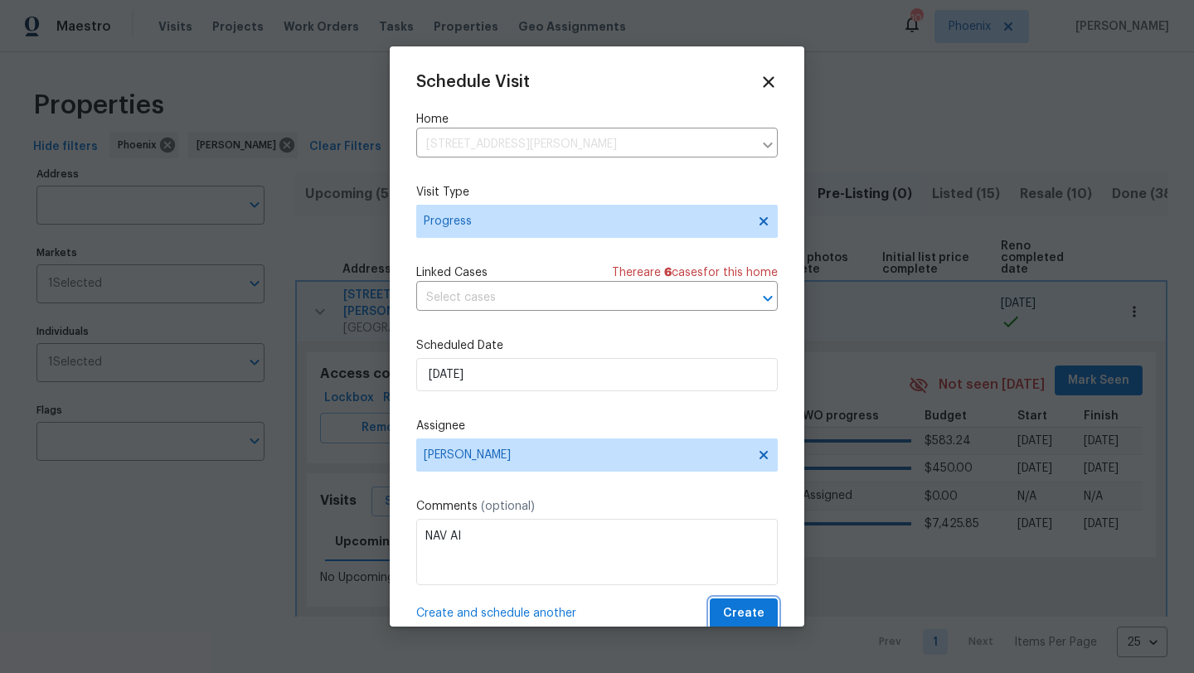
click at [739, 617] on span "Create" at bounding box center [743, 613] width 41 height 21
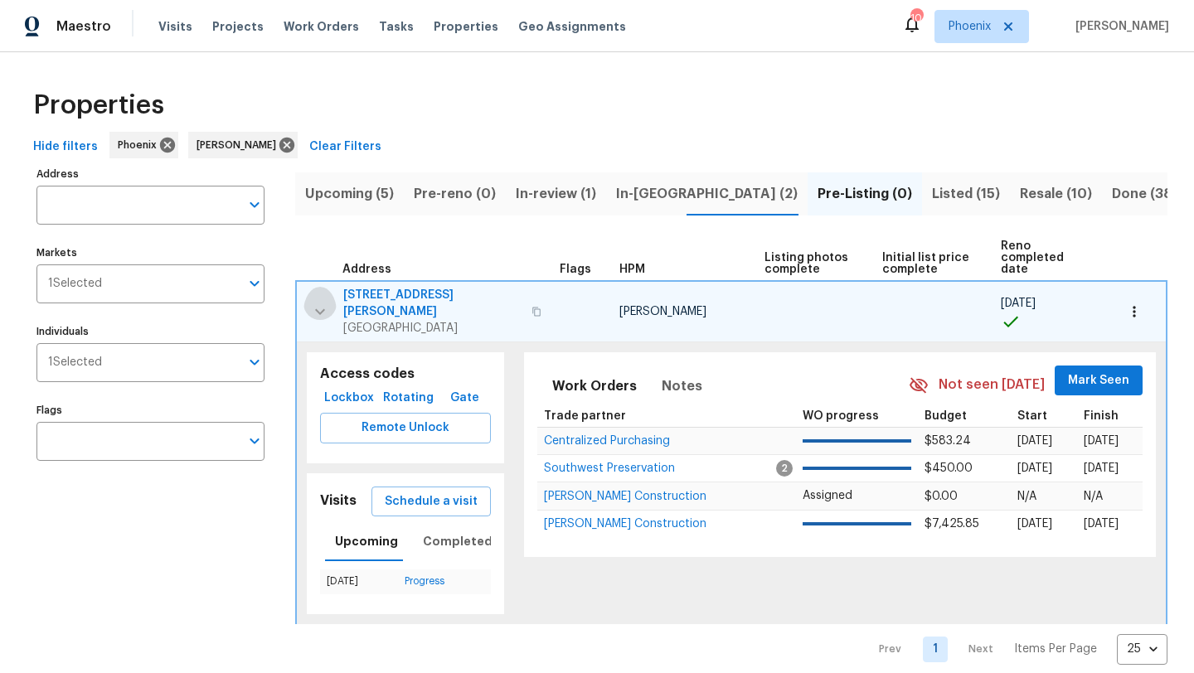
click at [322, 302] on icon "button" at bounding box center [320, 312] width 20 height 20
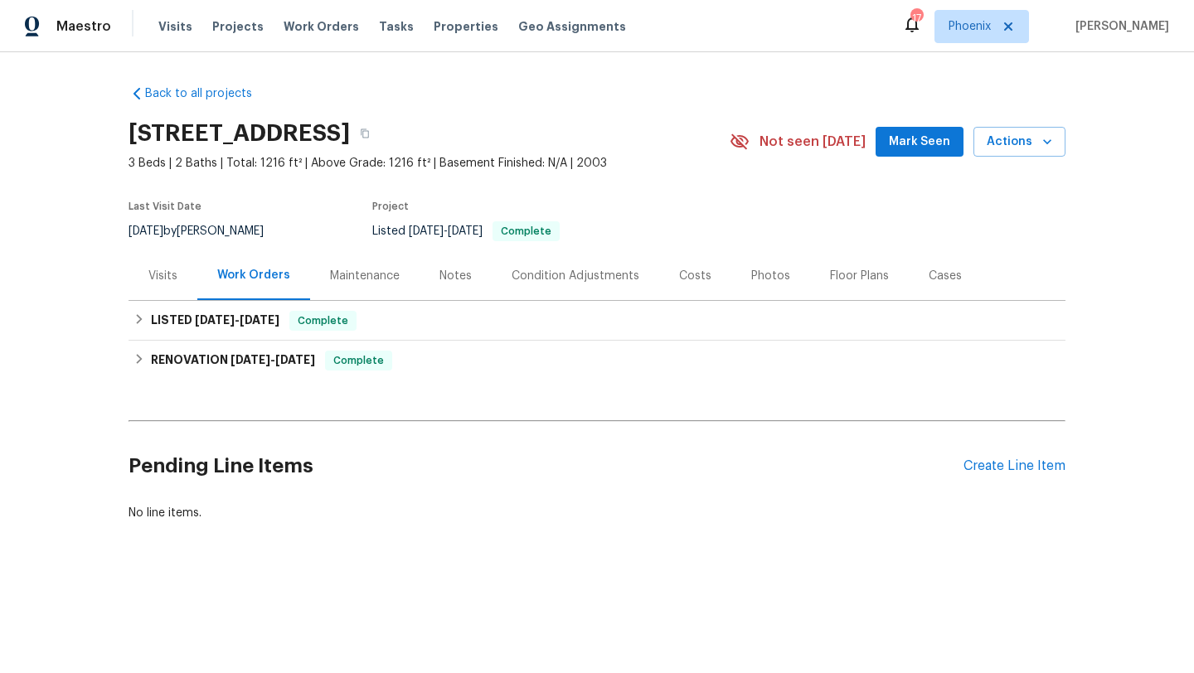
click at [461, 269] on div "Notes" at bounding box center [455, 276] width 32 height 17
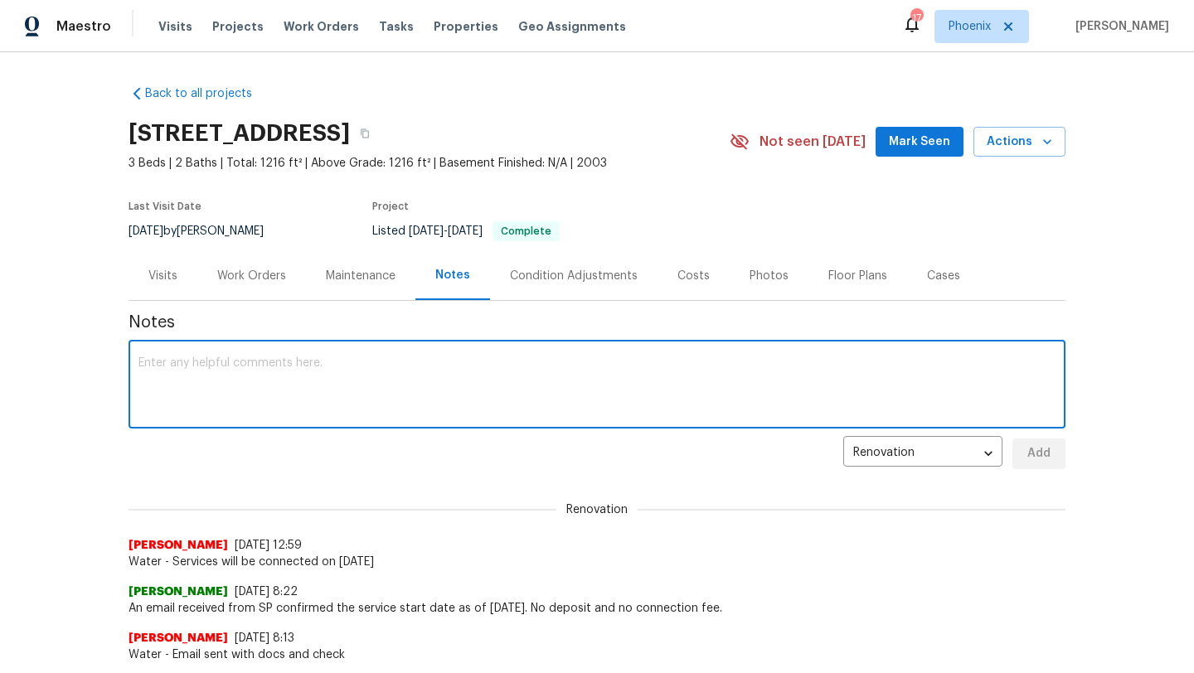
click at [222, 385] on textarea at bounding box center [596, 386] width 917 height 58
type textarea "Batteries replaced in Yale lock."
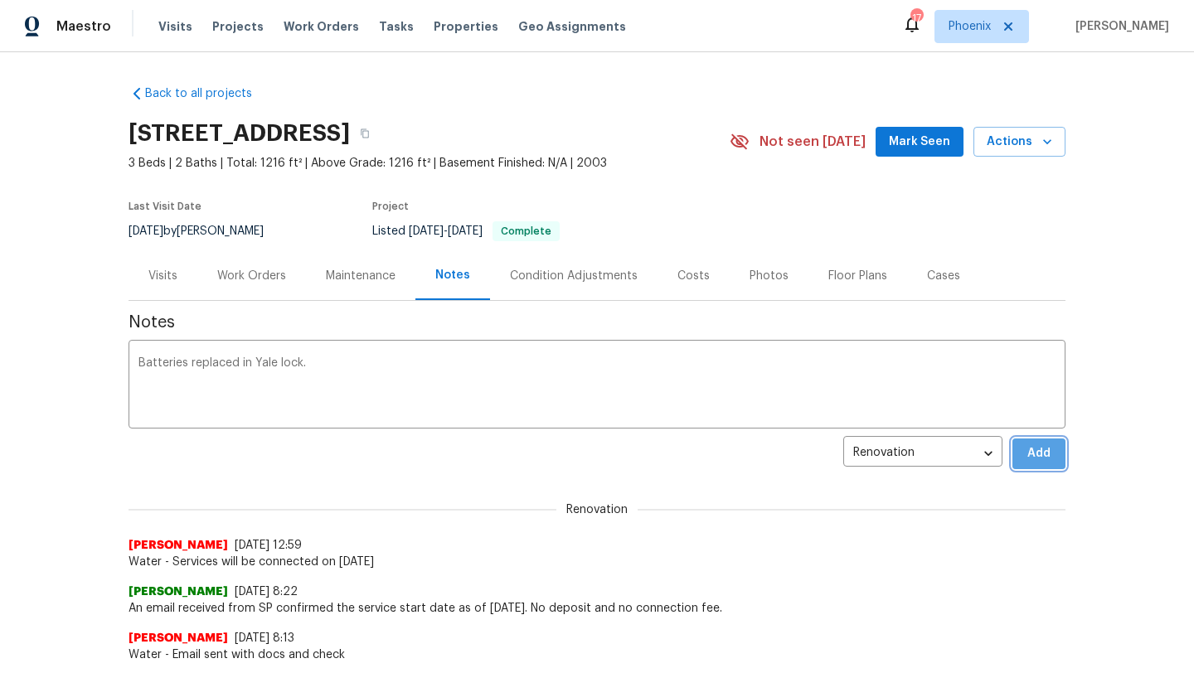
click at [1048, 458] on span "Add" at bounding box center [1038, 453] width 27 height 21
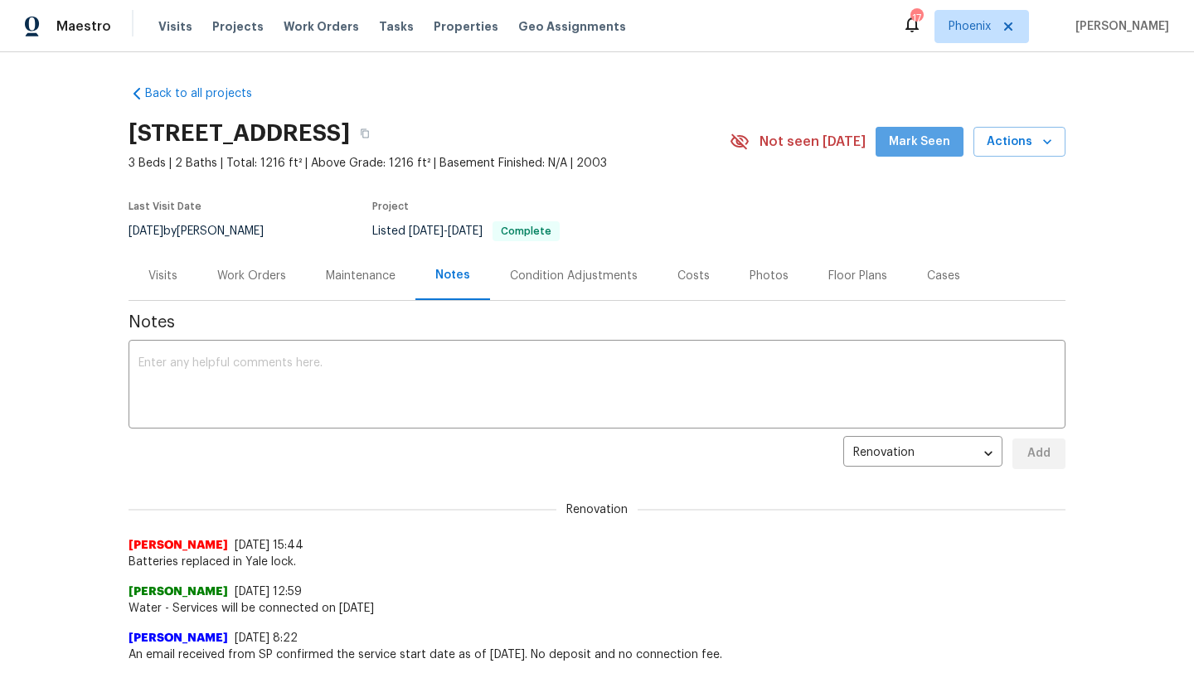
click at [929, 143] on span "Mark Seen" at bounding box center [919, 142] width 61 height 21
click at [691, 273] on div "Costs" at bounding box center [693, 276] width 32 height 17
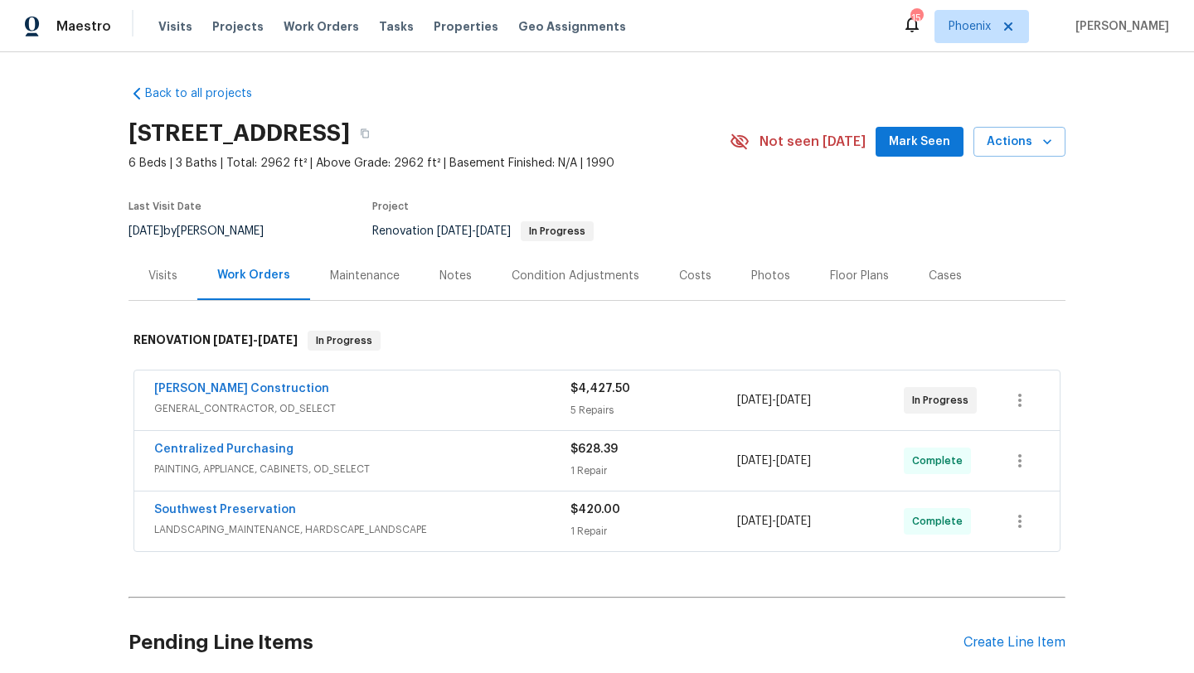
click at [451, 273] on div "Notes" at bounding box center [455, 276] width 32 height 17
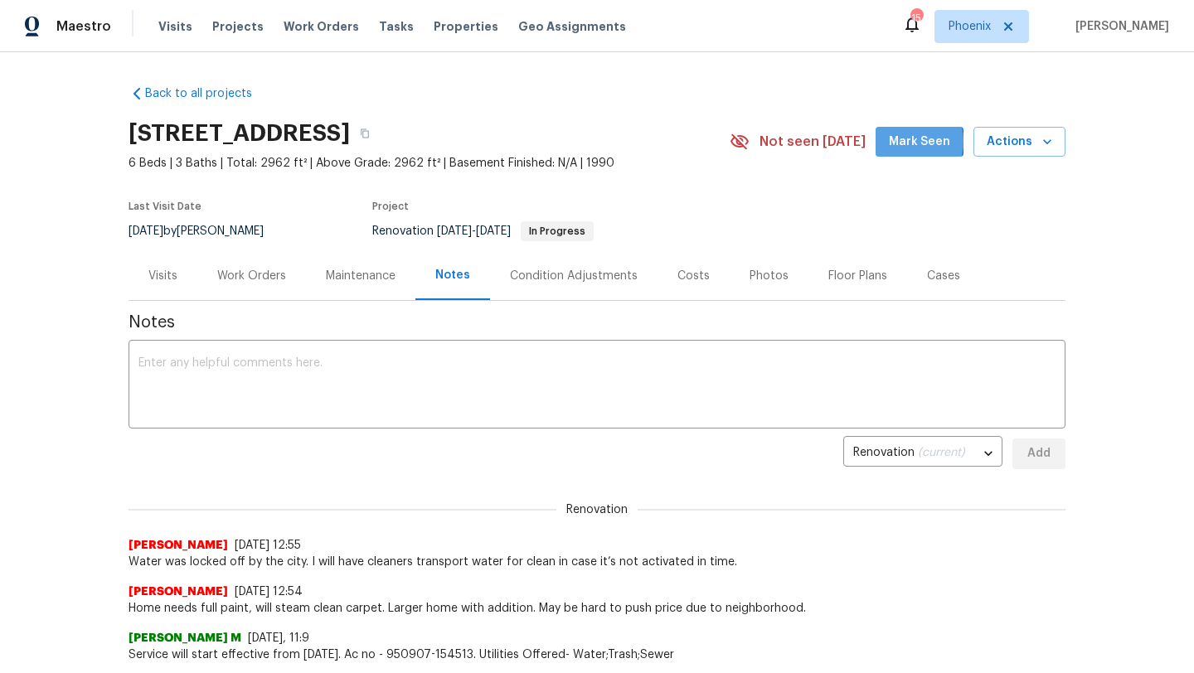
click at [905, 142] on span "Mark Seen" at bounding box center [919, 142] width 61 height 21
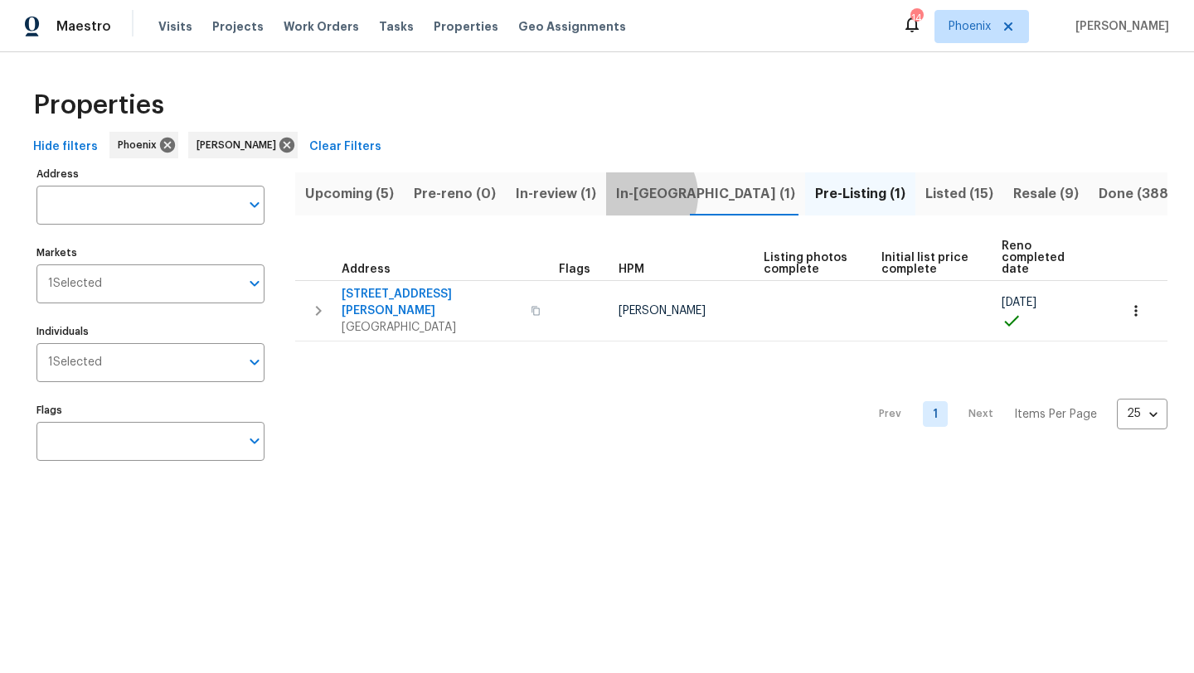
click at [630, 195] on span "In-[GEOGRAPHIC_DATA] (1)" at bounding box center [705, 193] width 179 height 23
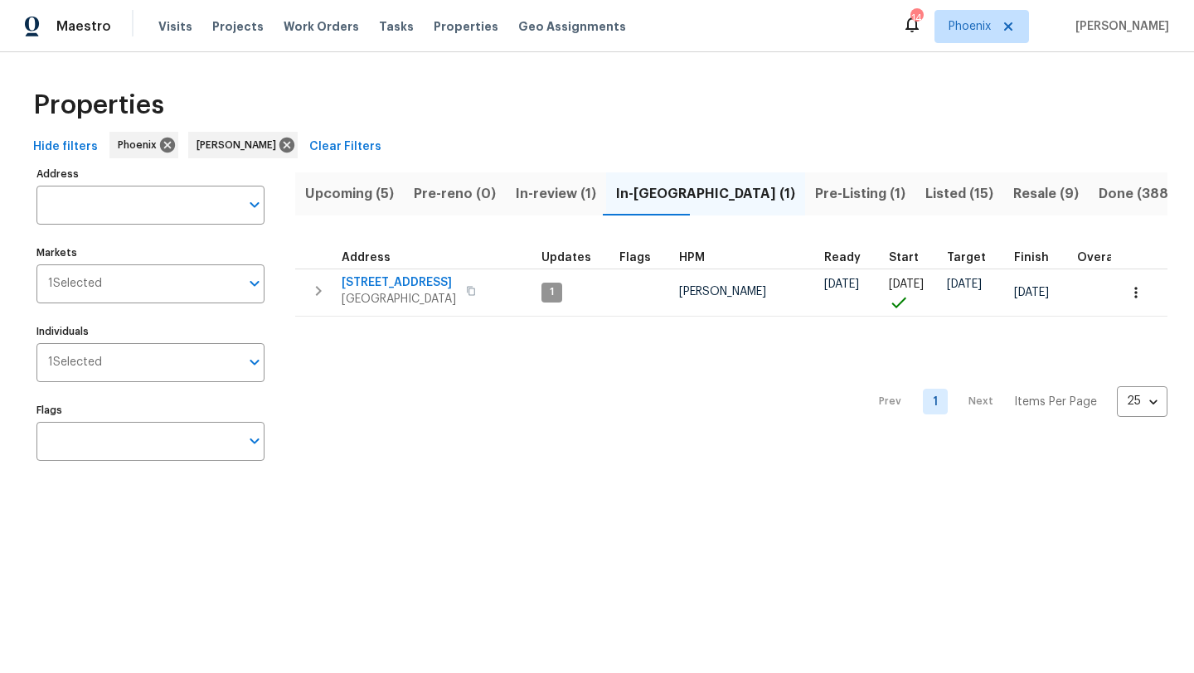
click at [356, 198] on span "Upcoming (5)" at bounding box center [349, 193] width 89 height 23
